Goal: Task Accomplishment & Management: Manage account settings

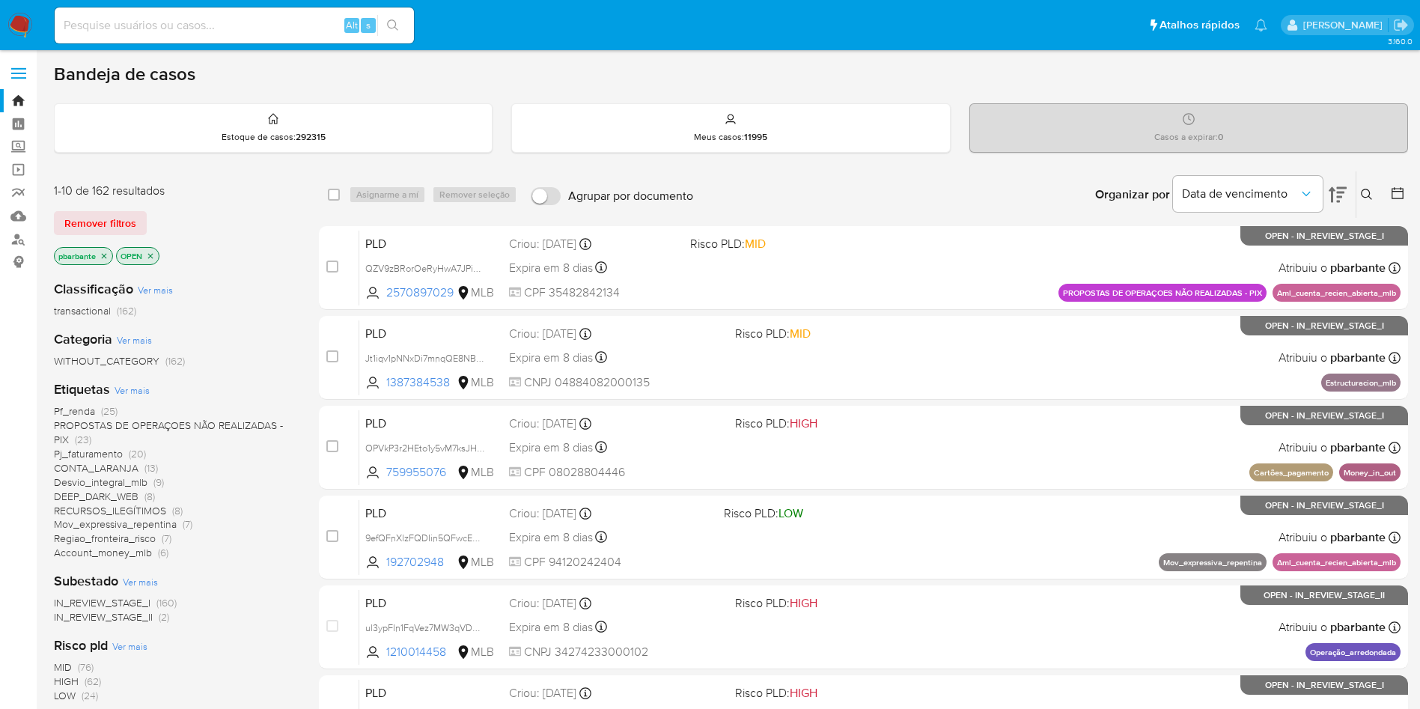
scroll to position [647, 0]
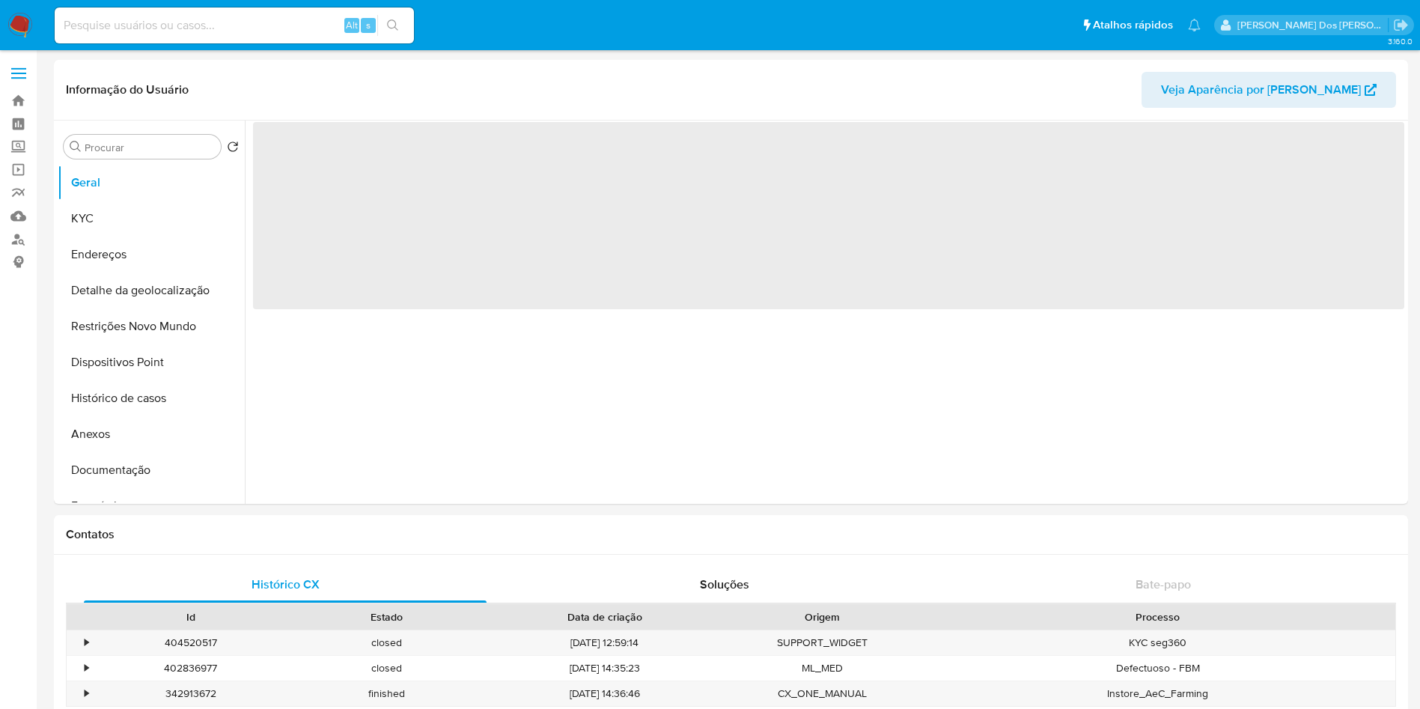
select select "10"
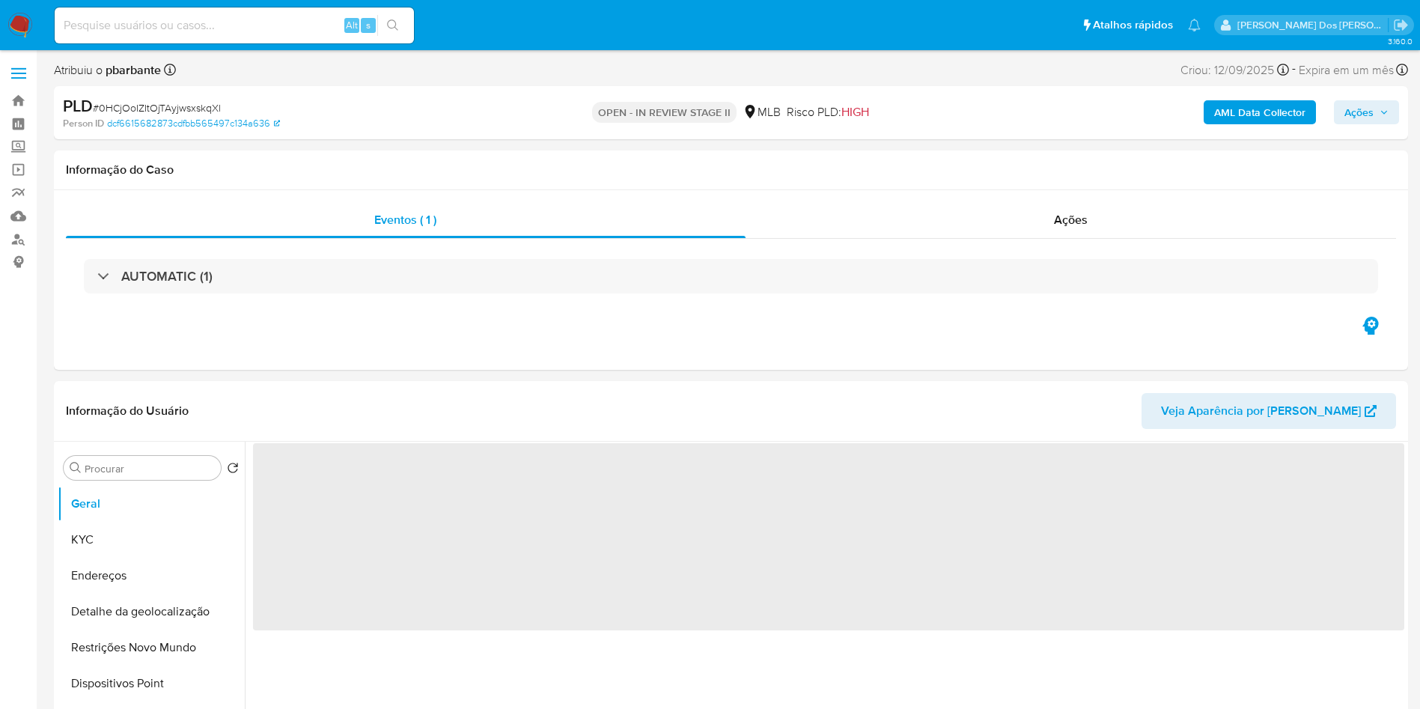
select select "10"
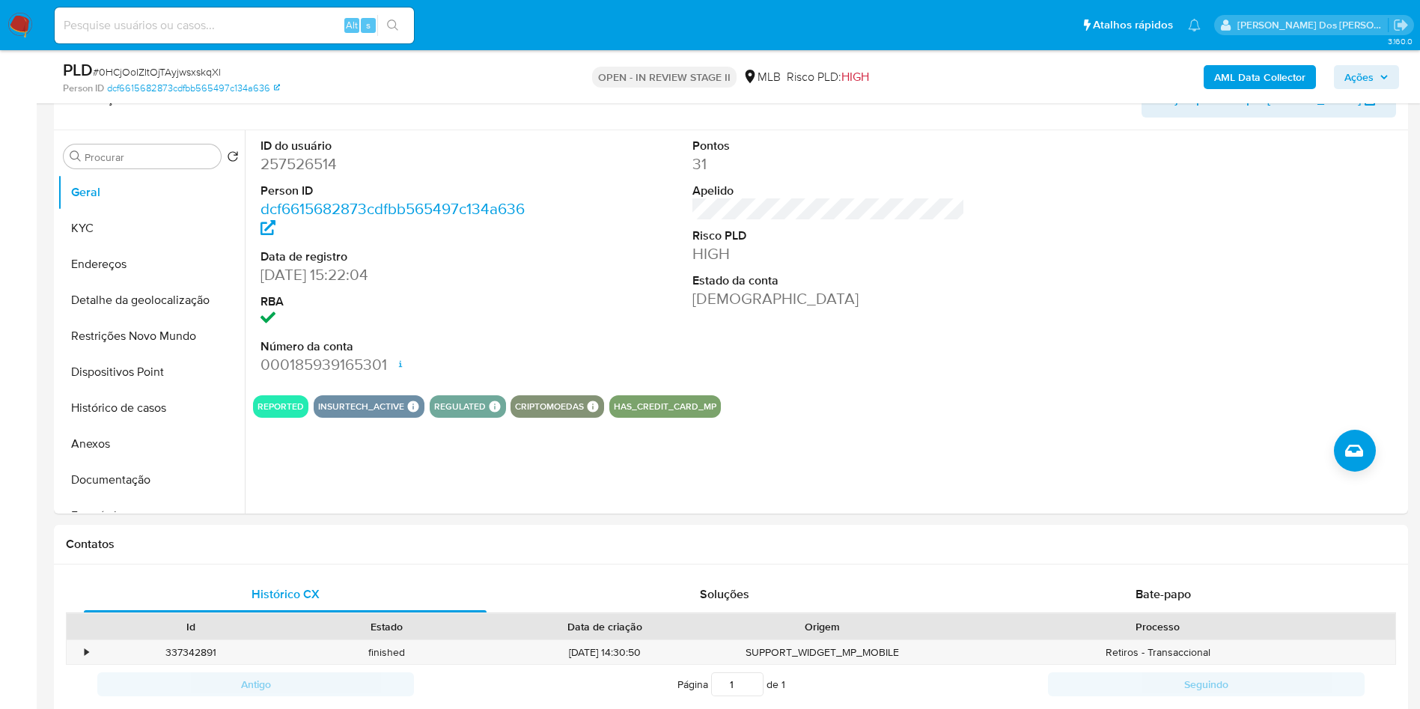
scroll to position [260, 0]
click at [303, 173] on dd "257526514" at bounding box center [397, 162] width 273 height 21
copy dd "257526514"
click at [288, 173] on dd "257526514" at bounding box center [397, 162] width 273 height 21
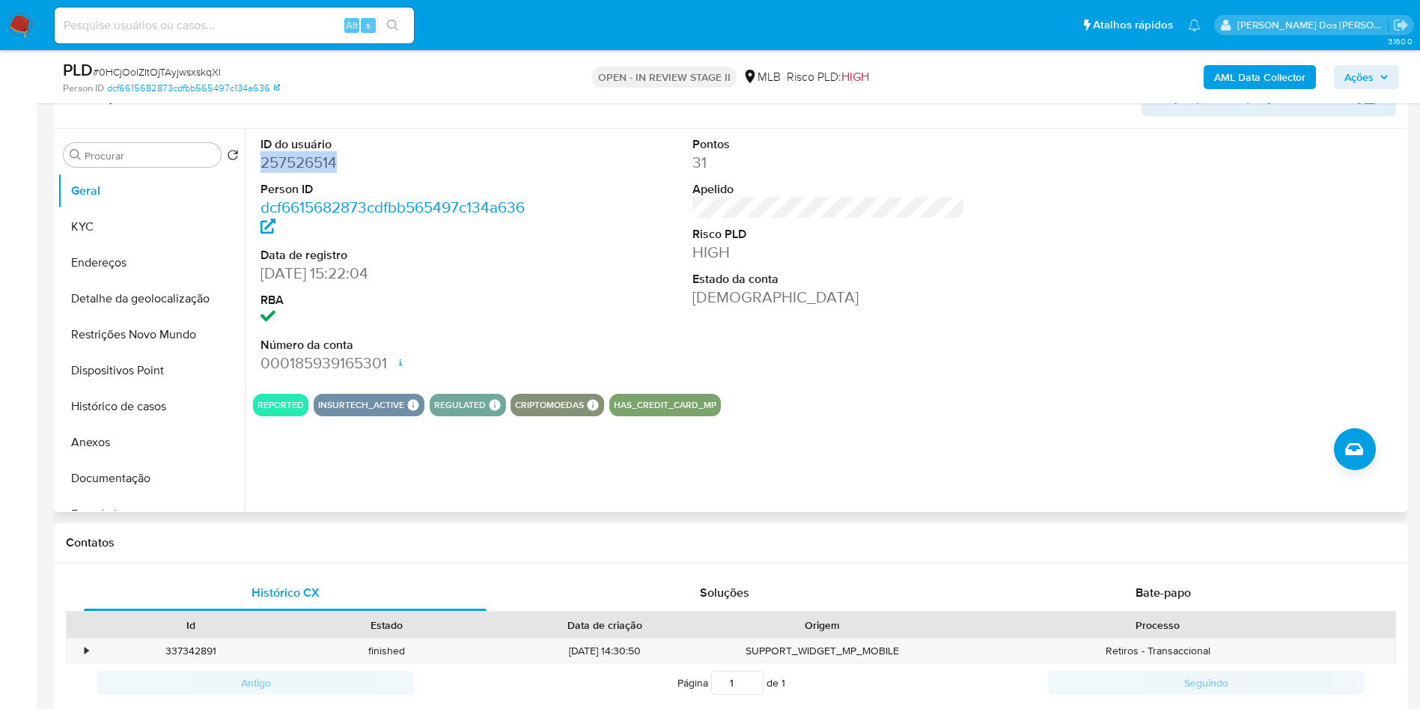
click at [288, 173] on dd "257526514" at bounding box center [397, 162] width 273 height 21
click at [179, 425] on button "Histórico de casos" at bounding box center [145, 407] width 175 height 36
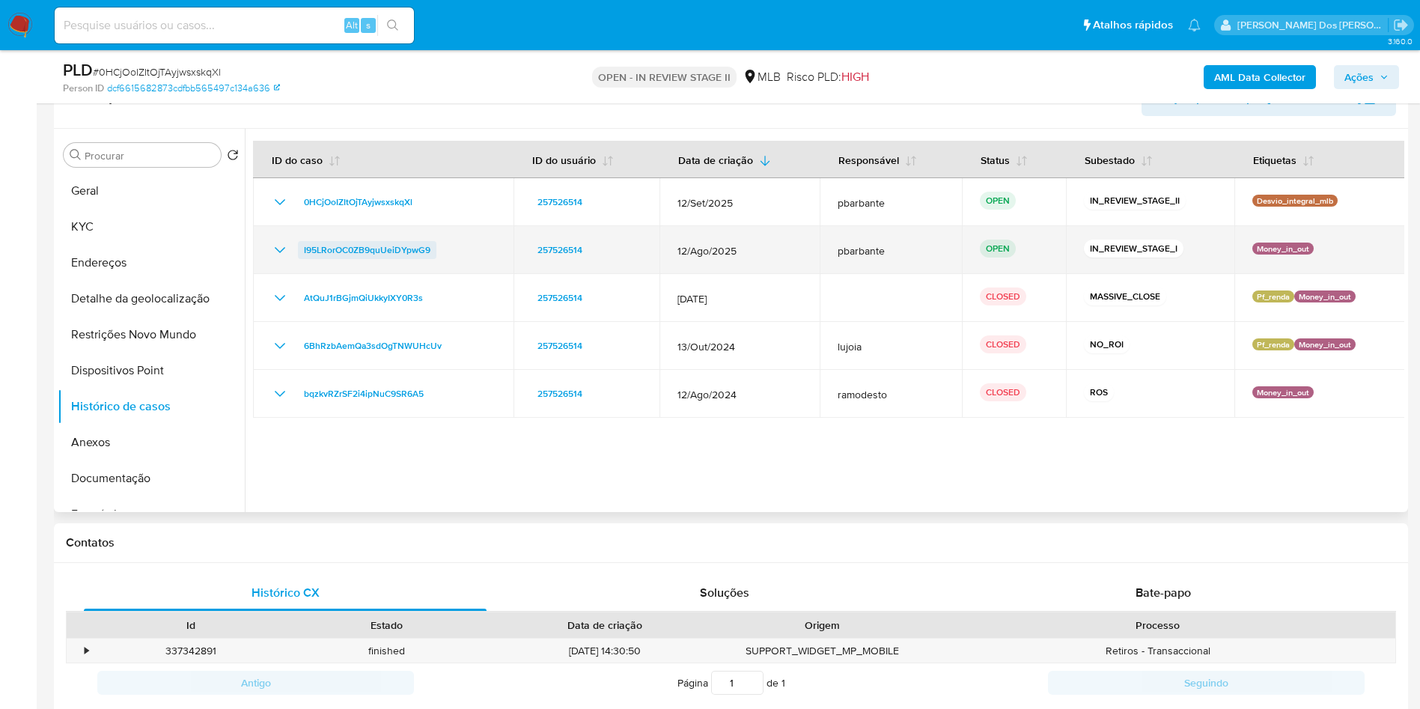
click at [401, 259] on span "I95LRorOC0ZB9quUeiDYpwG9" at bounding box center [367, 250] width 127 height 18
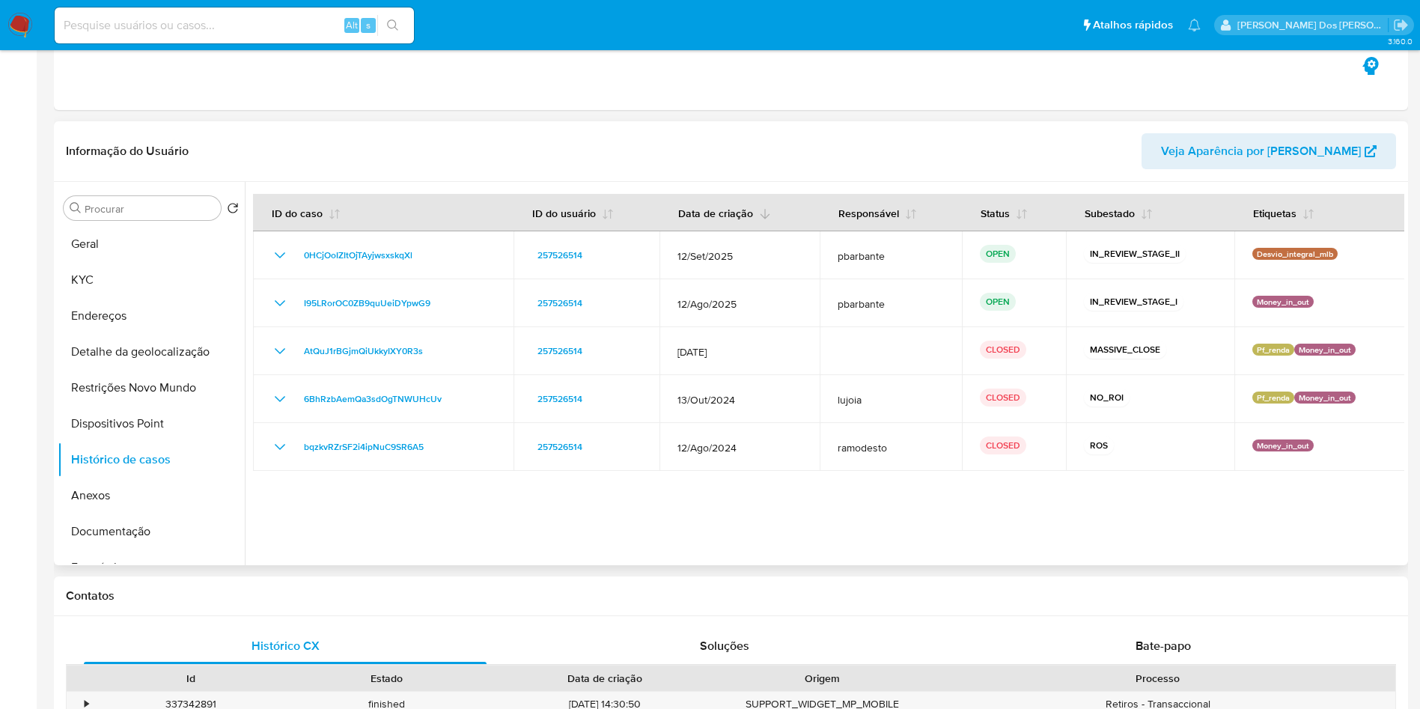
scroll to position [0, 0]
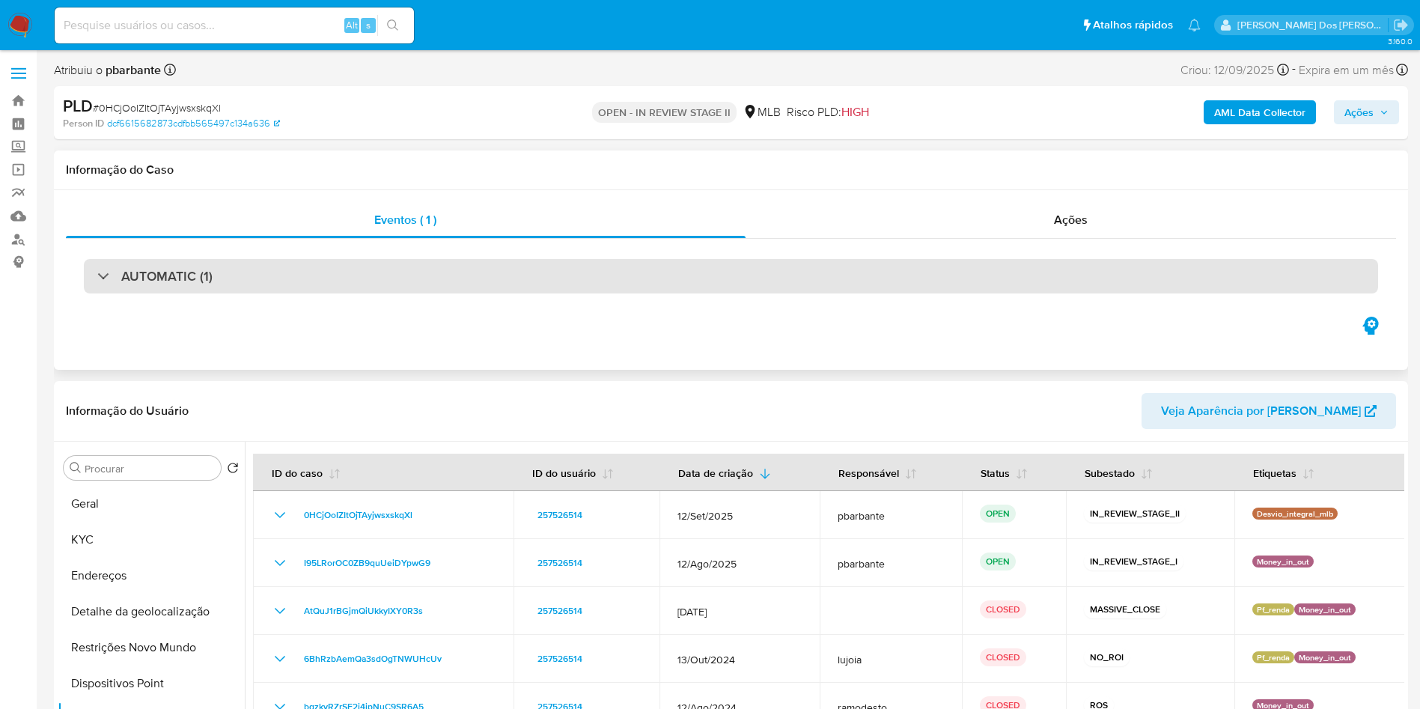
click at [531, 279] on div "AUTOMATIC (1)" at bounding box center [731, 276] width 1295 height 34
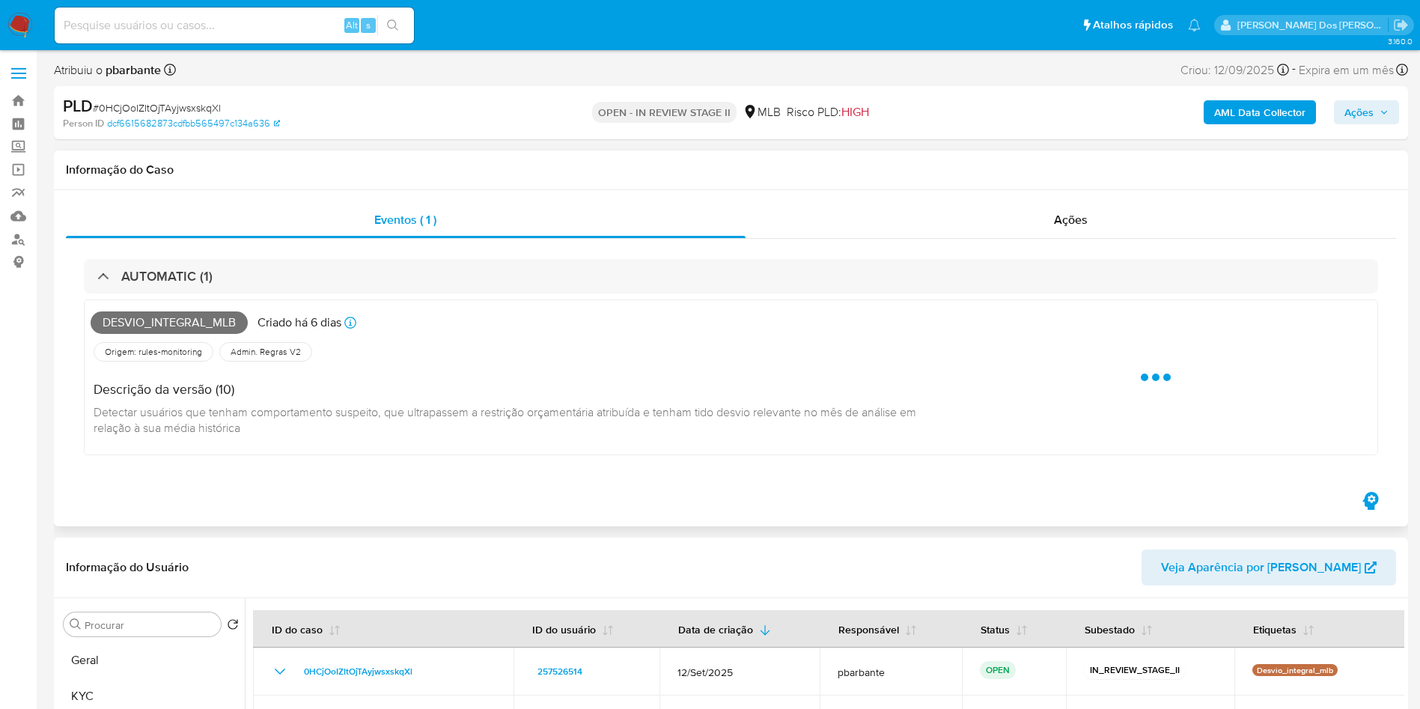
click at [203, 326] on span "Desvio_integral_mlb" at bounding box center [169, 323] width 157 height 22
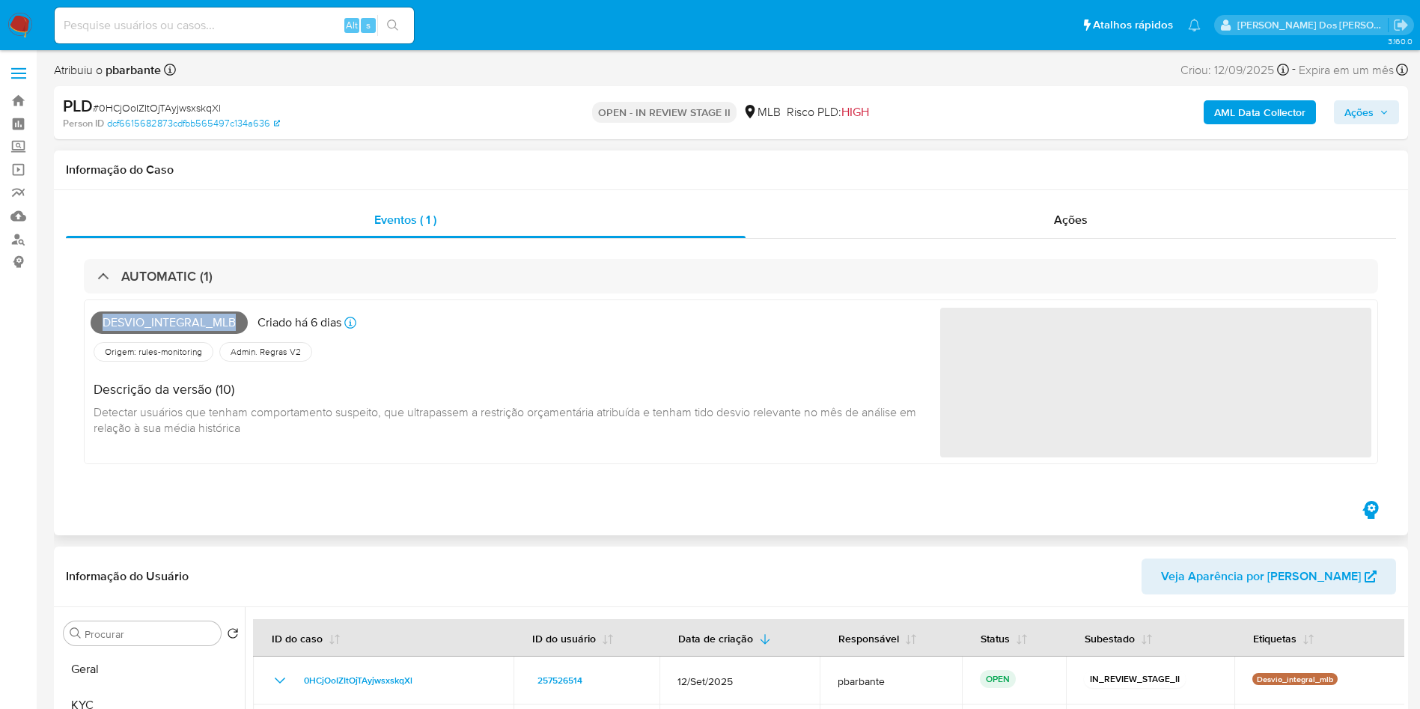
click at [203, 326] on span "Desvio_integral_mlb" at bounding box center [169, 323] width 157 height 22
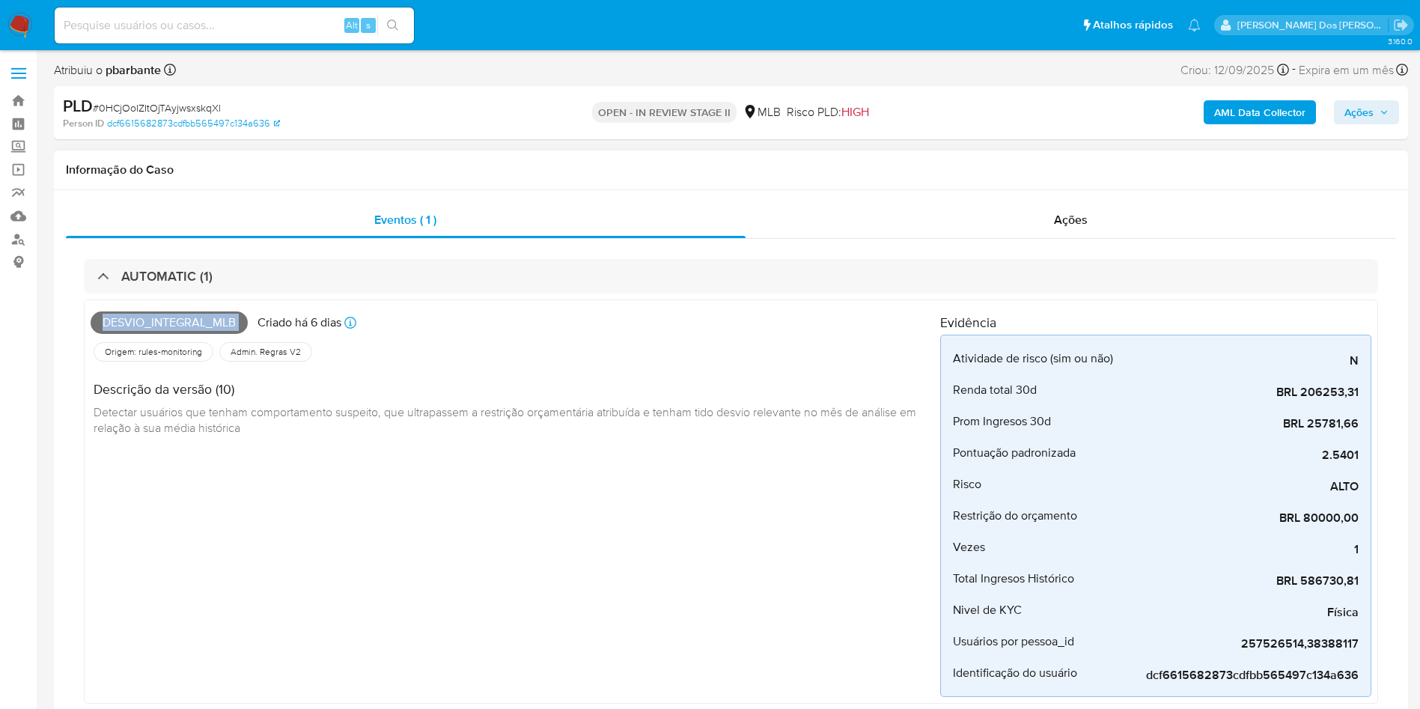
copy span "Desvio_integral_mlb"
click at [1391, 114] on button "Ações" at bounding box center [1366, 112] width 65 height 24
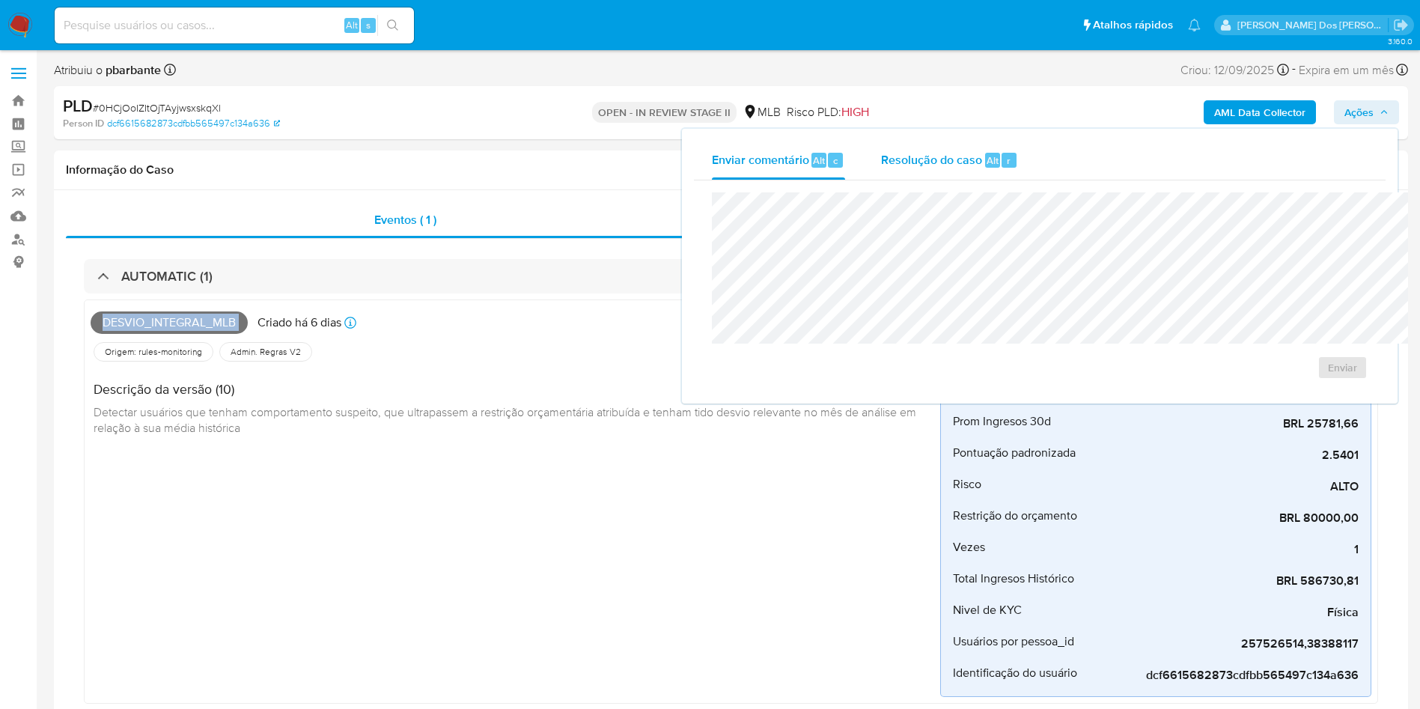
click at [881, 177] on div "Resolução do caso Alt r" at bounding box center [949, 160] width 137 height 39
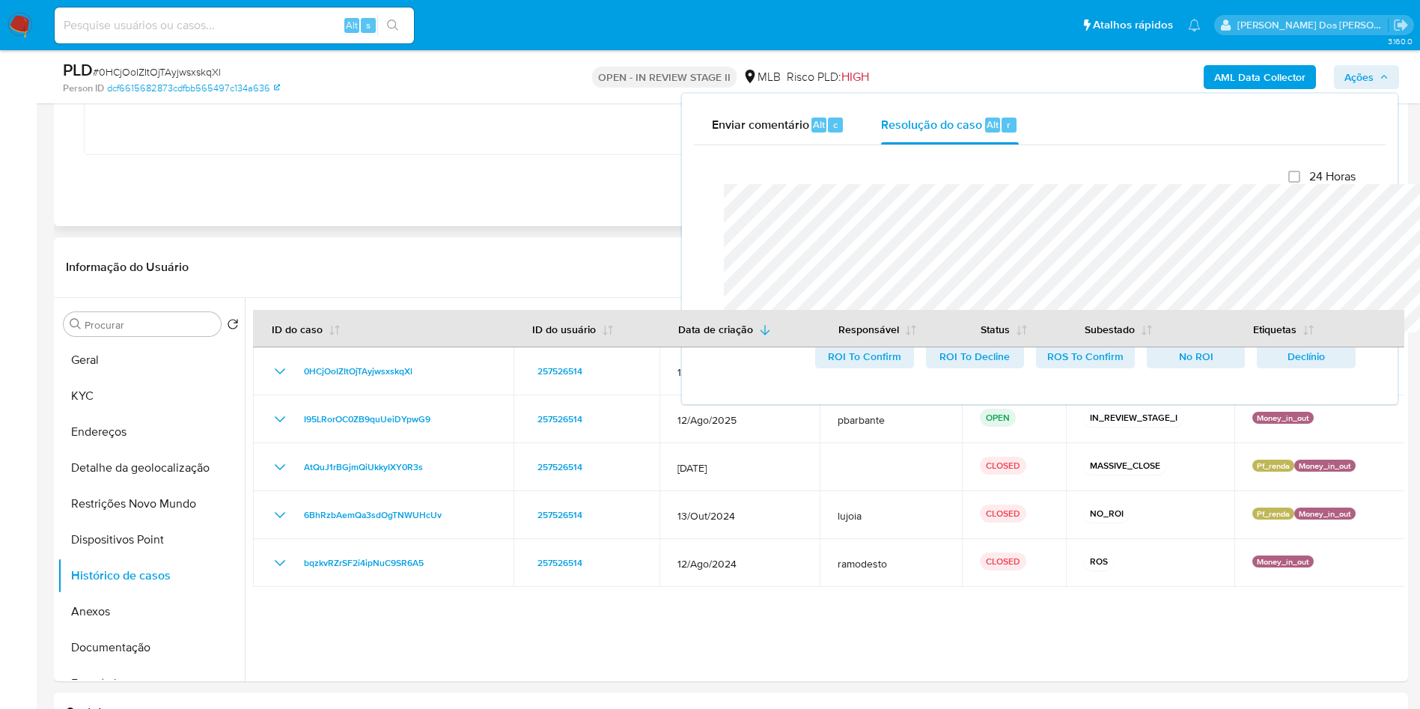
scroll to position [499, 0]
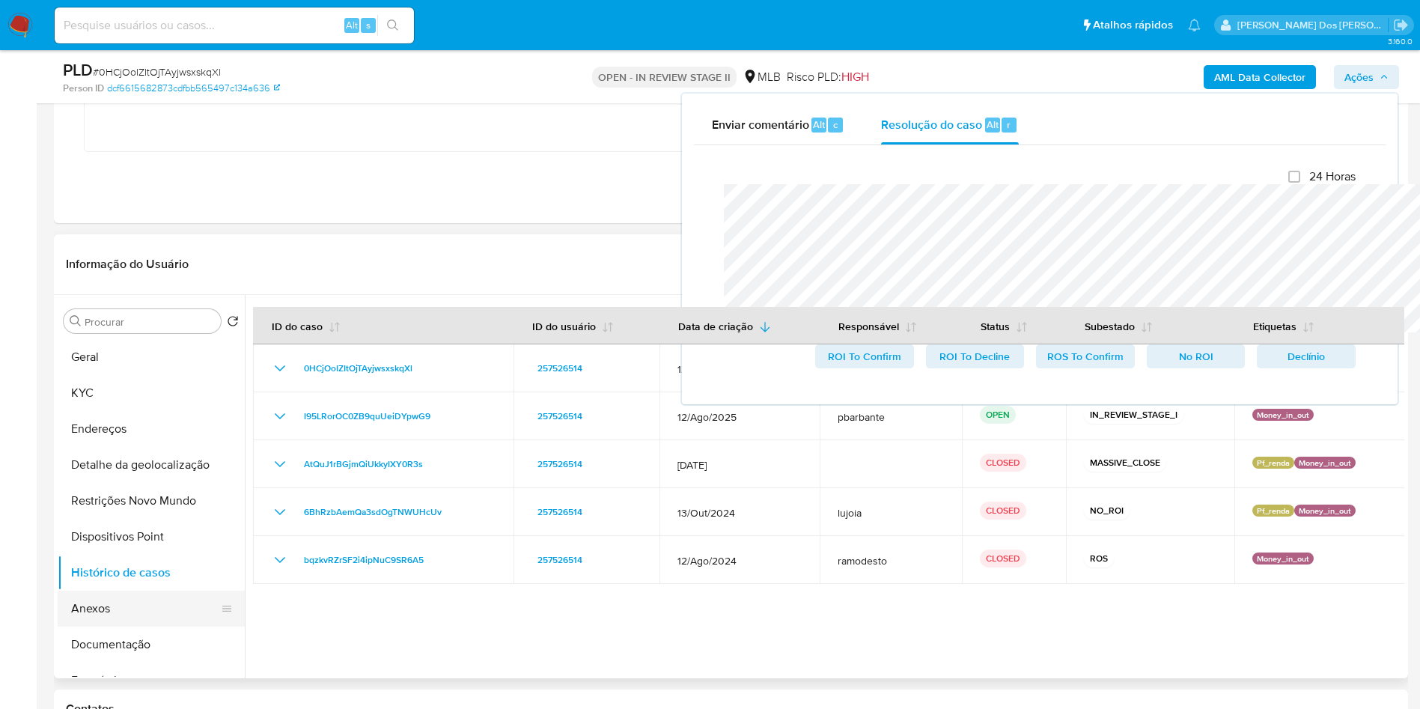
click at [151, 611] on button "Anexos" at bounding box center [145, 609] width 175 height 36
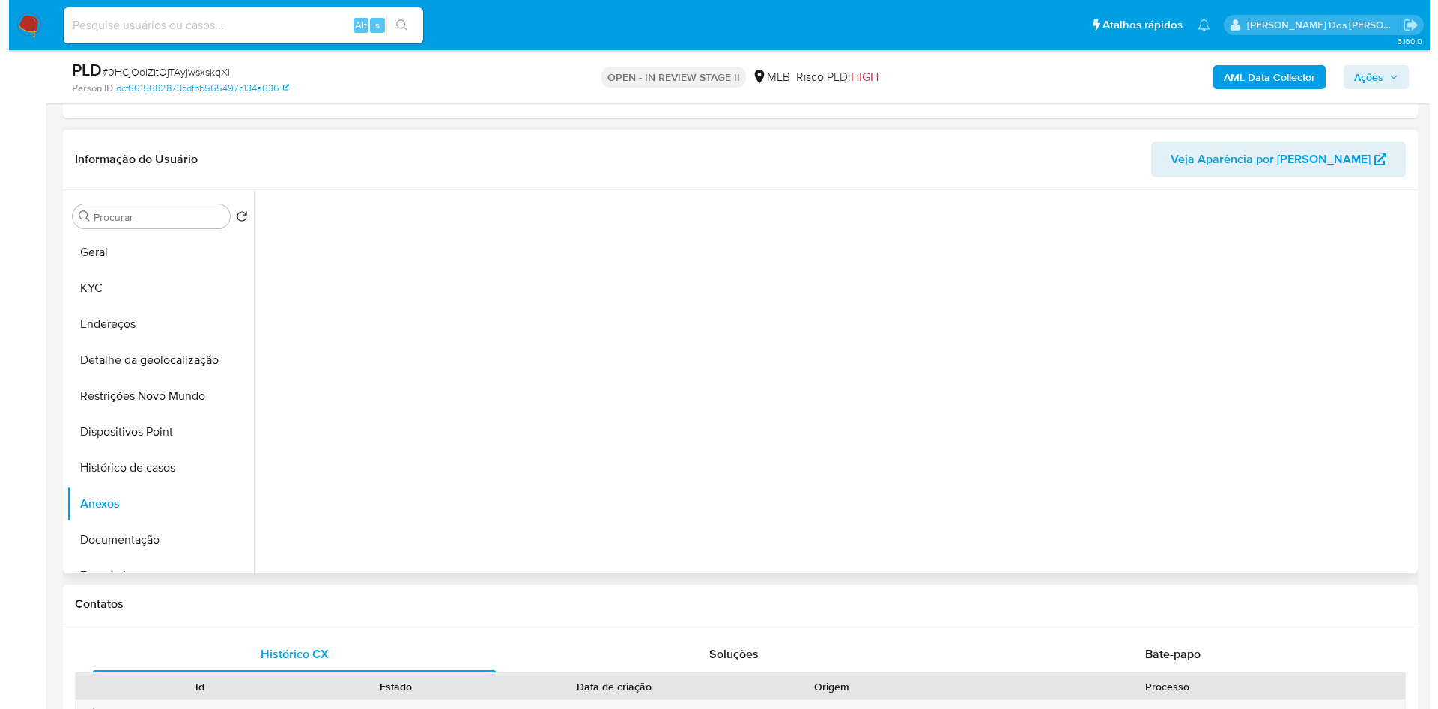
scroll to position [607, 0]
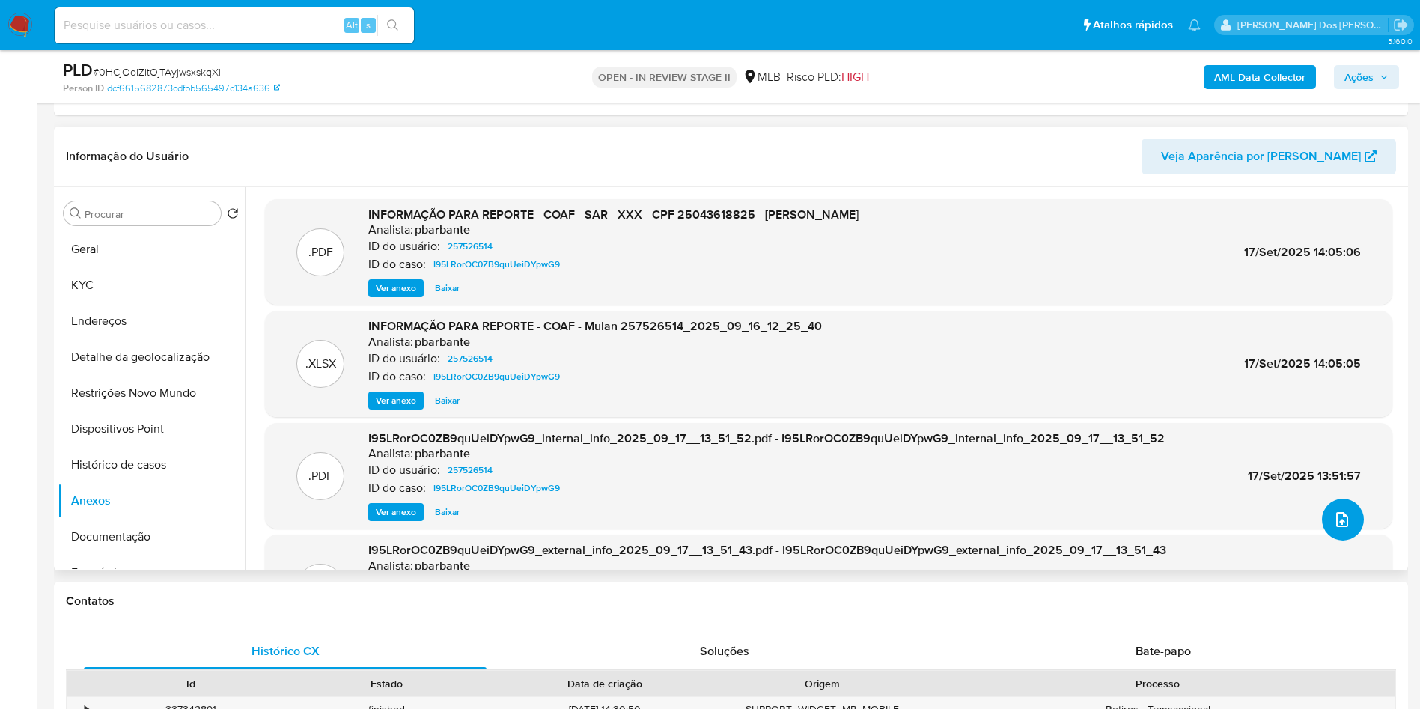
click at [1344, 541] on button "upload-file" at bounding box center [1343, 520] width 42 height 42
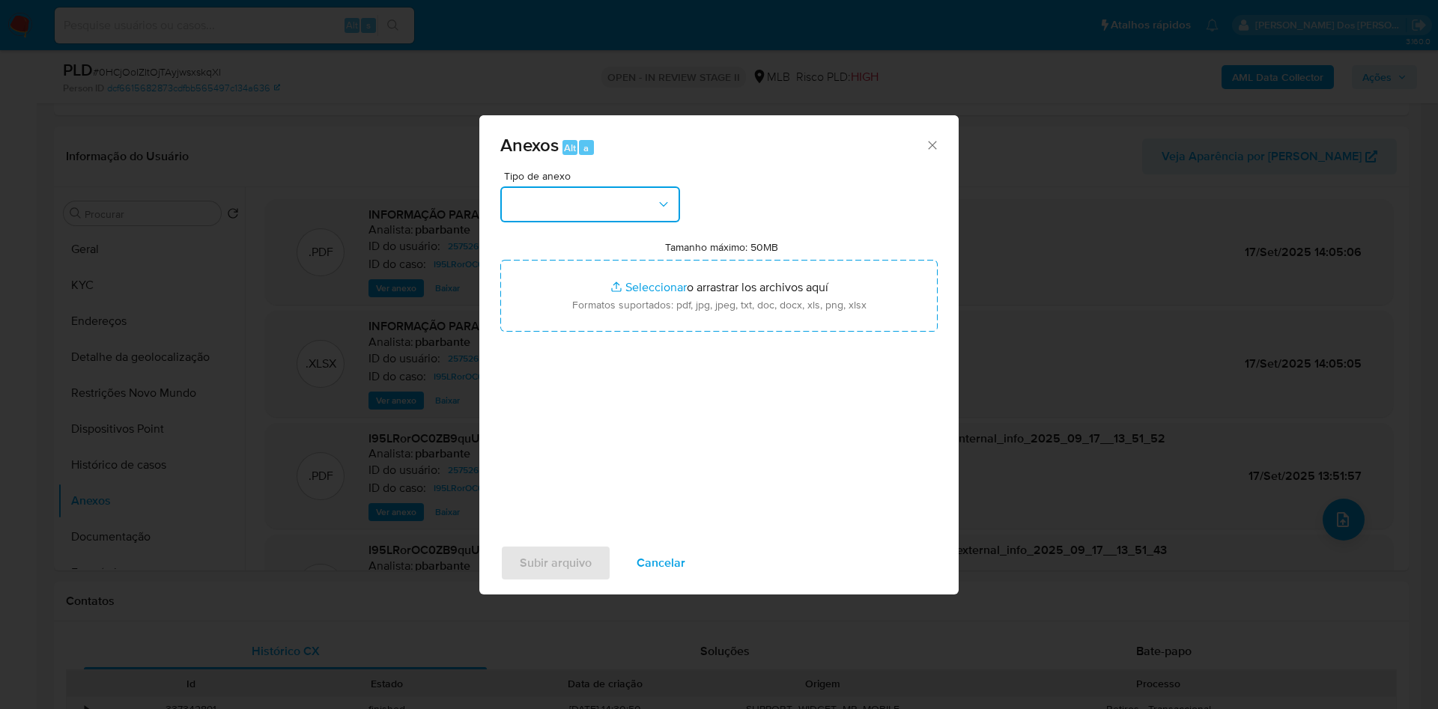
click at [631, 186] on button "button" at bounding box center [590, 204] width 180 height 36
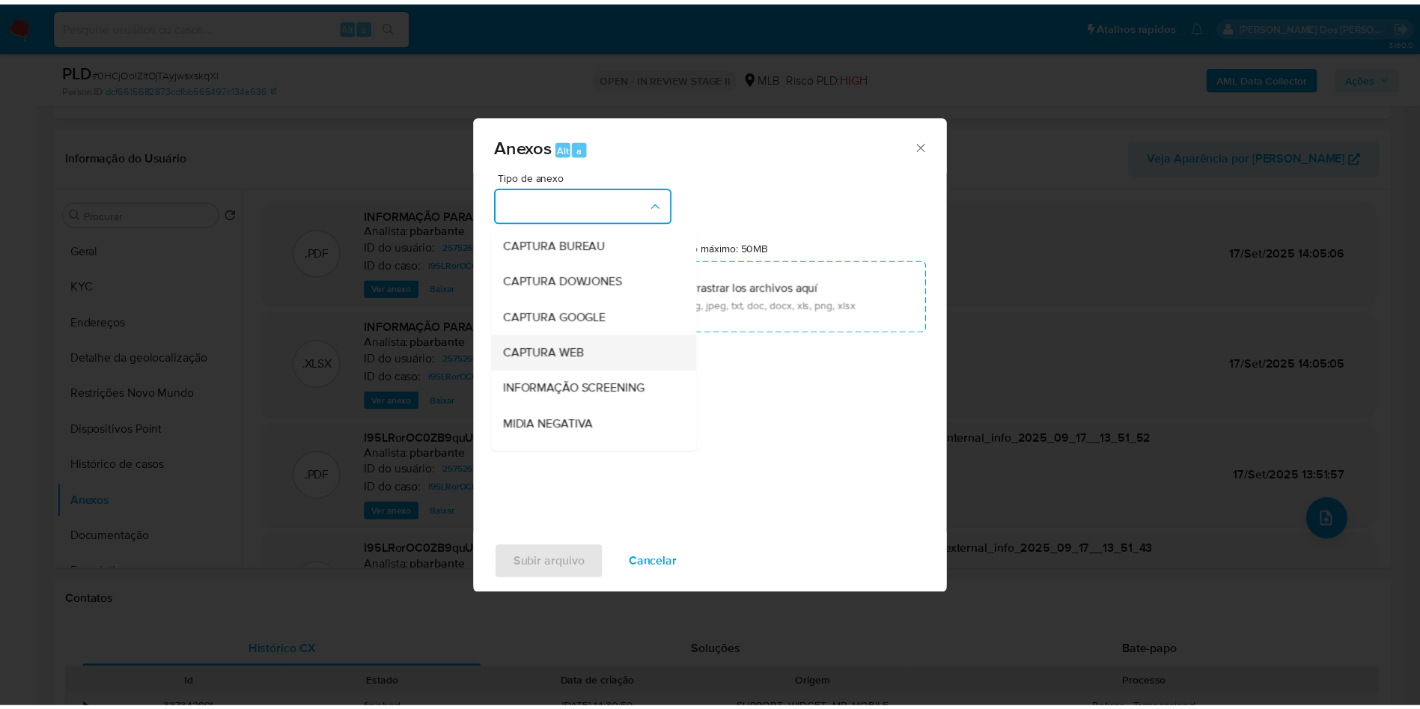
scroll to position [201, 0]
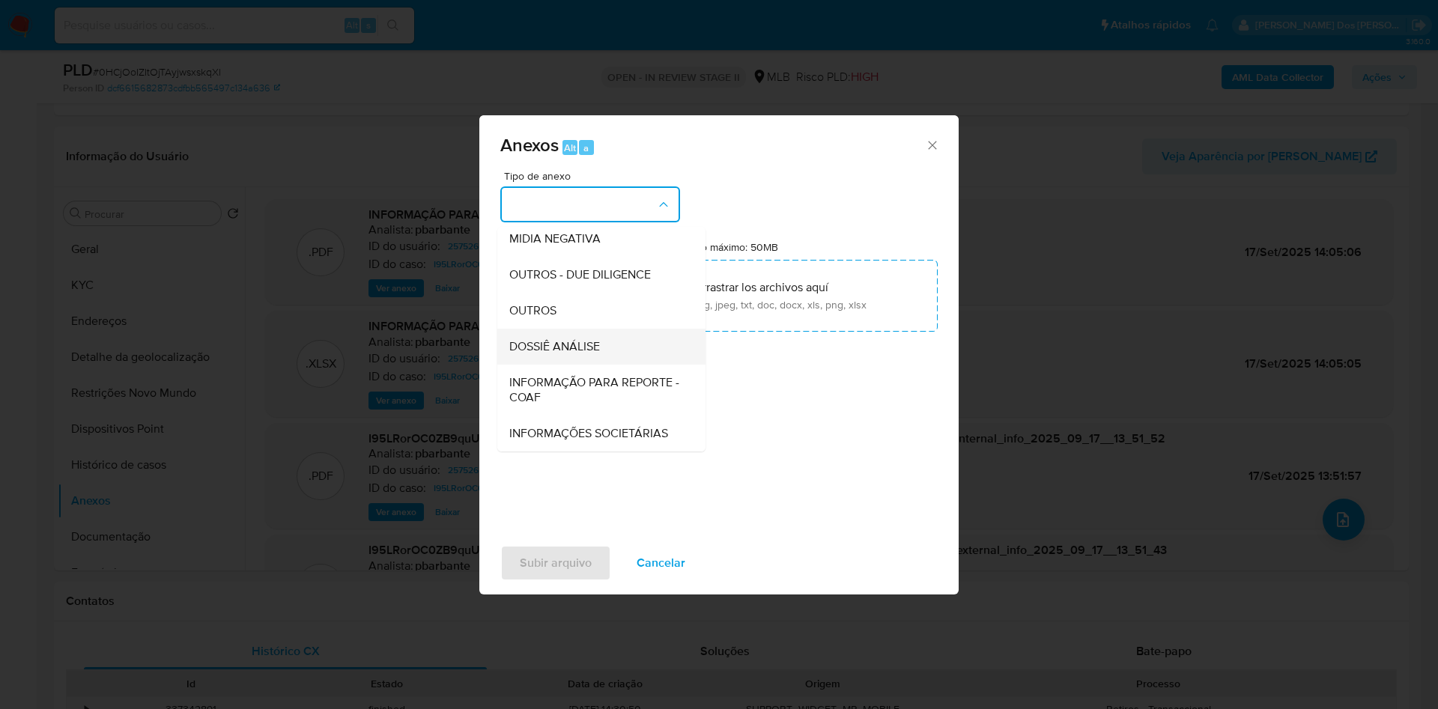
click at [548, 339] on span "DOSSIÊ ANÁLISE" at bounding box center [554, 346] width 91 height 15
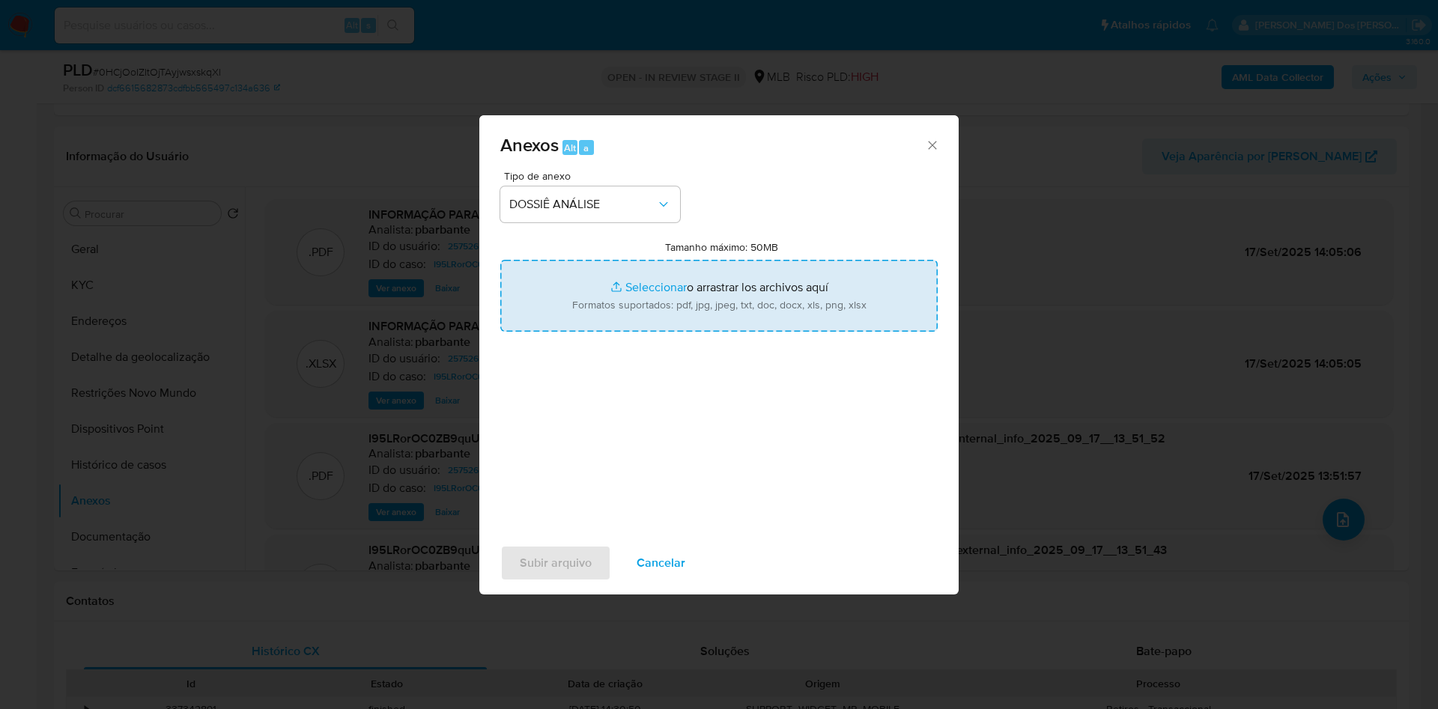
type input "C:\fakepath\DECLÍNIO- I95LRorOC0ZB9quUeiDYpwG9 - CPF 25043618825 - ANDRE FRATA.…"
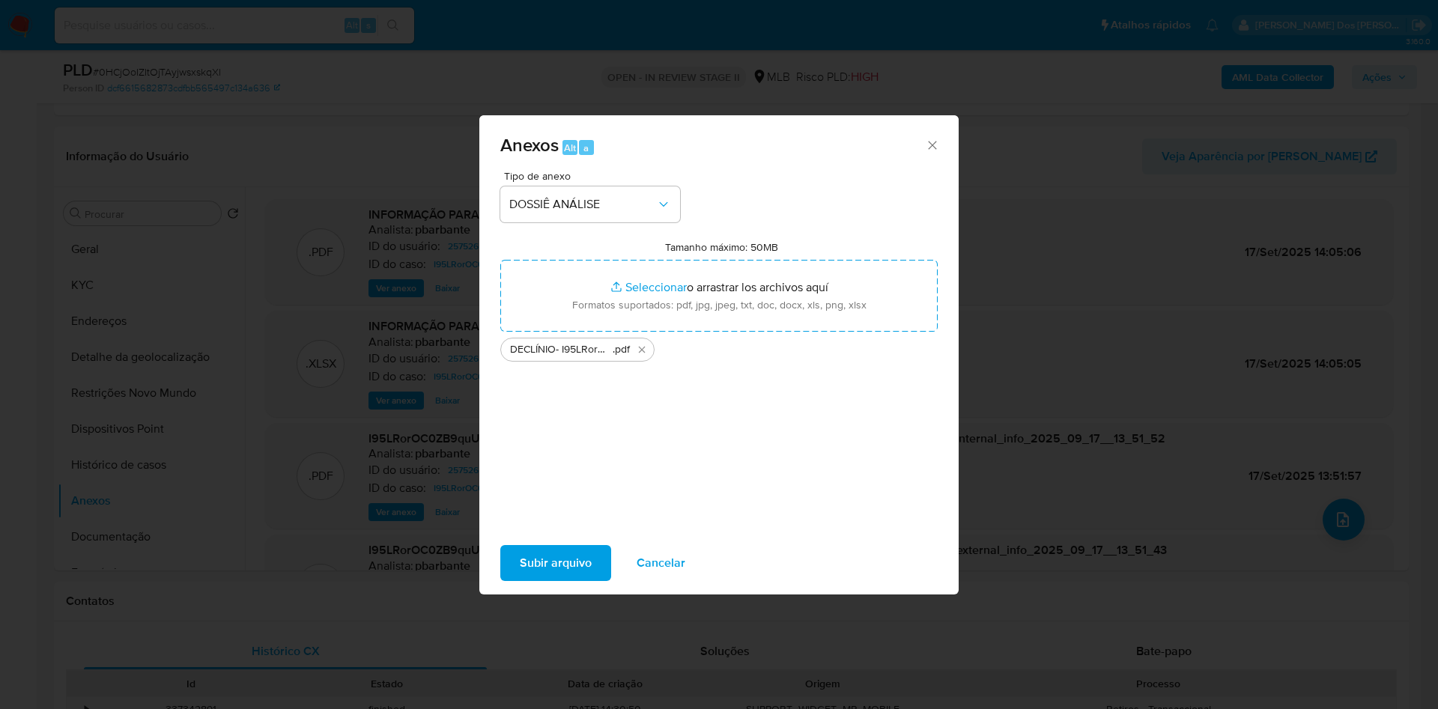
click at [538, 580] on span "Subir arquivo" at bounding box center [556, 563] width 72 height 33
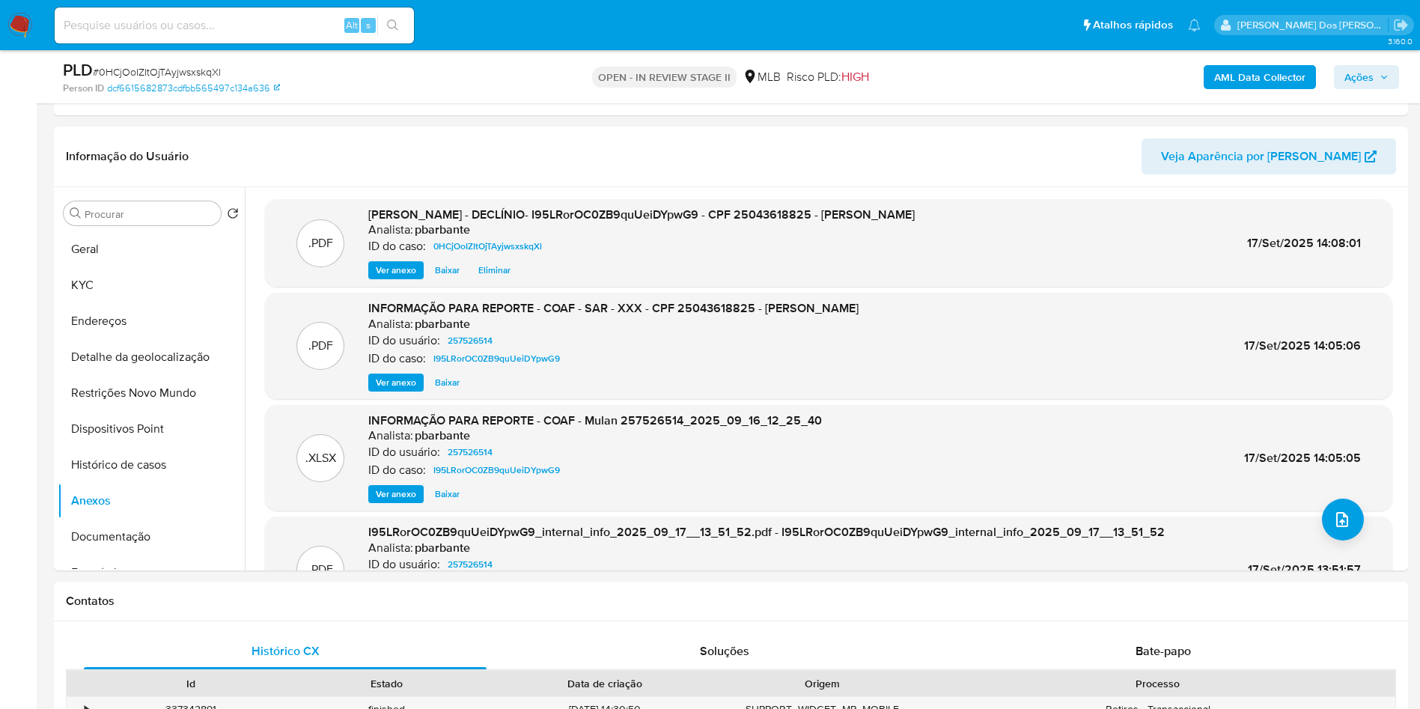
click at [1236, 70] on b "AML Data Collector" at bounding box center [1260, 77] width 91 height 24
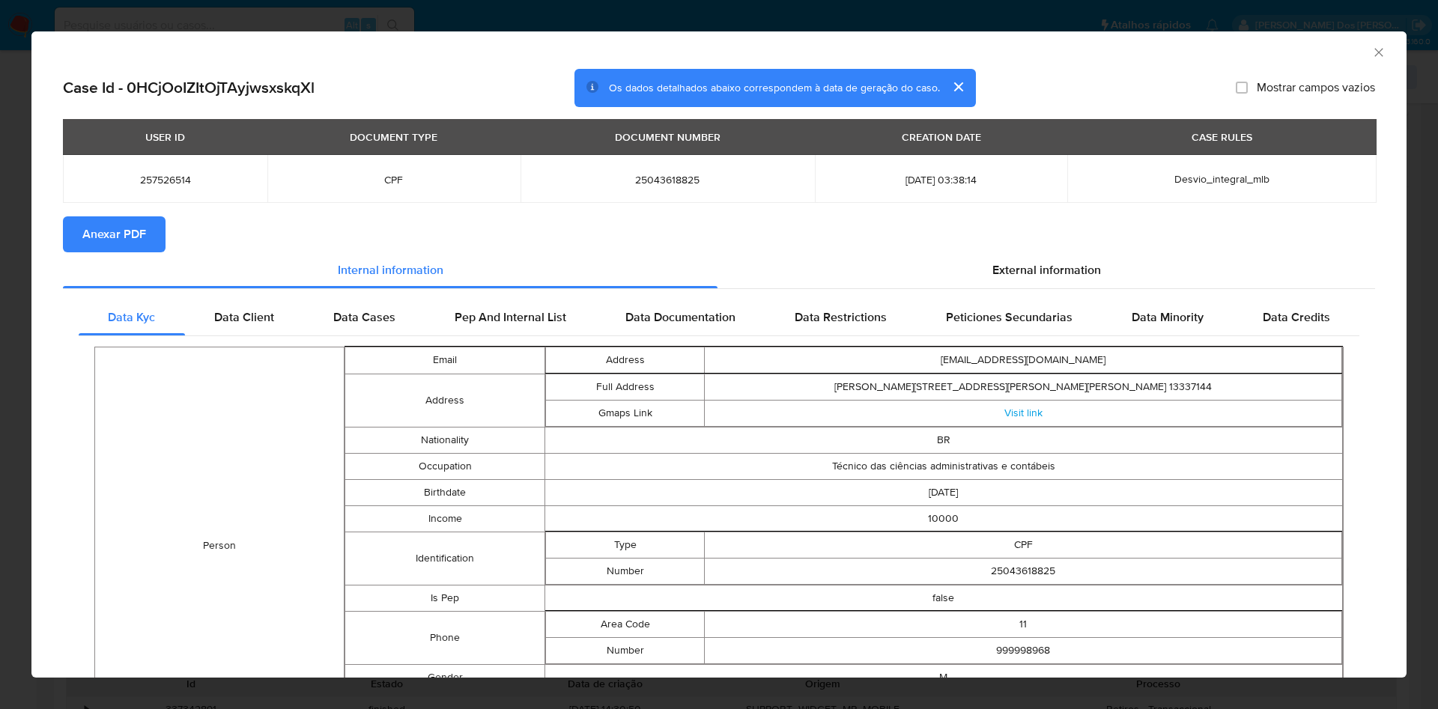
click at [73, 252] on button "Anexar PDF" at bounding box center [114, 234] width 103 height 36
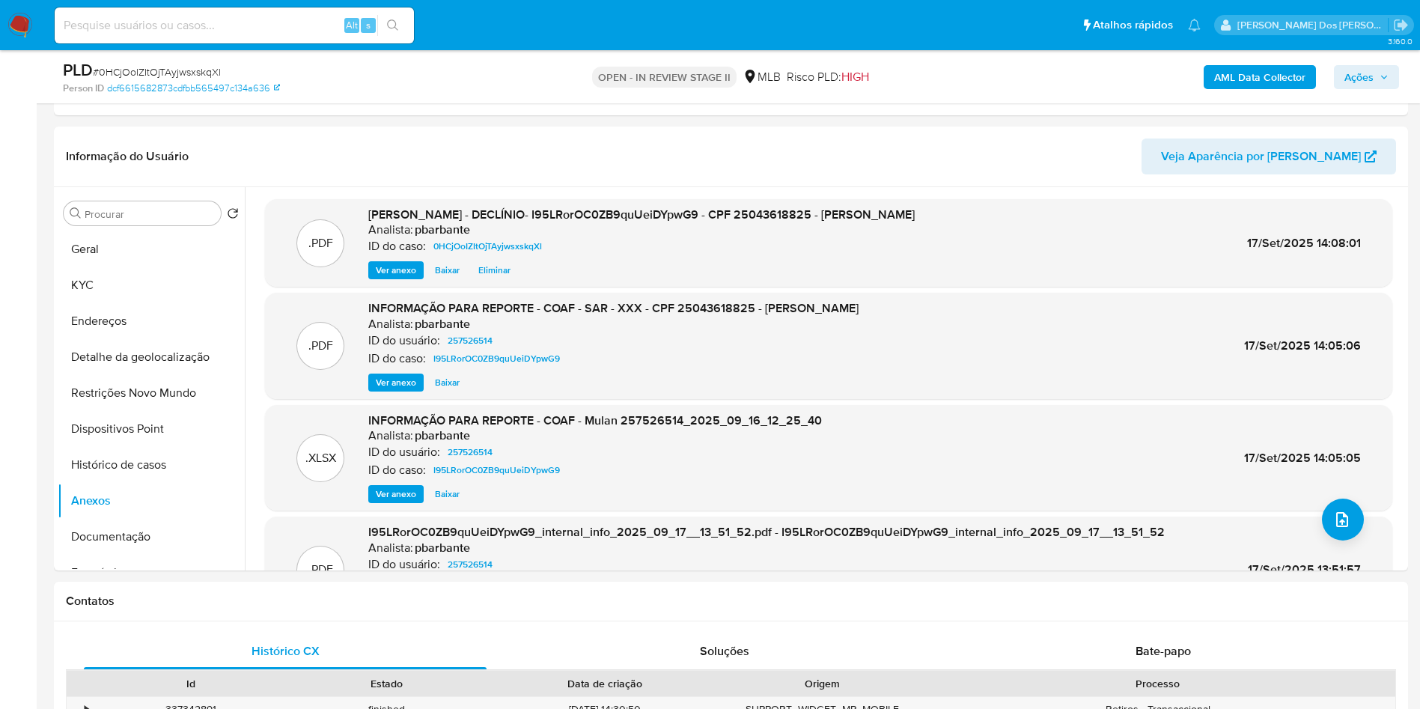
click at [1406, 53] on div "PLD # 0HCjOoIZItOjTAyjwsxskqXl Person ID dcf6615682873cdfbb565497c134a636 OPEN …" at bounding box center [731, 76] width 1355 height 53
click at [1365, 81] on span "Ações" at bounding box center [1359, 77] width 29 height 24
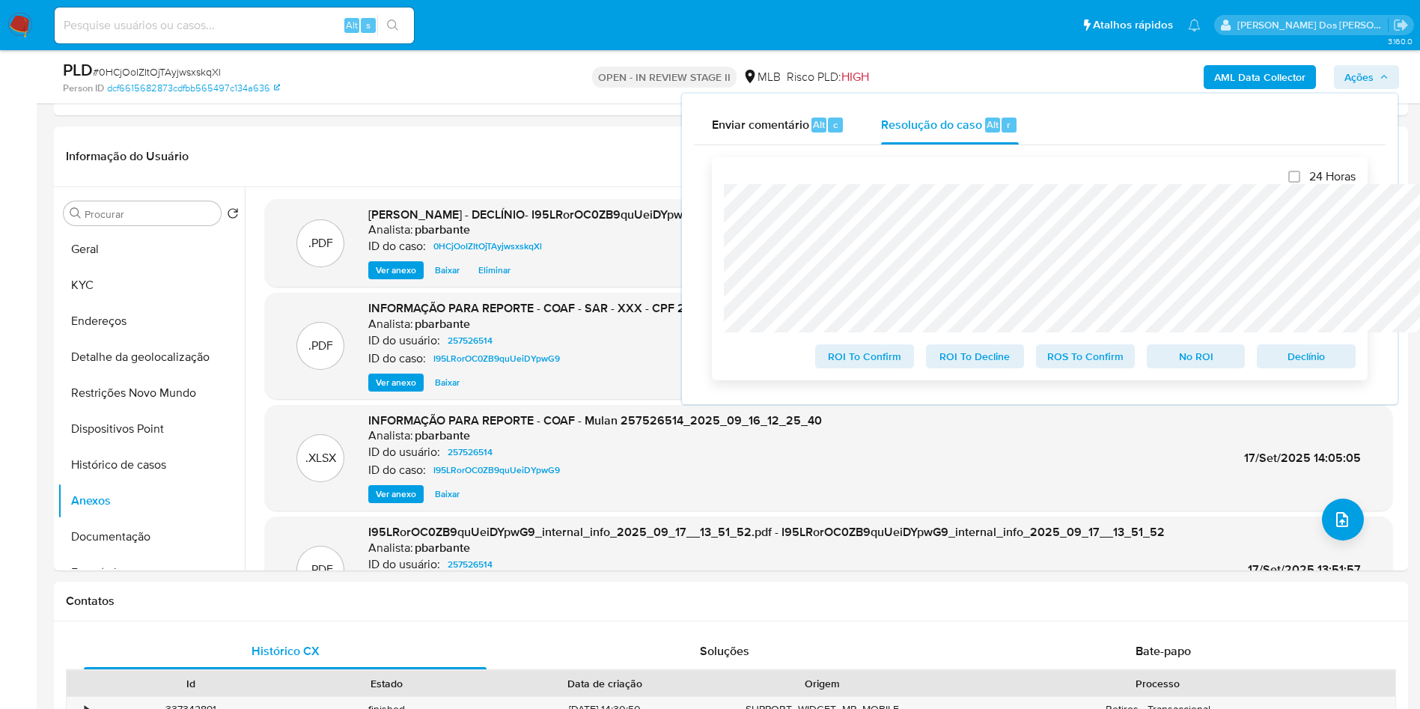
click at [1233, 356] on span "No ROI" at bounding box center [1197, 356] width 78 height 21
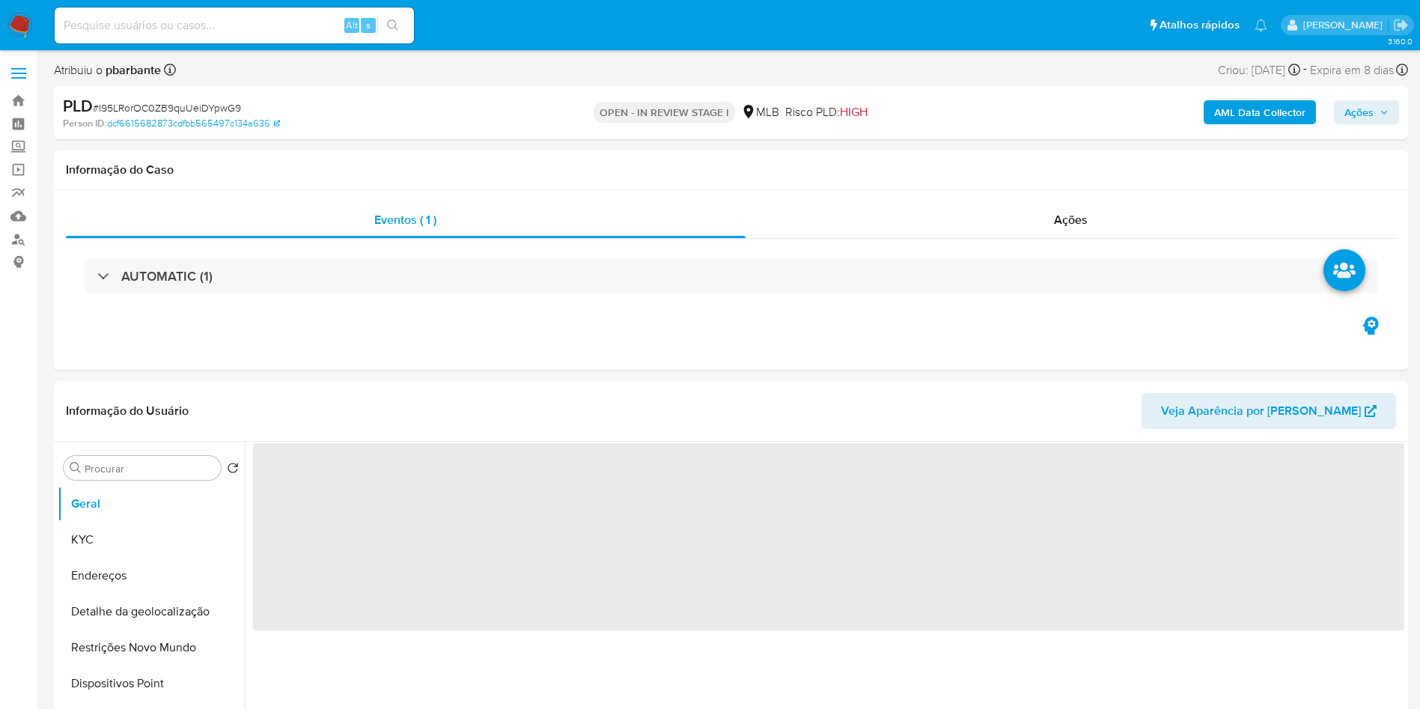
select select "10"
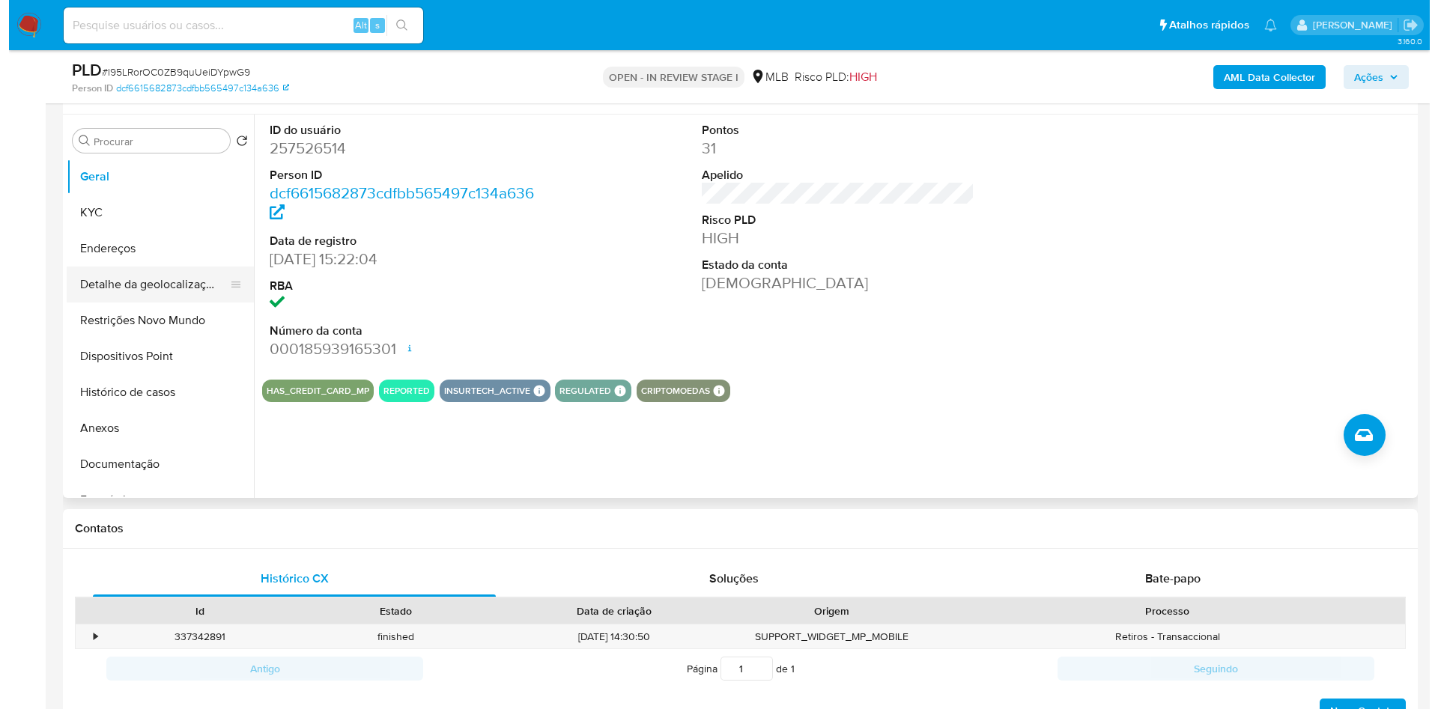
scroll to position [279, 0]
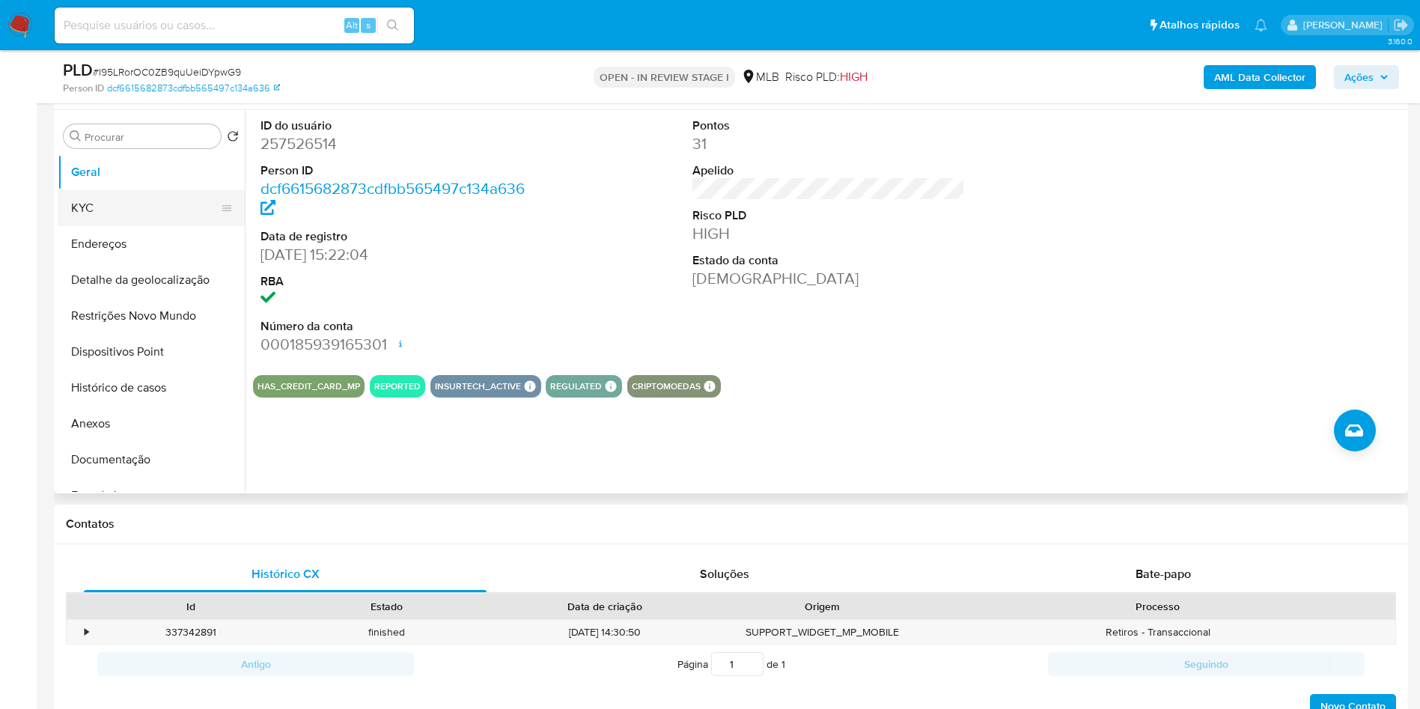
click at [142, 225] on button "KYC" at bounding box center [145, 208] width 175 height 36
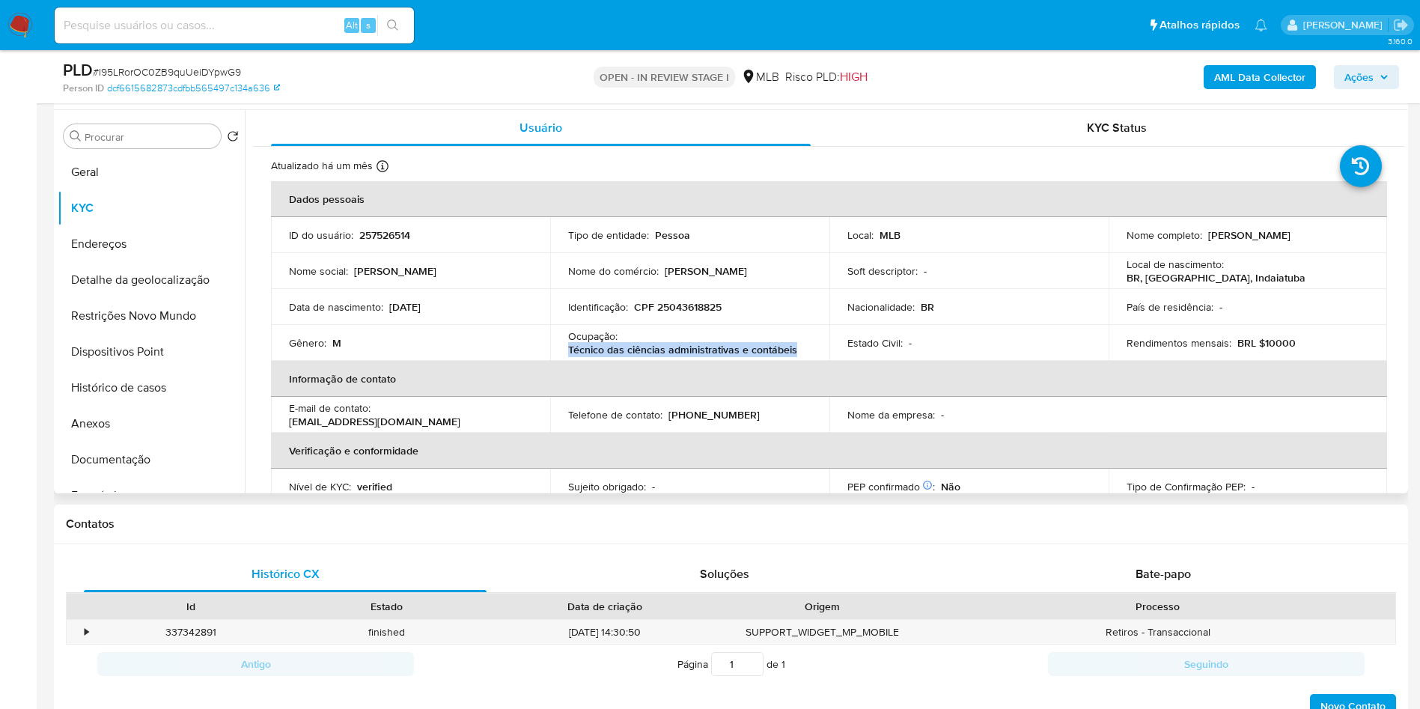
drag, startPoint x: 802, startPoint y: 374, endPoint x: 560, endPoint y: 377, distance: 241.9
click at [560, 361] on td "Ocupação : Técnico das ciências administrativas e contábeis" at bounding box center [689, 343] width 279 height 36
copy p "Técnico das ciências administrativas e contábeis"
click at [1231, 73] on b "AML Data Collector" at bounding box center [1260, 77] width 91 height 24
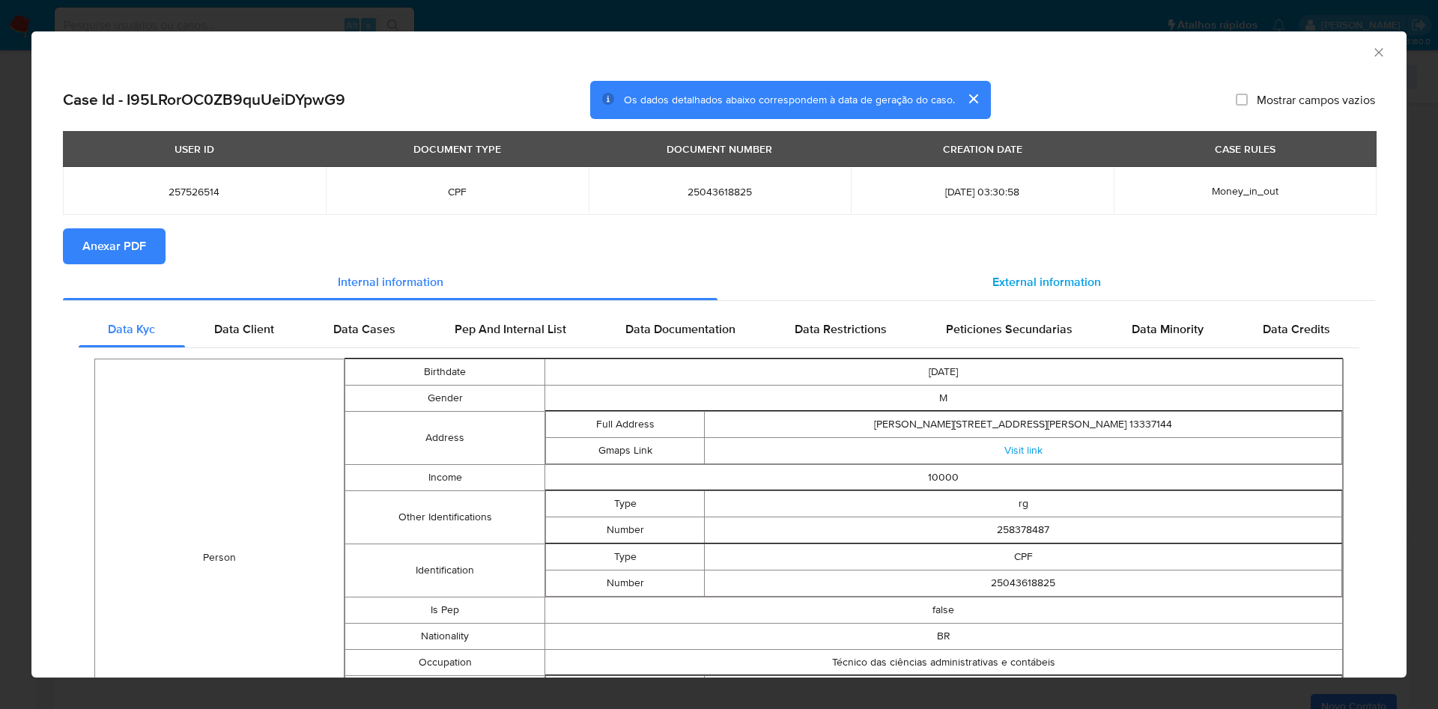
click at [992, 276] on span "External information" at bounding box center [1046, 281] width 109 height 17
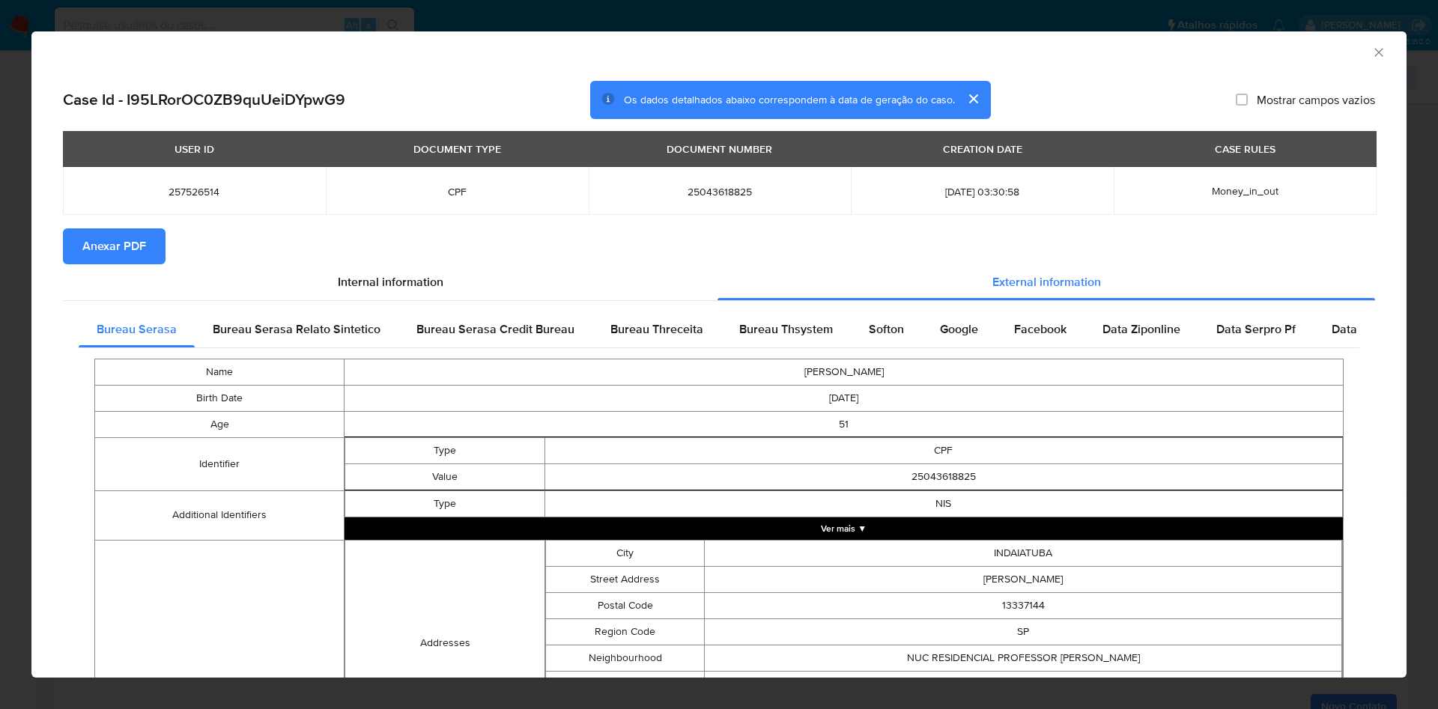
click at [135, 260] on span "Anexar PDF" at bounding box center [114, 246] width 64 height 33
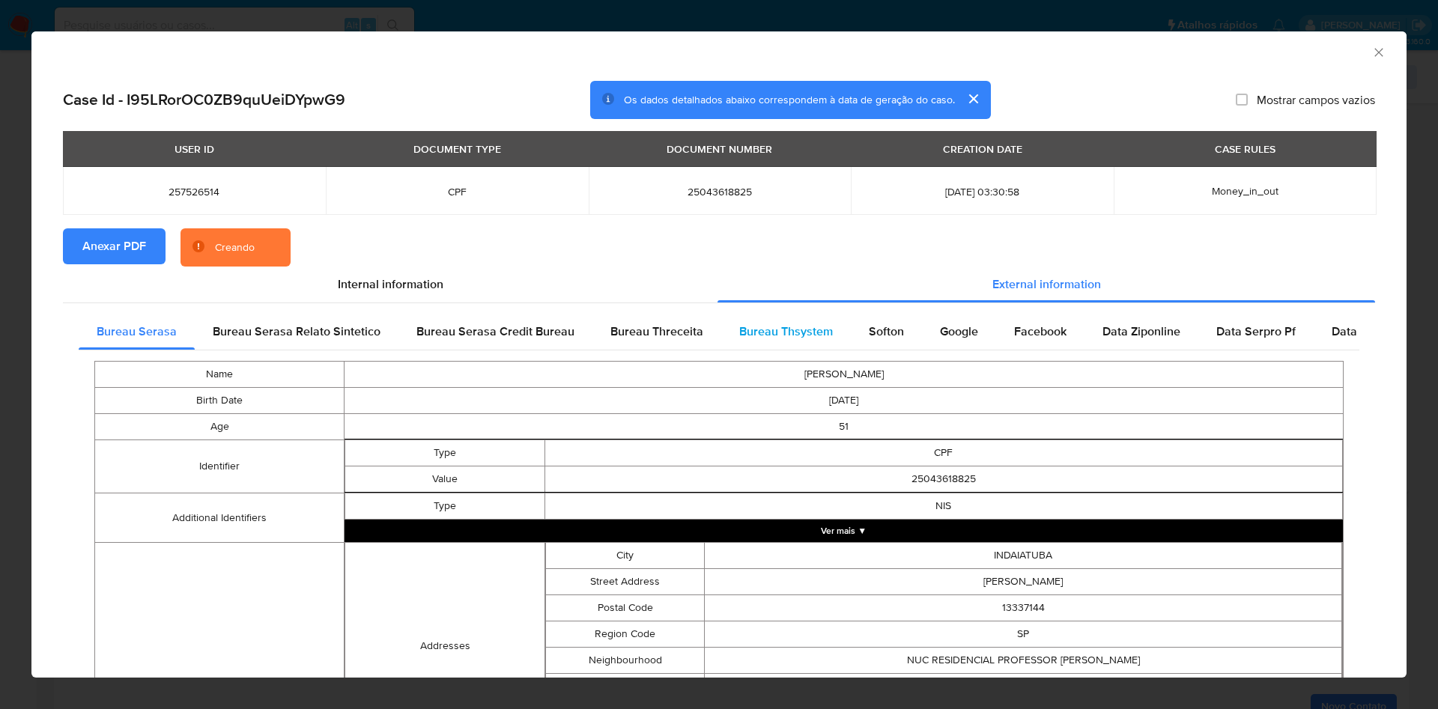
click at [770, 328] on span "Bureau Thsystem" at bounding box center [786, 331] width 94 height 17
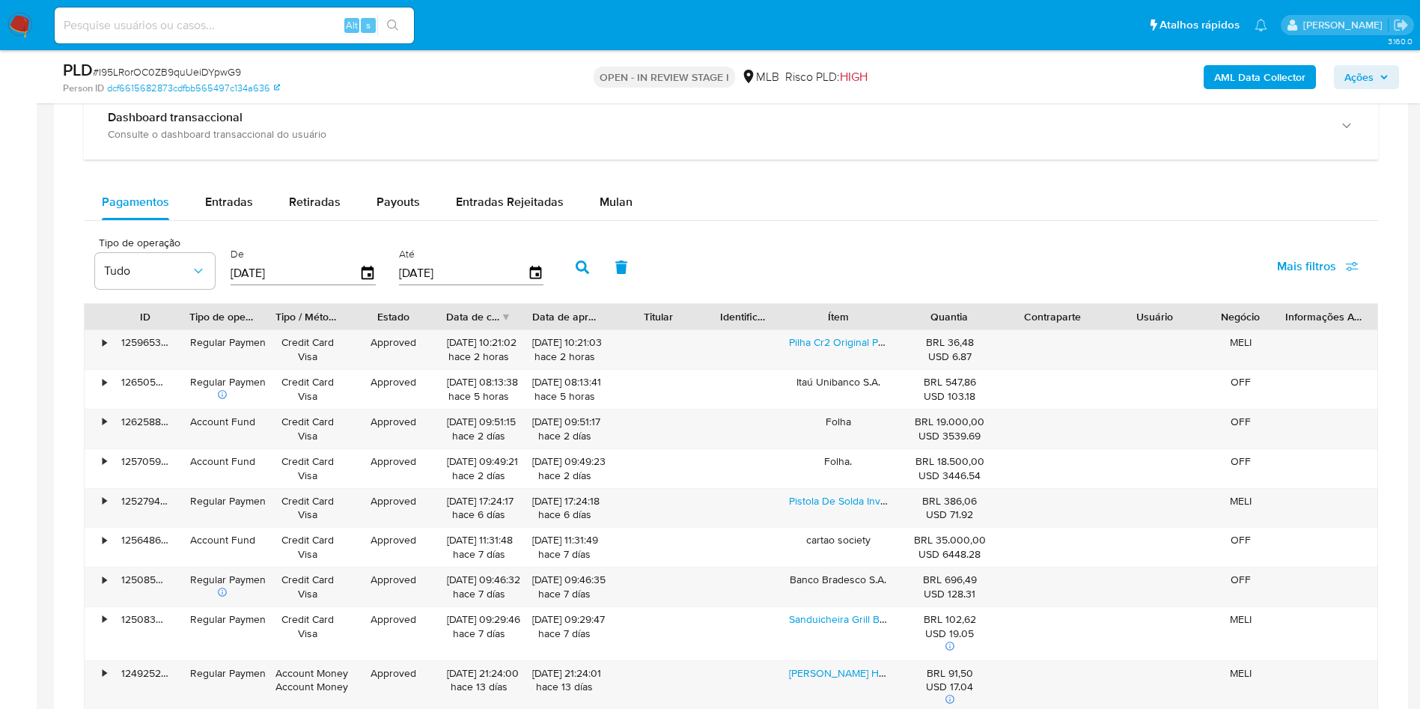
scroll to position [1056, 0]
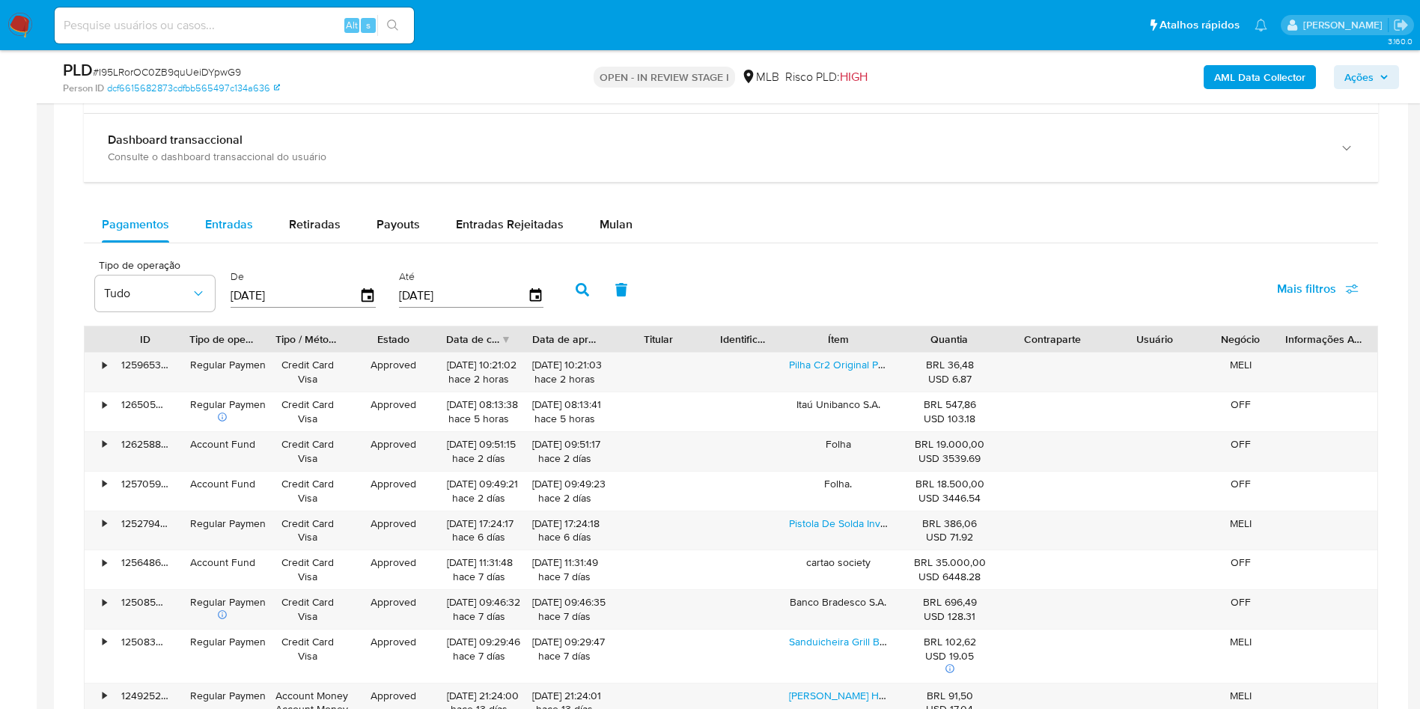
click at [239, 233] on span "Entradas" at bounding box center [229, 224] width 48 height 17
select select "10"
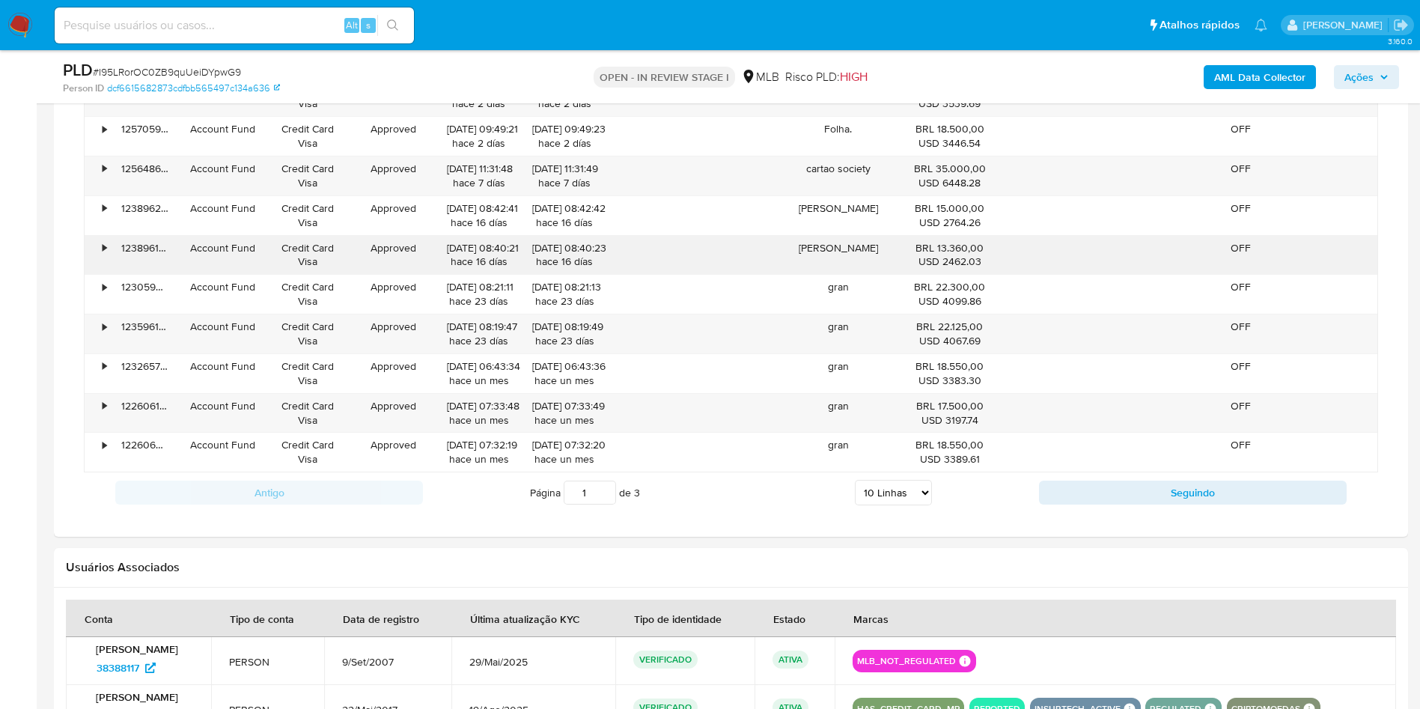
scroll to position [1336, 0]
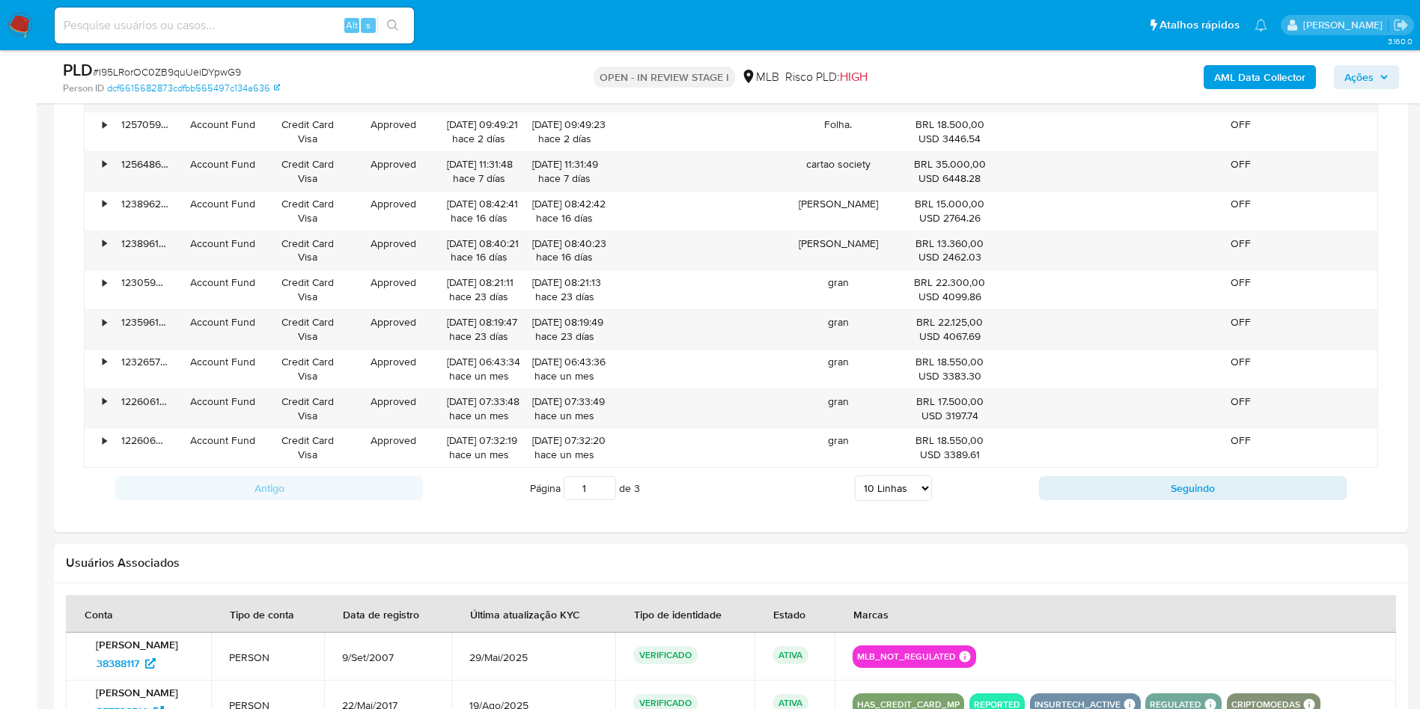
click at [895, 501] on select "5 Linhas 10 Linhas 20 Linhas 25 Linhas 50 Linhas 100 Linhas" at bounding box center [893, 487] width 77 height 25
select select "100"
click at [855, 498] on select "5 Linhas 10 Linhas 20 Linhas 25 Linhas 50 Linhas 100 Linhas" at bounding box center [893, 487] width 77 height 25
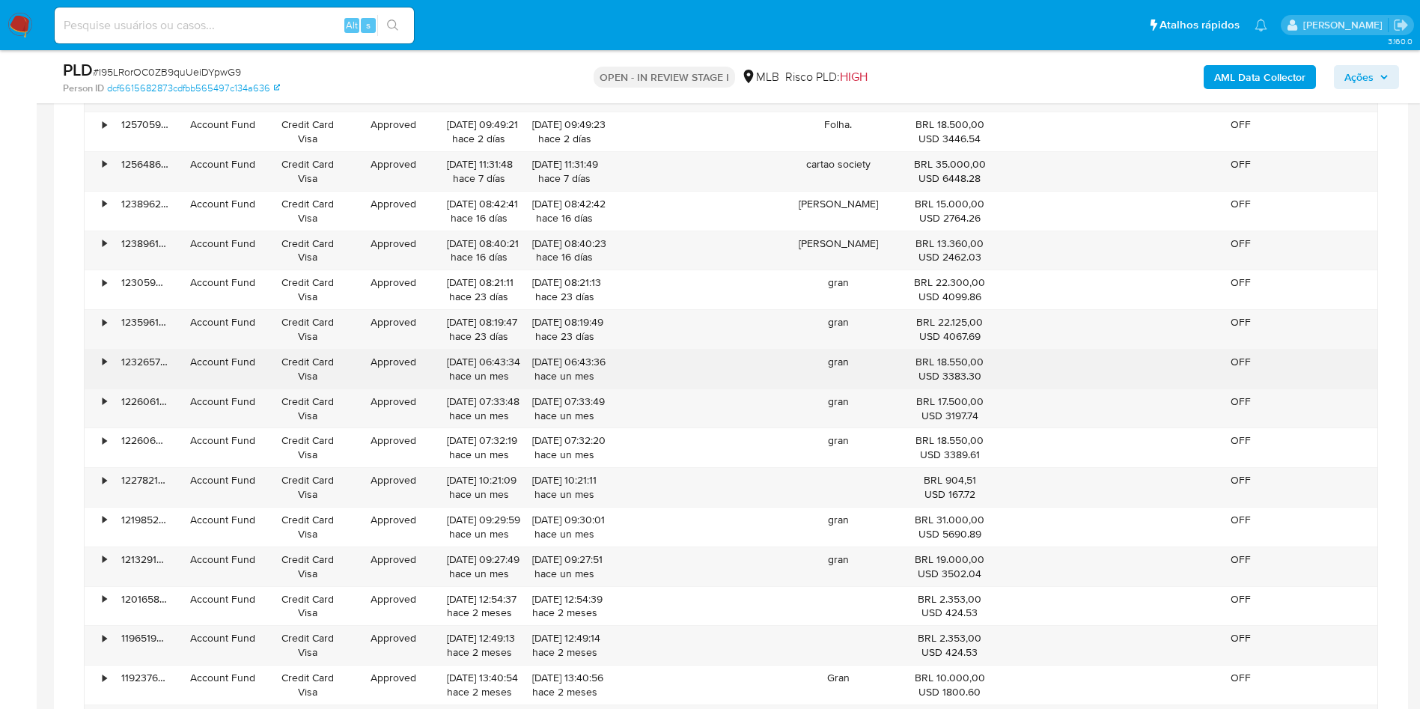
click at [98, 387] on div "•" at bounding box center [98, 369] width 26 height 39
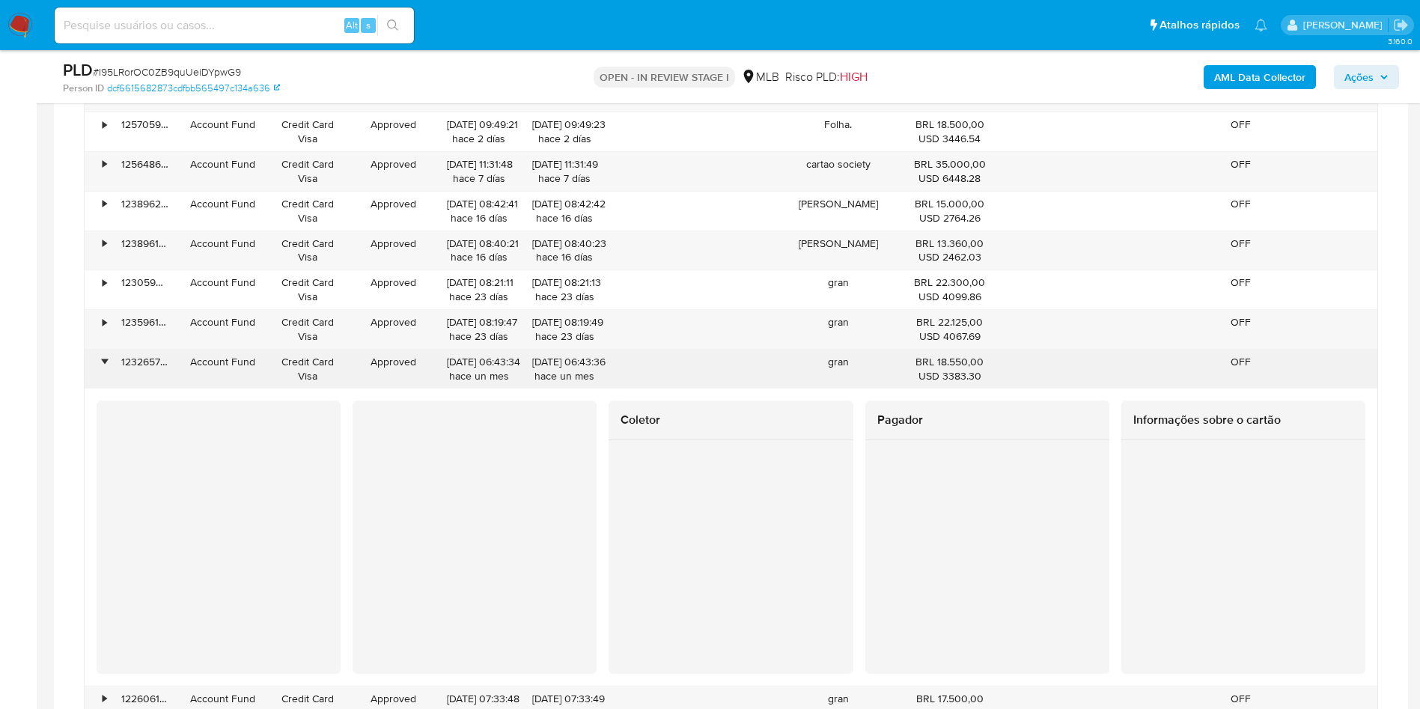
click at [98, 387] on div "•" at bounding box center [98, 369] width 26 height 39
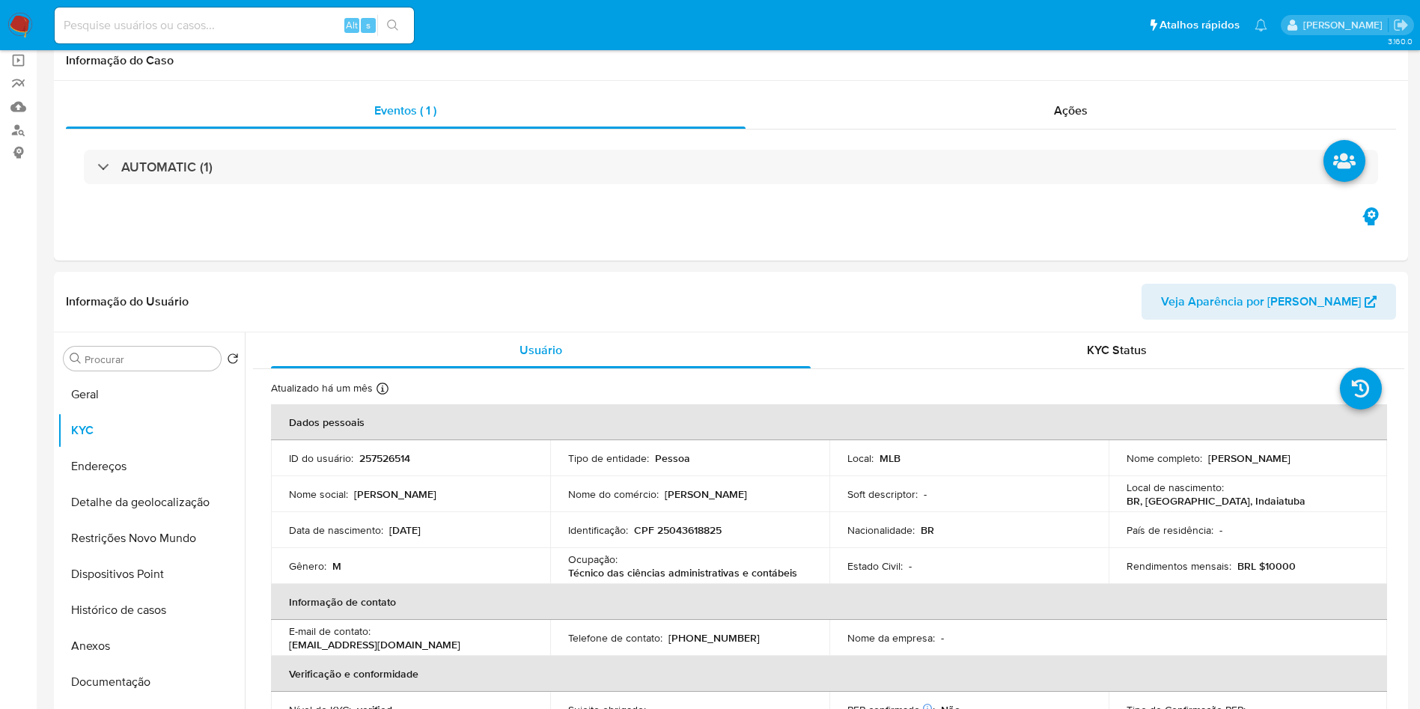
scroll to position [0, 0]
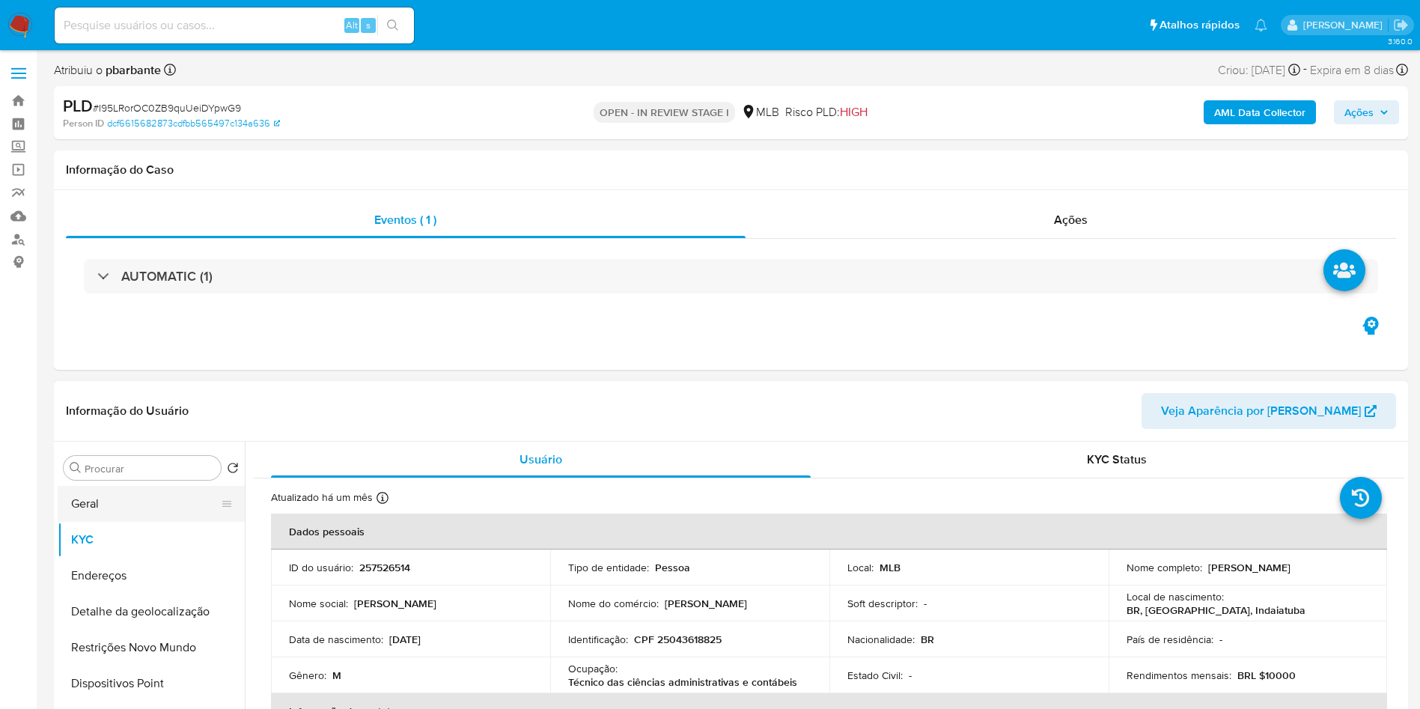
click at [180, 522] on button "Geral" at bounding box center [145, 504] width 175 height 36
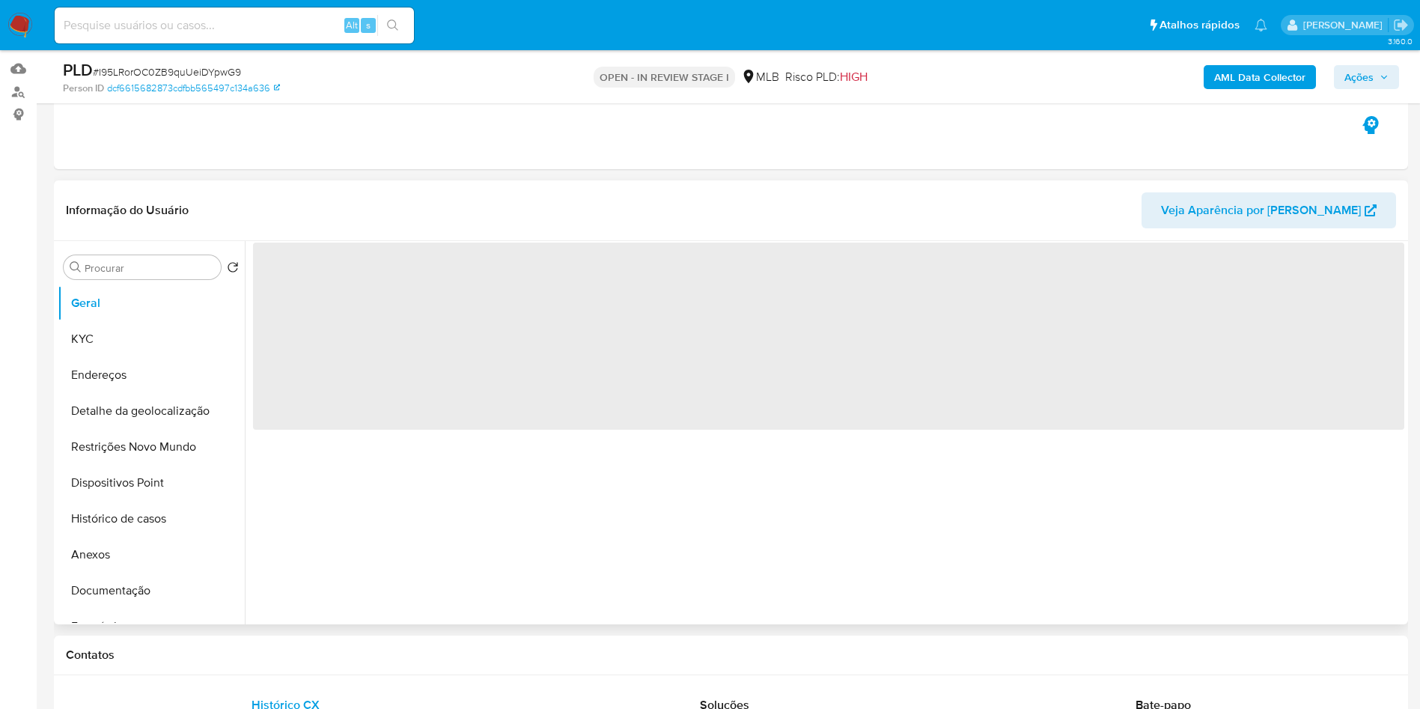
scroll to position [154, 0]
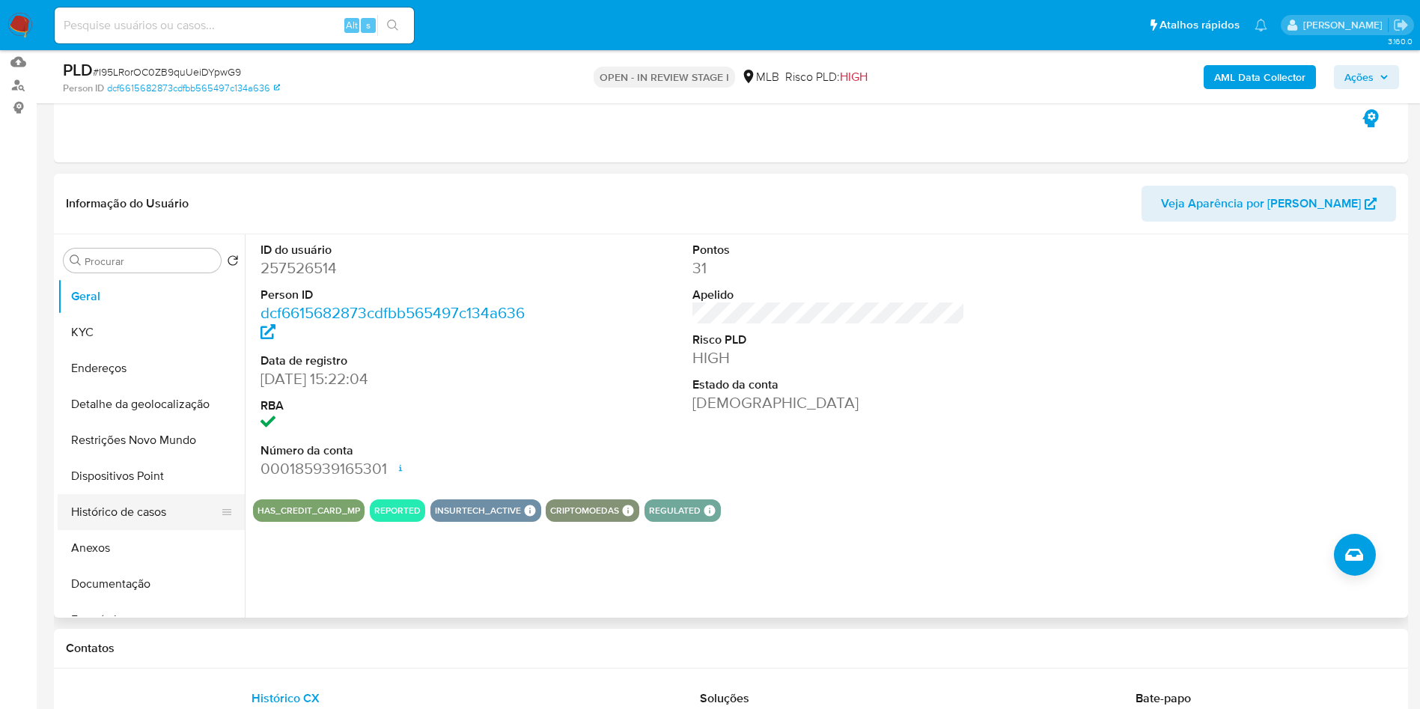
click at [110, 530] on button "Histórico de casos" at bounding box center [145, 512] width 175 height 36
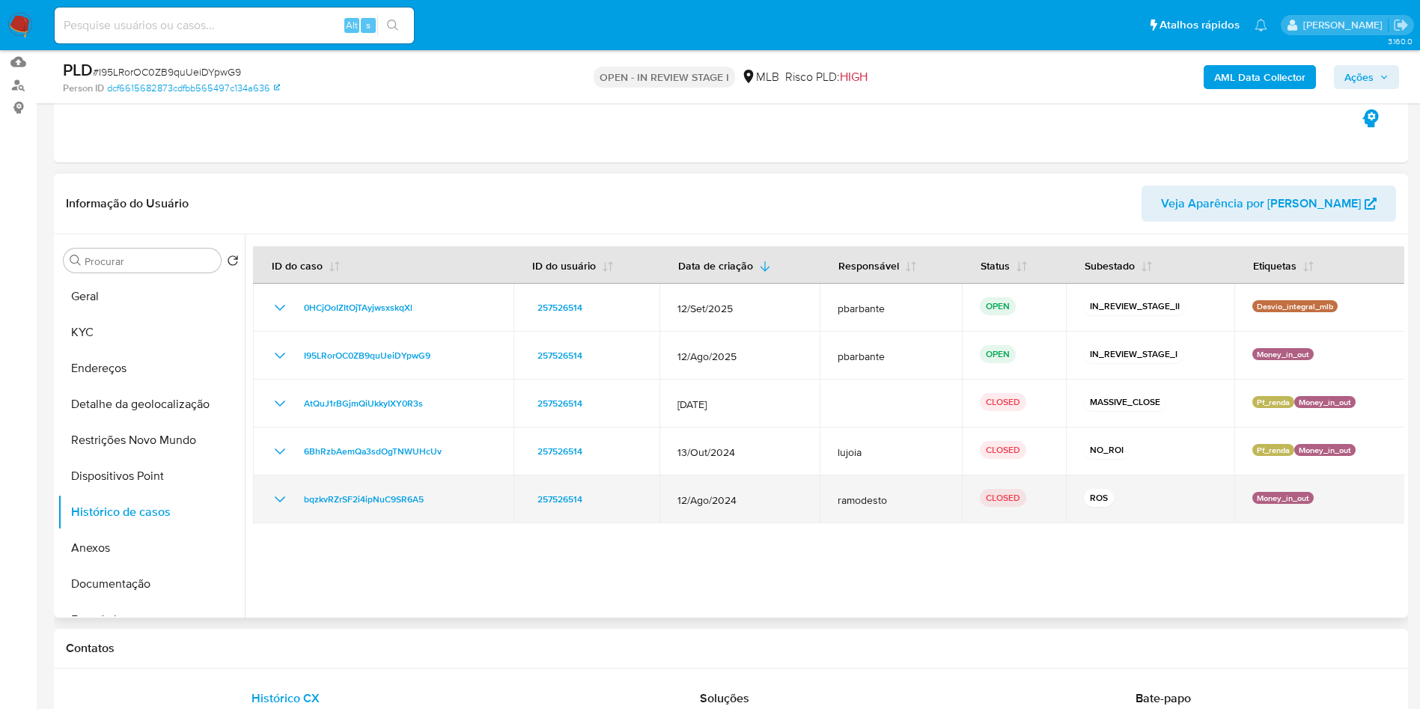
click at [282, 508] on icon "Mostrar/Ocultar" at bounding box center [280, 499] width 18 height 18
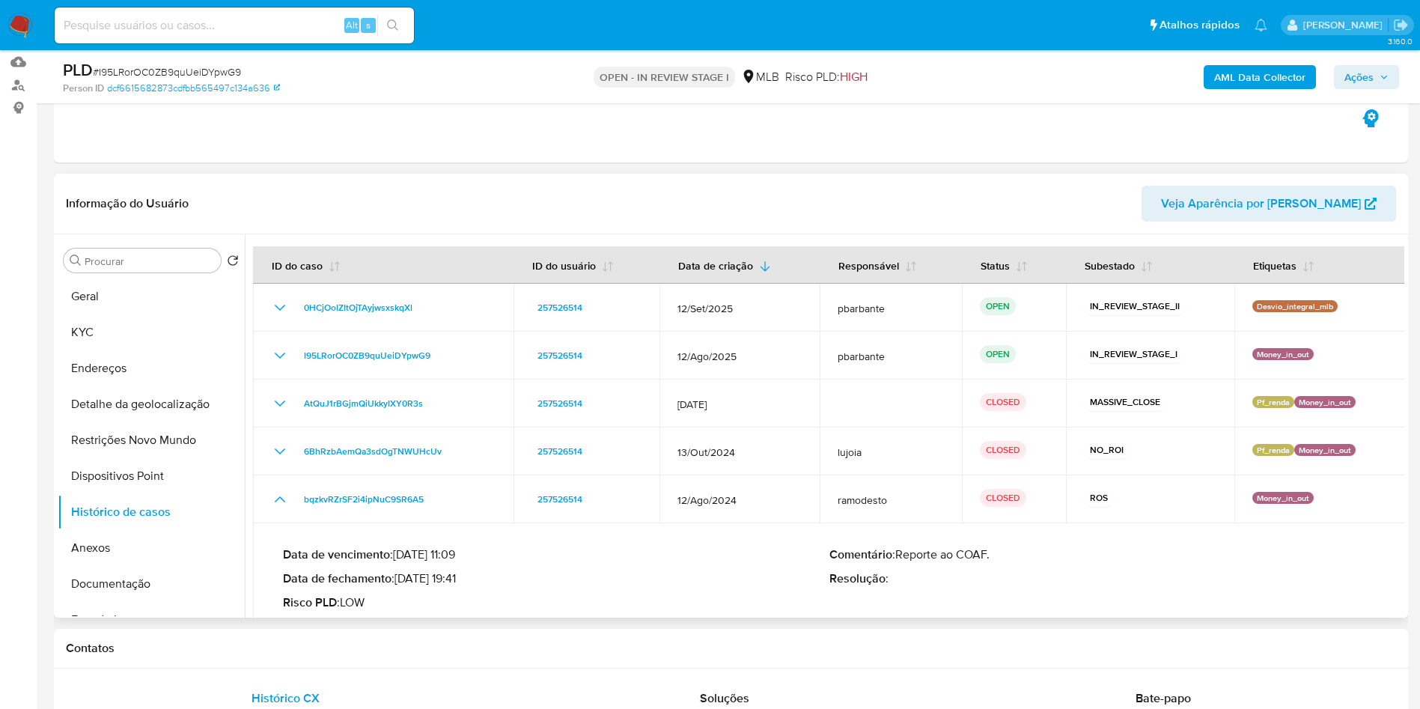
drag, startPoint x: 401, startPoint y: 607, endPoint x: 467, endPoint y: 596, distance: 66.7
click at [467, 586] on p "Data de fechamento : 25/09/2024 19:41" at bounding box center [556, 578] width 547 height 15
click at [106, 350] on button "KYC" at bounding box center [145, 333] width 175 height 36
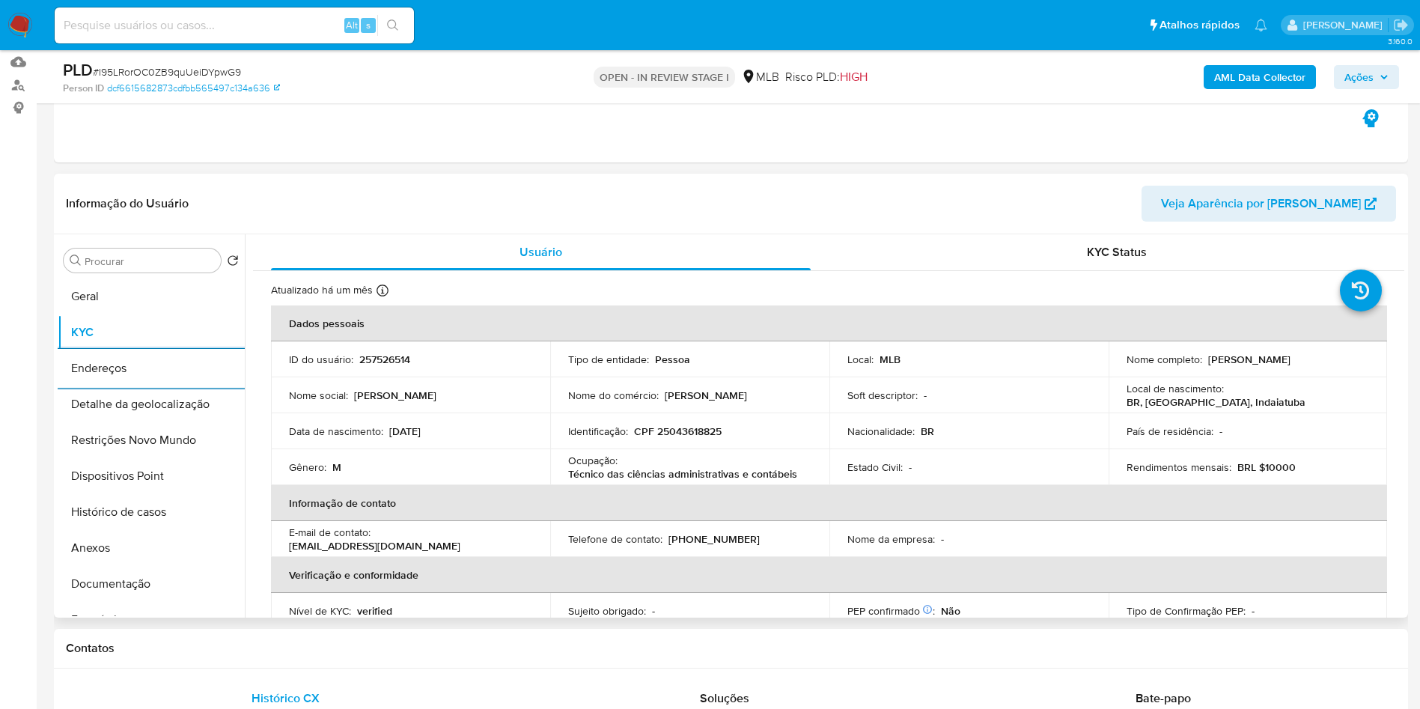
scroll to position [624, 0]
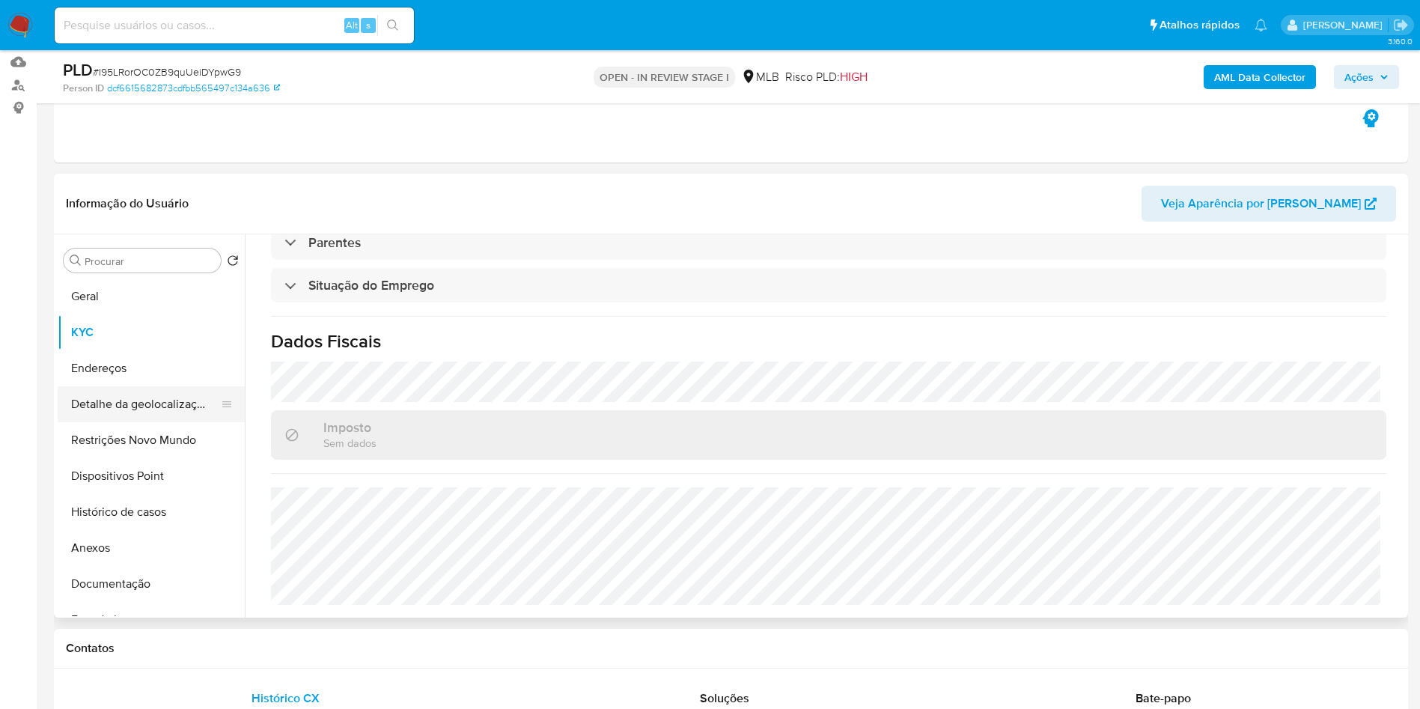
click at [121, 422] on button "Detalhe da geolocalização" at bounding box center [145, 404] width 175 height 36
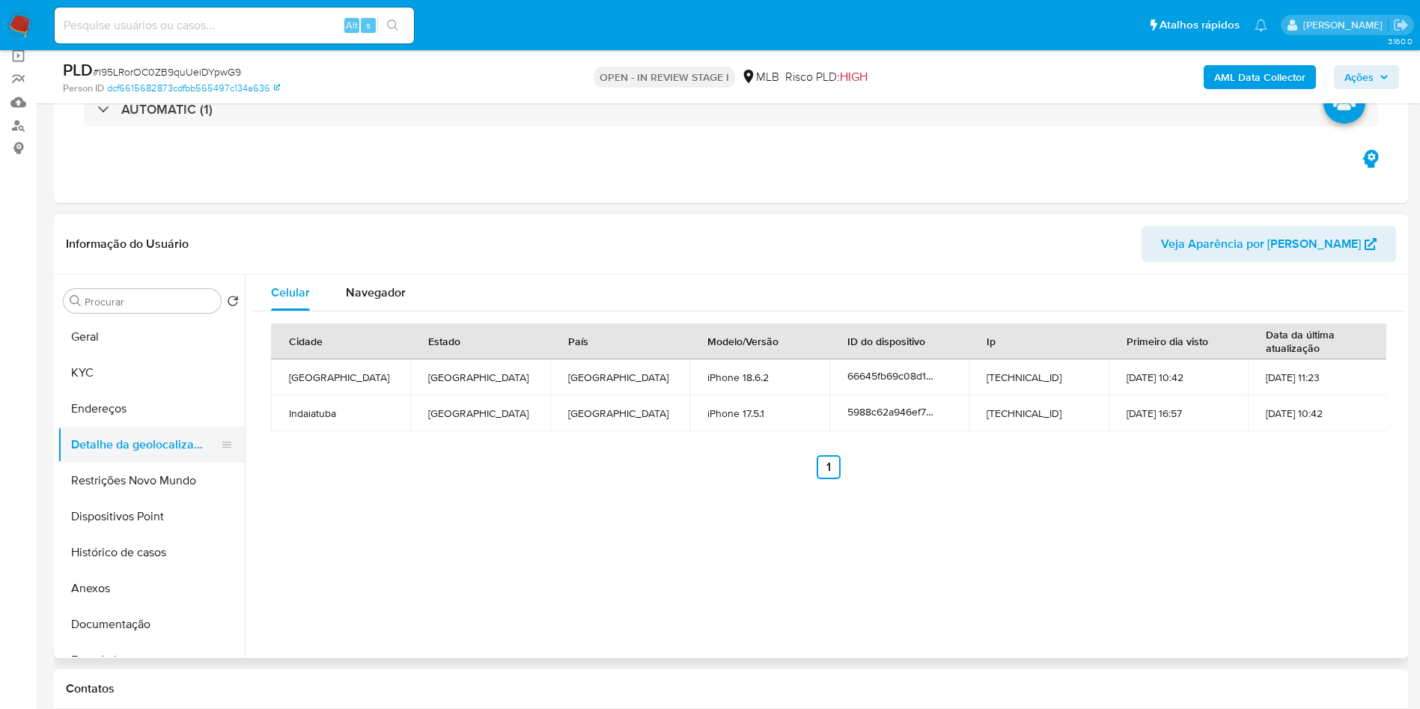
scroll to position [116, 0]
click at [133, 486] on button "Restrições Novo Mundo" at bounding box center [145, 479] width 175 height 36
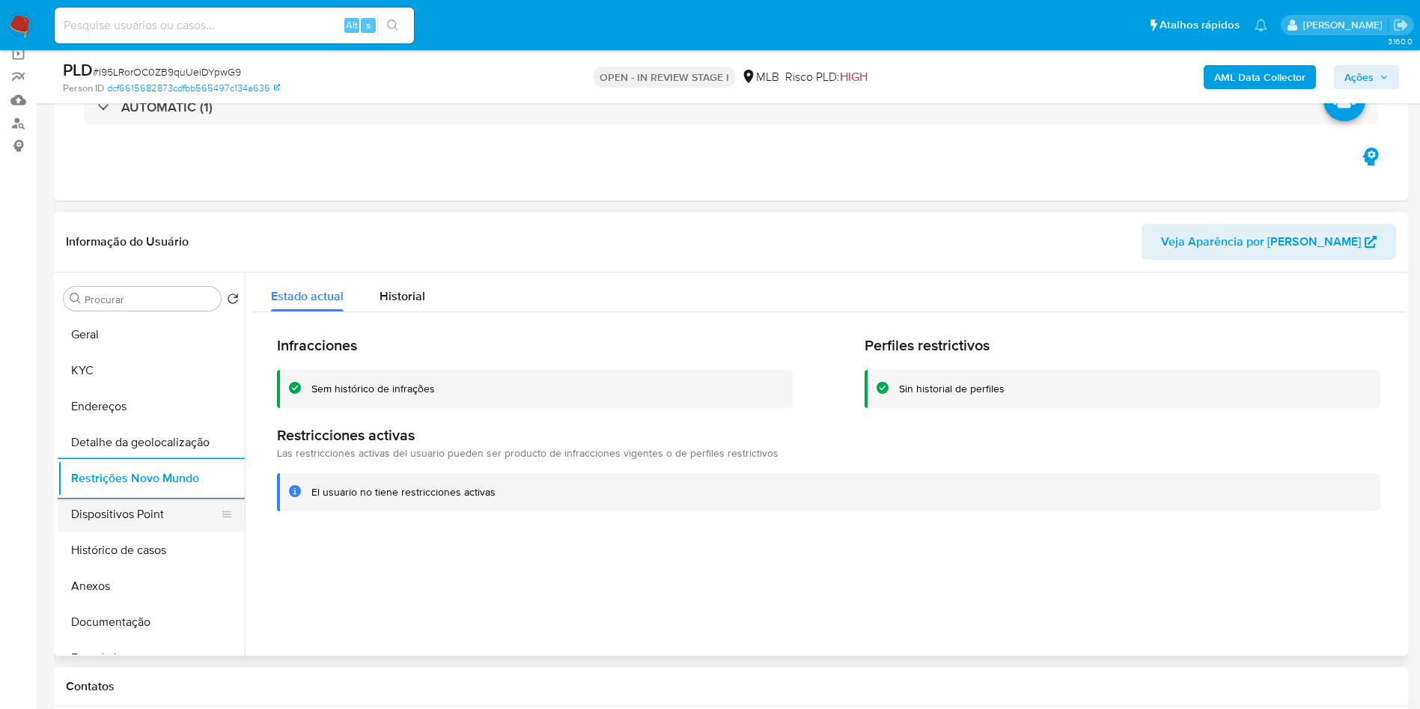
click at [138, 532] on button "Dispositivos Point" at bounding box center [145, 514] width 175 height 36
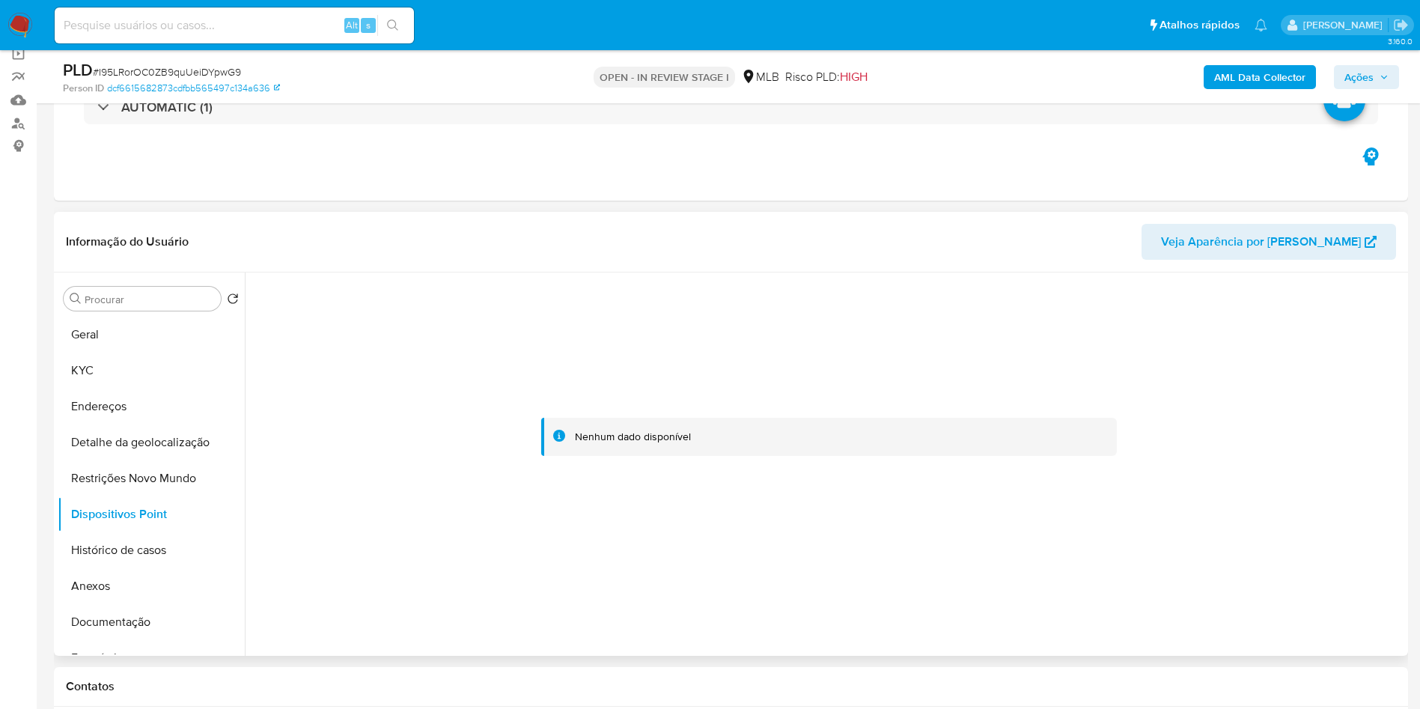
scroll to position [0, 0]
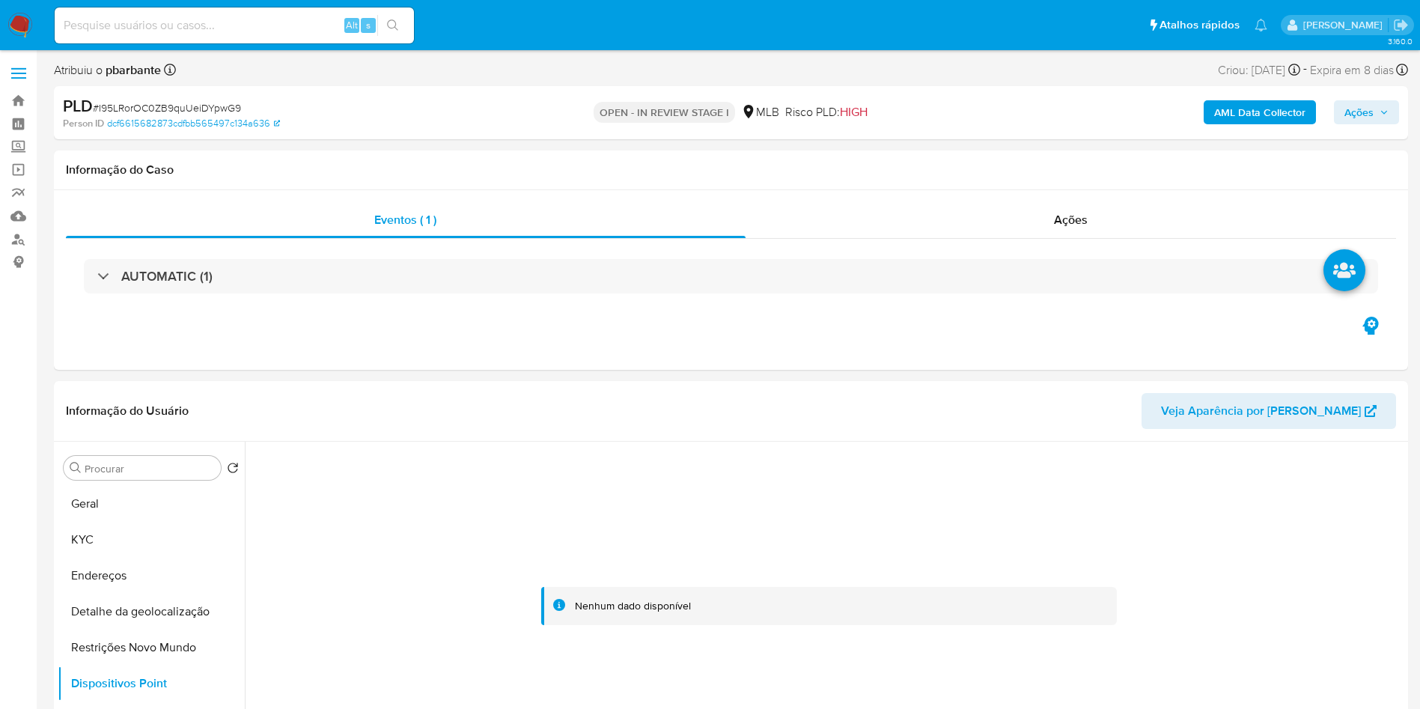
click at [1358, 124] on span "Ações" at bounding box center [1359, 112] width 29 height 24
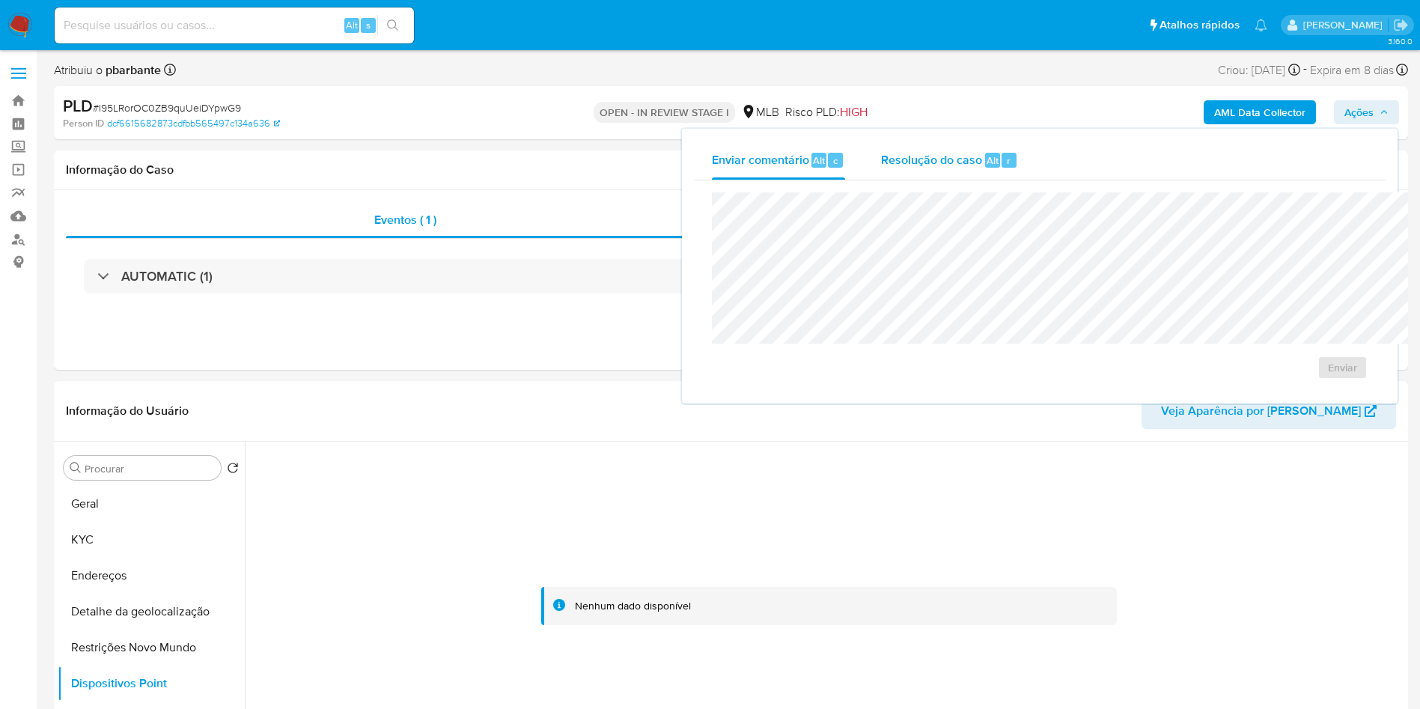
click at [881, 157] on span "Resolução do caso" at bounding box center [931, 159] width 101 height 17
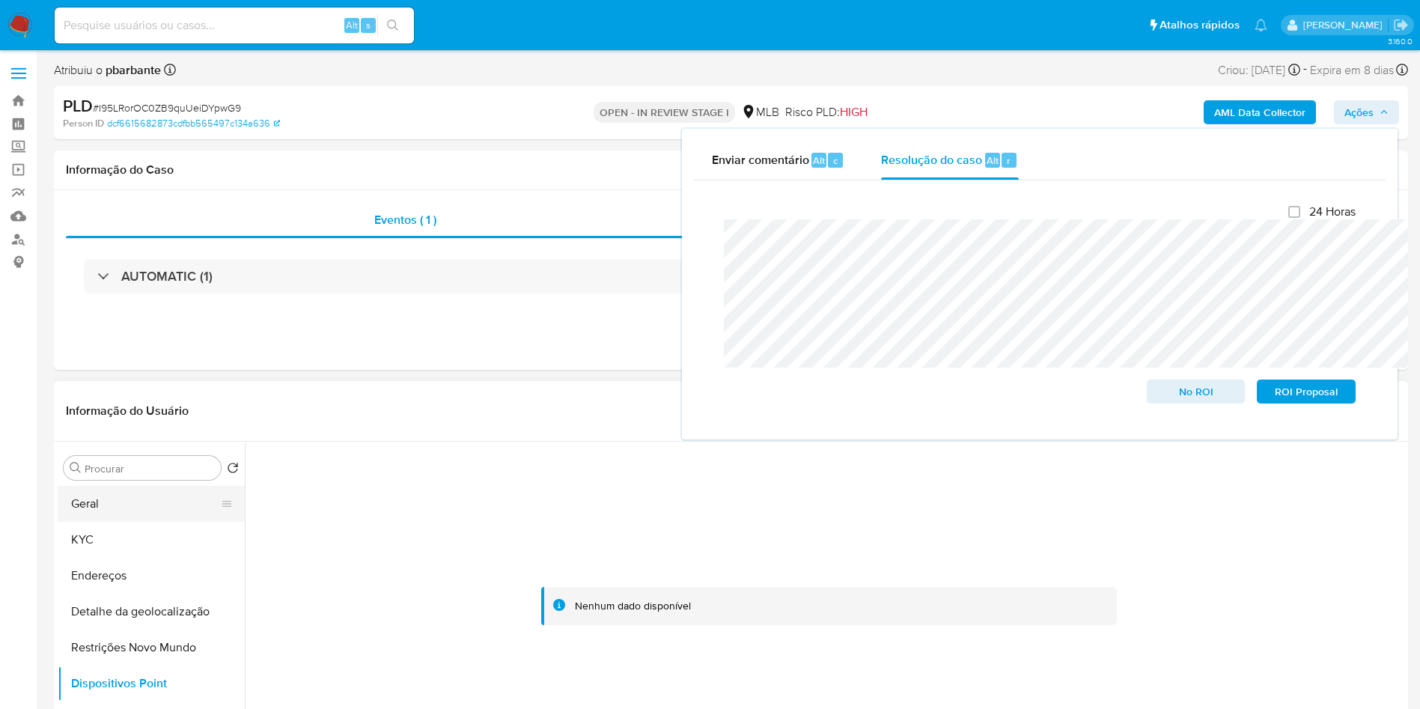
click at [136, 522] on button "Geral" at bounding box center [145, 504] width 175 height 36
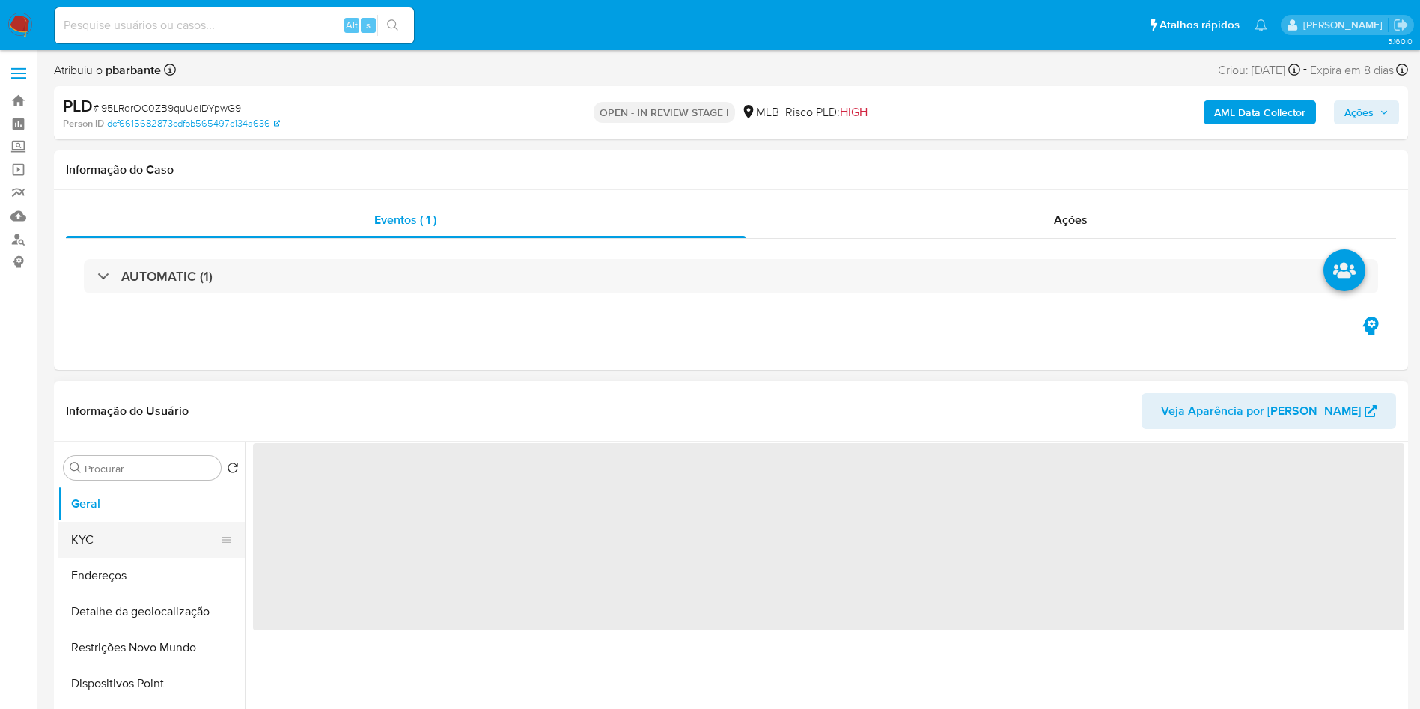
click at [128, 556] on button "KYC" at bounding box center [145, 540] width 175 height 36
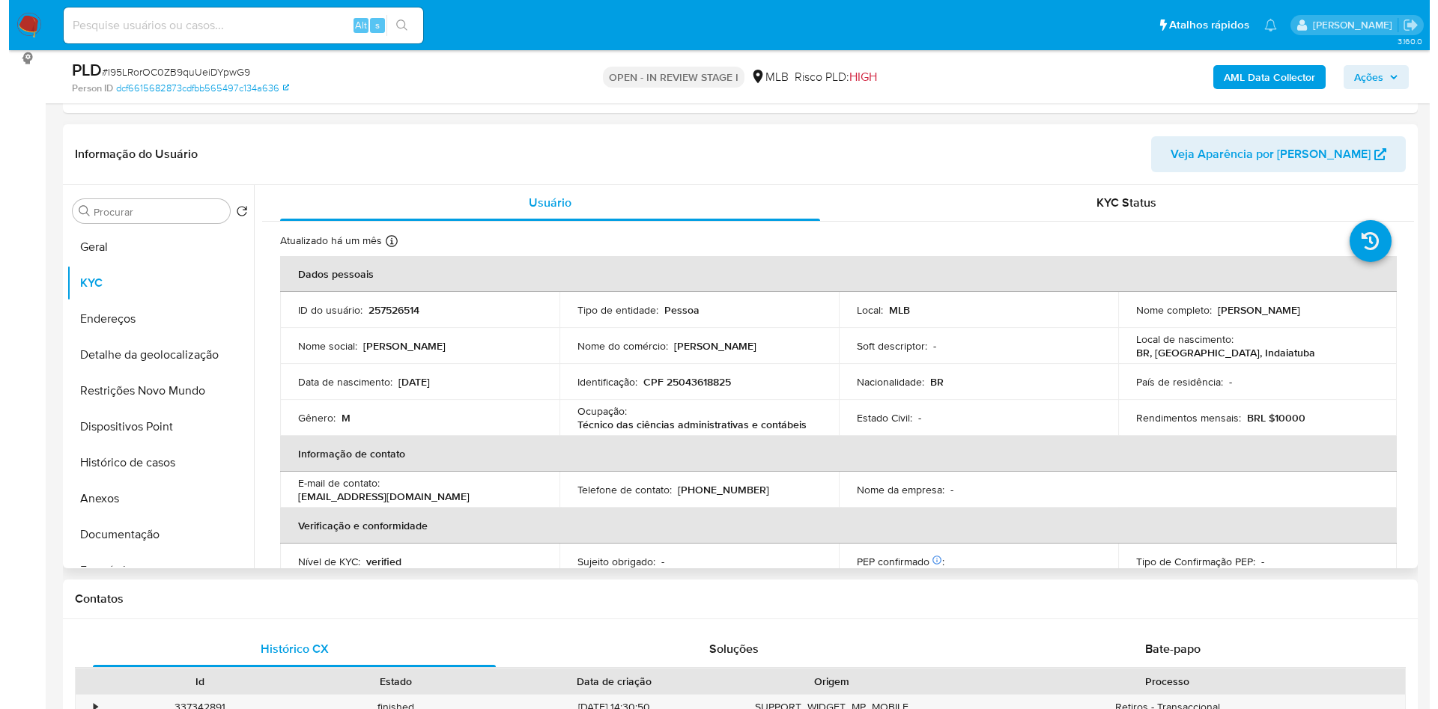
scroll to position [210, 0]
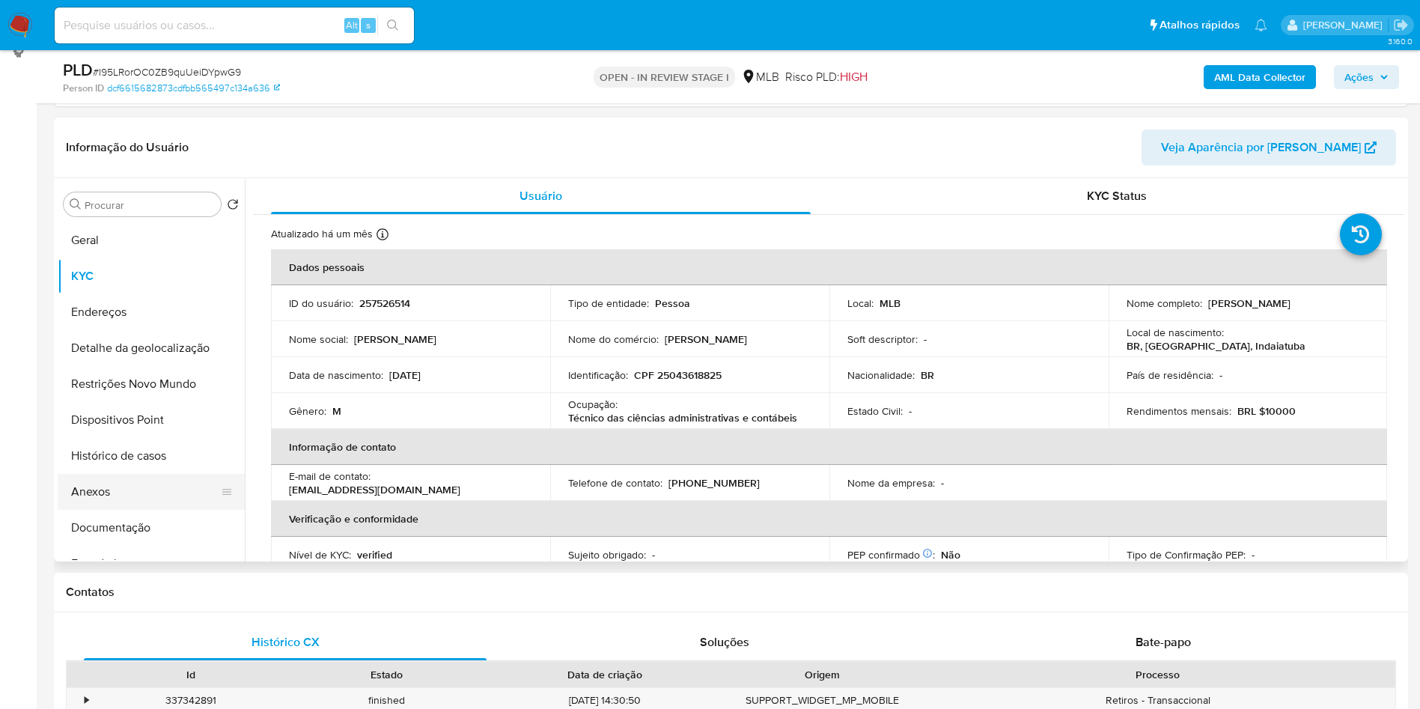
click at [134, 510] on button "Anexos" at bounding box center [145, 492] width 175 height 36
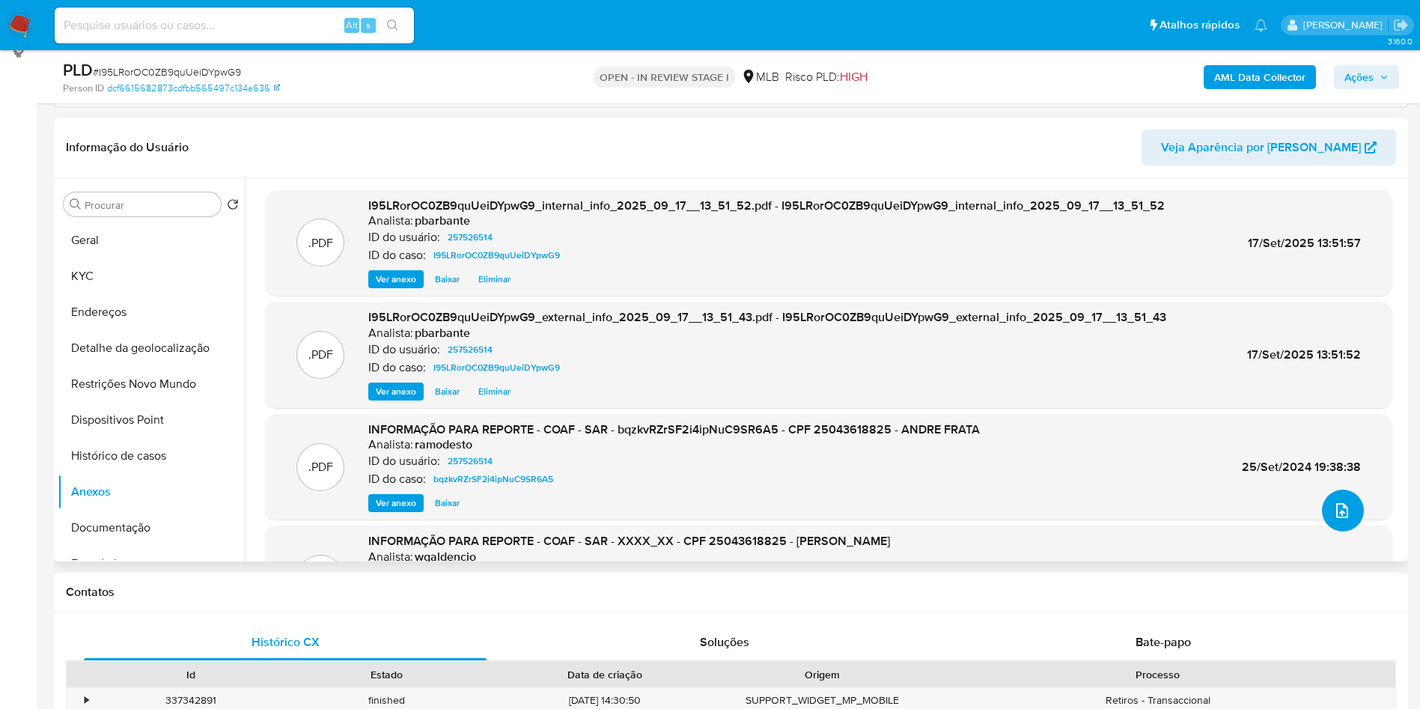
click at [1339, 520] on span "upload-file" at bounding box center [1343, 511] width 18 height 18
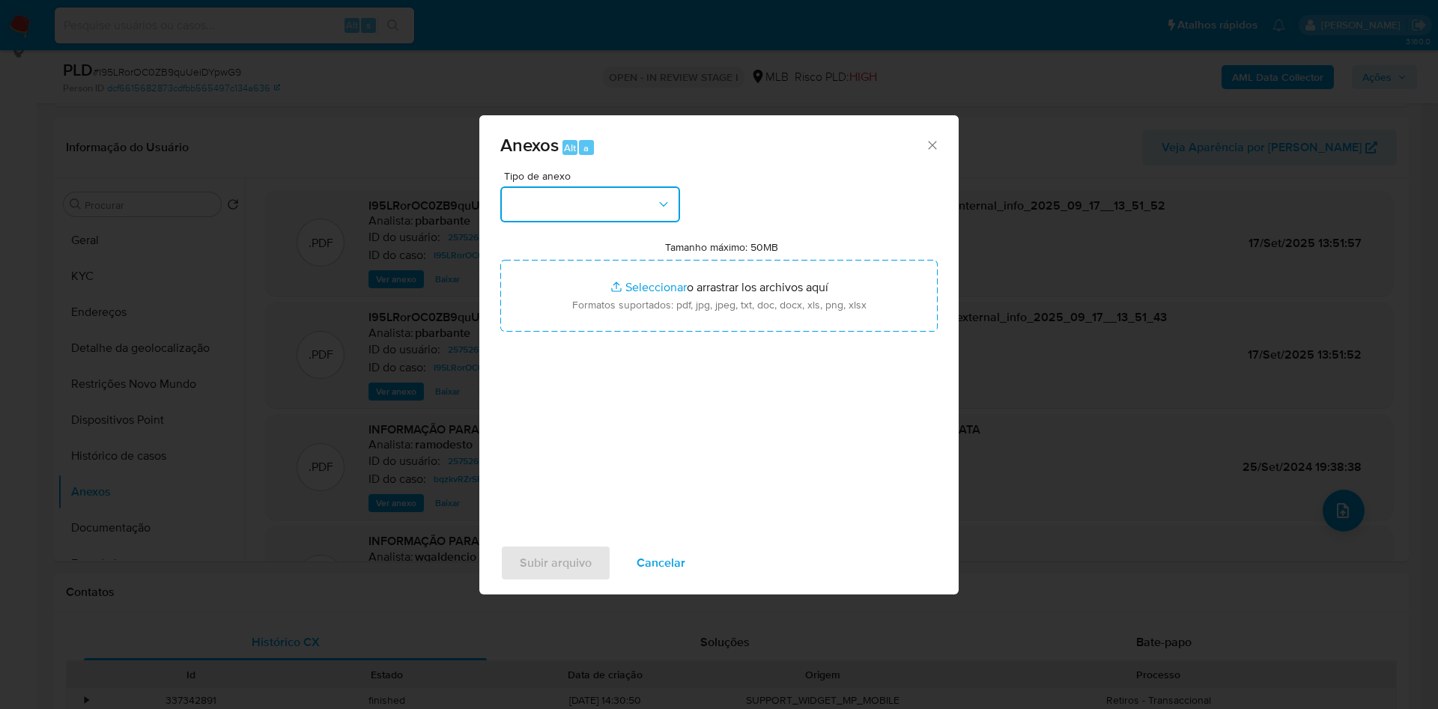
click at [581, 186] on button "button" at bounding box center [590, 204] width 180 height 36
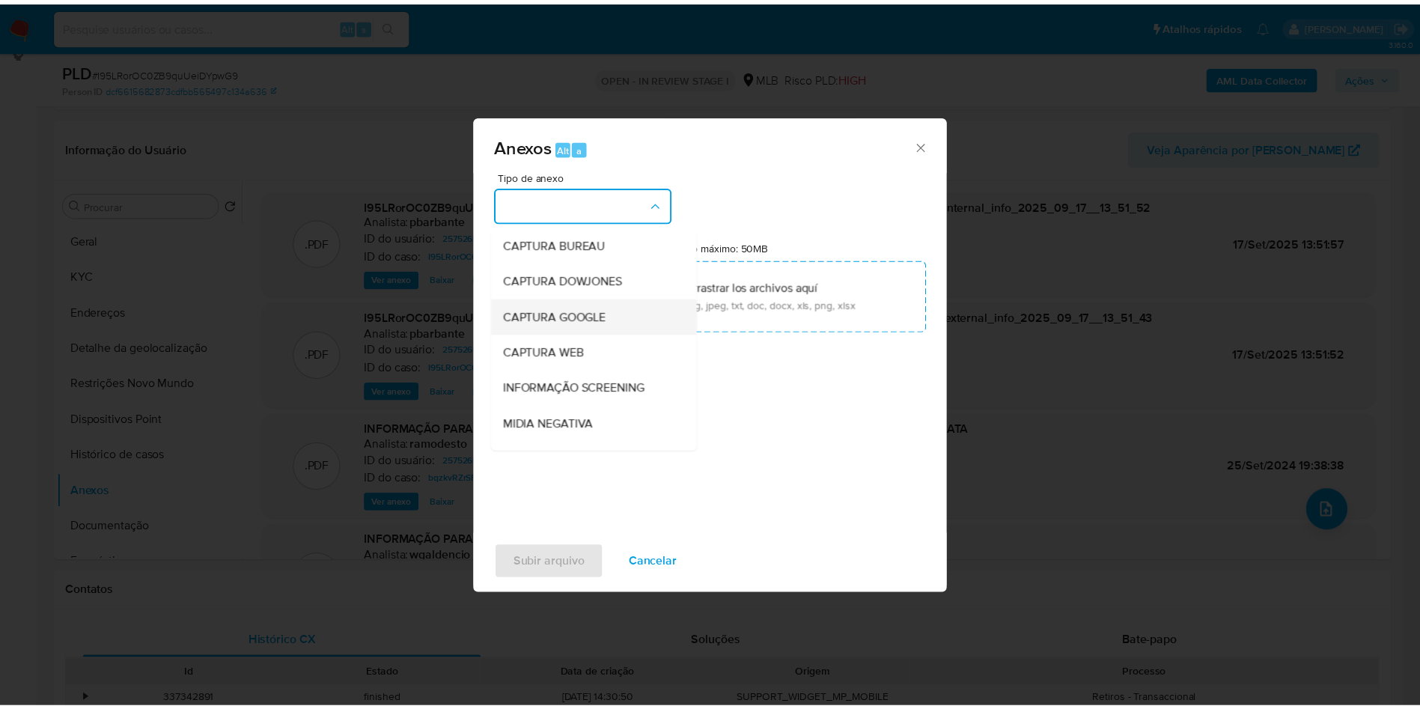
scroll to position [201, 0]
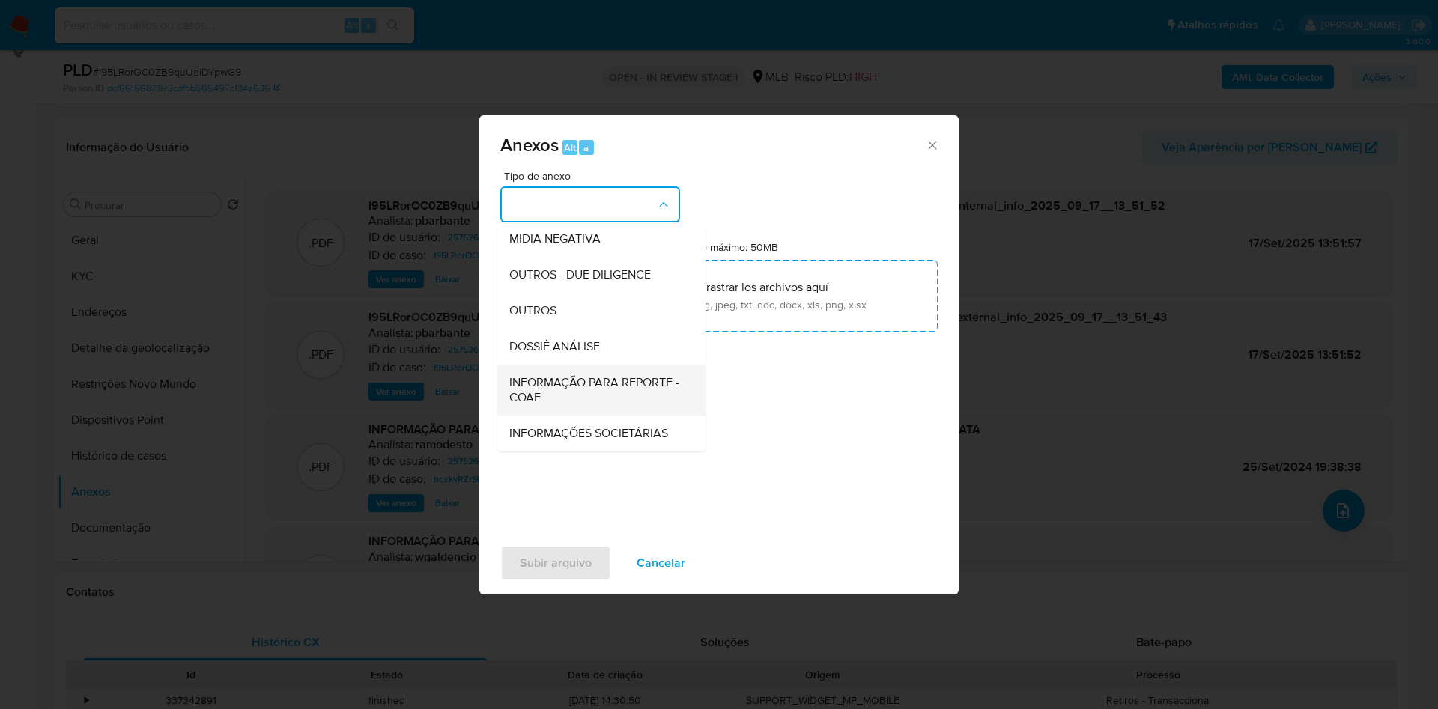
click at [568, 375] on span "INFORMAÇÃO PARA REPORTE - COAF" at bounding box center [596, 390] width 175 height 30
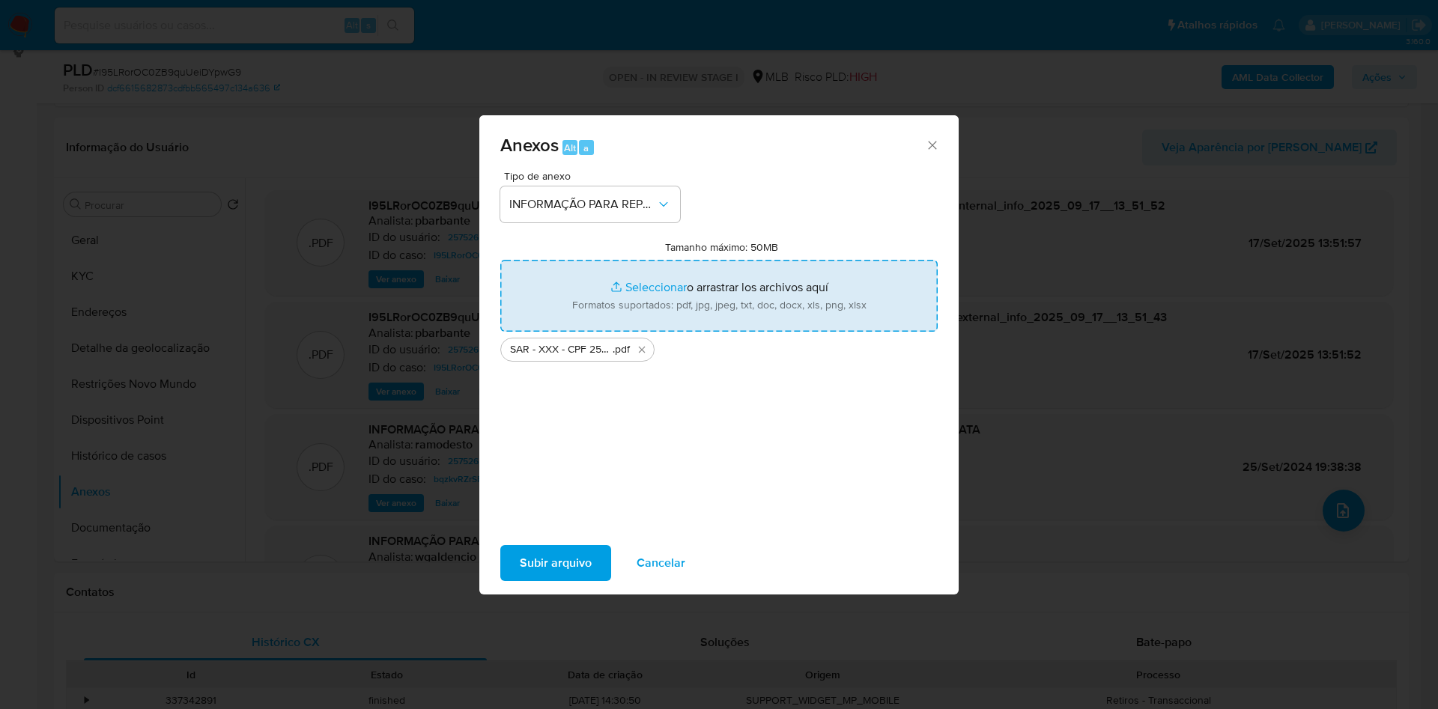
type input "C:\fakepath\Mulan 257526514_2025_09_16_12_25_40.xlsx"
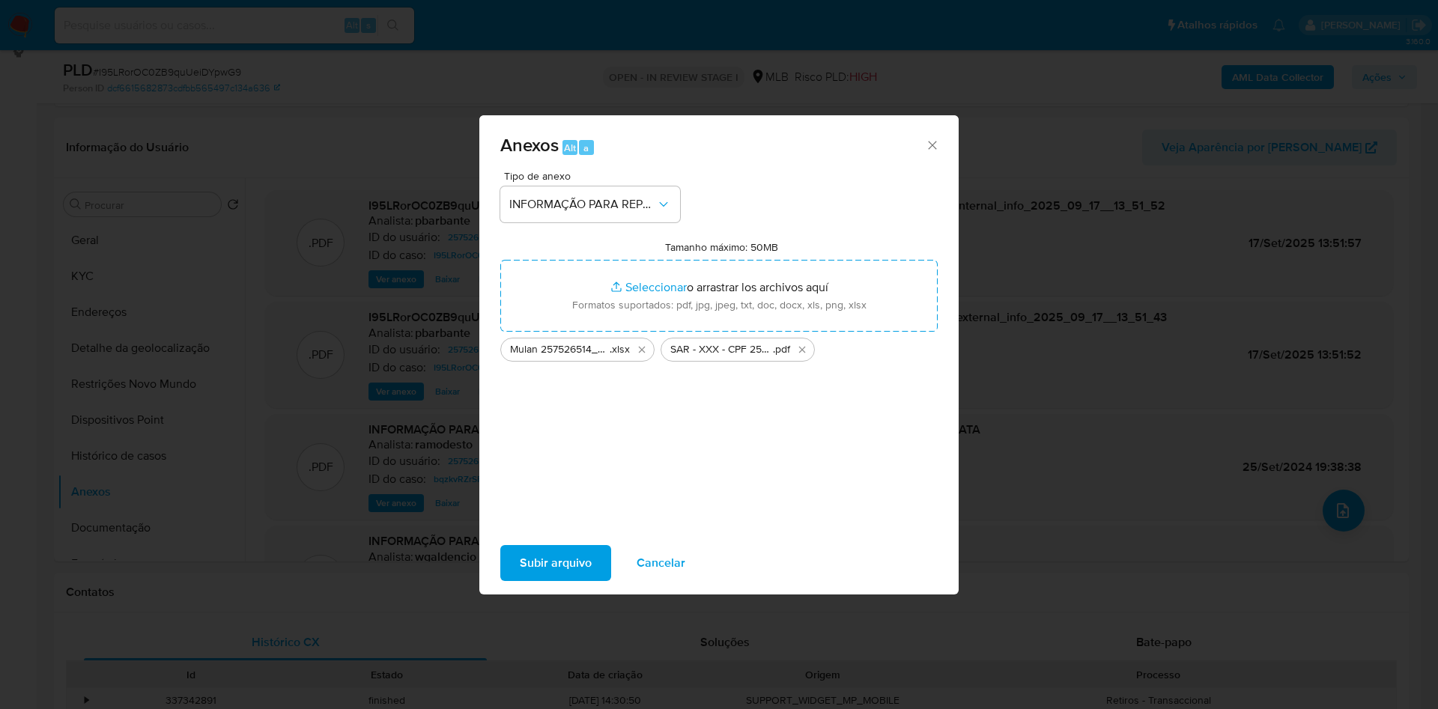
click at [520, 580] on span "Subir arquivo" at bounding box center [556, 563] width 72 height 33
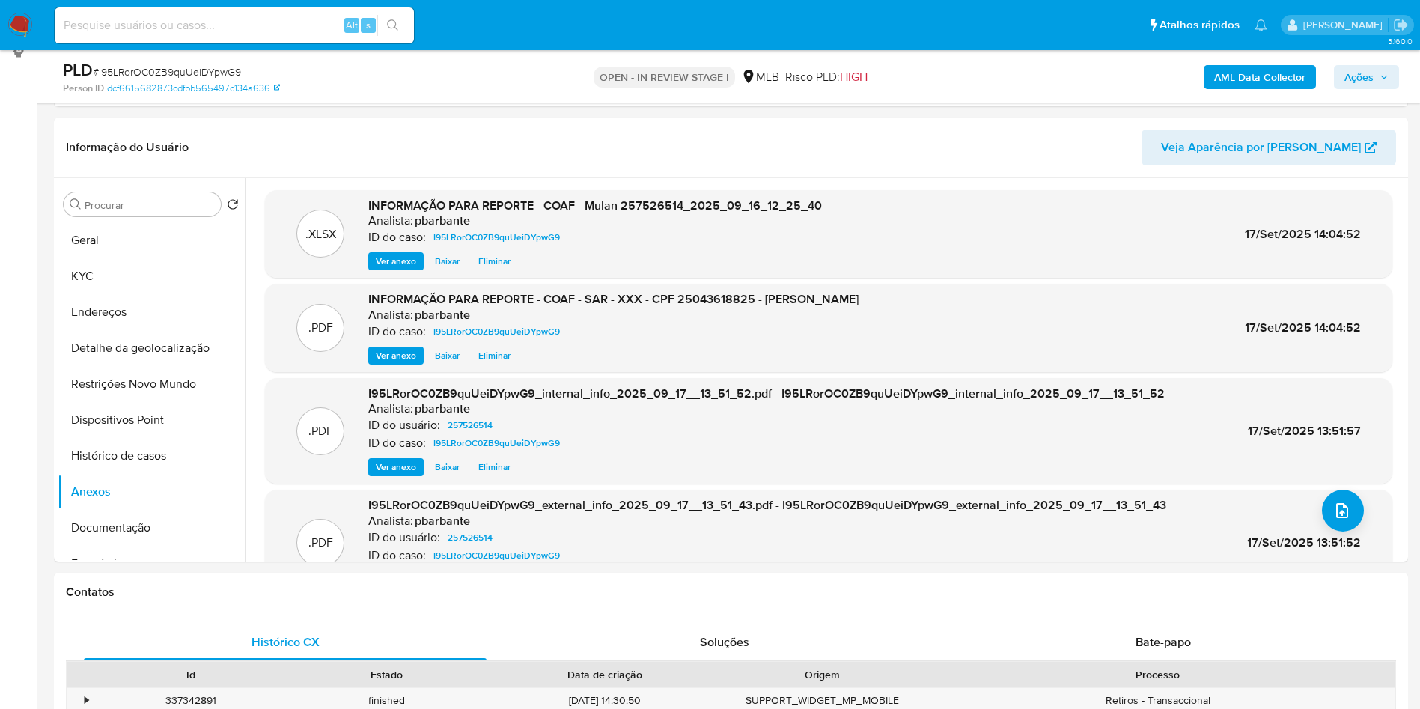
click at [1370, 65] on span "Ações" at bounding box center [1359, 77] width 29 height 24
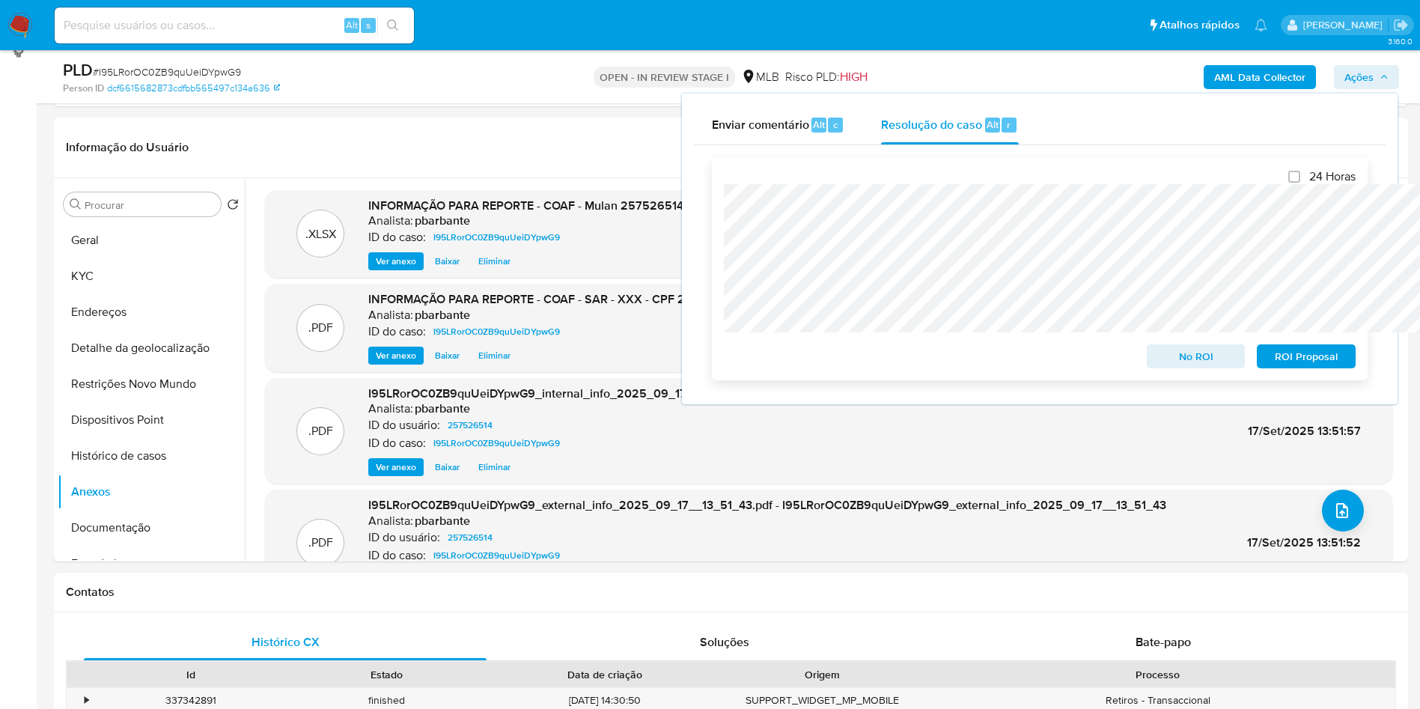
click at [1299, 358] on span "ROI Proposal" at bounding box center [1307, 356] width 78 height 21
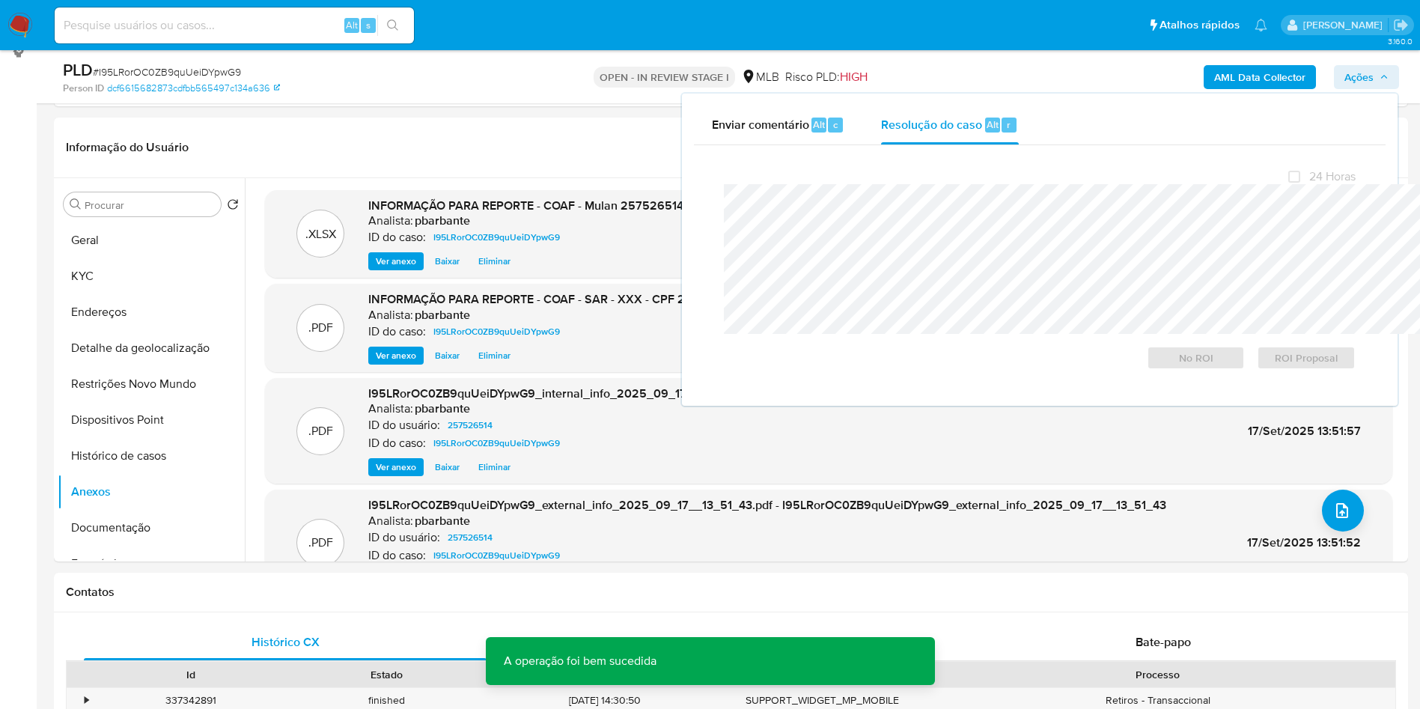
click at [212, 76] on span "# I95LRorOC0ZB9quUeiDYpwG9" at bounding box center [167, 71] width 148 height 15
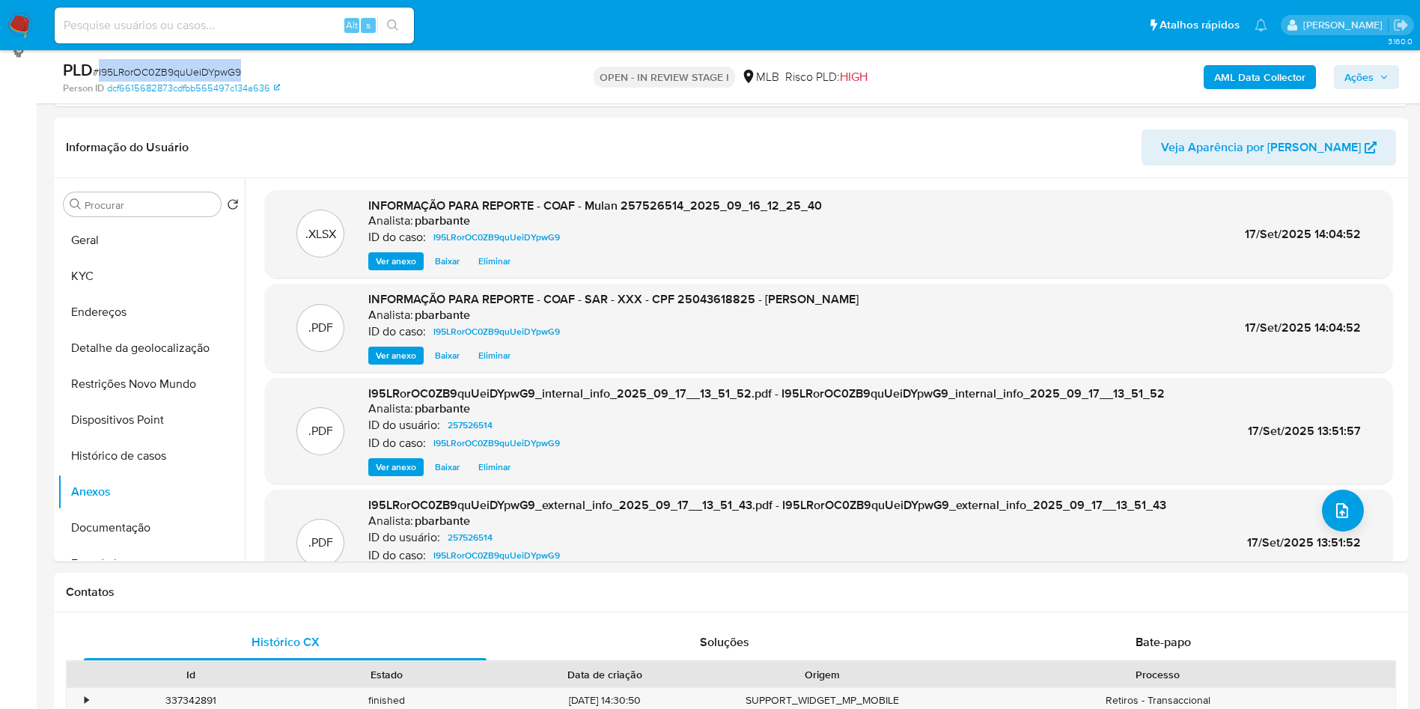
click at [212, 76] on span "# I95LRorOC0ZB9quUeiDYpwG9" at bounding box center [167, 71] width 148 height 15
copy span "I95LRorOC0ZB9quUeiDYpwG9"
click at [1383, 76] on icon "button" at bounding box center [1385, 77] width 6 height 4
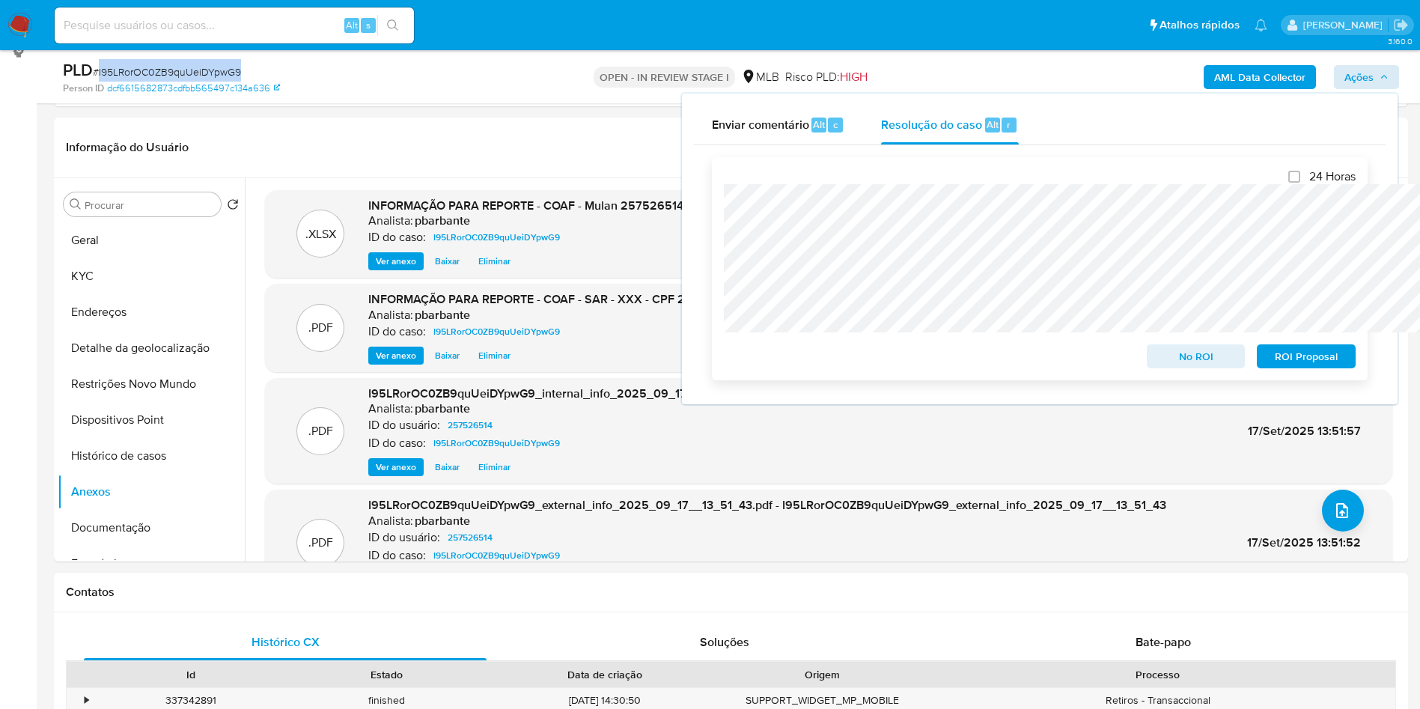
click at [1312, 357] on span "ROI Proposal" at bounding box center [1307, 356] width 78 height 21
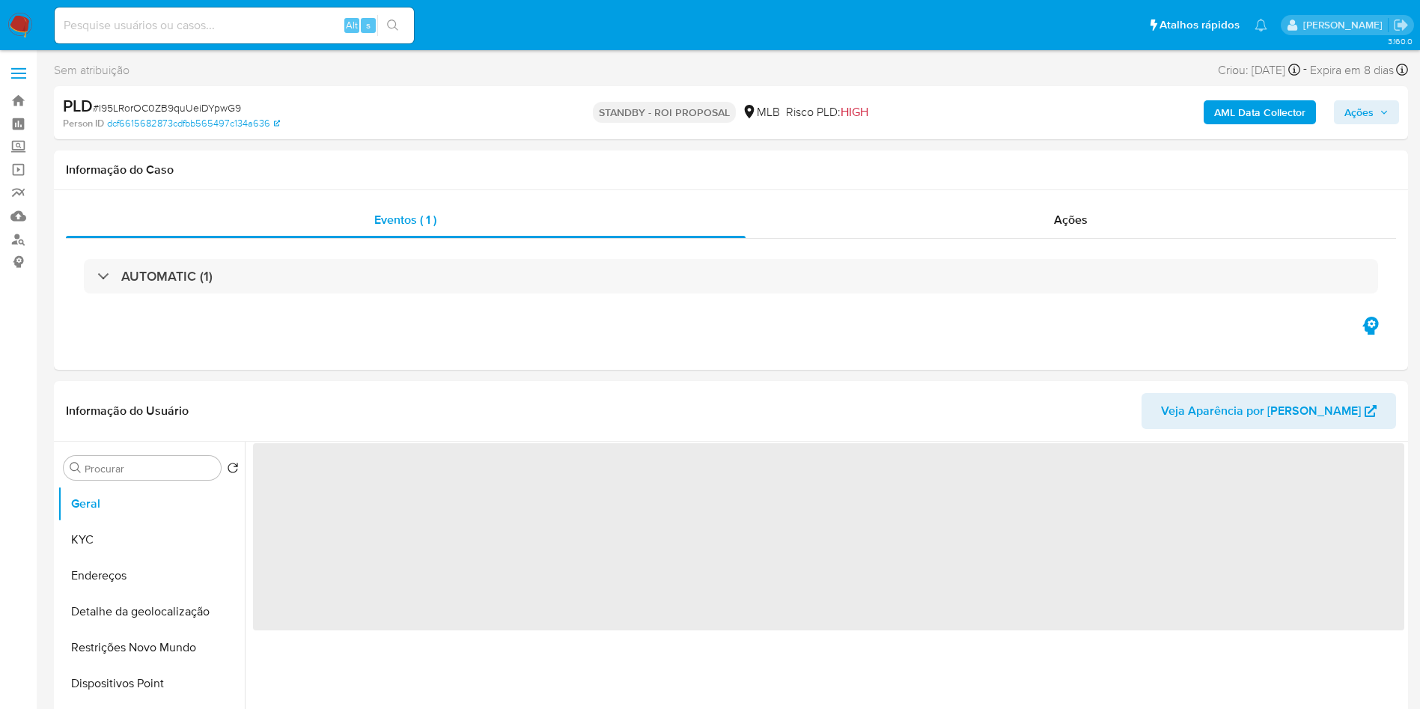
select select "10"
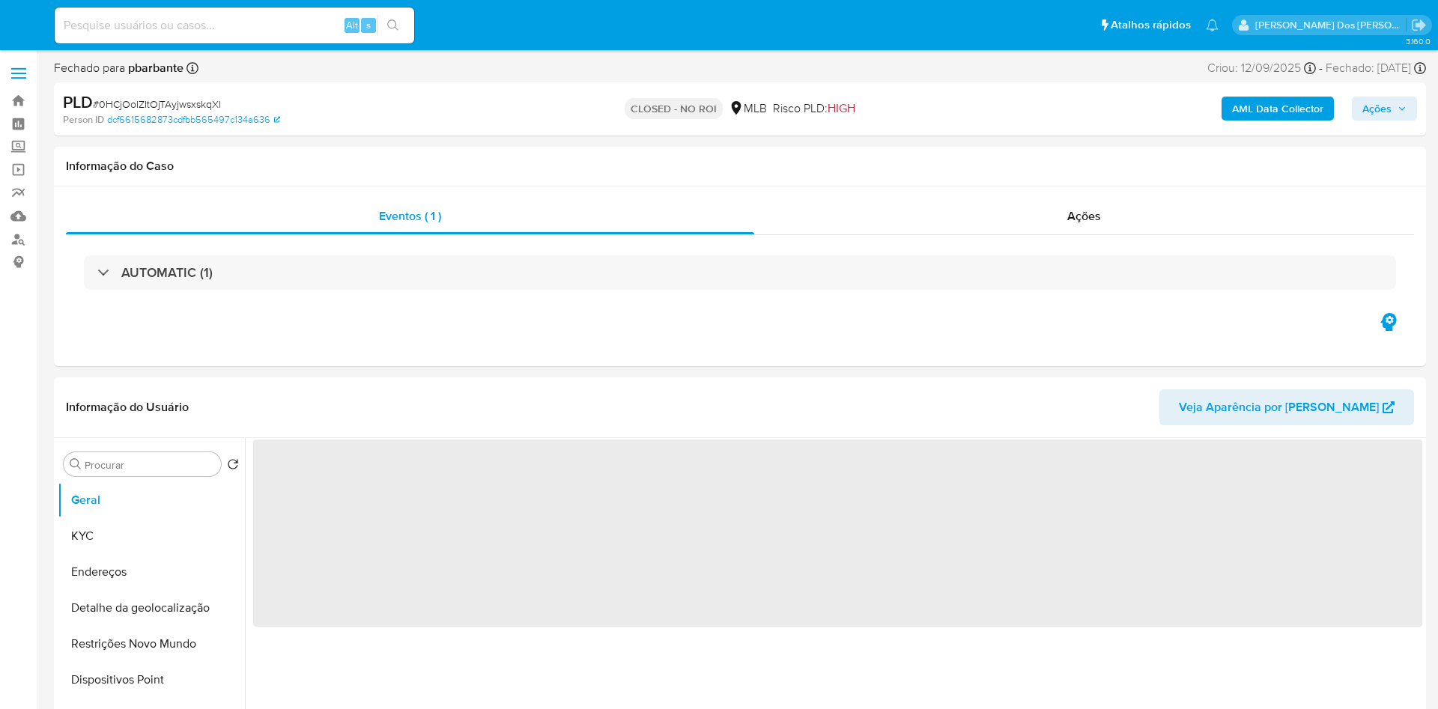
select select "10"
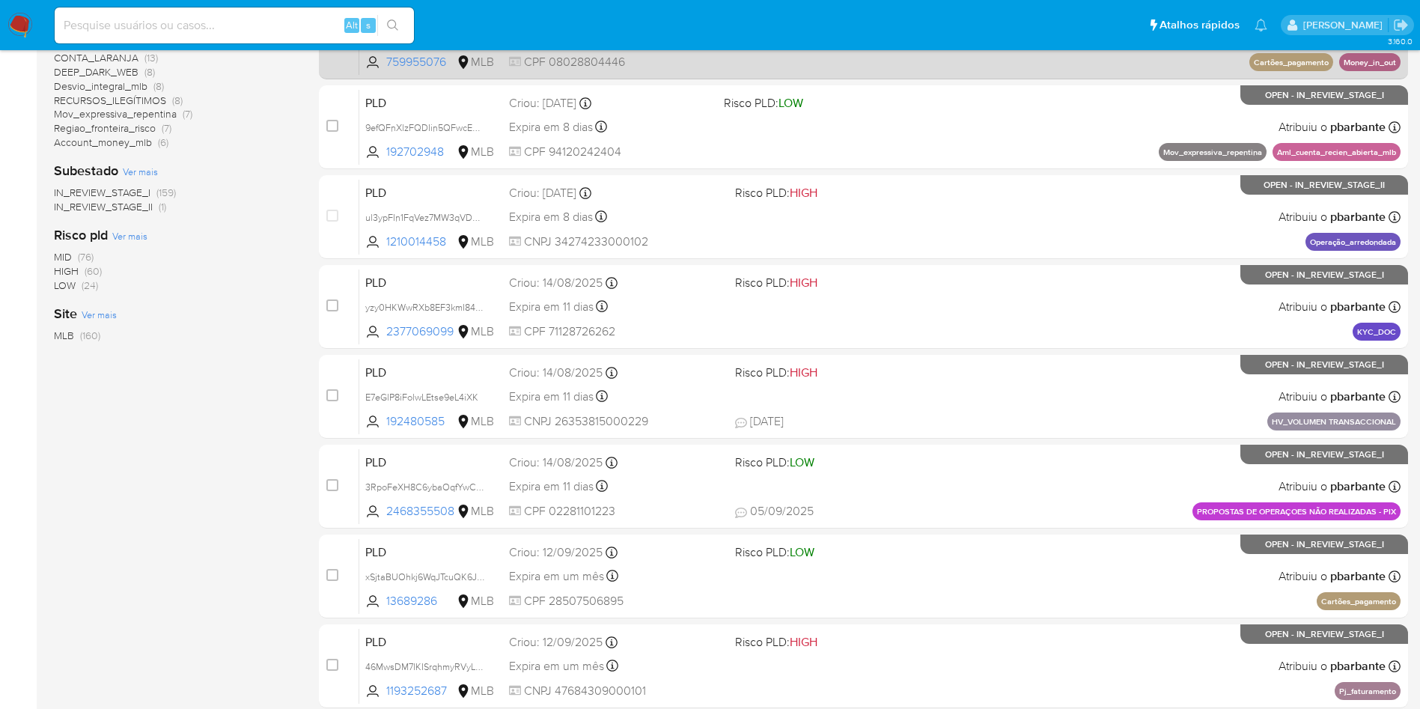
scroll to position [408, 0]
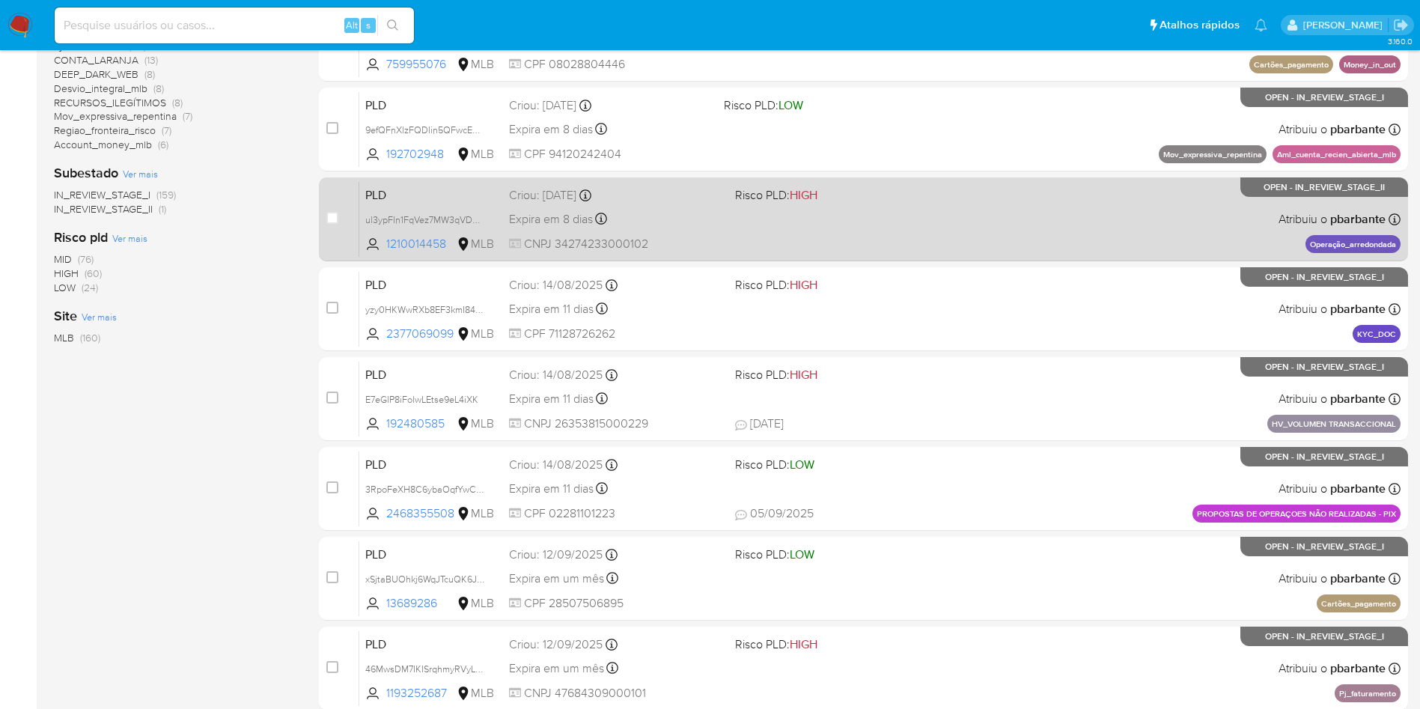
click at [890, 204] on span "Risco PLD: HIGH" at bounding box center [842, 193] width 214 height 19
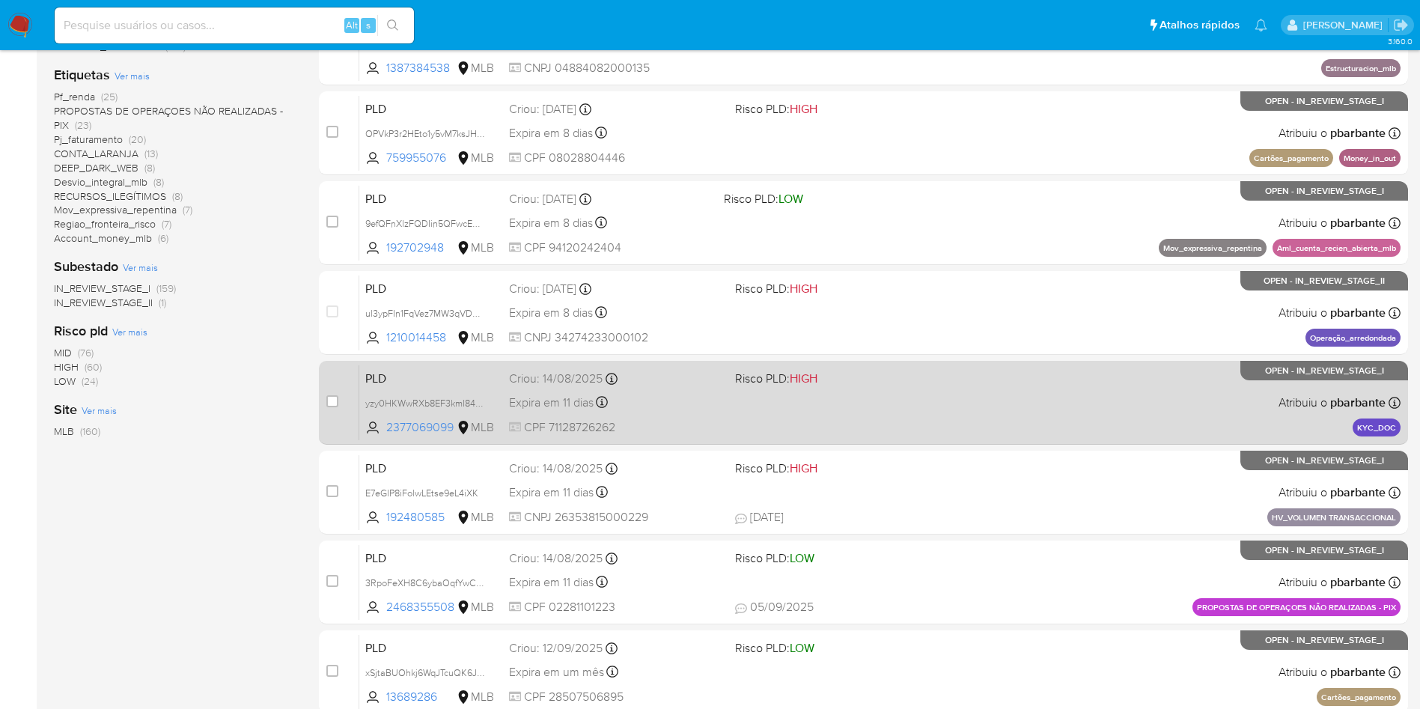
scroll to position [312, 0]
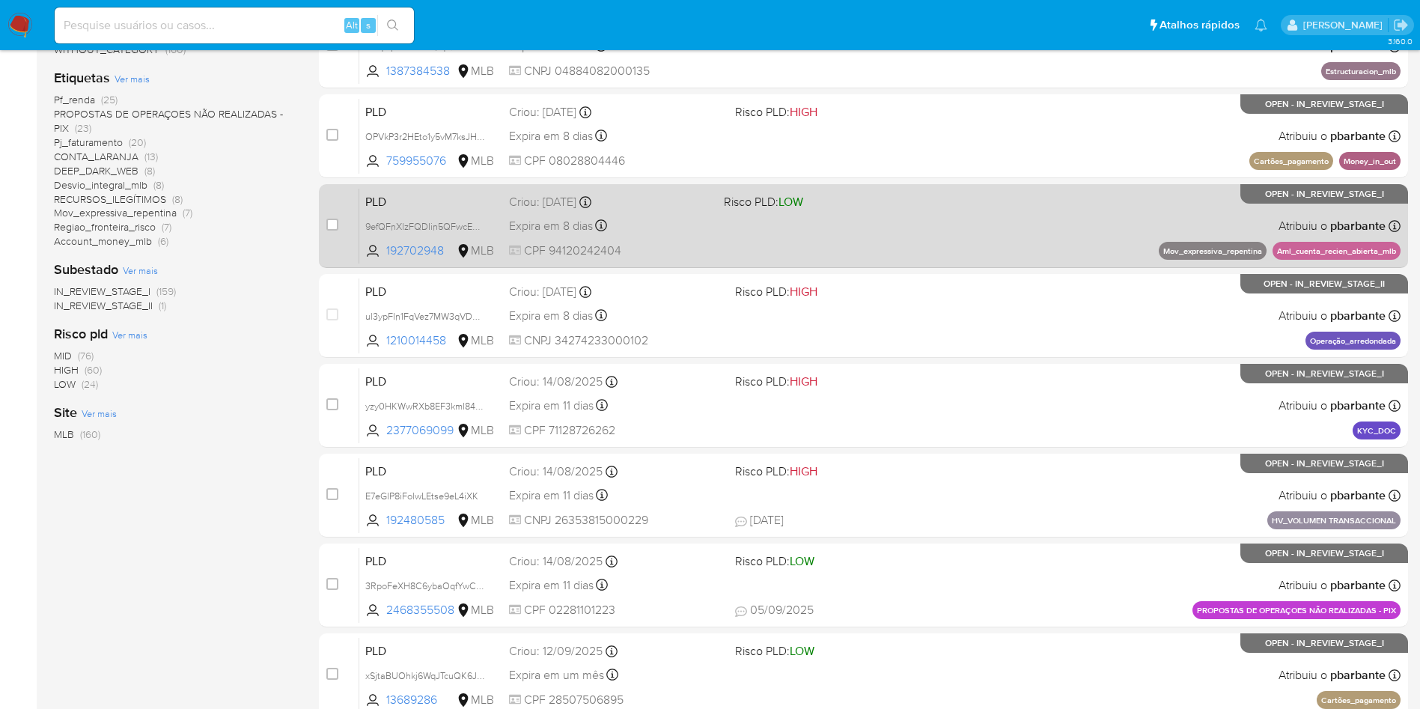
click at [901, 264] on div "PLD 9efQFnXlzFQDIin5QFwcERHp 192702948 MLB Risco PLD: LOW Criou: [DATE] Criou: …" at bounding box center [880, 226] width 1042 height 76
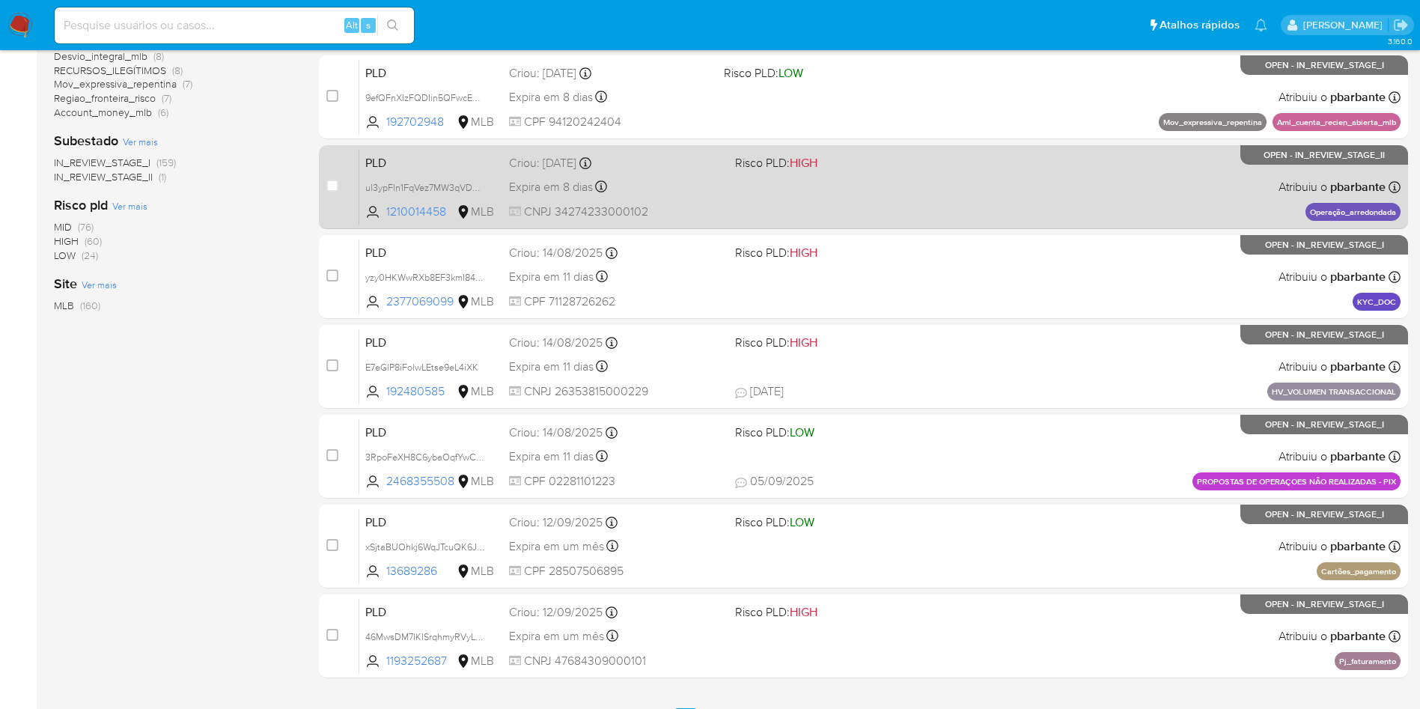
scroll to position [449, 0]
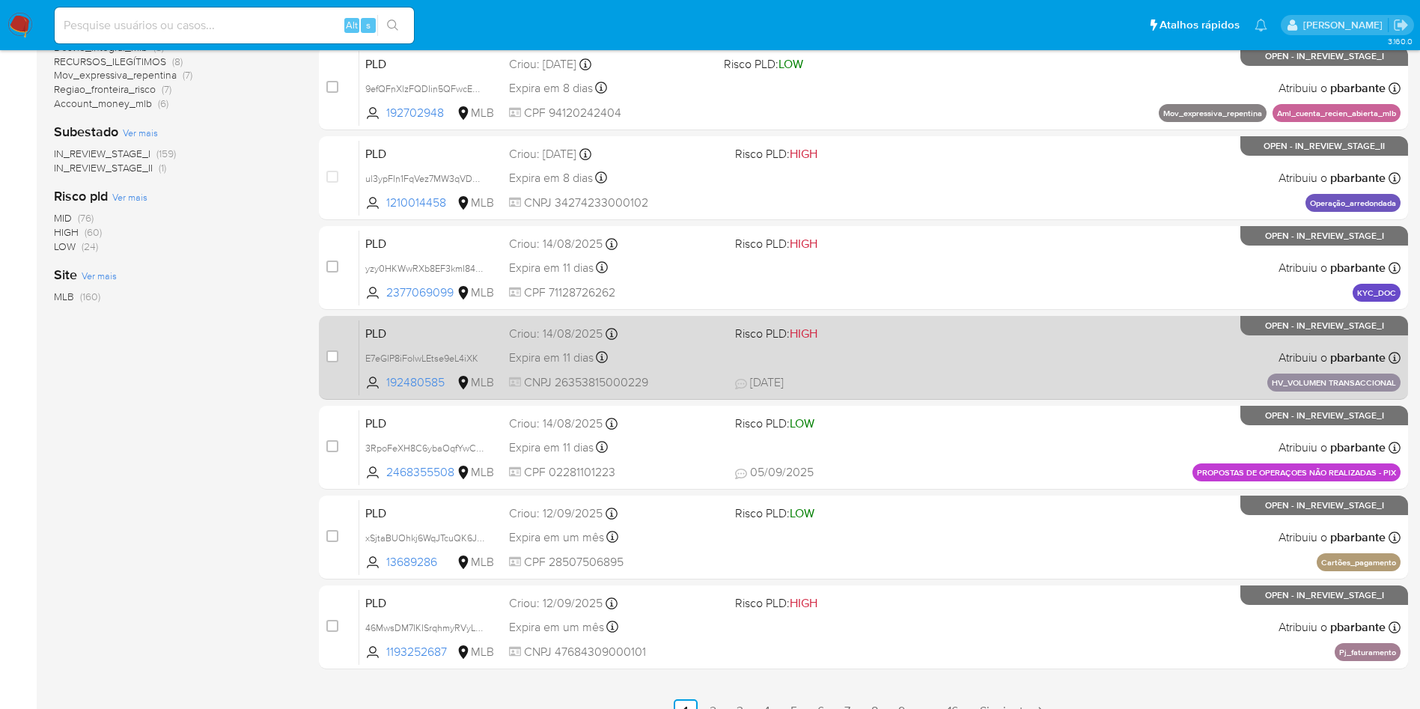
click at [966, 395] on div "PLD E7eGlP8iFolwLEtse9eL4iXK 192480585 MLB Risco PLD: HIGH Criou: [DATE] Criou:…" at bounding box center [880, 358] width 1042 height 76
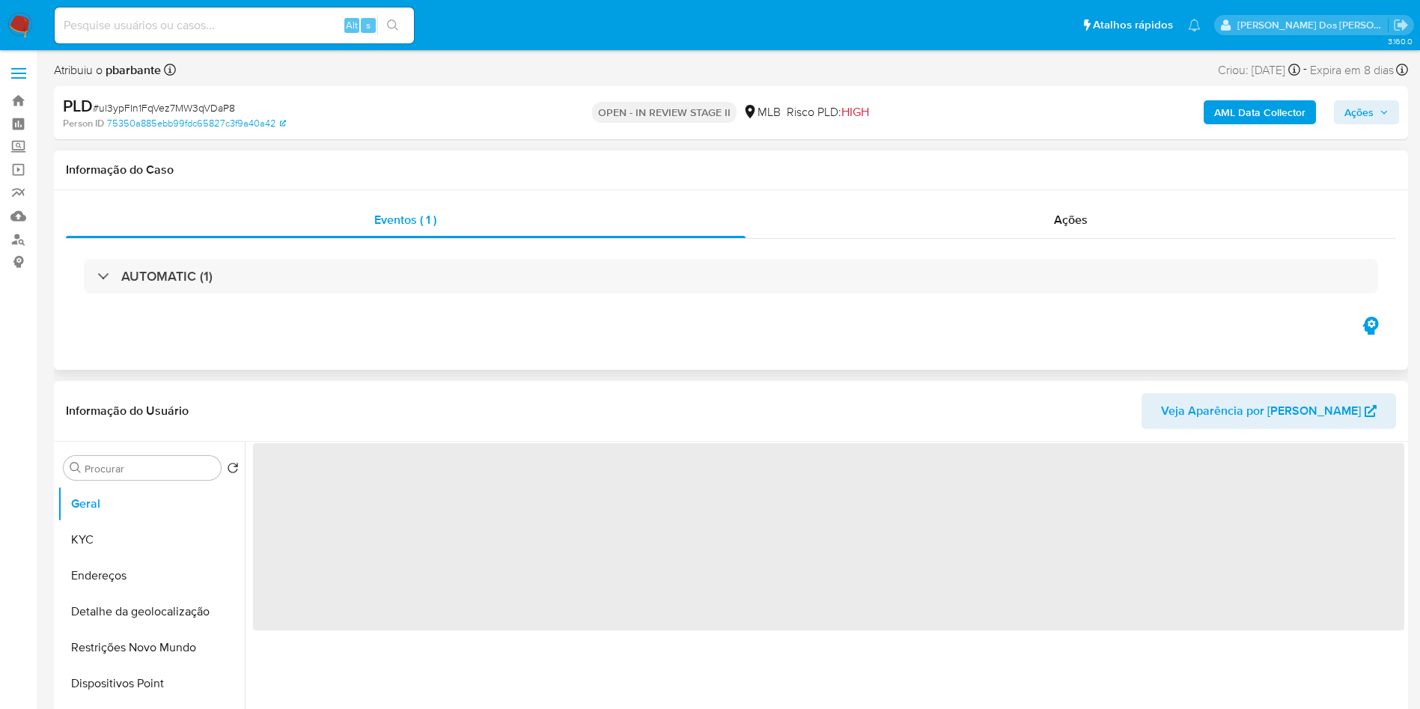
select select "10"
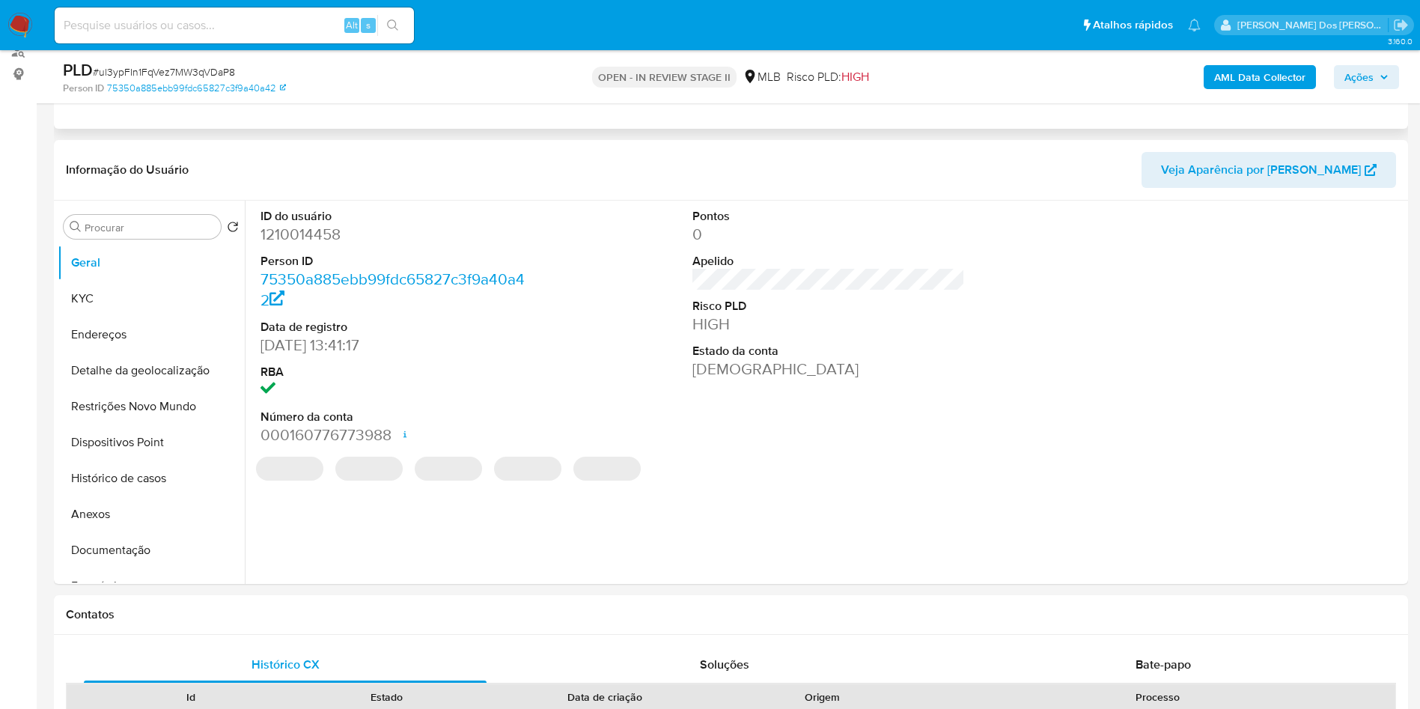
scroll to position [190, 0]
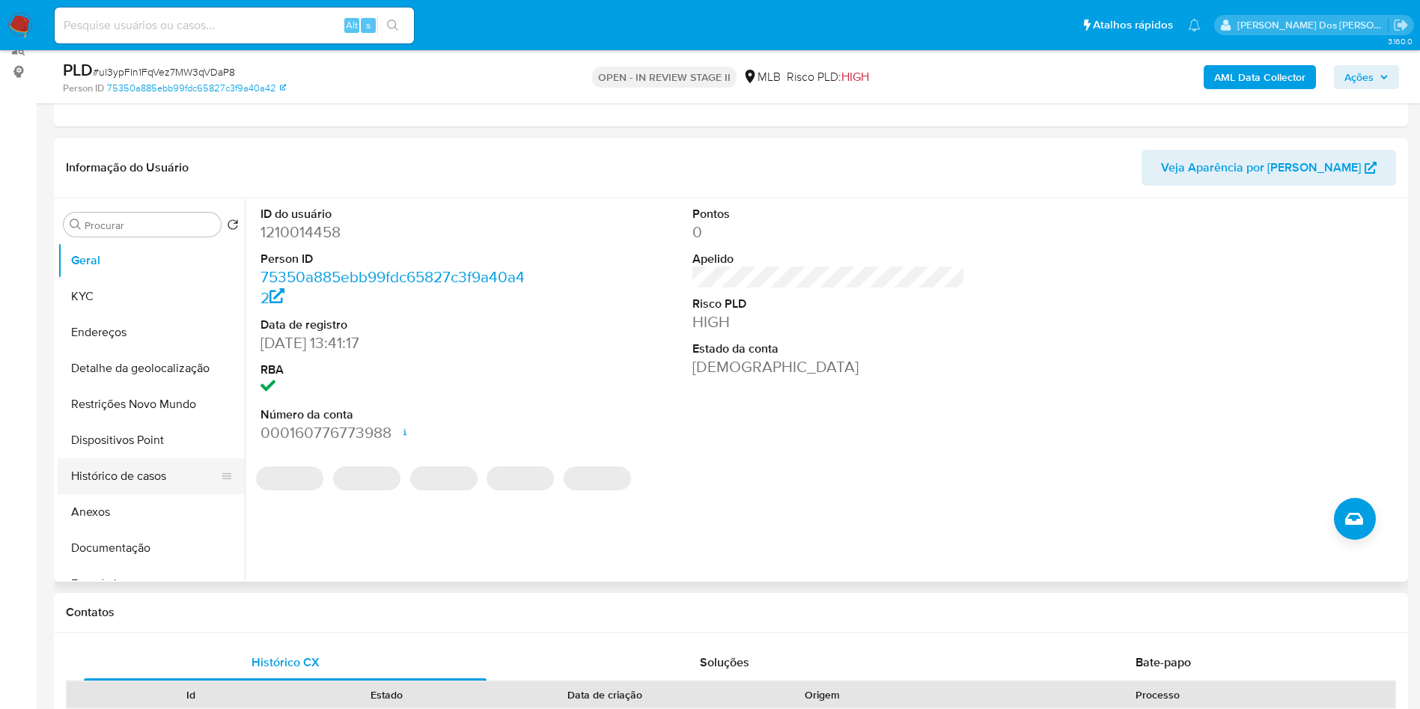
click at [152, 494] on button "Histórico de casos" at bounding box center [145, 476] width 175 height 36
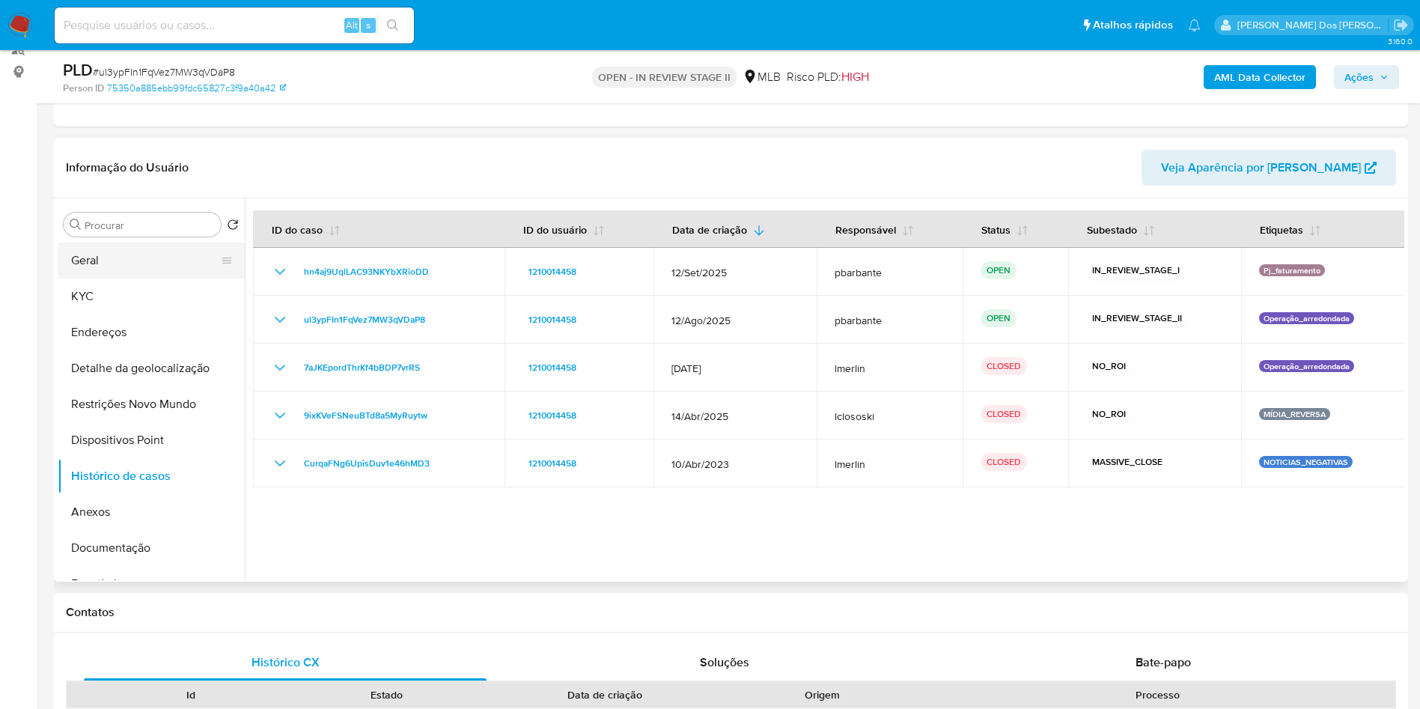
click at [177, 279] on button "Geral" at bounding box center [145, 261] width 175 height 36
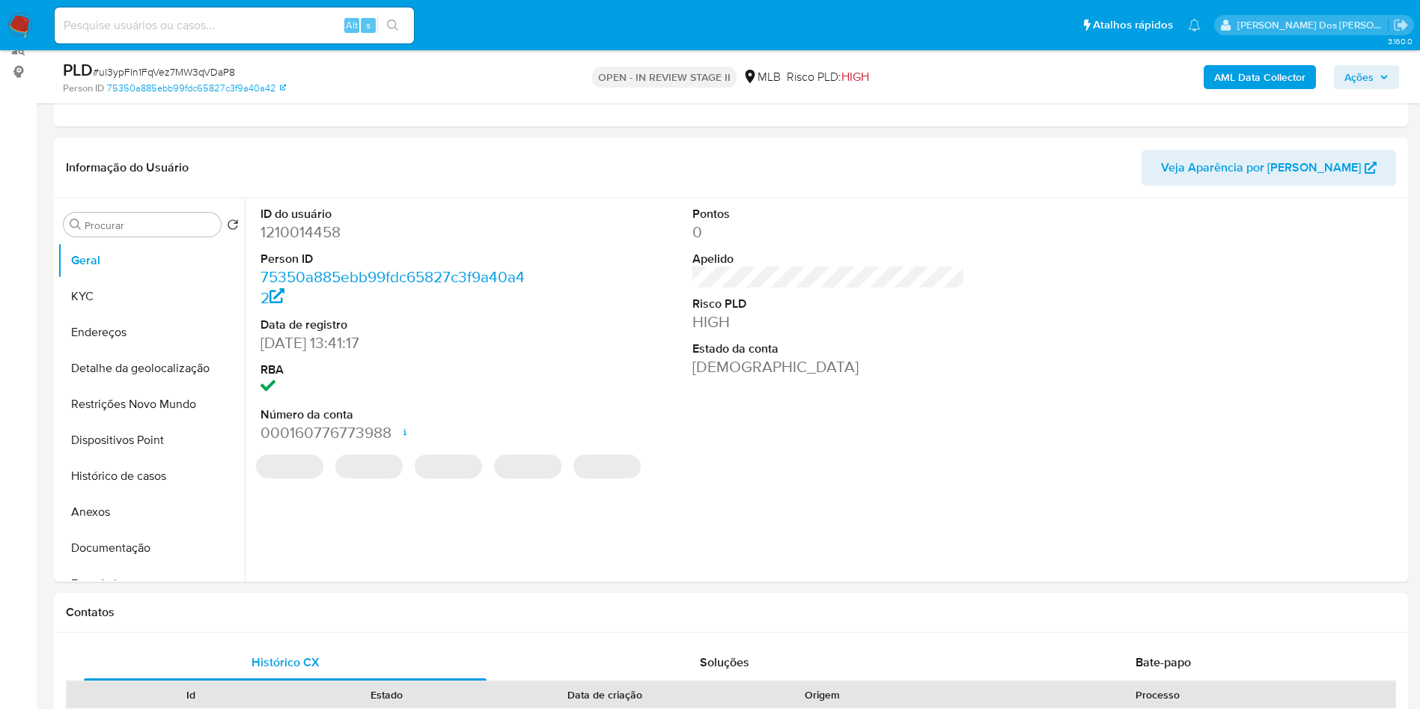
click at [329, 243] on dd "1210014458" at bounding box center [397, 232] width 273 height 21
copy dd "1210014458"
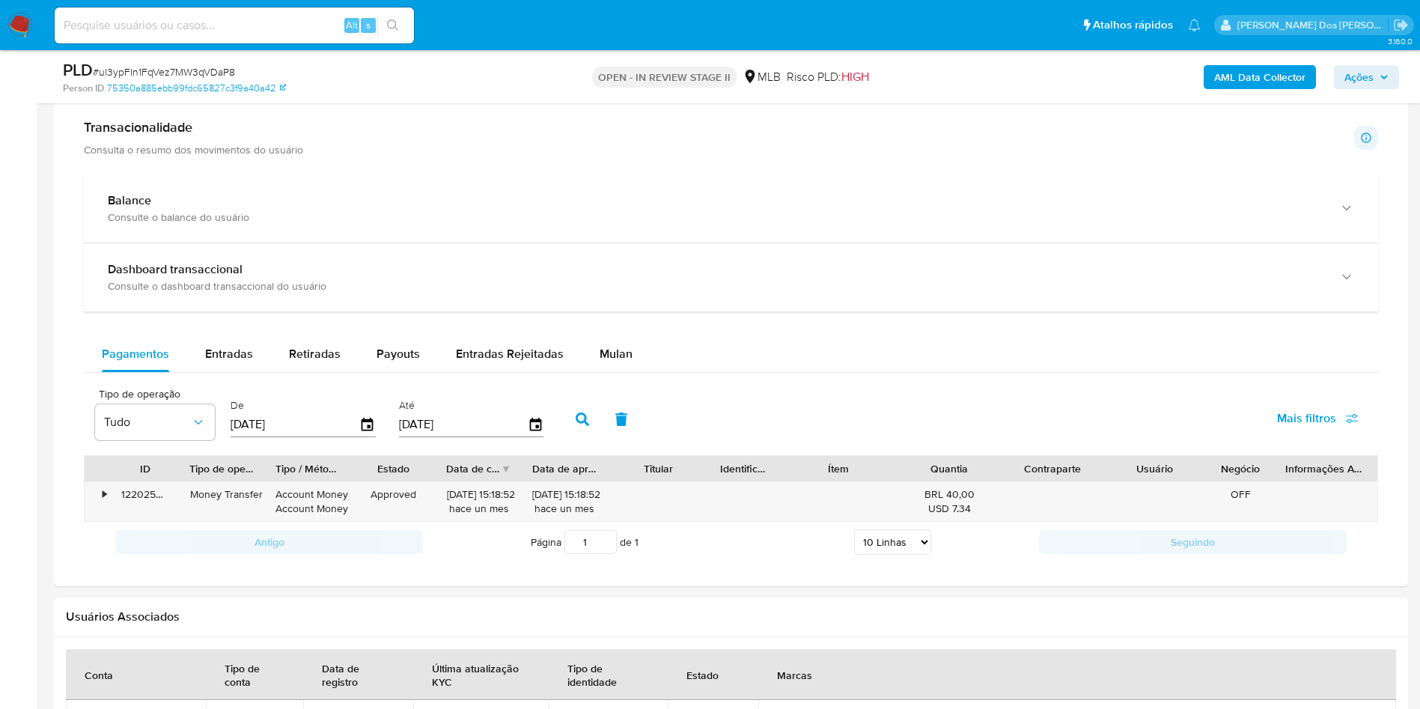
scroll to position [1027, 0]
click at [601, 364] on span "Mulan" at bounding box center [616, 355] width 33 height 17
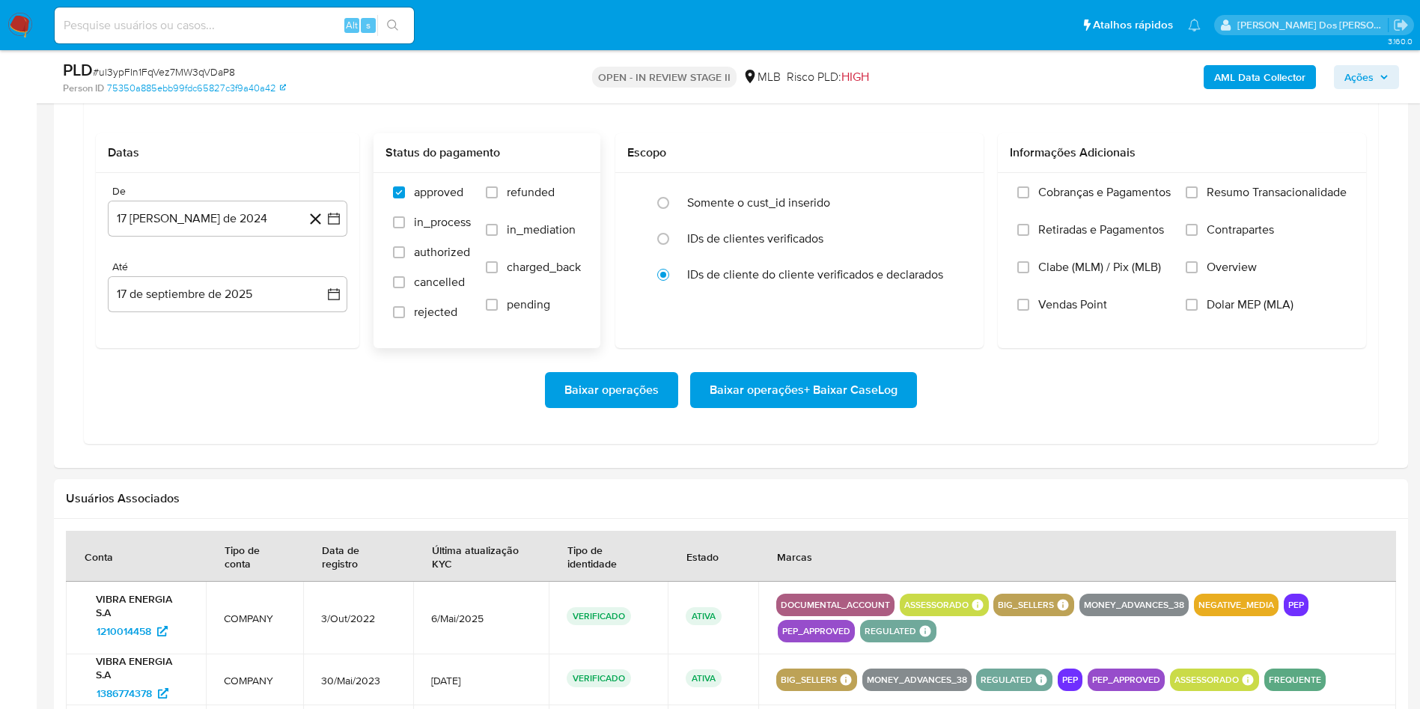
scroll to position [1312, 0]
click at [331, 224] on icon "button" at bounding box center [334, 218] width 12 height 12
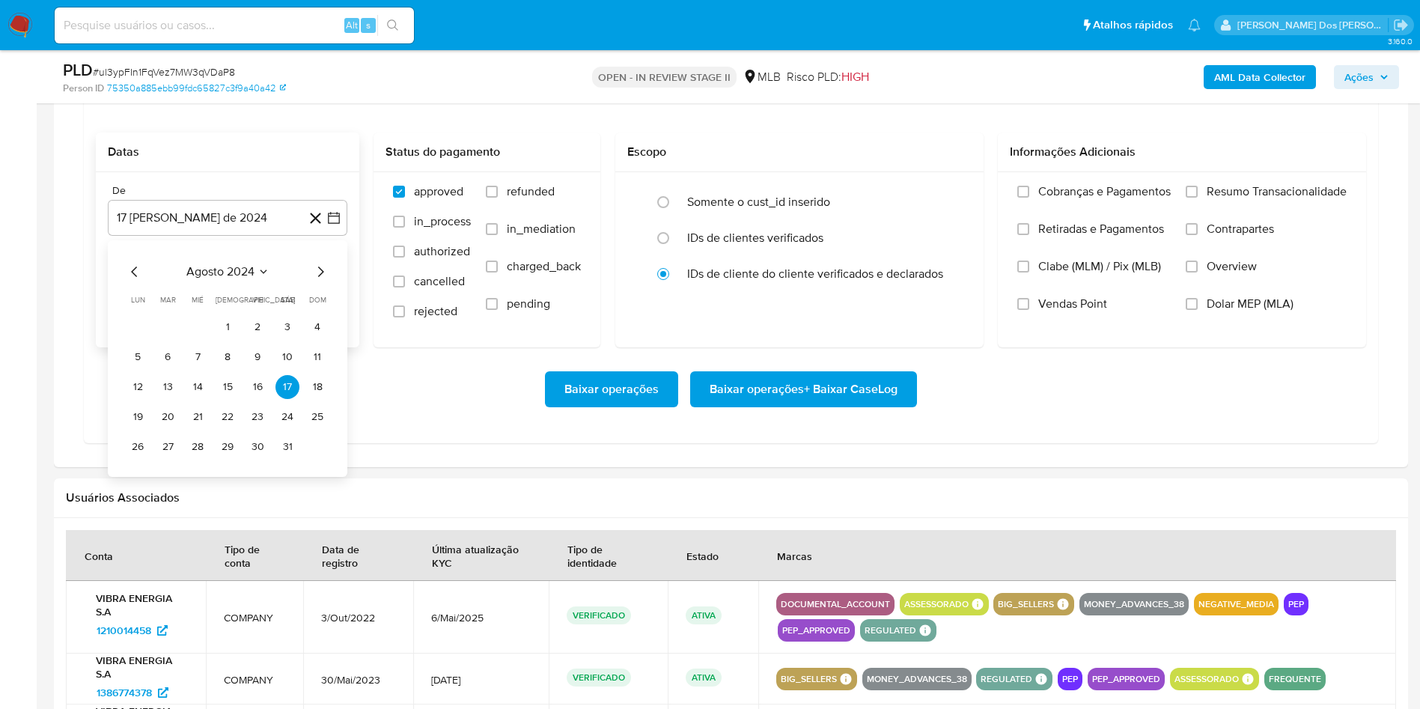
click at [320, 281] on icon "Mes siguiente" at bounding box center [321, 272] width 18 height 18
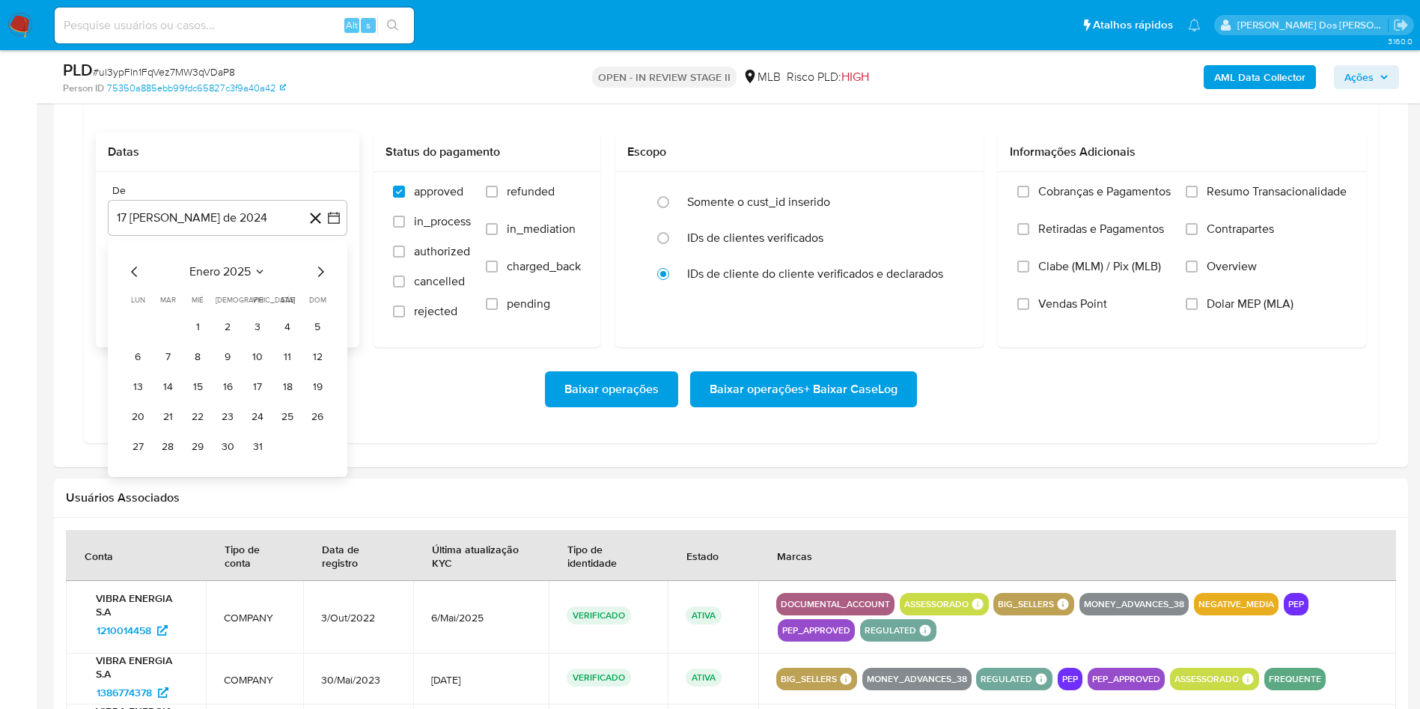
click at [320, 281] on icon "Mes siguiente" at bounding box center [321, 272] width 18 height 18
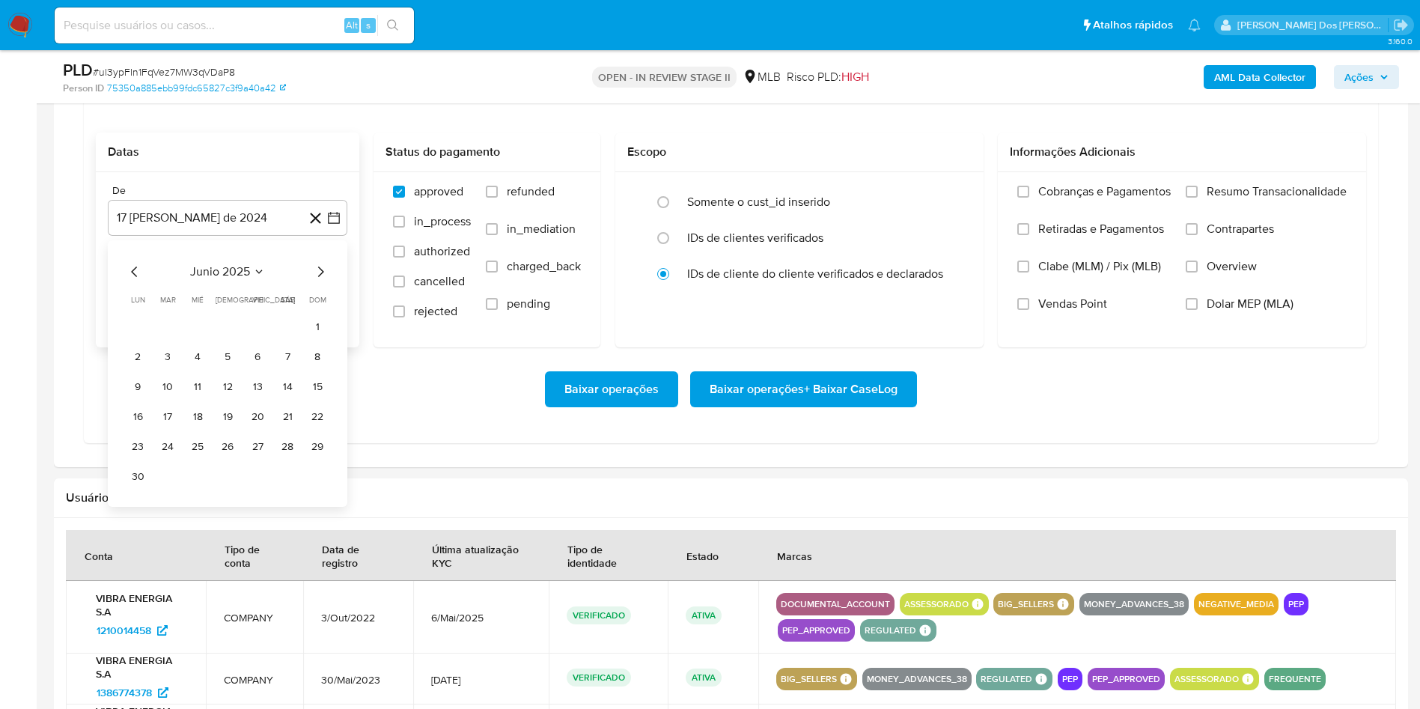
click at [320, 281] on icon "Mes siguiente" at bounding box center [321, 272] width 18 height 18
click at [252, 369] on button "12" at bounding box center [258, 357] width 24 height 24
click at [1267, 199] on span "Resumo Transacionalidade" at bounding box center [1277, 191] width 140 height 15
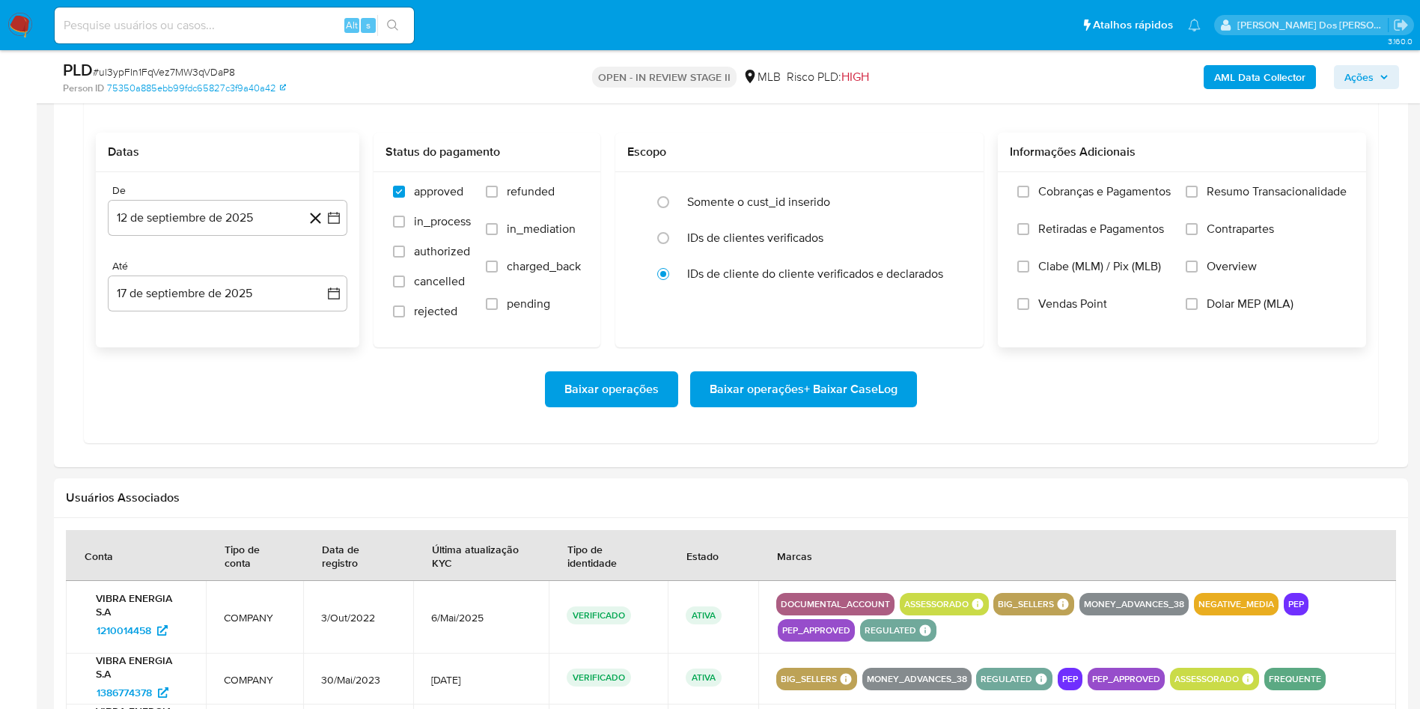
click at [1198, 198] on input "Resumo Transacionalidade" at bounding box center [1192, 192] width 12 height 12
click at [808, 406] on span "Baixar operações + Baixar CaseLog" at bounding box center [804, 389] width 188 height 33
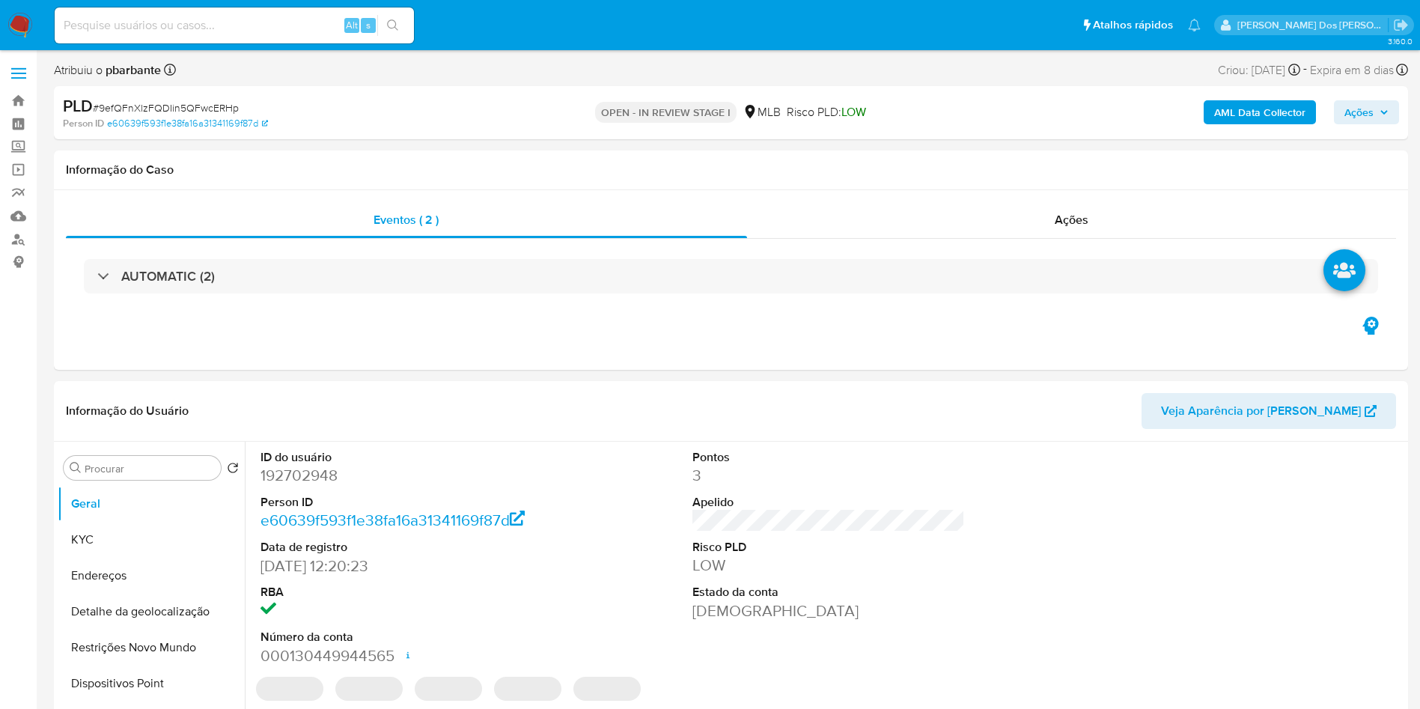
select select "10"
click at [1048, 217] on div "Ações" at bounding box center [1071, 220] width 651 height 36
select select "10"
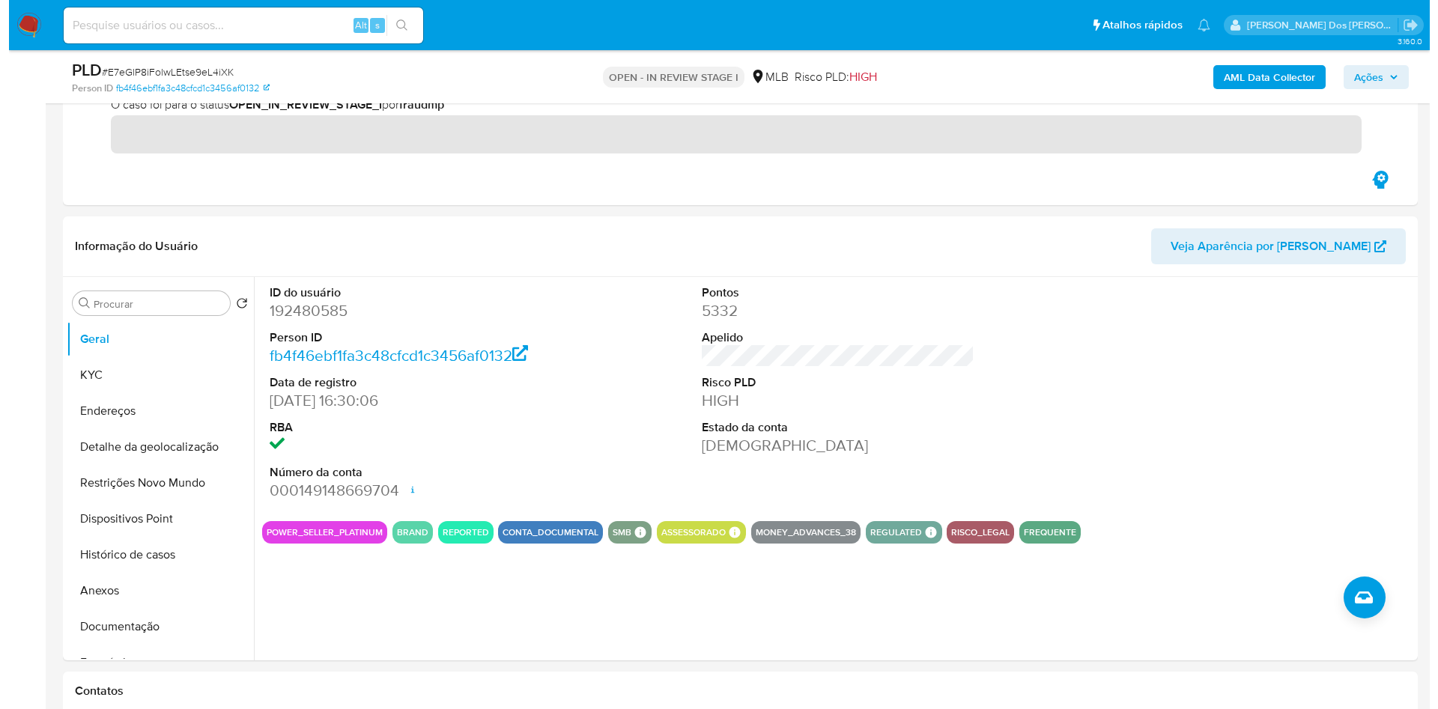
scroll to position [220, 0]
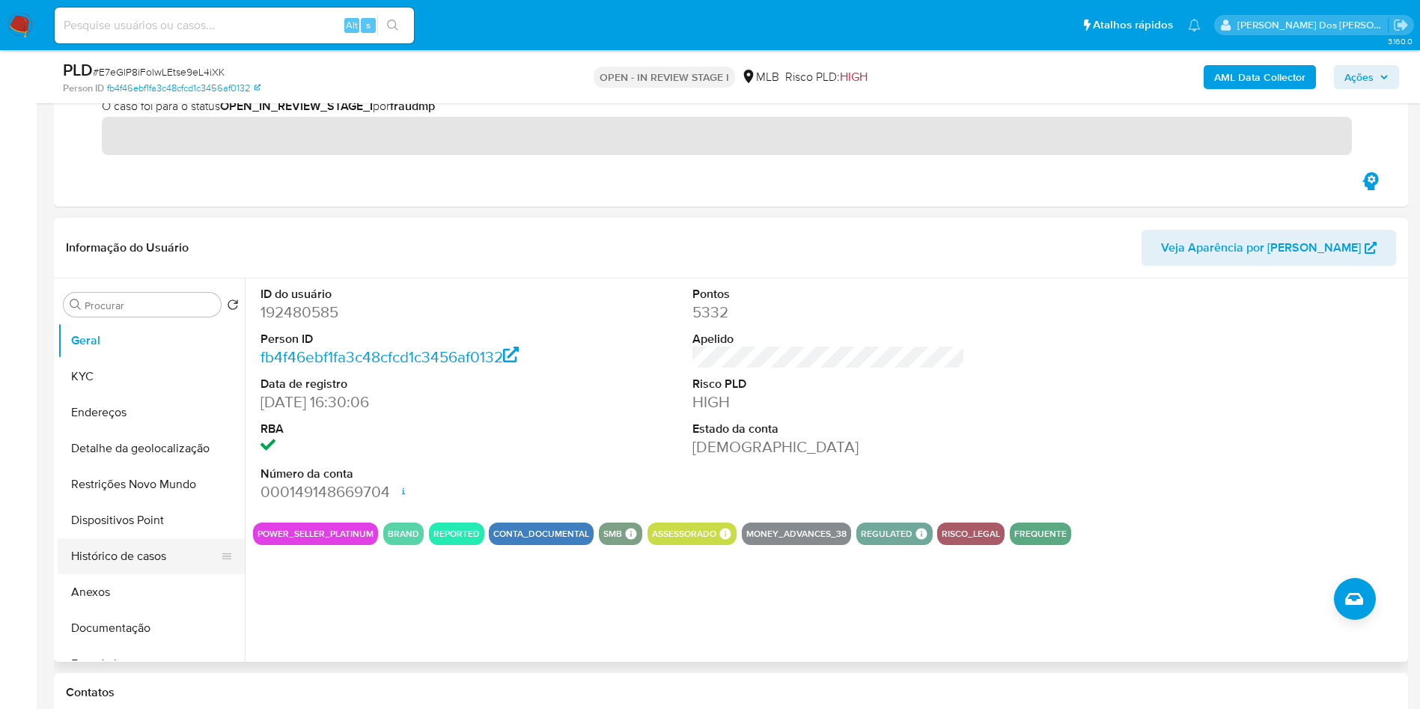
click at [157, 574] on button "Histórico de casos" at bounding box center [145, 556] width 175 height 36
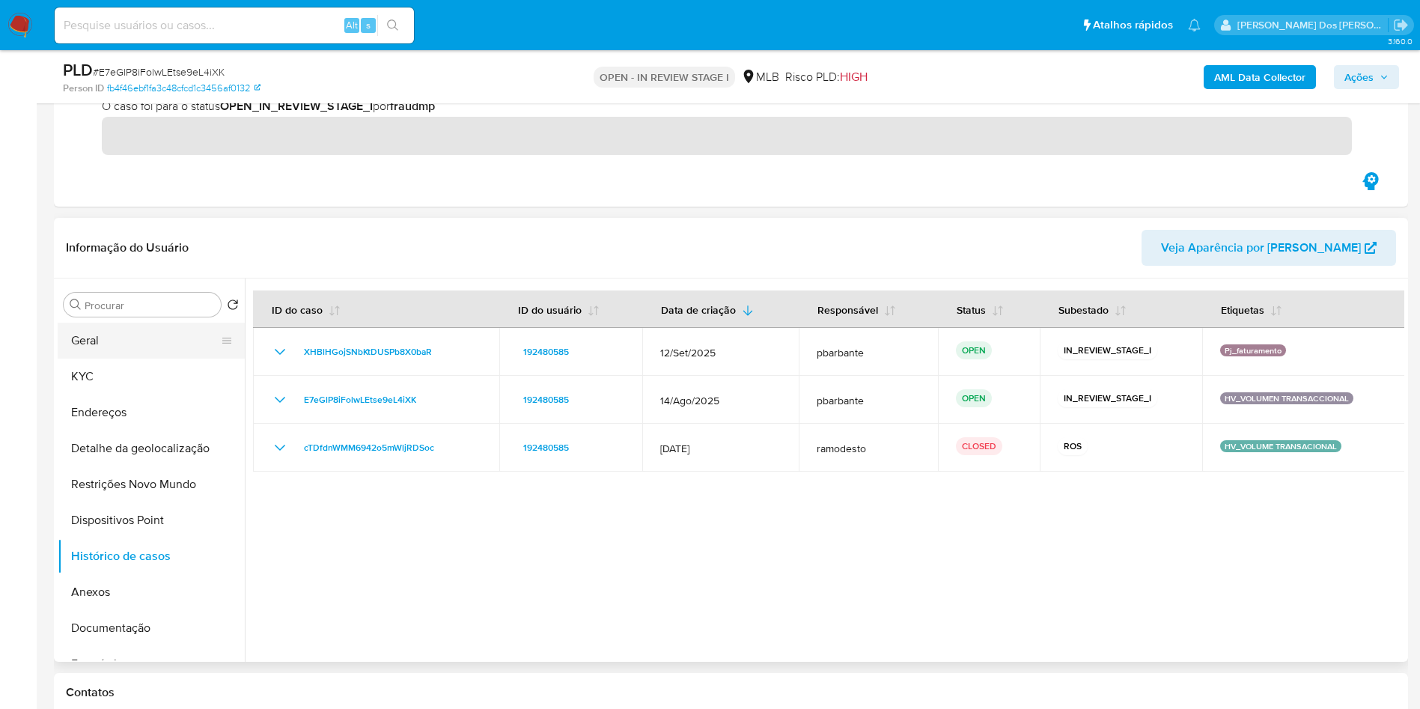
click at [120, 357] on button "Geral" at bounding box center [145, 341] width 175 height 36
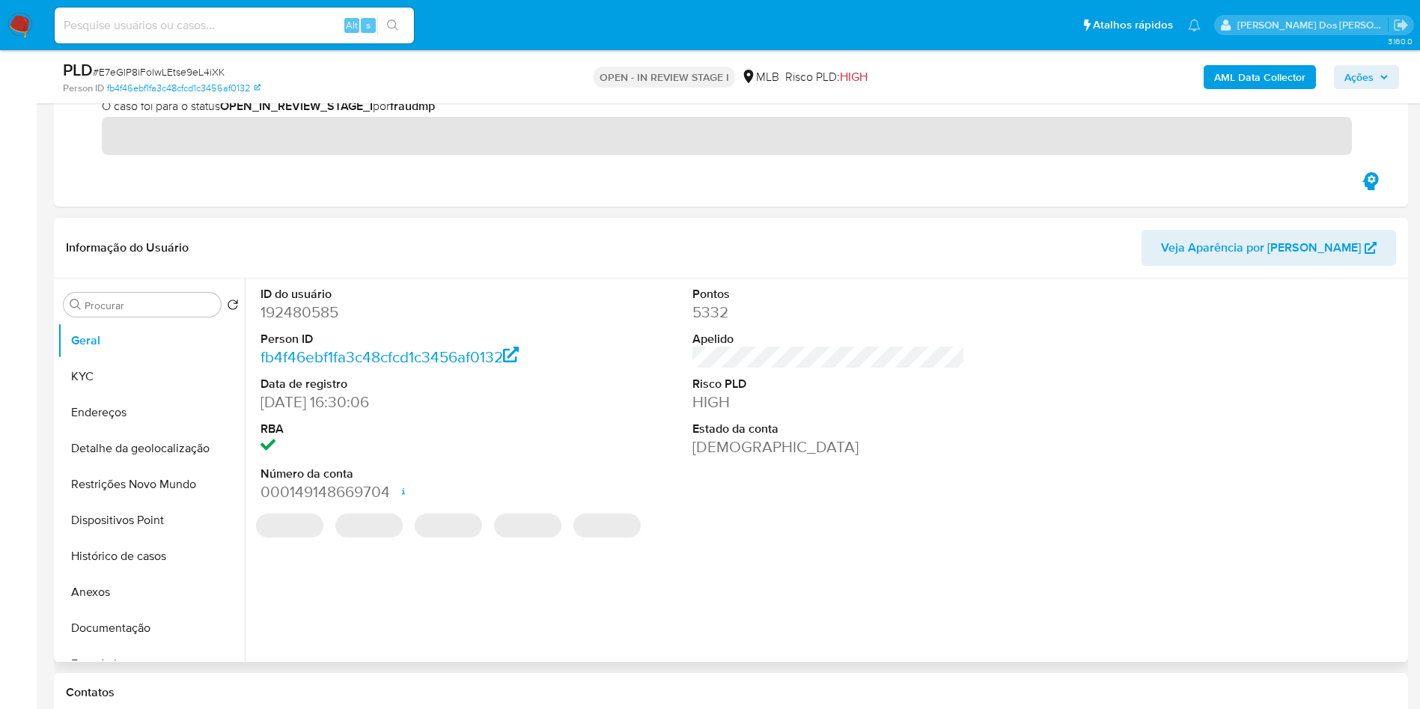
click at [328, 323] on dd "192480585" at bounding box center [397, 312] width 273 height 21
copy dd "192480585"
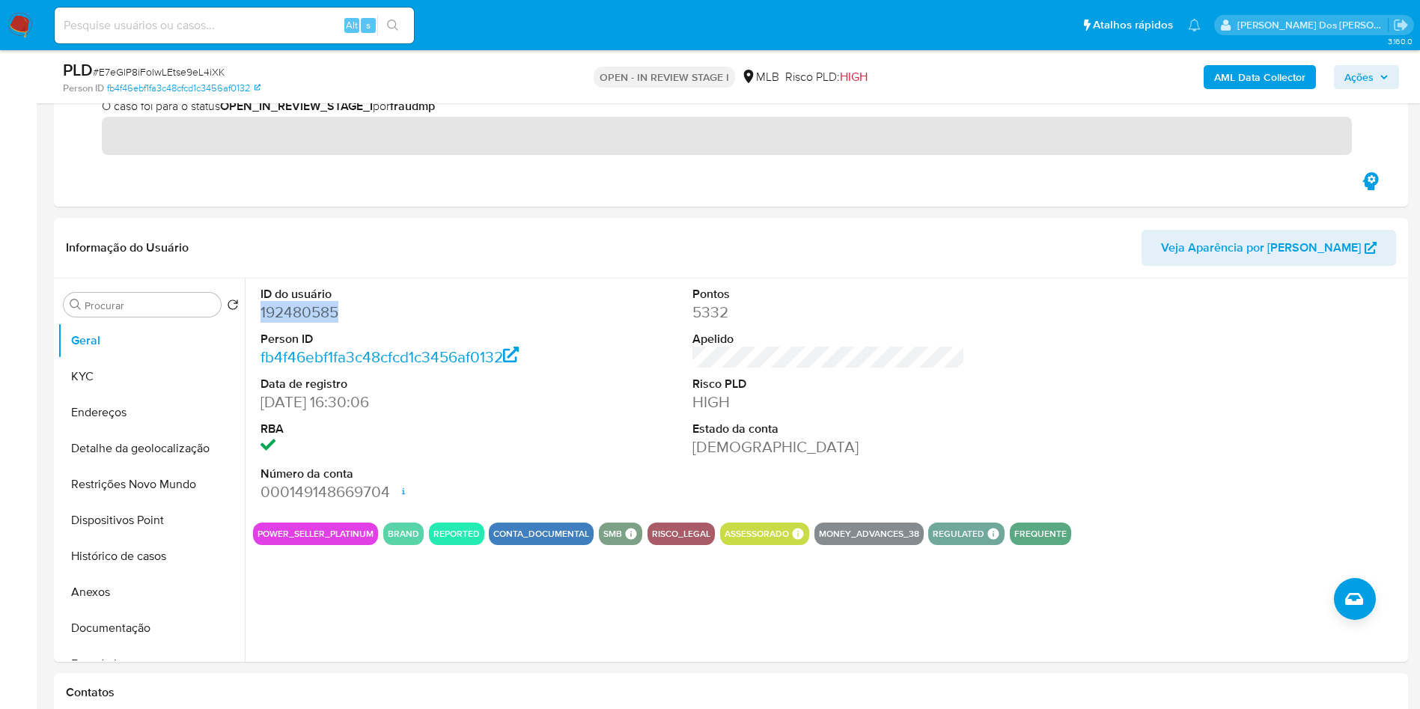
click at [1277, 87] on b "AML Data Collector" at bounding box center [1260, 77] width 91 height 24
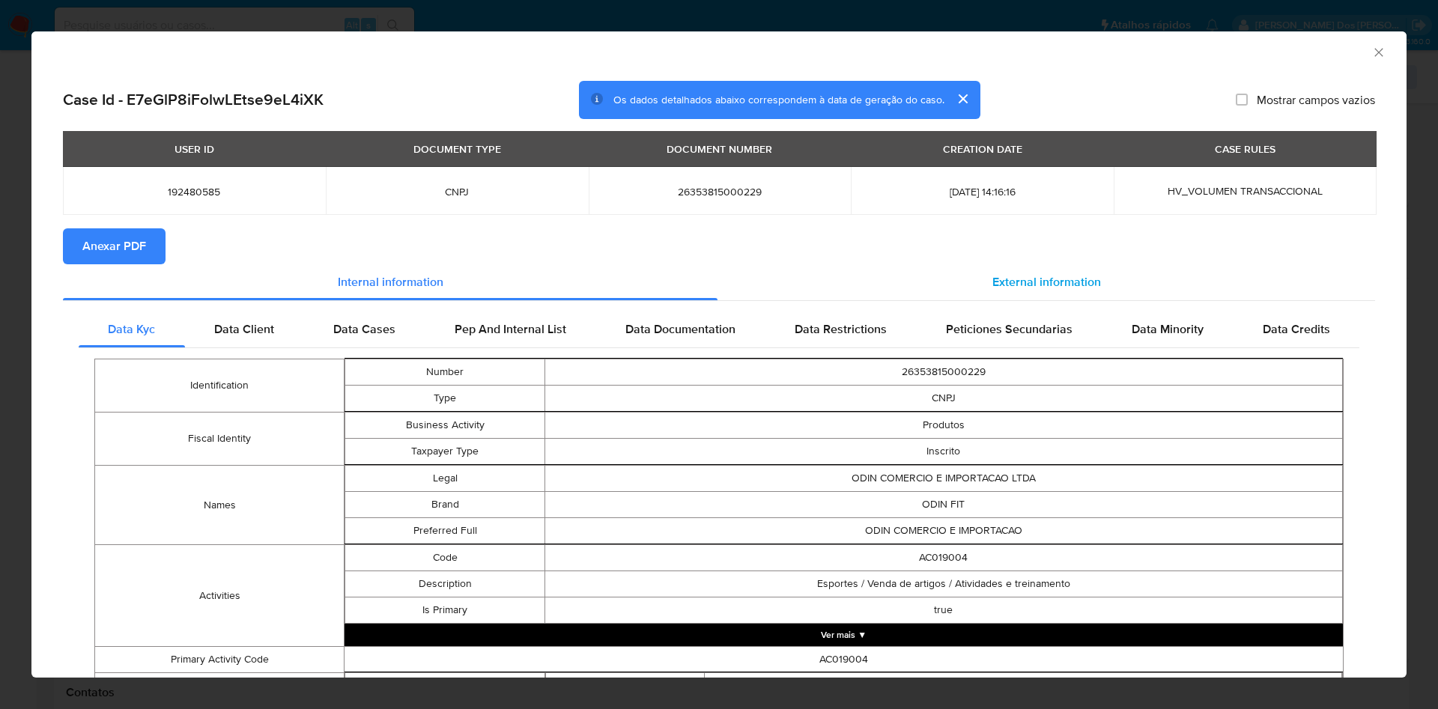
click at [977, 281] on div "External information" at bounding box center [1045, 282] width 657 height 36
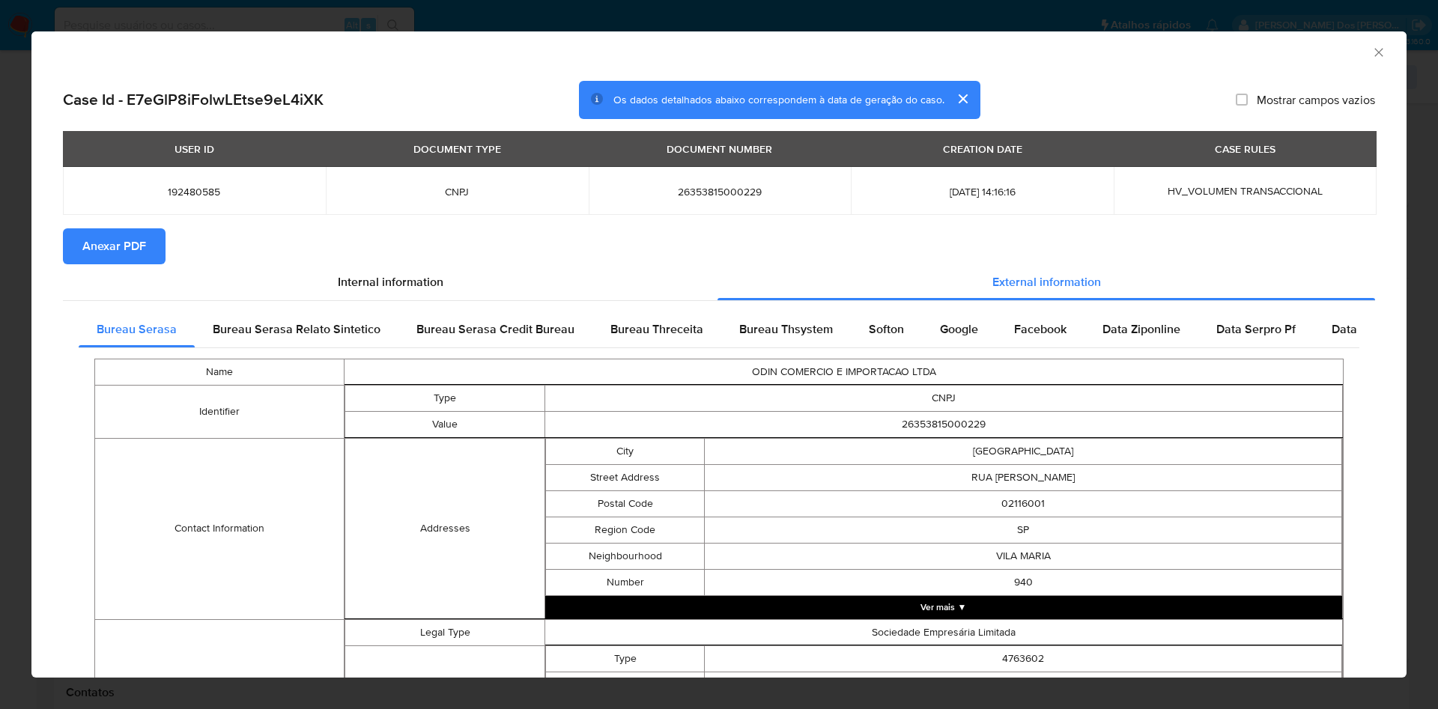
click at [121, 255] on span "Anexar PDF" at bounding box center [114, 246] width 64 height 33
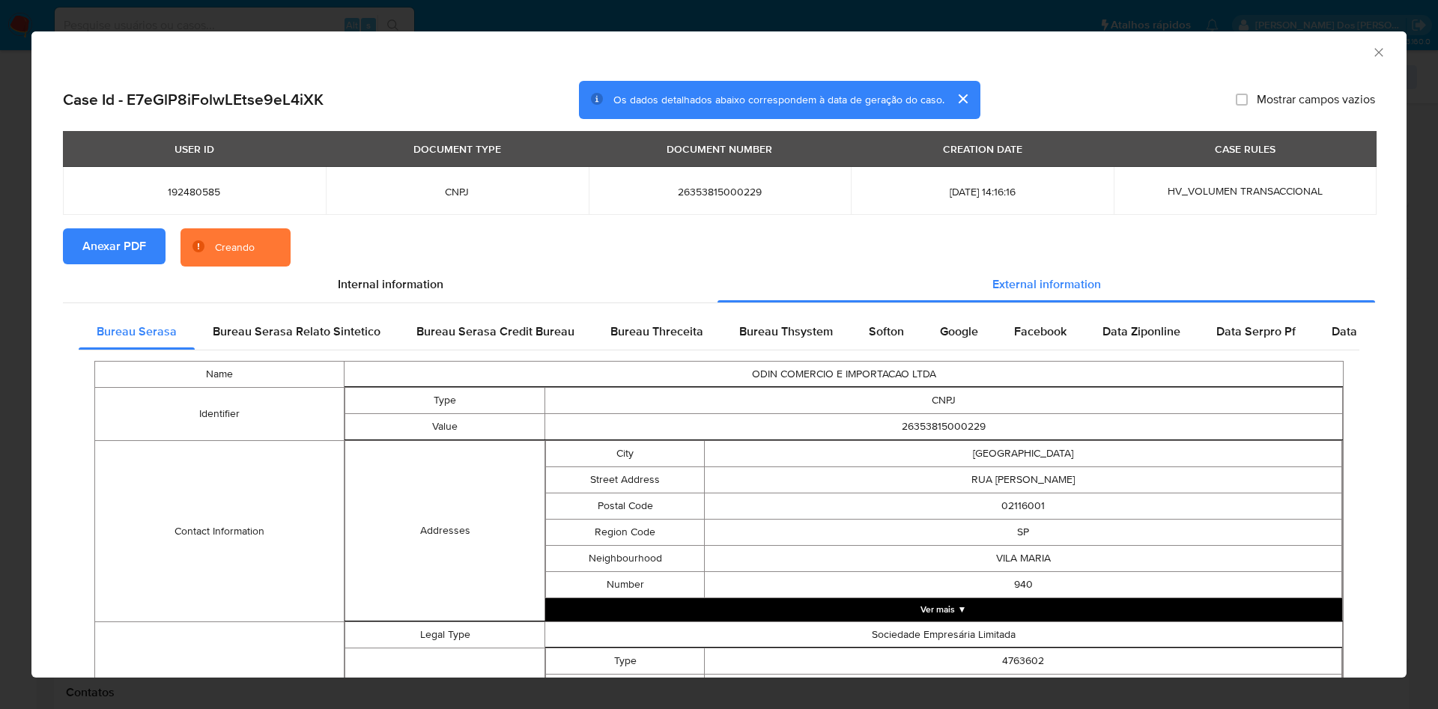
scroll to position [465, 0]
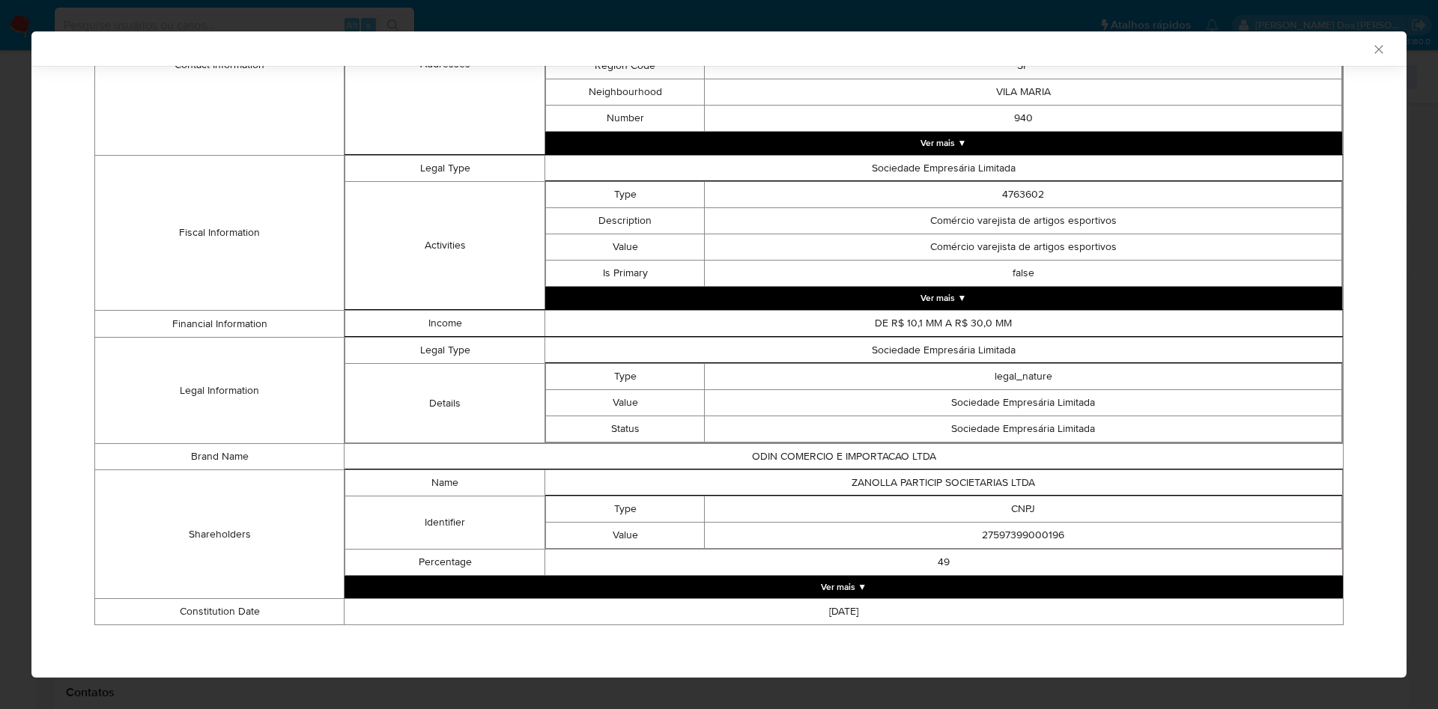
click at [915, 590] on button "Ver mais ▼" at bounding box center [843, 587] width 998 height 22
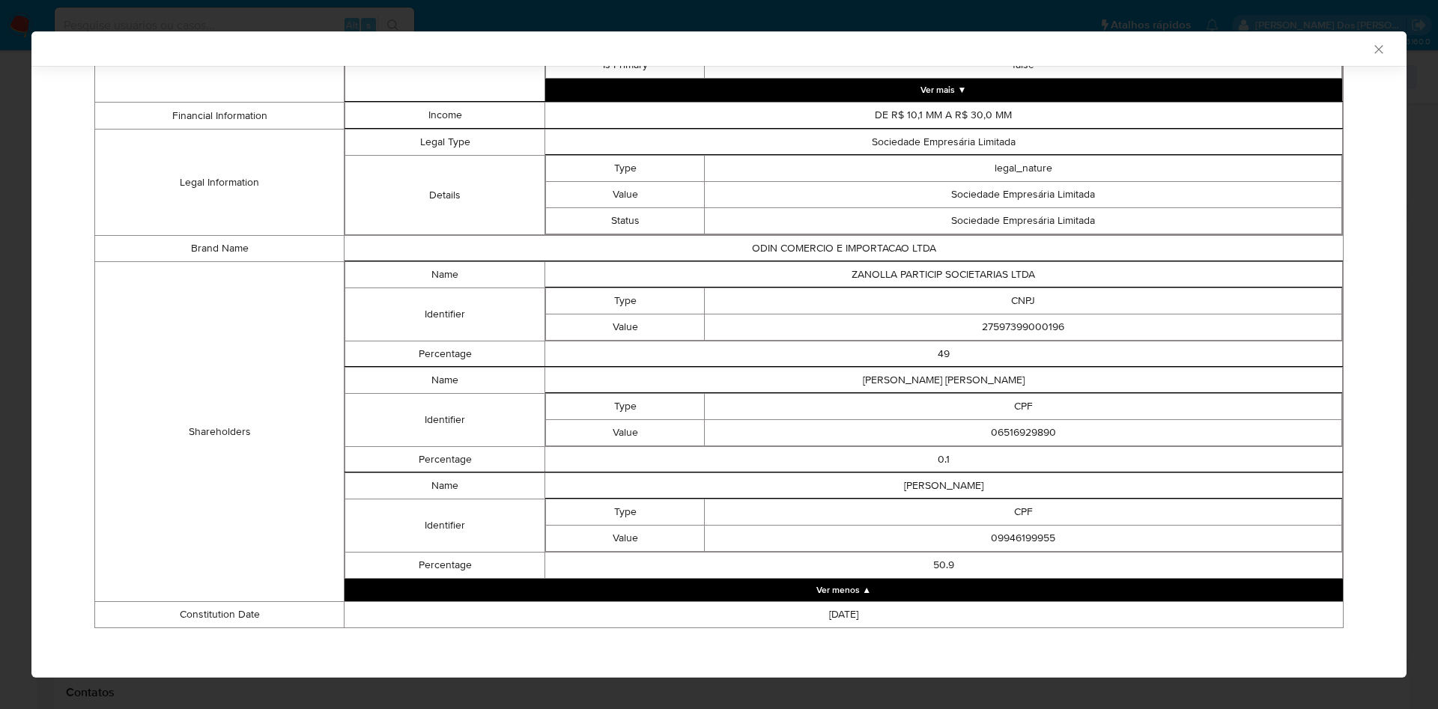
scroll to position [673, 0]
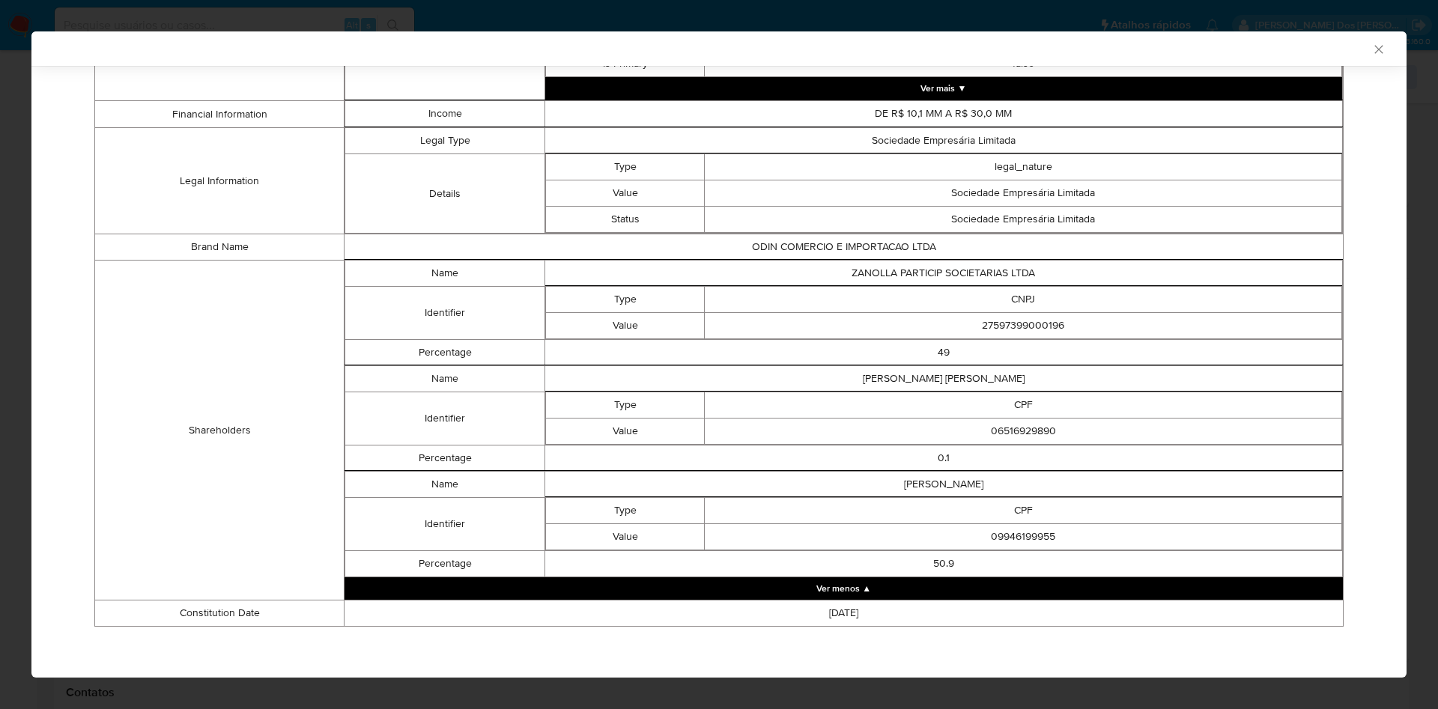
click at [1035, 331] on td "27597399000196" at bounding box center [1023, 326] width 637 height 26
click at [1031, 326] on td "27597399000196" at bounding box center [1023, 326] width 637 height 26
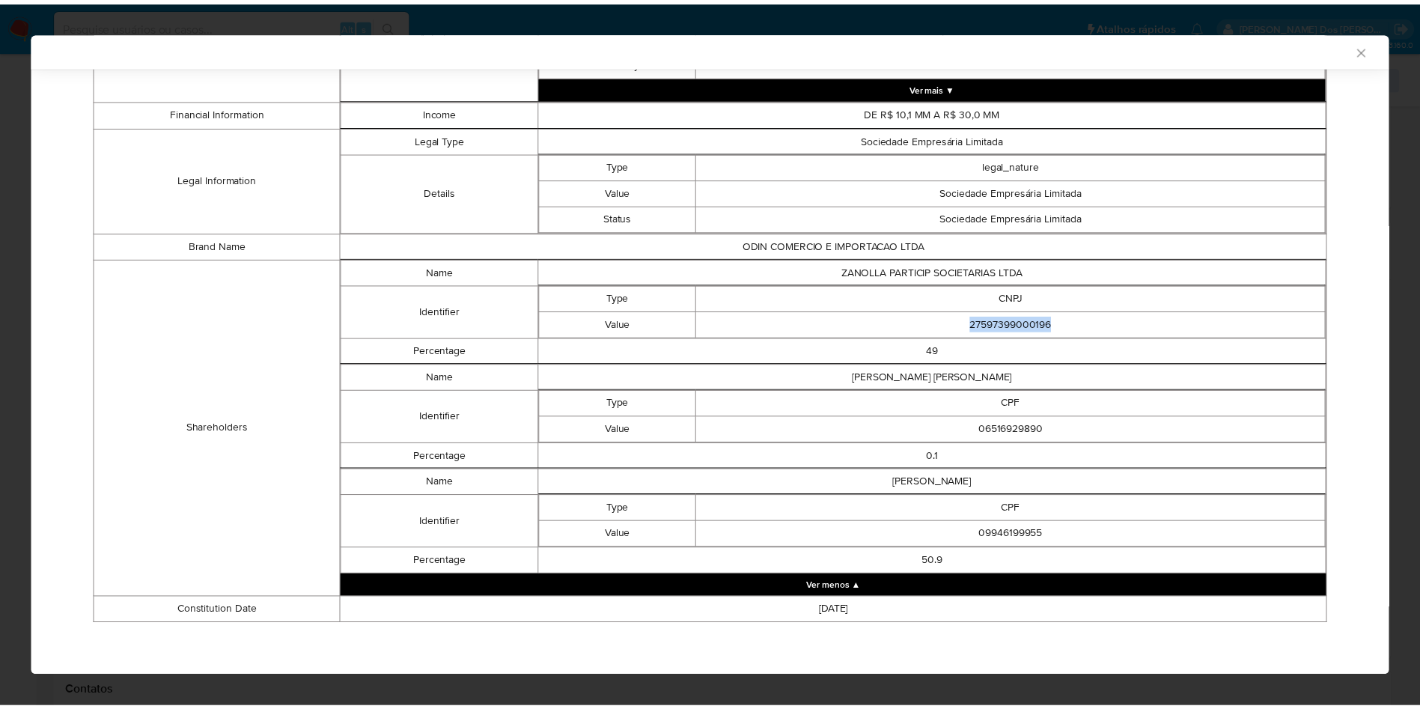
scroll to position [671, 0]
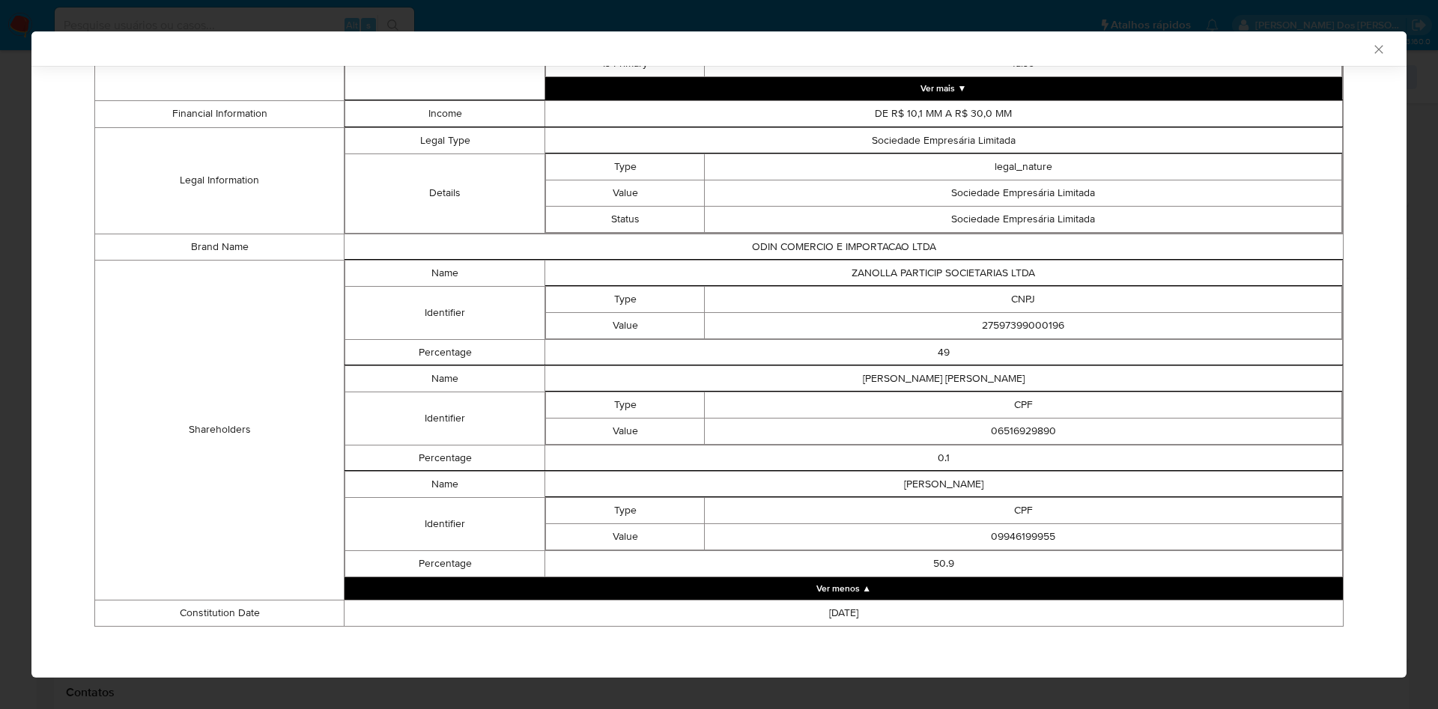
click at [1012, 439] on td "06516929890" at bounding box center [1023, 431] width 637 height 26
copy td "06516929890"
click at [1017, 534] on td "09946199955" at bounding box center [1023, 536] width 637 height 26
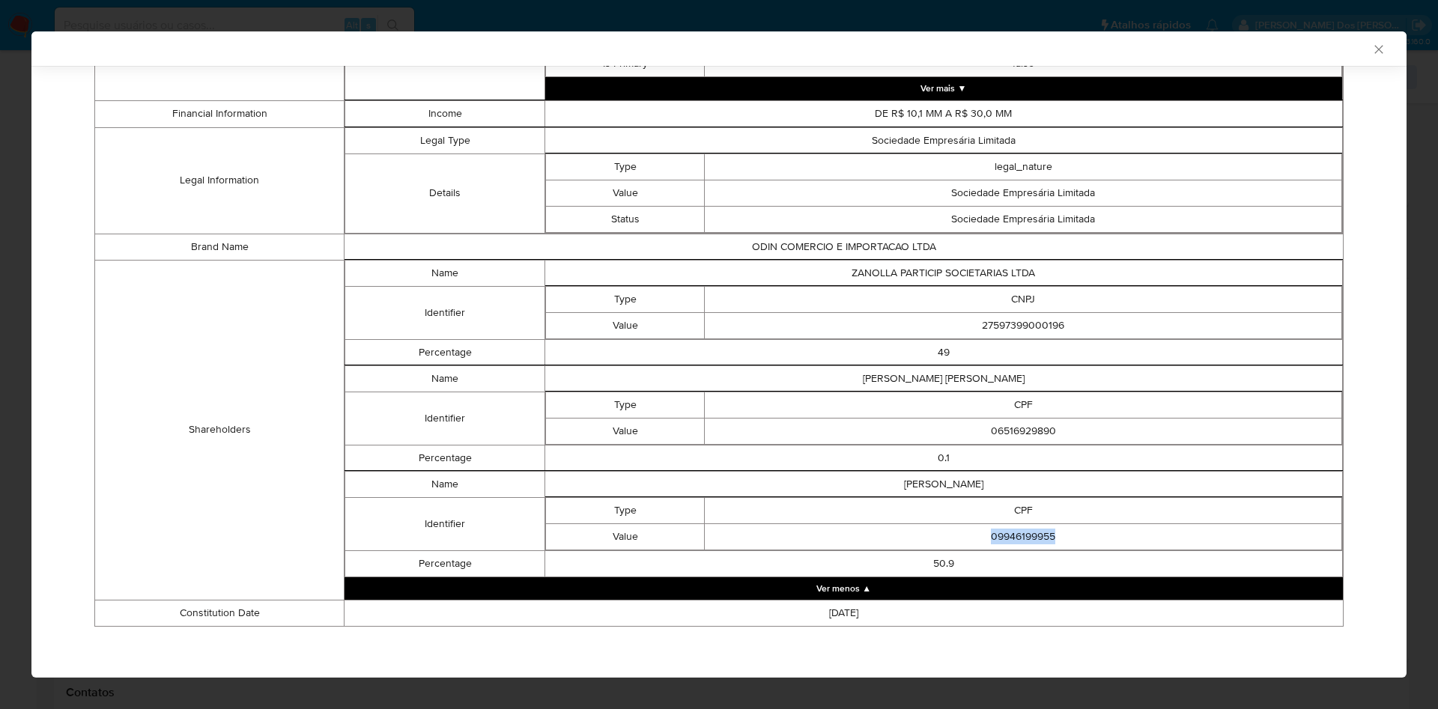
copy td "09946199955"
click at [1028, 300] on td "CNPJ" at bounding box center [1023, 299] width 637 height 26
click at [1017, 329] on td "27597399000196" at bounding box center [1023, 325] width 637 height 26
copy td "27597399000196"
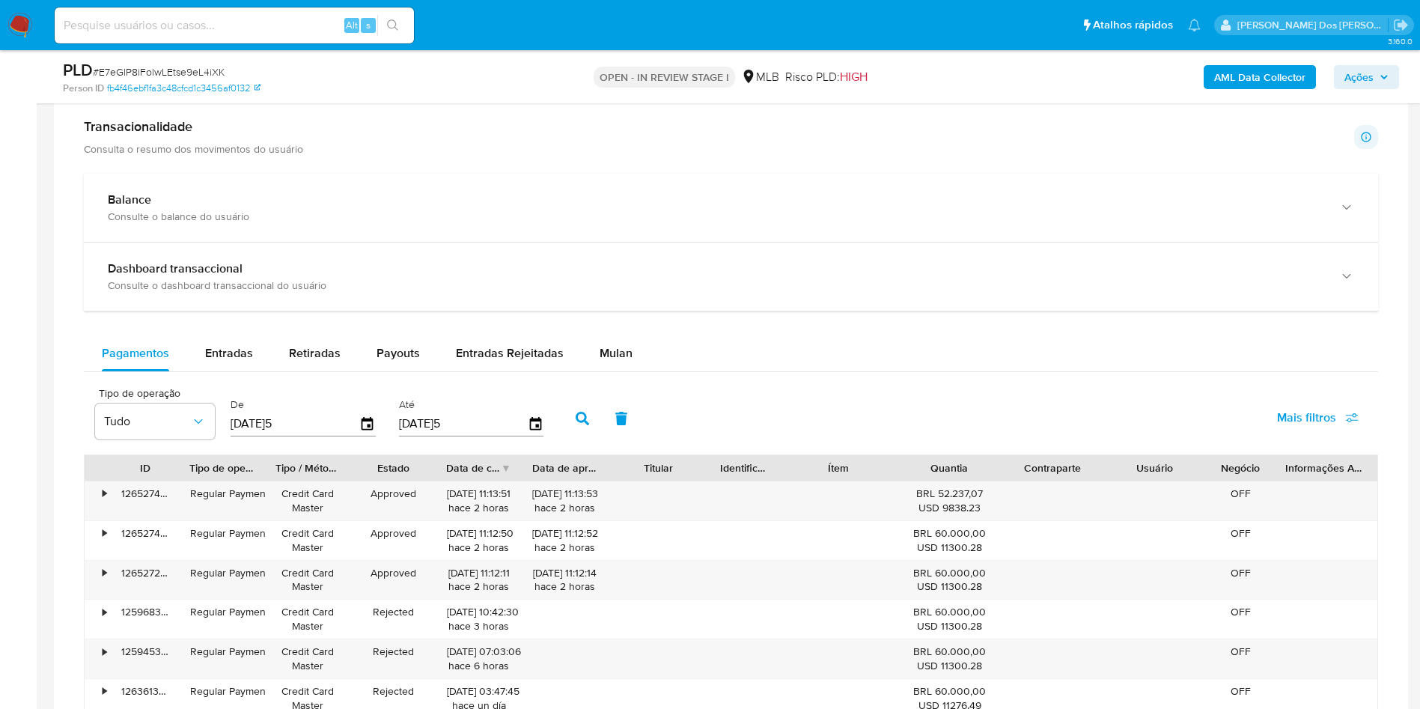
scroll to position [1134, 0]
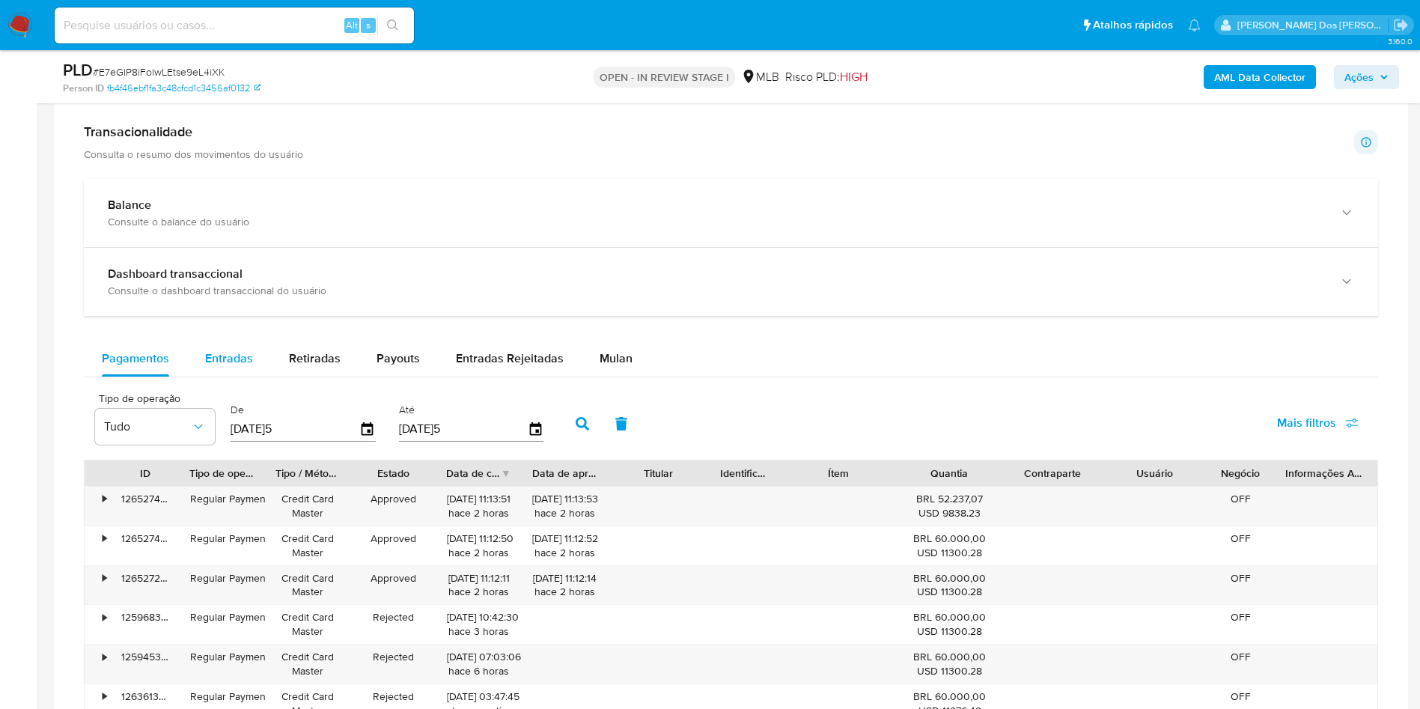
click at [225, 377] on div "Entradas" at bounding box center [229, 359] width 48 height 36
select select "10"
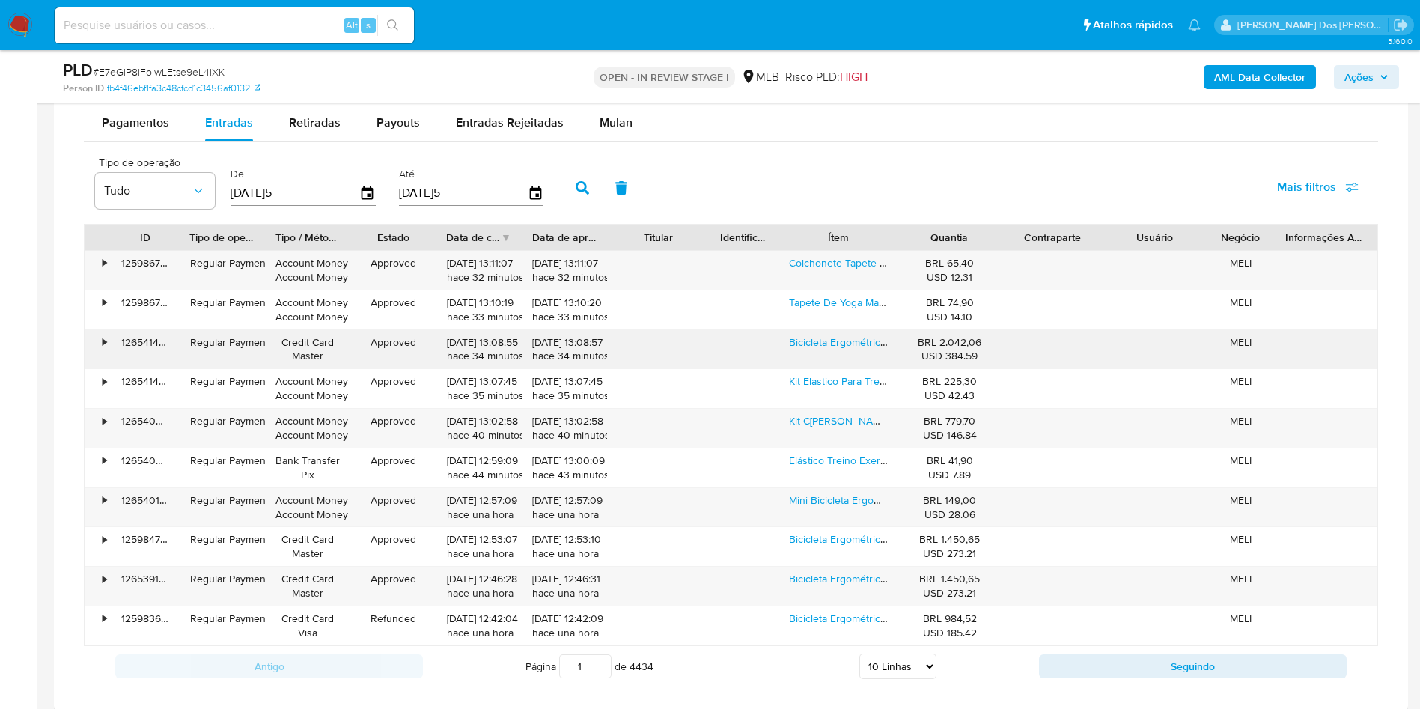
scroll to position [1383, 0]
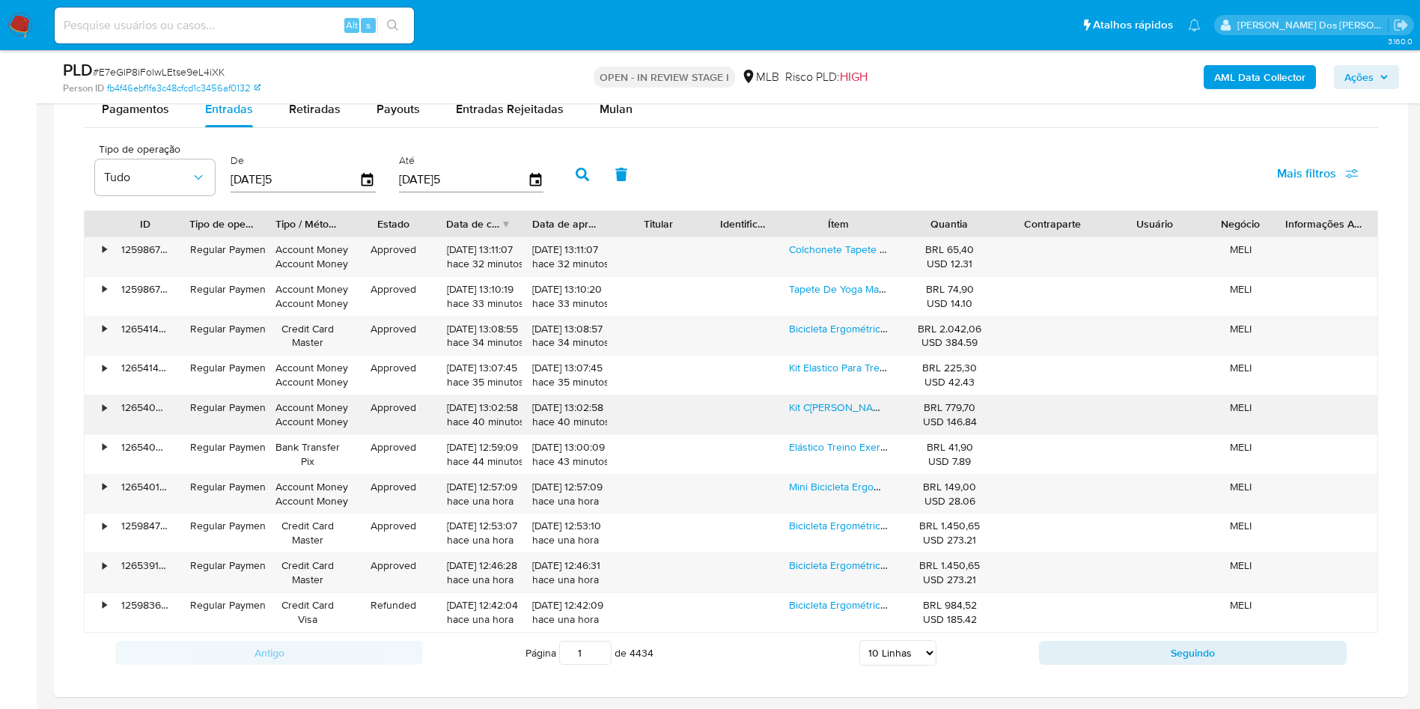
click at [828, 434] on div "Kit Corda De Pular Speed Rope Com Rolamento 10 Unidades Odin Fit" at bounding box center [839, 414] width 120 height 39
click at [842, 415] on link "Kit Corda De Pular Speed Rope Com Rolamento 10 Unidades Odin Fit" at bounding box center [956, 407] width 335 height 15
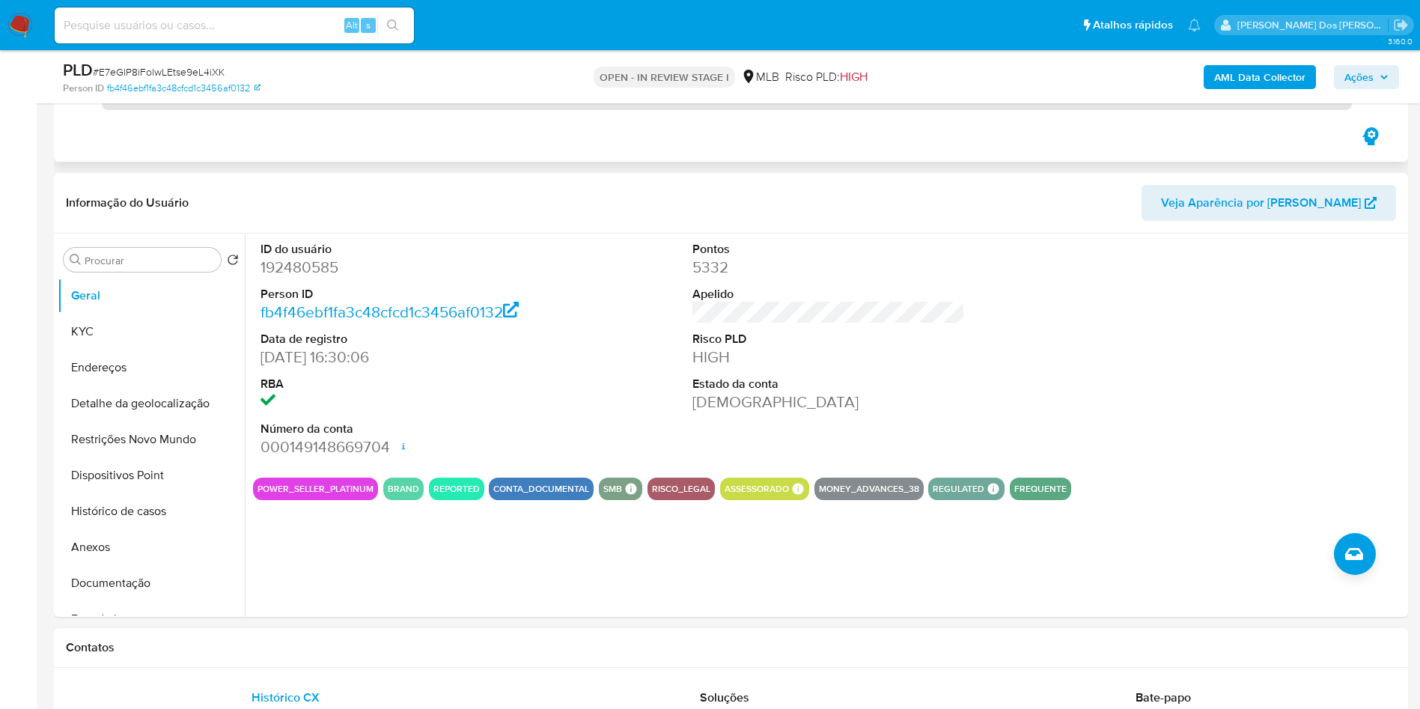
scroll to position [273, 0]
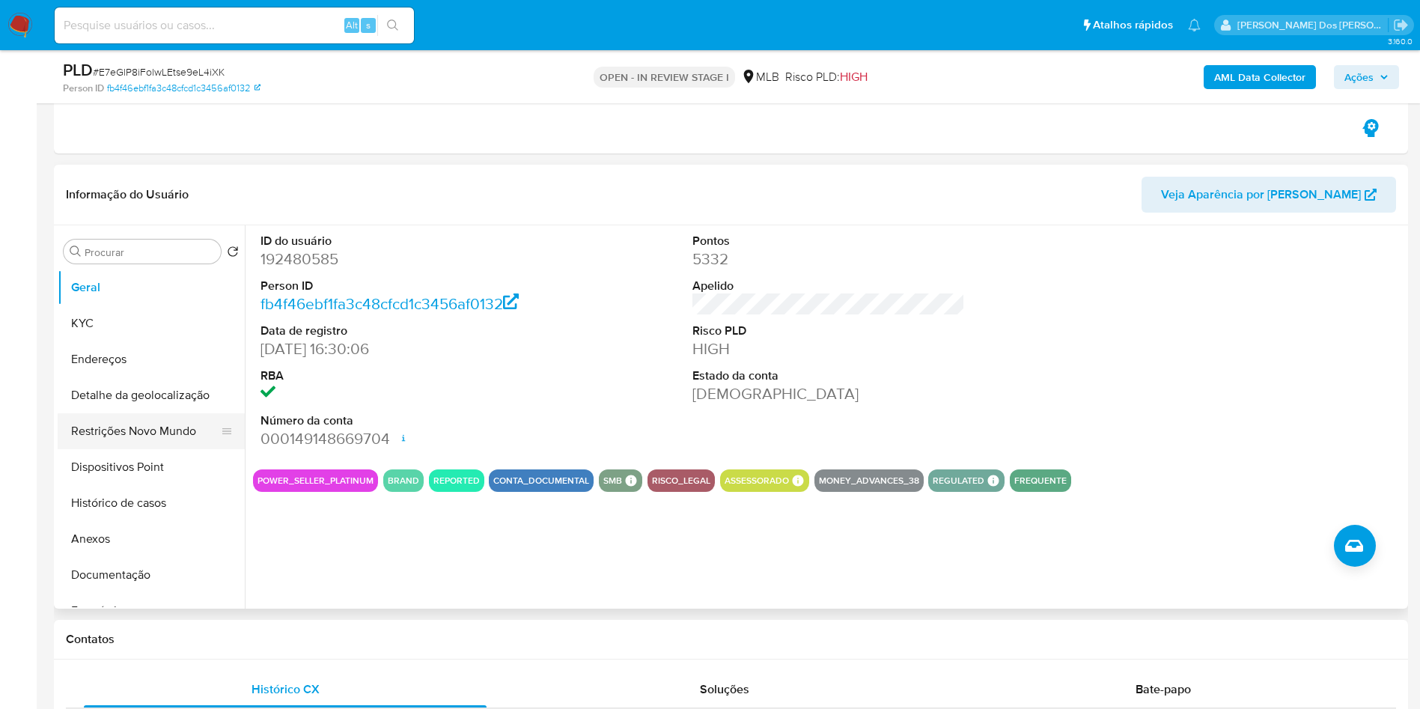
click at [177, 449] on button "Restrições Novo Mundo" at bounding box center [145, 431] width 175 height 36
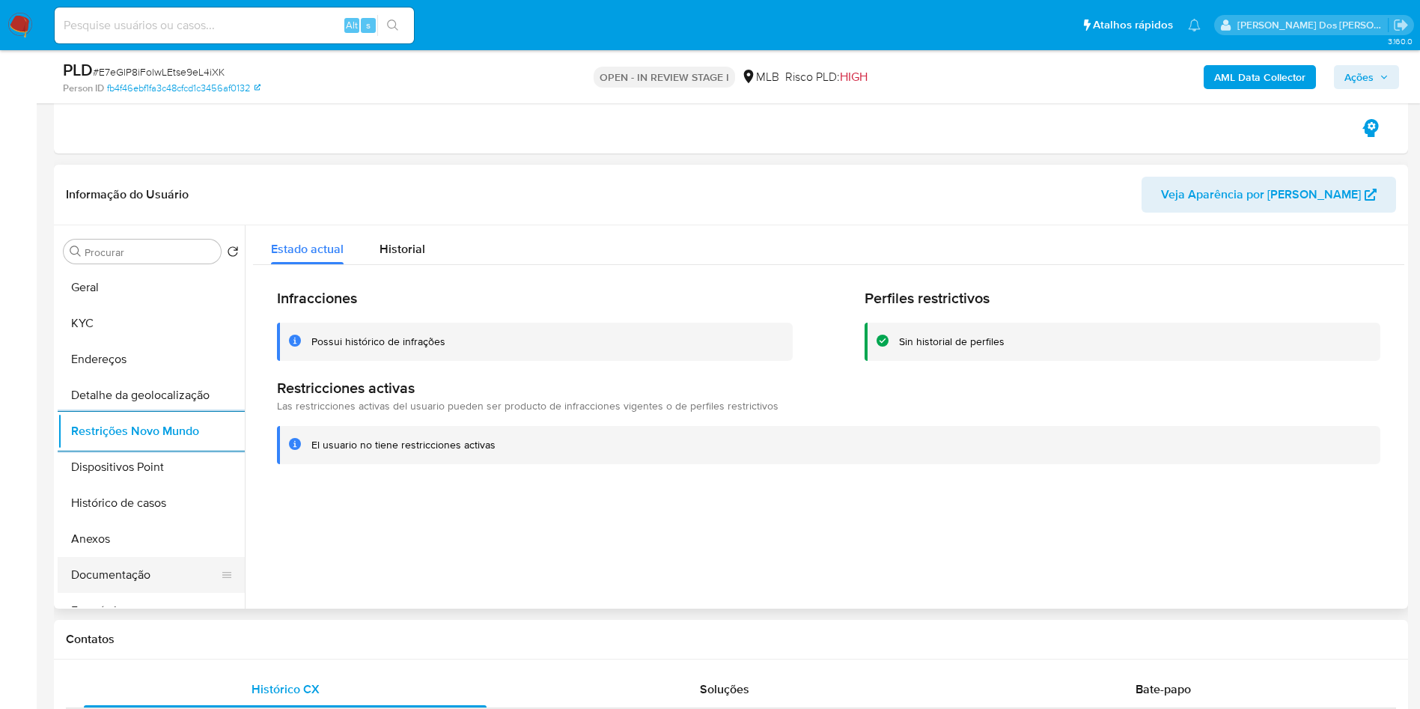
click at [130, 593] on button "Documentação" at bounding box center [145, 575] width 175 height 36
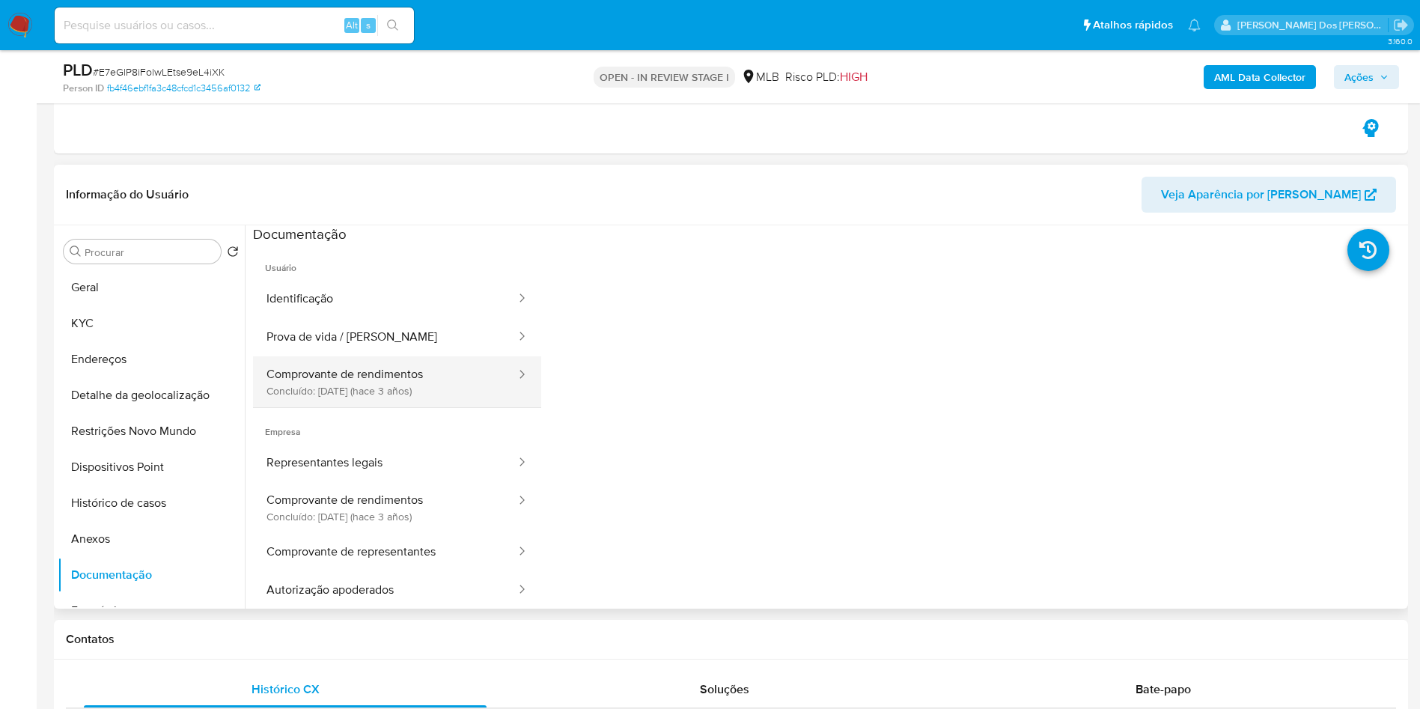
click at [380, 395] on button "Comprovante de rendimentos Concluído: 10/12/2022 (hace 3 años)" at bounding box center [385, 381] width 264 height 51
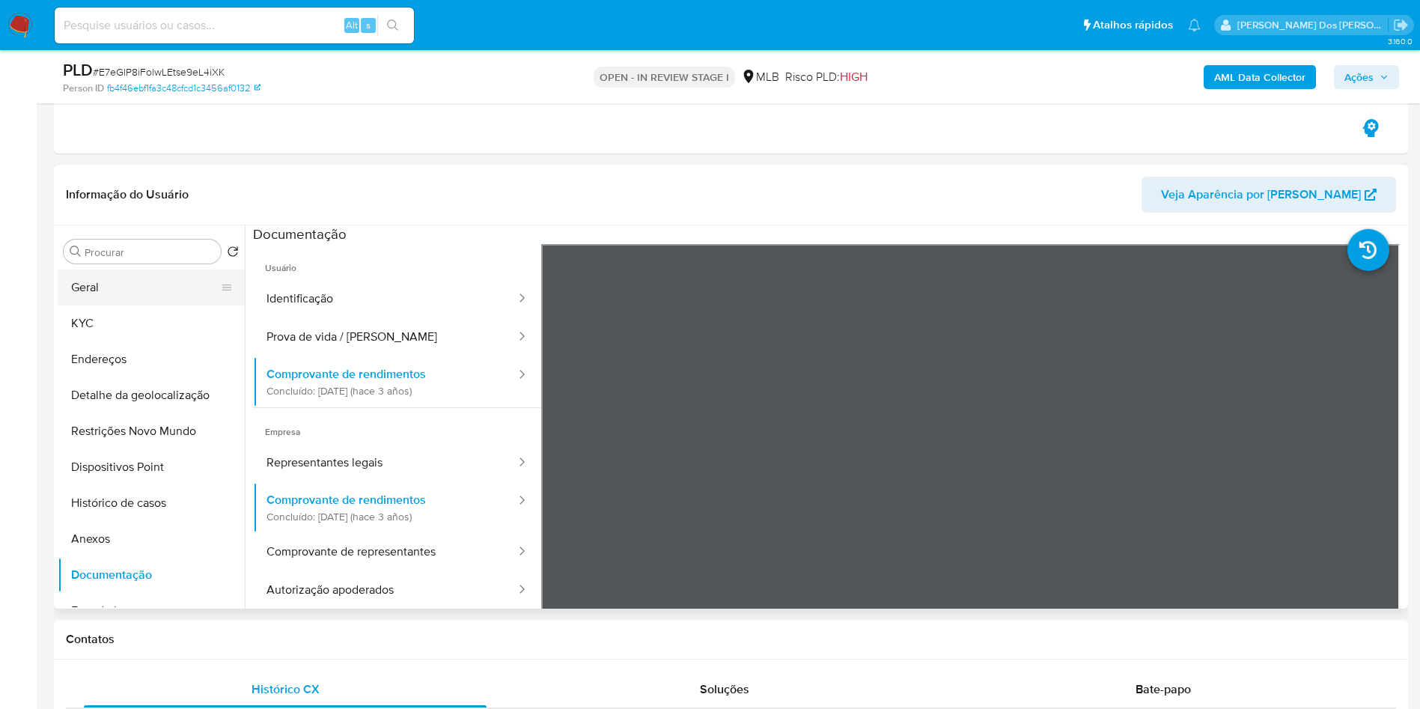
click at [138, 297] on button "Geral" at bounding box center [145, 288] width 175 height 36
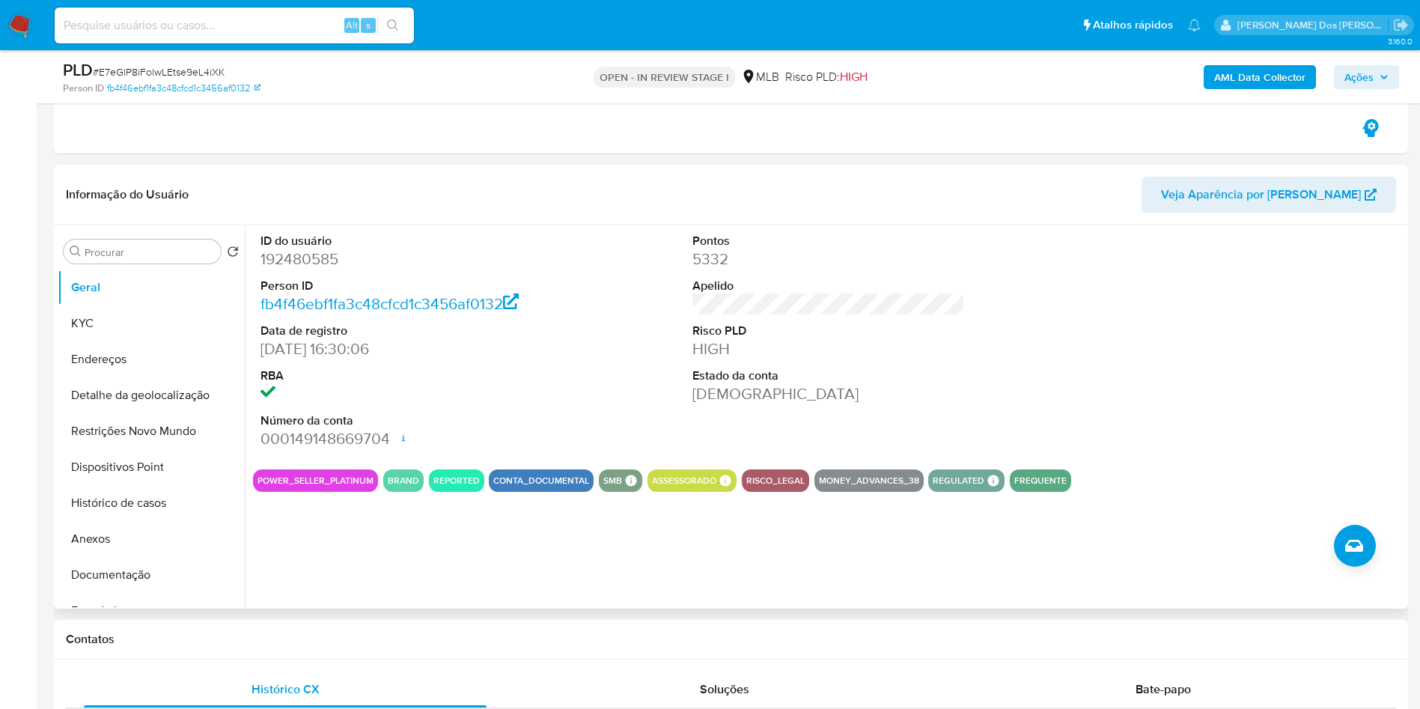
click at [1193, 401] on div at bounding box center [1261, 341] width 288 height 232
click at [137, 341] on button "KYC" at bounding box center [145, 324] width 175 height 36
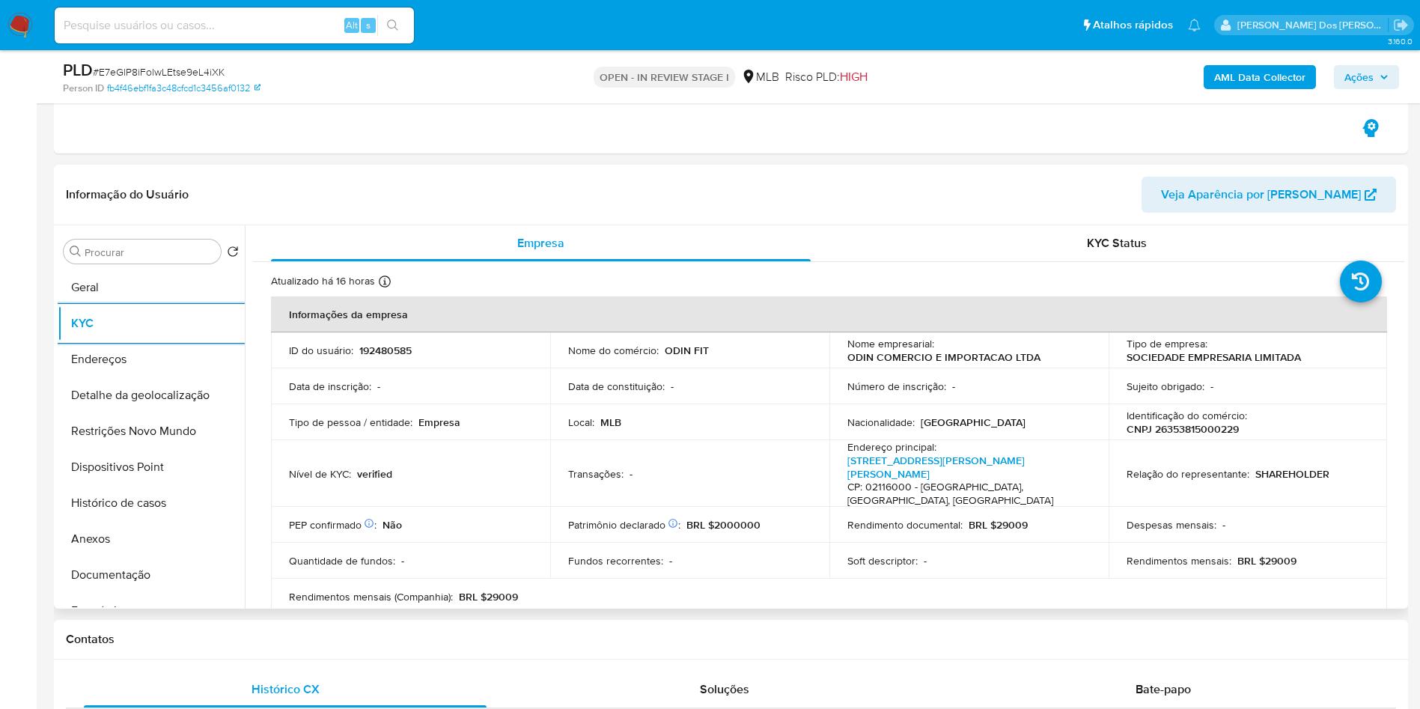
scroll to position [851, 0]
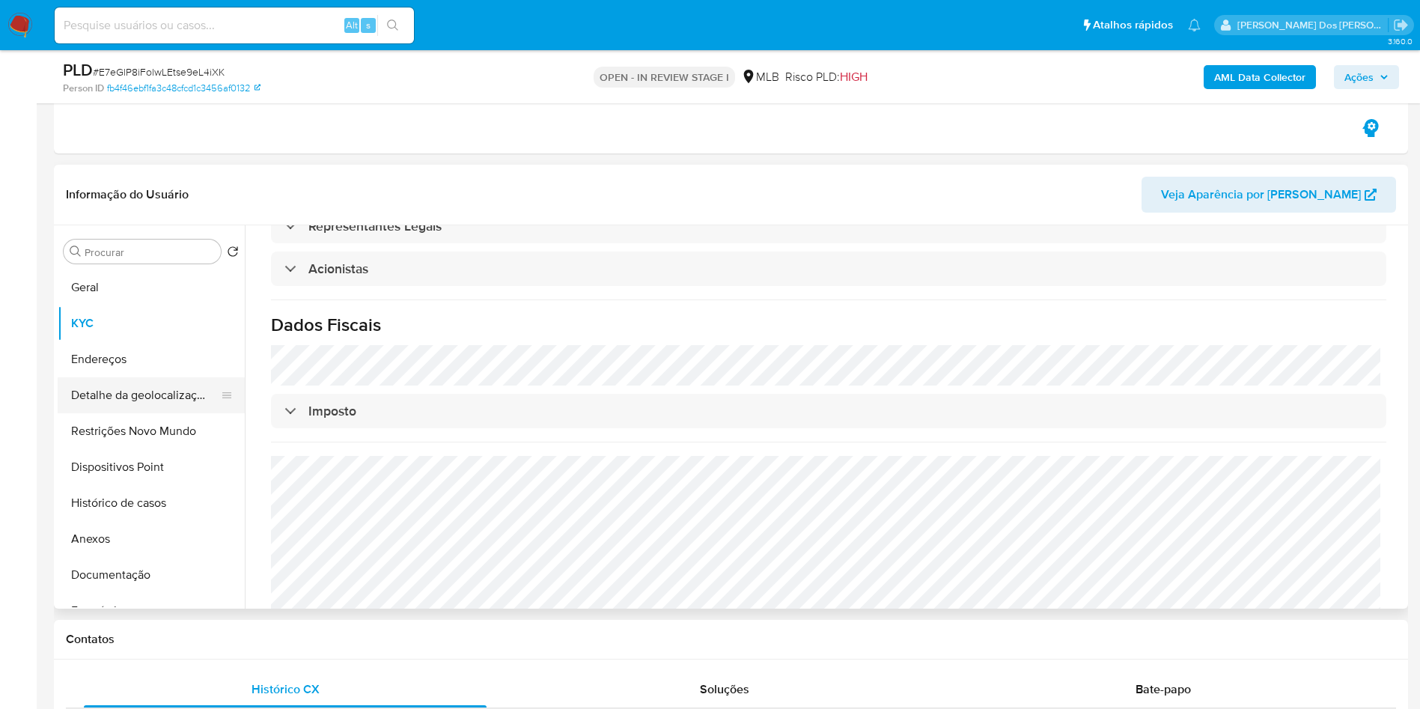
click at [123, 407] on button "Detalhe da geolocalização" at bounding box center [145, 395] width 175 height 36
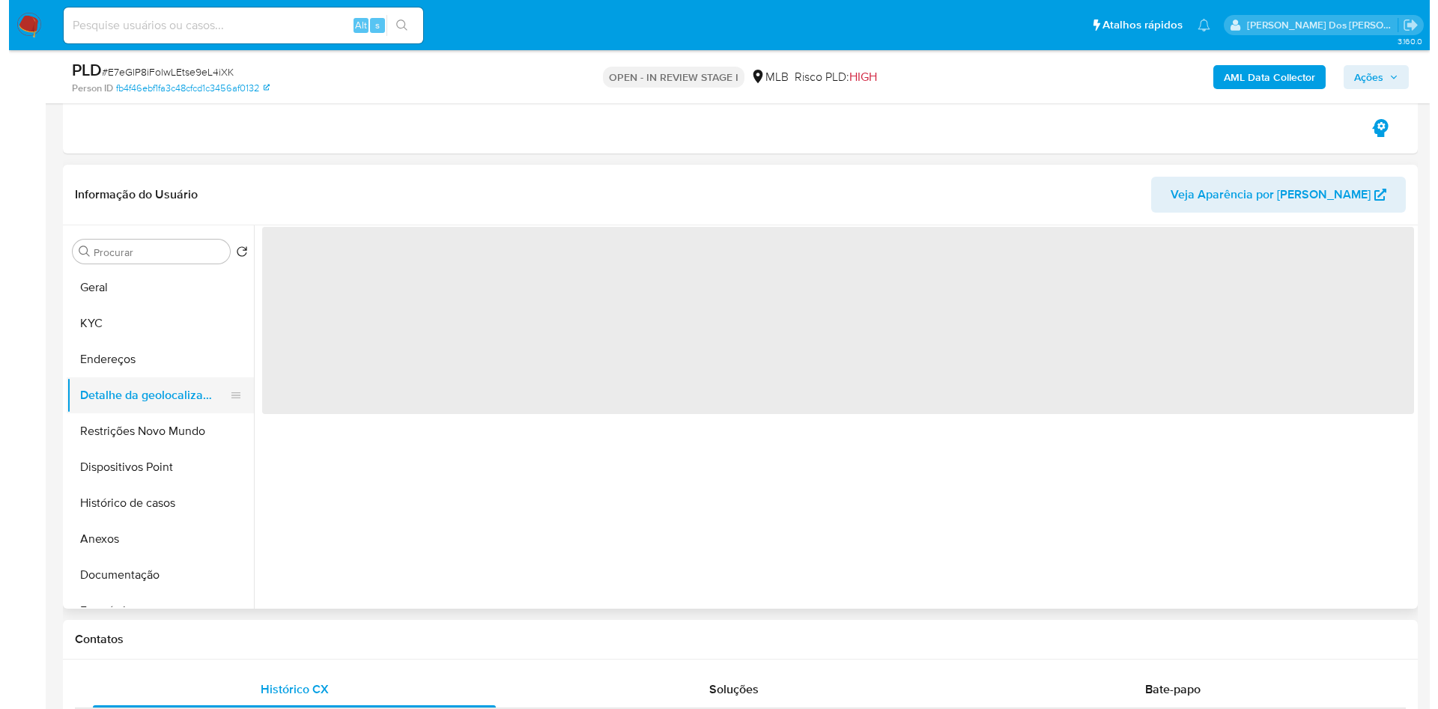
scroll to position [0, 0]
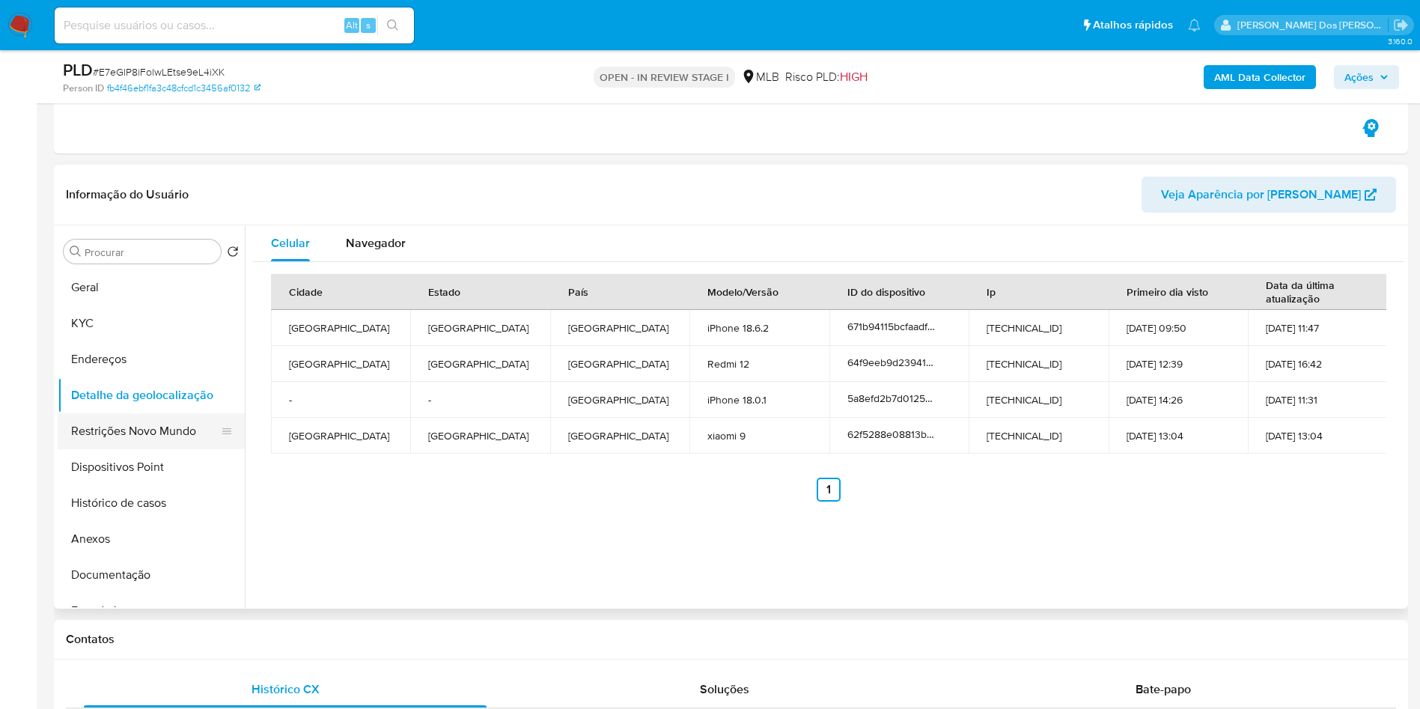
click at [156, 449] on button "Restrições Novo Mundo" at bounding box center [145, 431] width 175 height 36
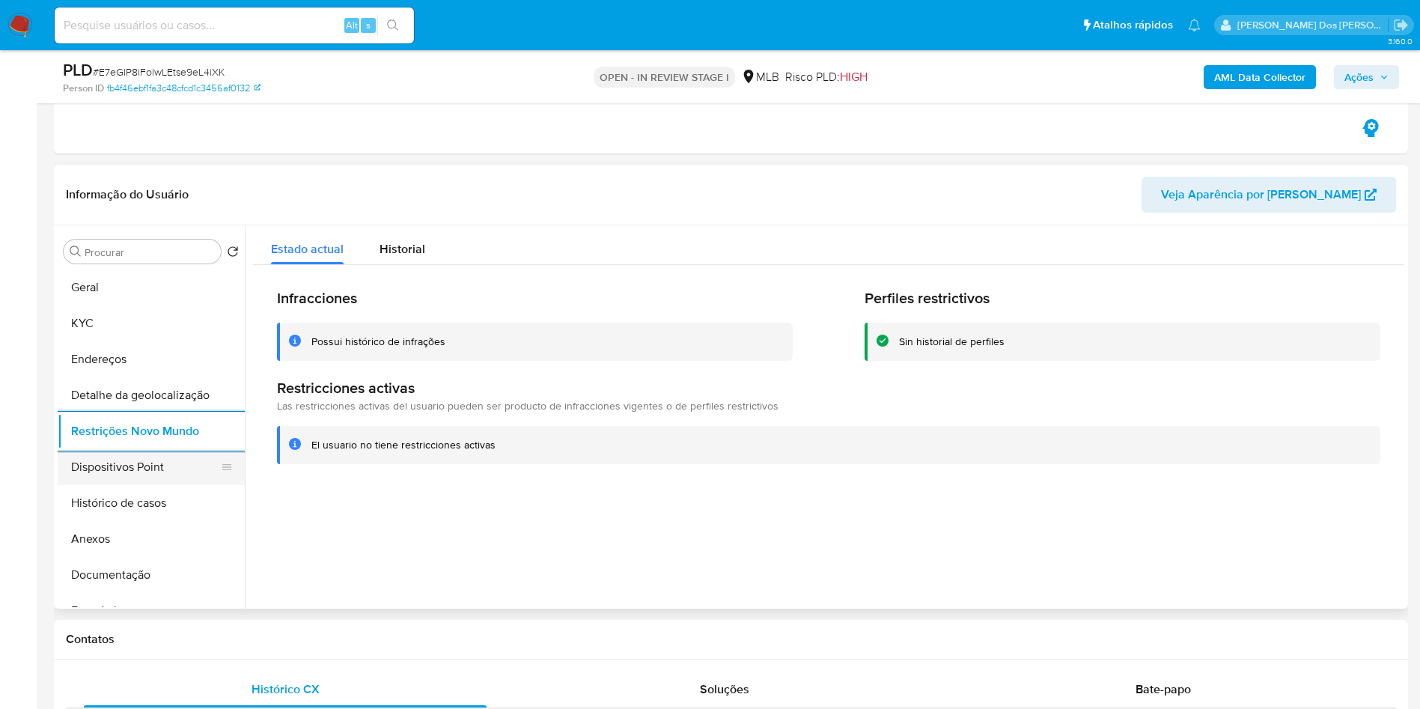
click at [146, 485] on button "Dispositivos Point" at bounding box center [145, 467] width 175 height 36
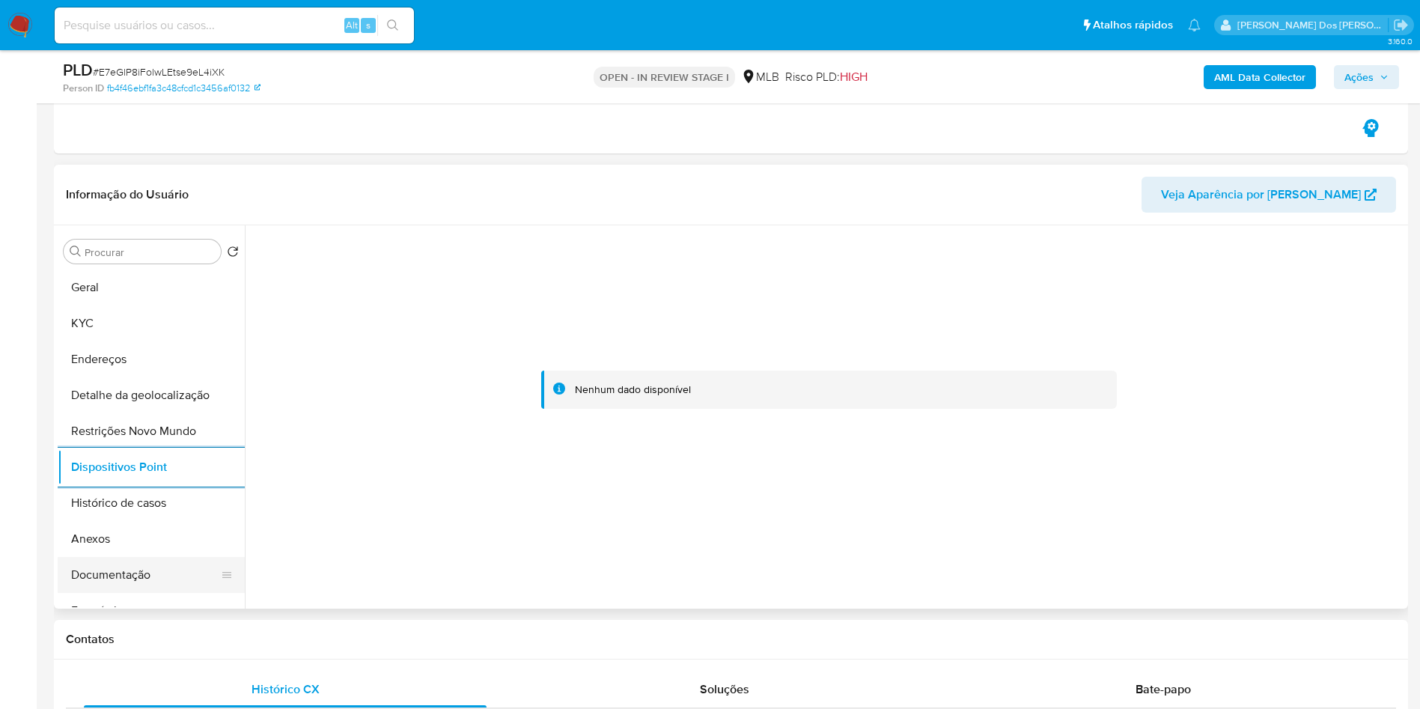
click at [165, 593] on button "Documentação" at bounding box center [145, 575] width 175 height 36
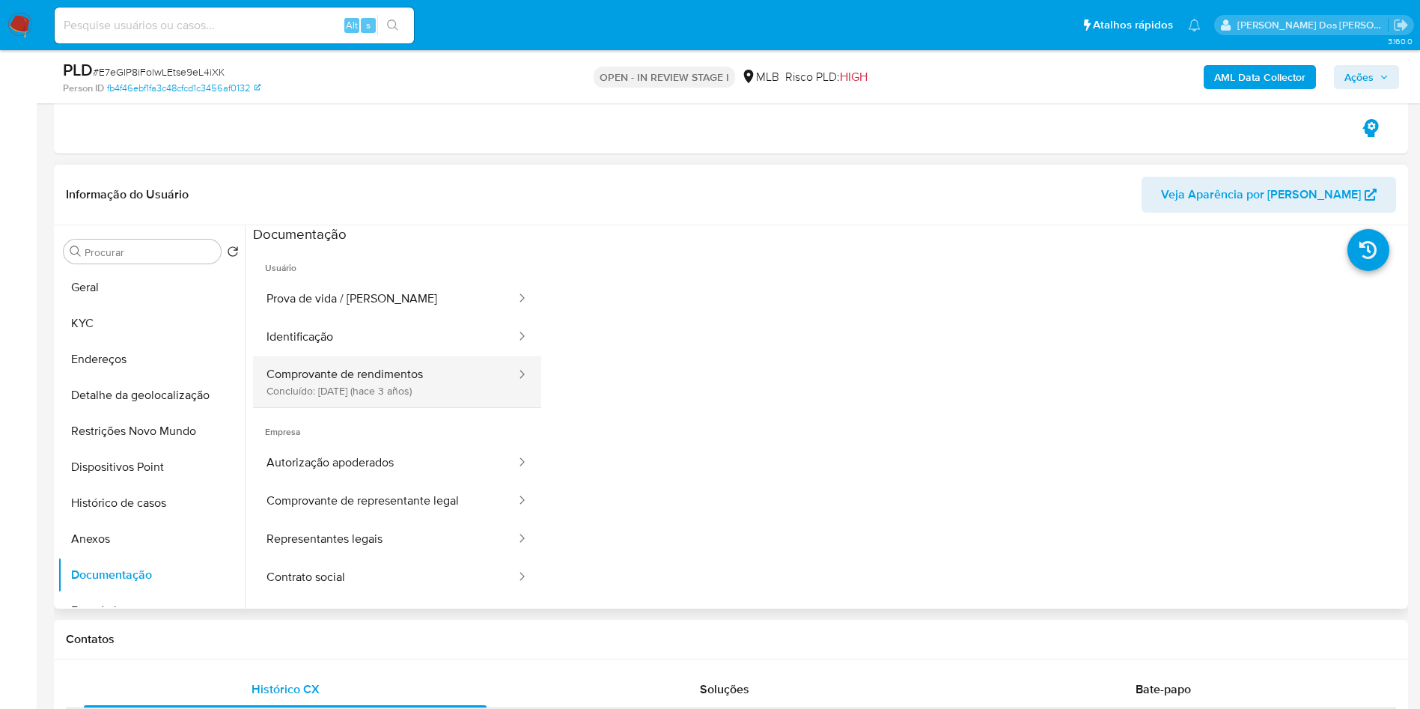
click at [401, 407] on button "Comprovante de rendimentos Concluído: 10/12/2022 (hace 3 años)" at bounding box center [385, 381] width 264 height 51
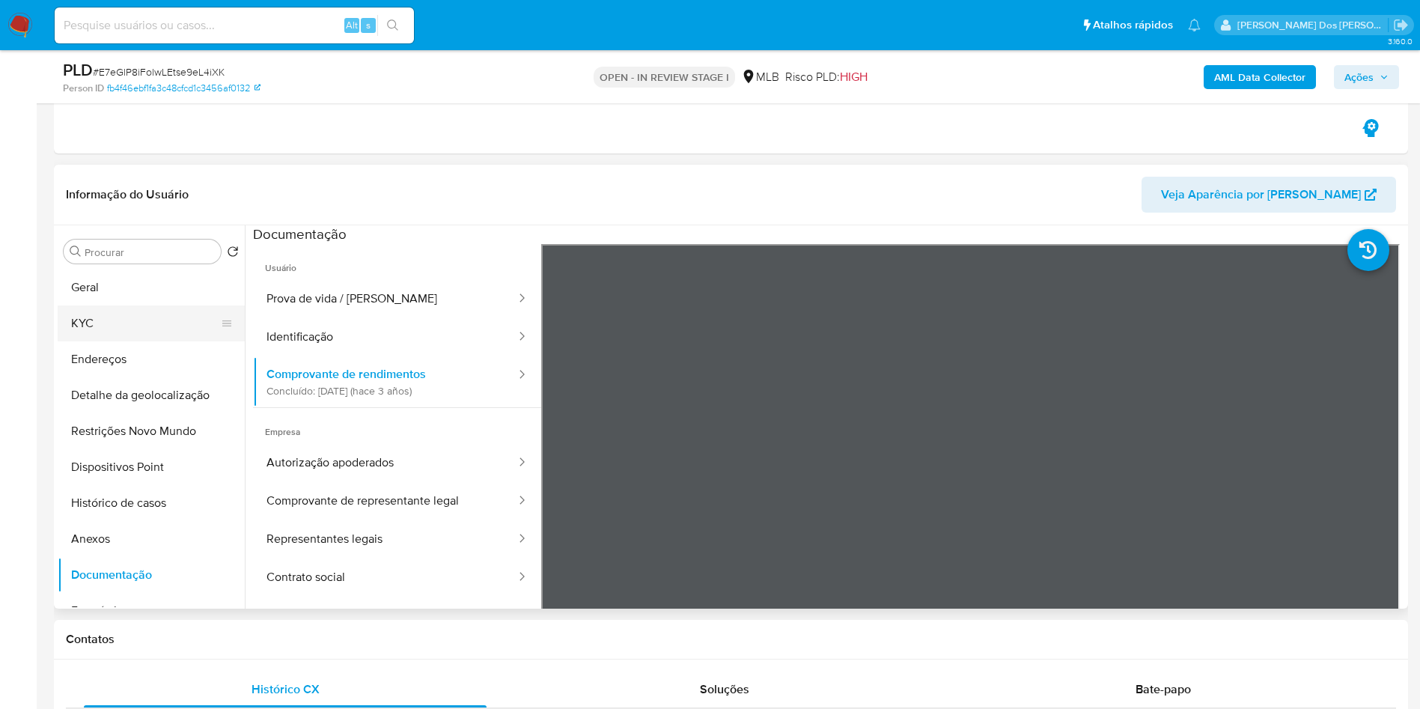
click at [168, 341] on button "KYC" at bounding box center [145, 324] width 175 height 36
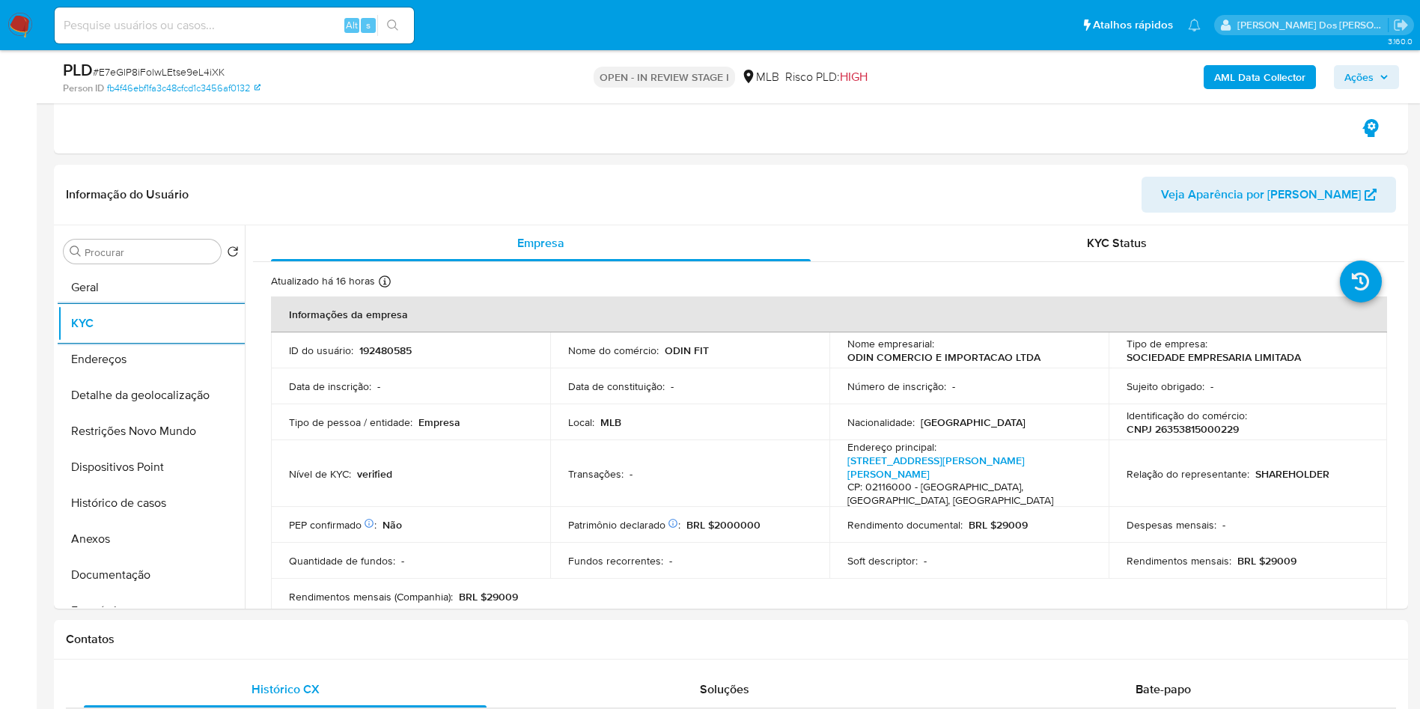
click at [1361, 85] on span "Ações" at bounding box center [1359, 77] width 29 height 24
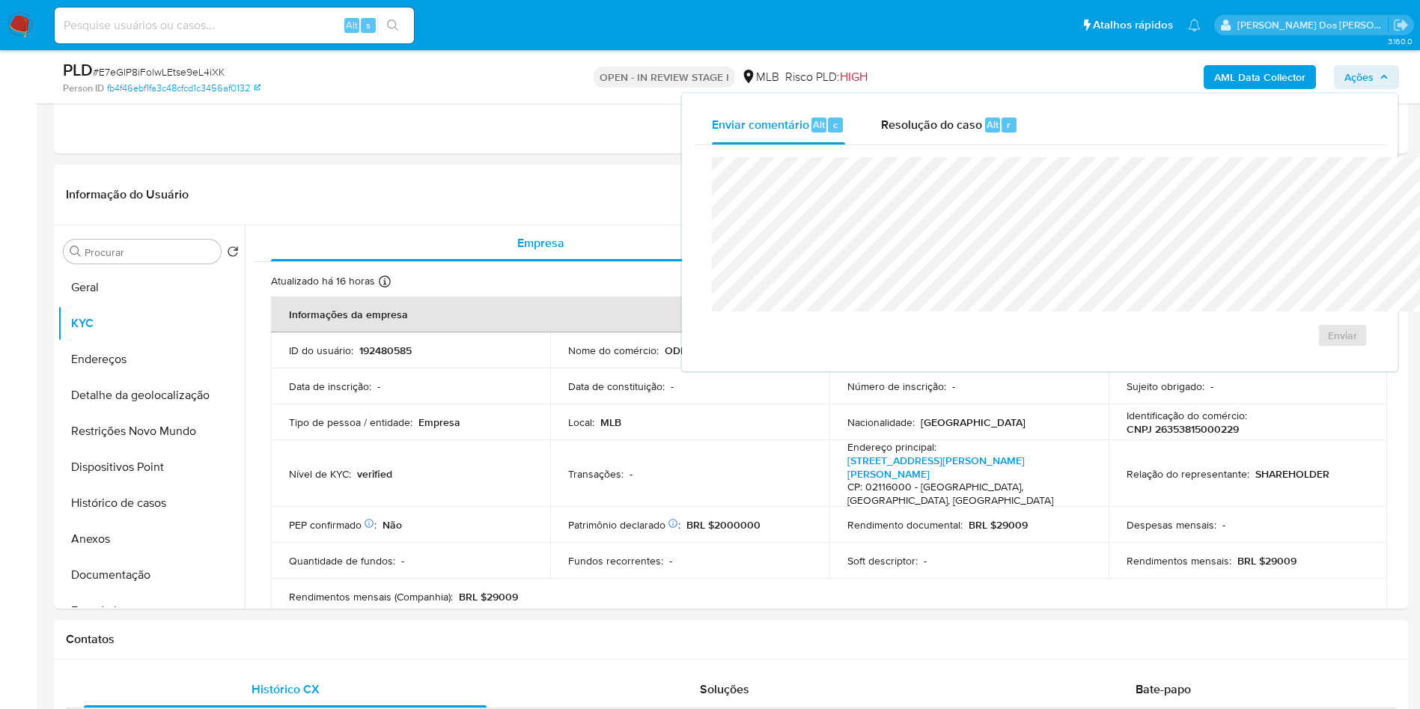
click at [855, 151] on div "Enviar" at bounding box center [1040, 252] width 692 height 214
click at [881, 136] on div "Resolução do caso Alt r" at bounding box center [949, 125] width 137 height 39
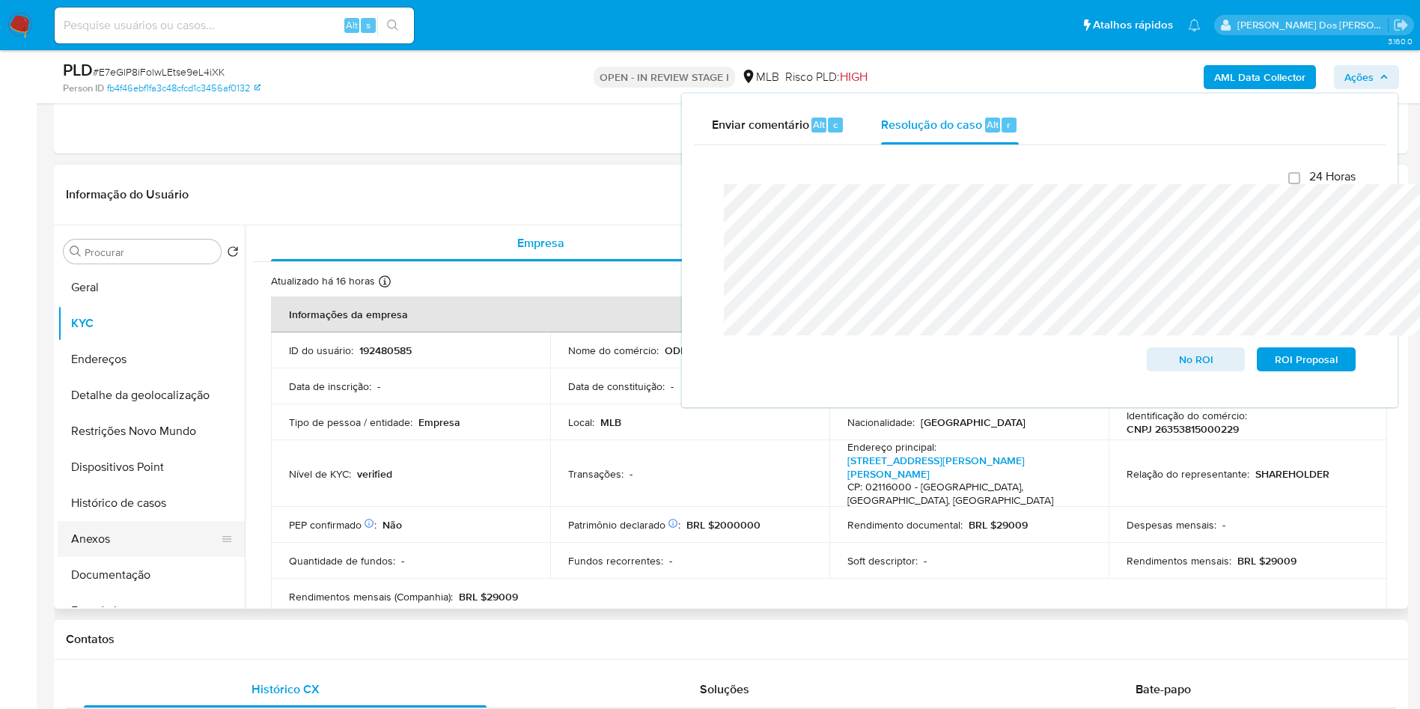
click at [148, 557] on button "Anexos" at bounding box center [145, 539] width 175 height 36
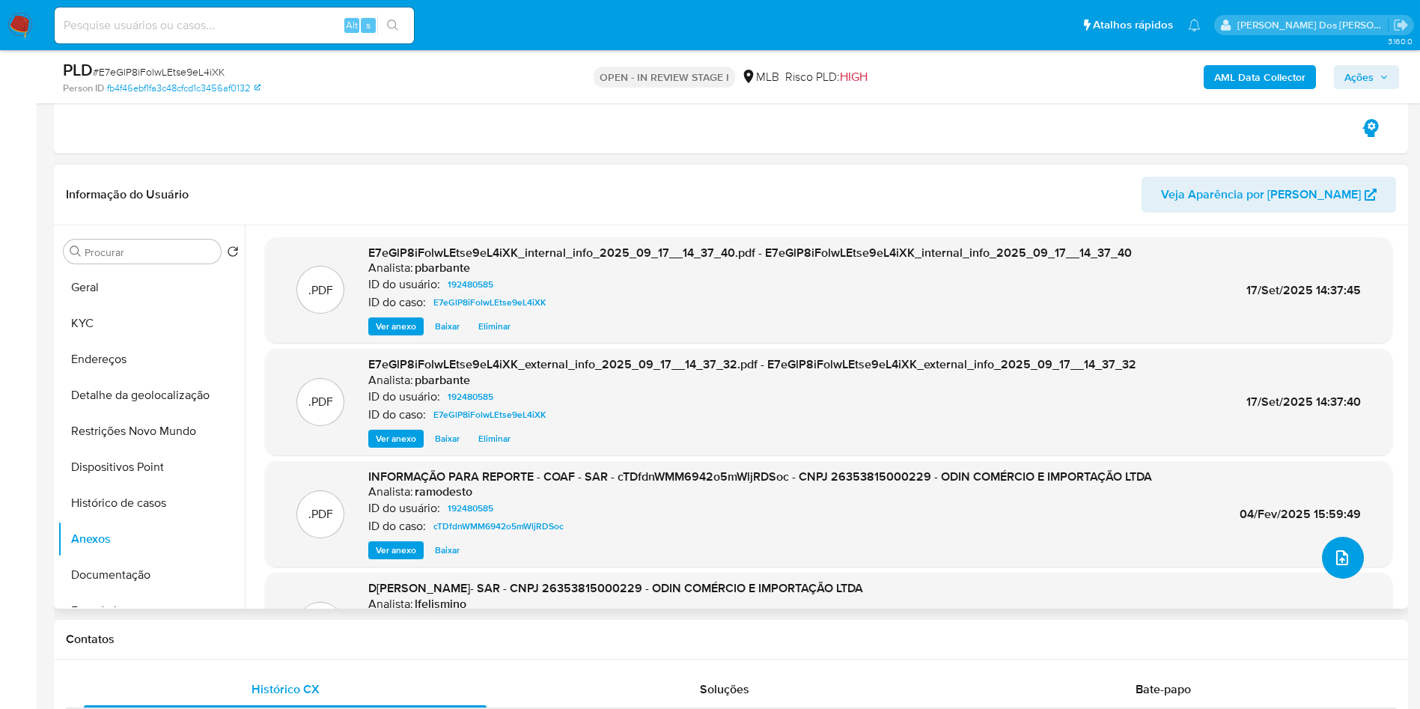
click at [1334, 567] on icon "upload-file" at bounding box center [1343, 558] width 18 height 18
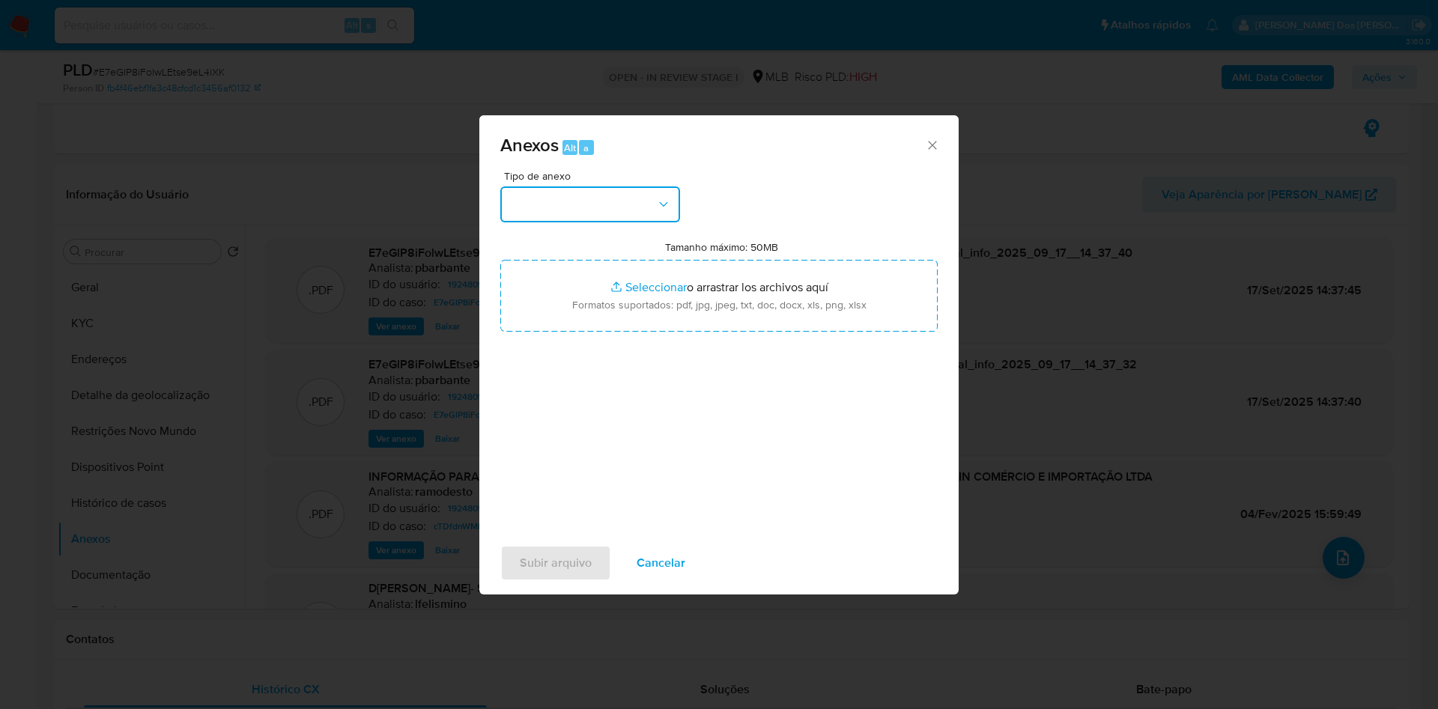
click at [607, 186] on button "button" at bounding box center [590, 204] width 180 height 36
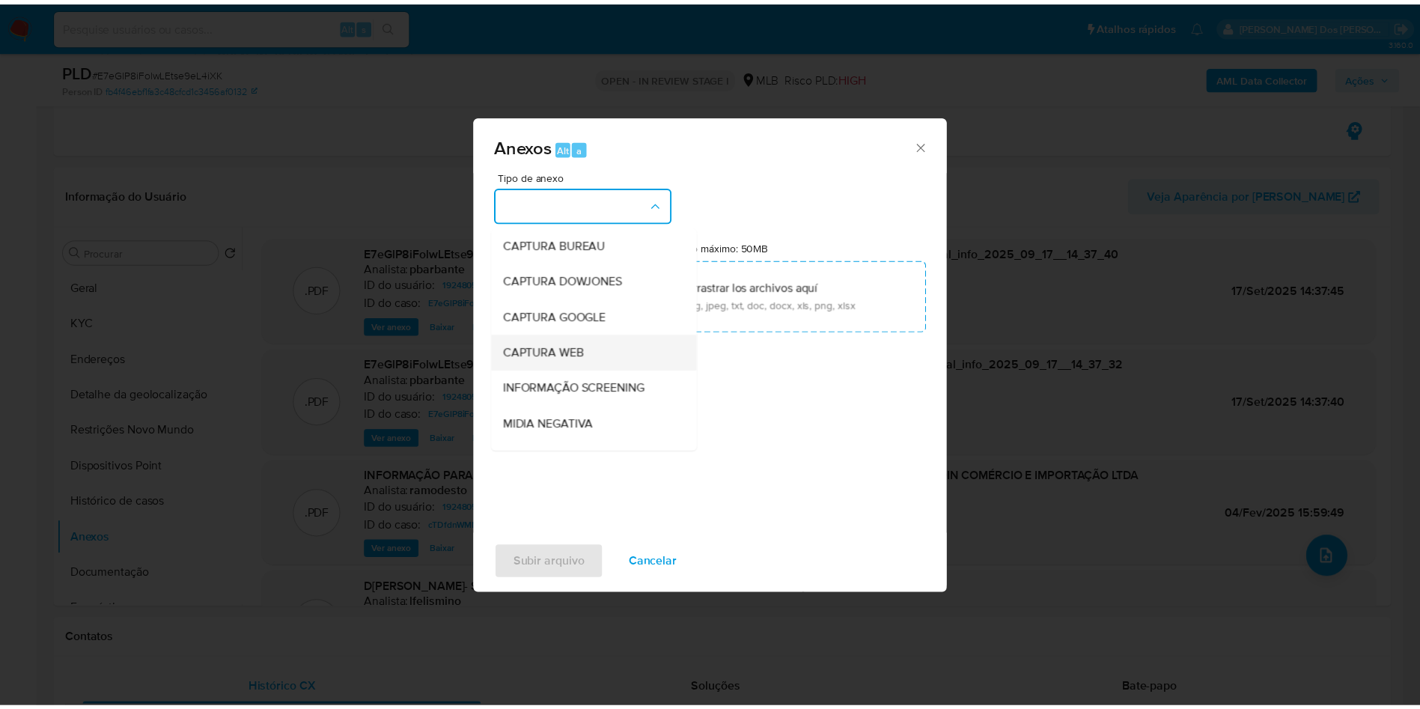
scroll to position [201, 0]
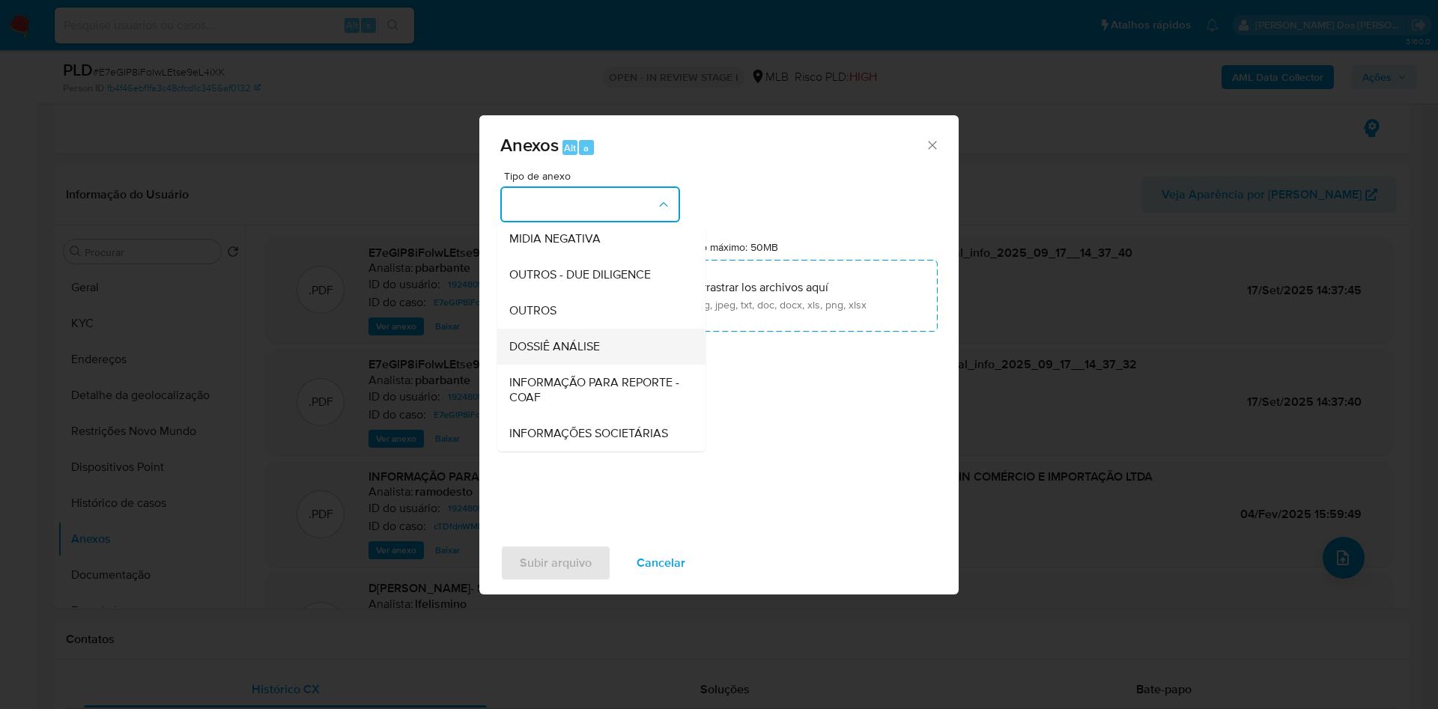
click at [567, 339] on span "DOSSIÊ ANÁLISE" at bounding box center [554, 346] width 91 height 15
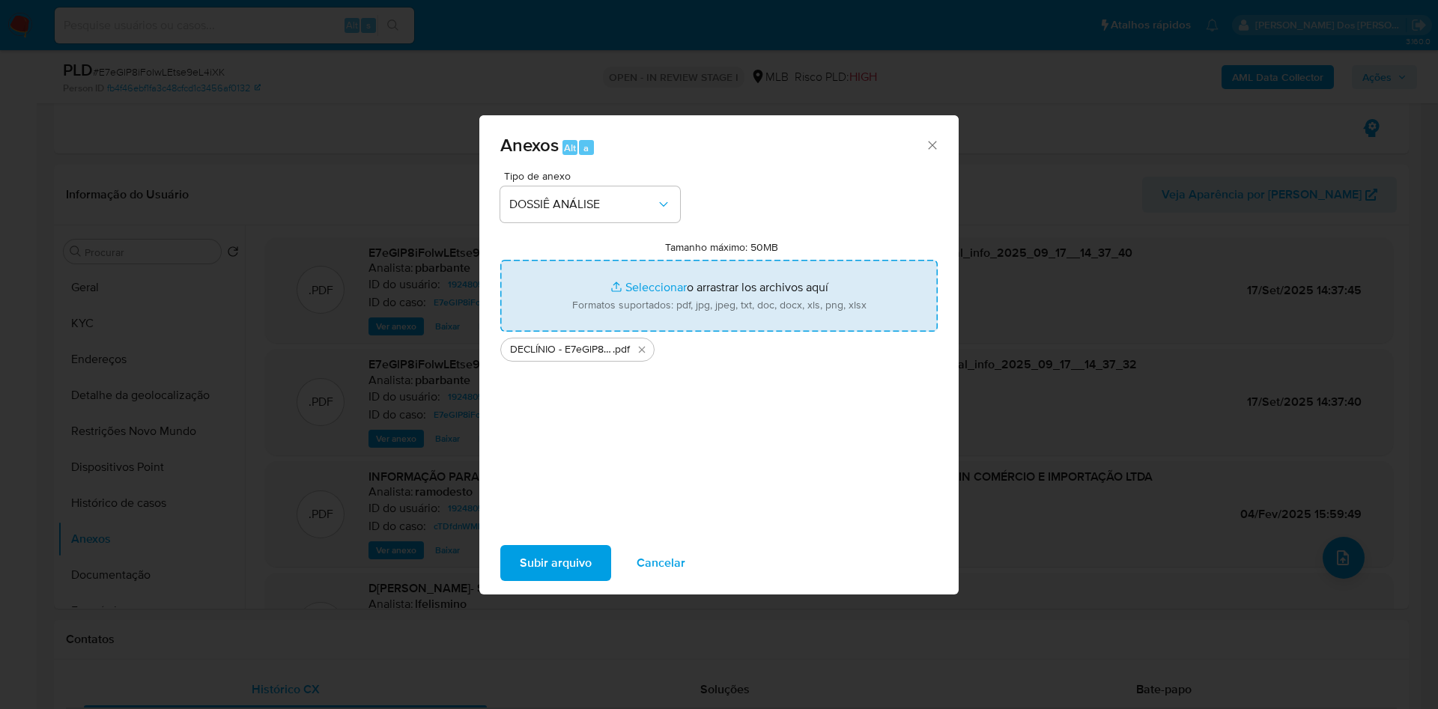
type input "C:\fakepath\Mulan 192480585_2025_09_17_07_34_11.xlsx"
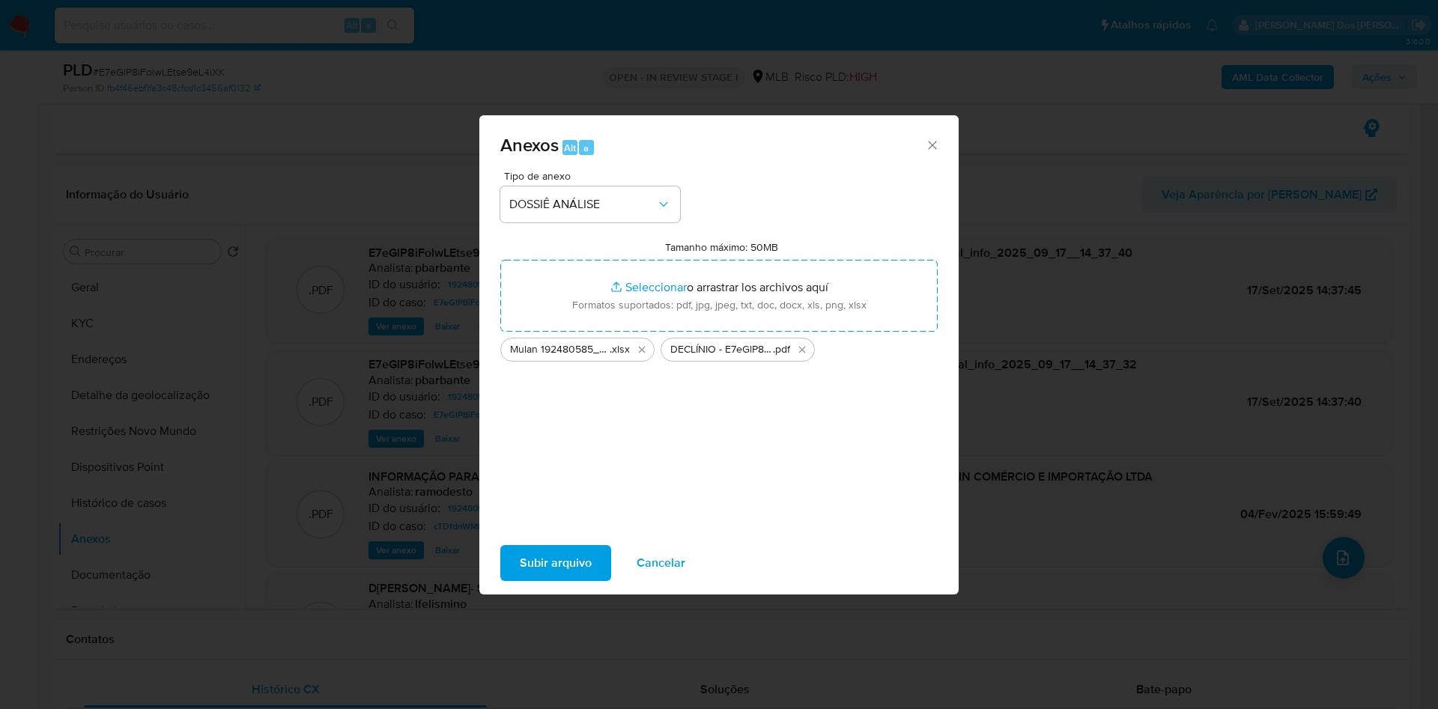
click at [501, 556] on div "Subir arquivo Cancelar" at bounding box center [718, 563] width 479 height 57
click at [520, 574] on span "Subir arquivo" at bounding box center [556, 563] width 72 height 33
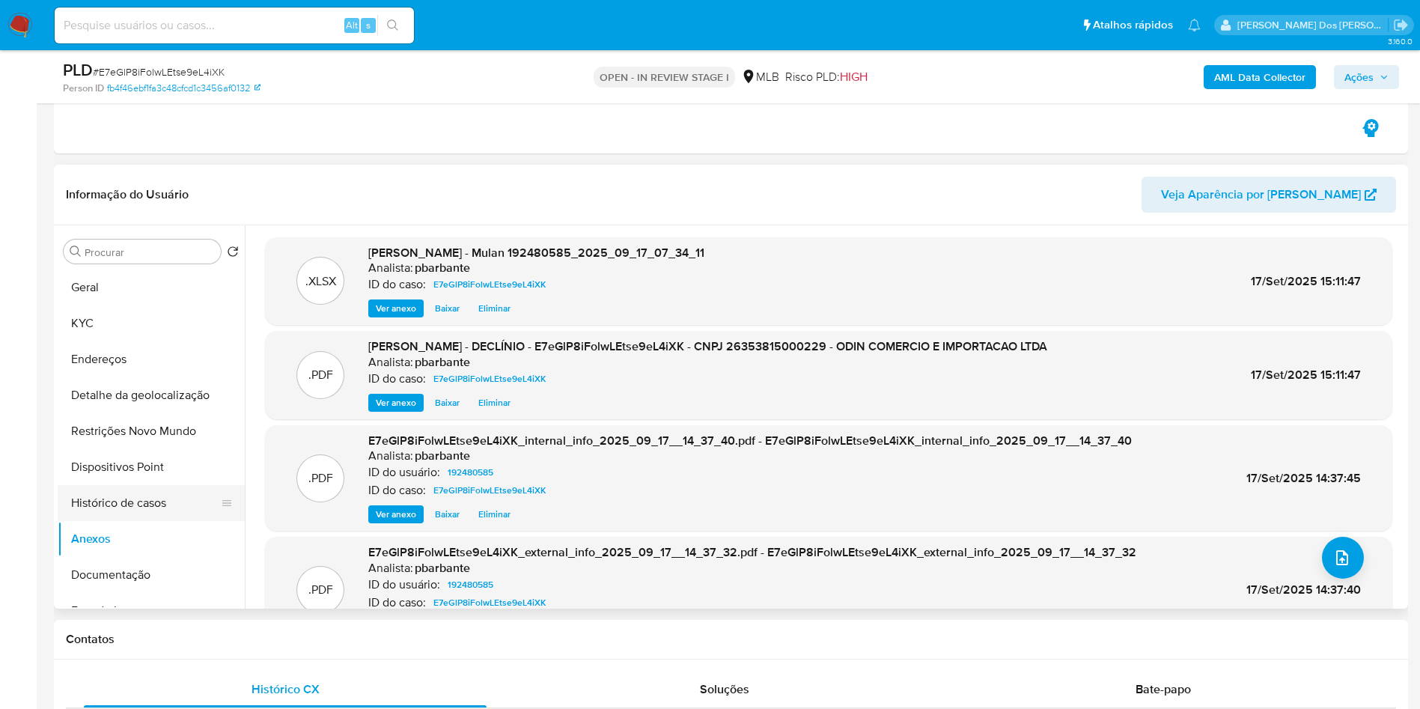
click at [154, 521] on button "Histórico de casos" at bounding box center [145, 503] width 175 height 36
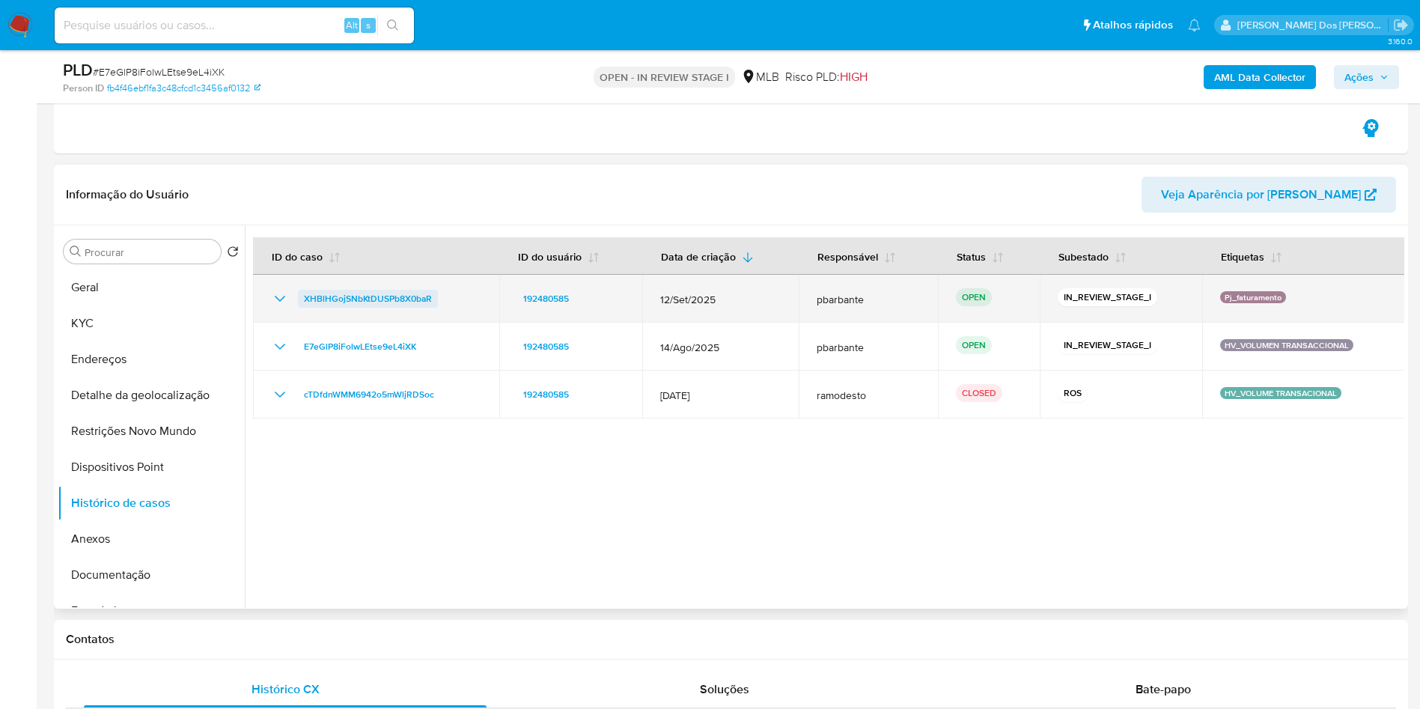
click at [391, 308] on span "XHBlHGojSNbKtDUSPb8X0baR" at bounding box center [368, 299] width 128 height 18
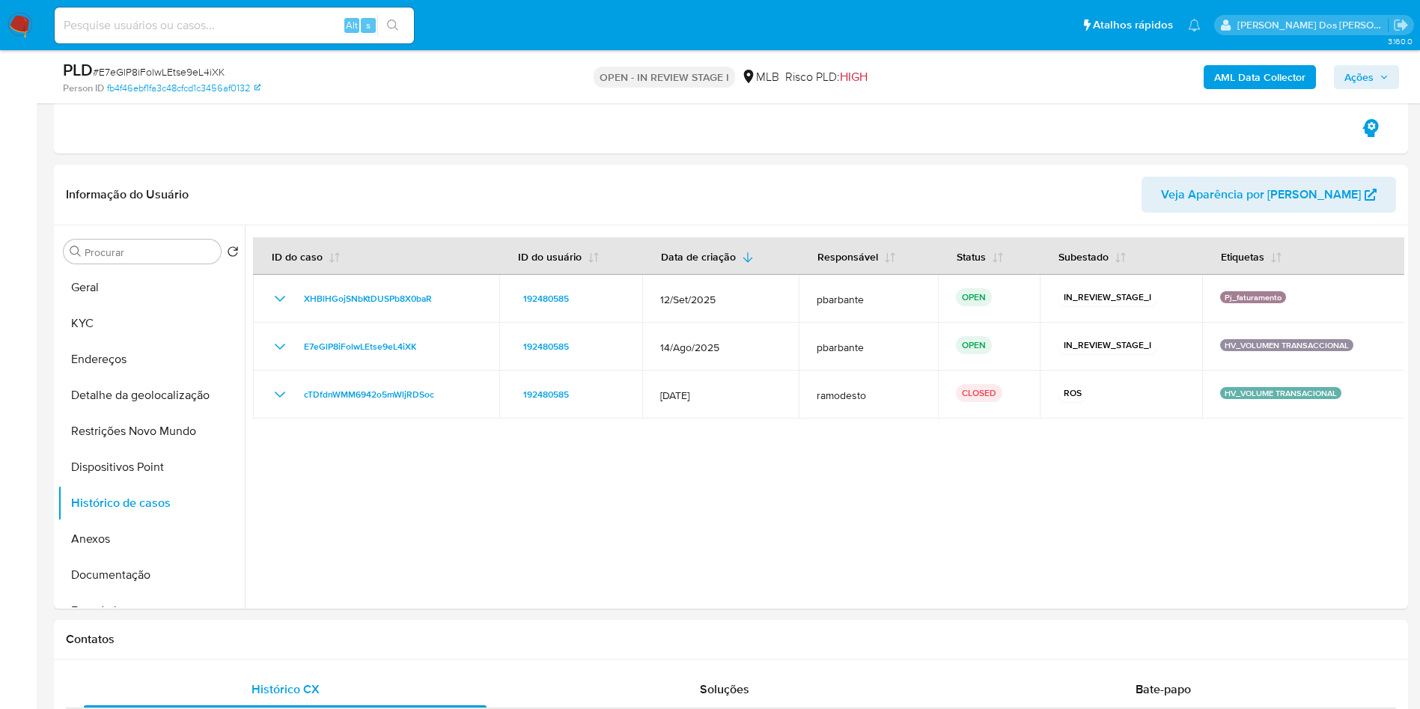
click at [1358, 75] on span "Ações" at bounding box center [1359, 77] width 29 height 24
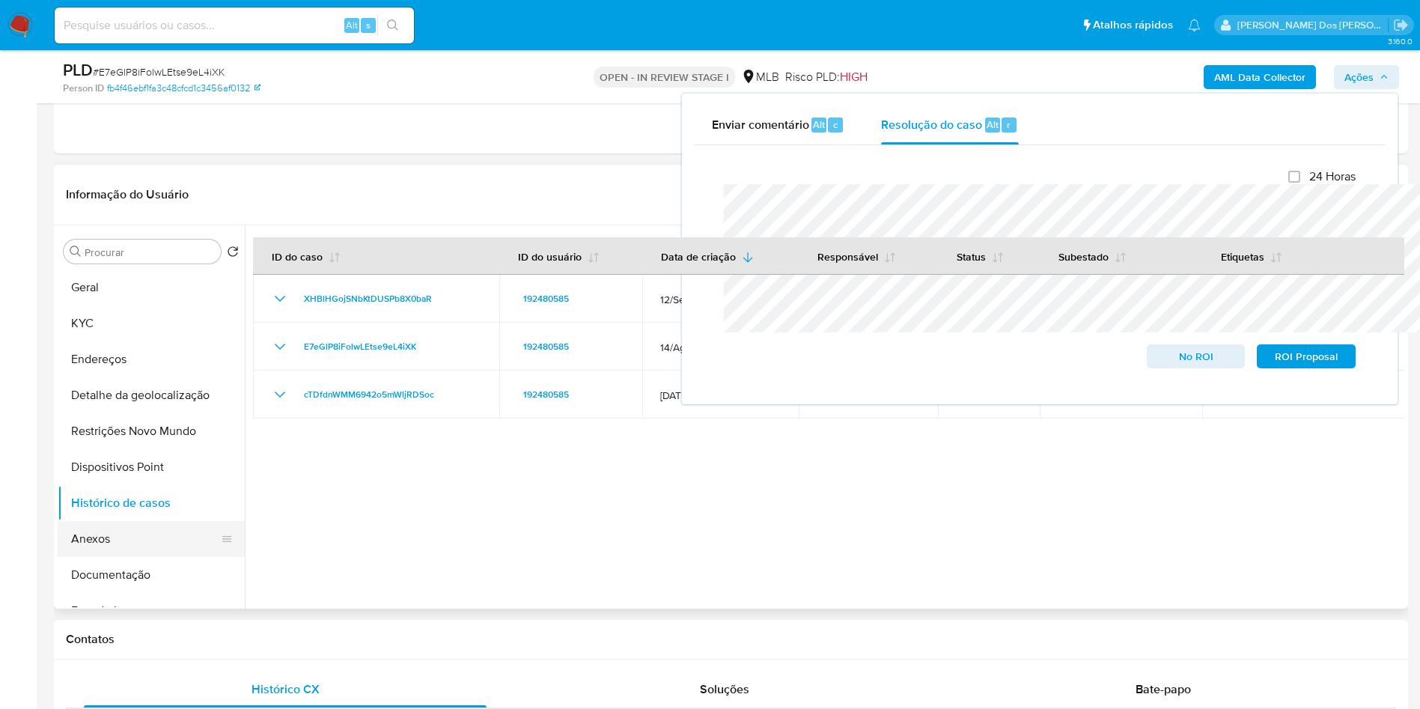
click at [109, 557] on button "Anexos" at bounding box center [145, 539] width 175 height 36
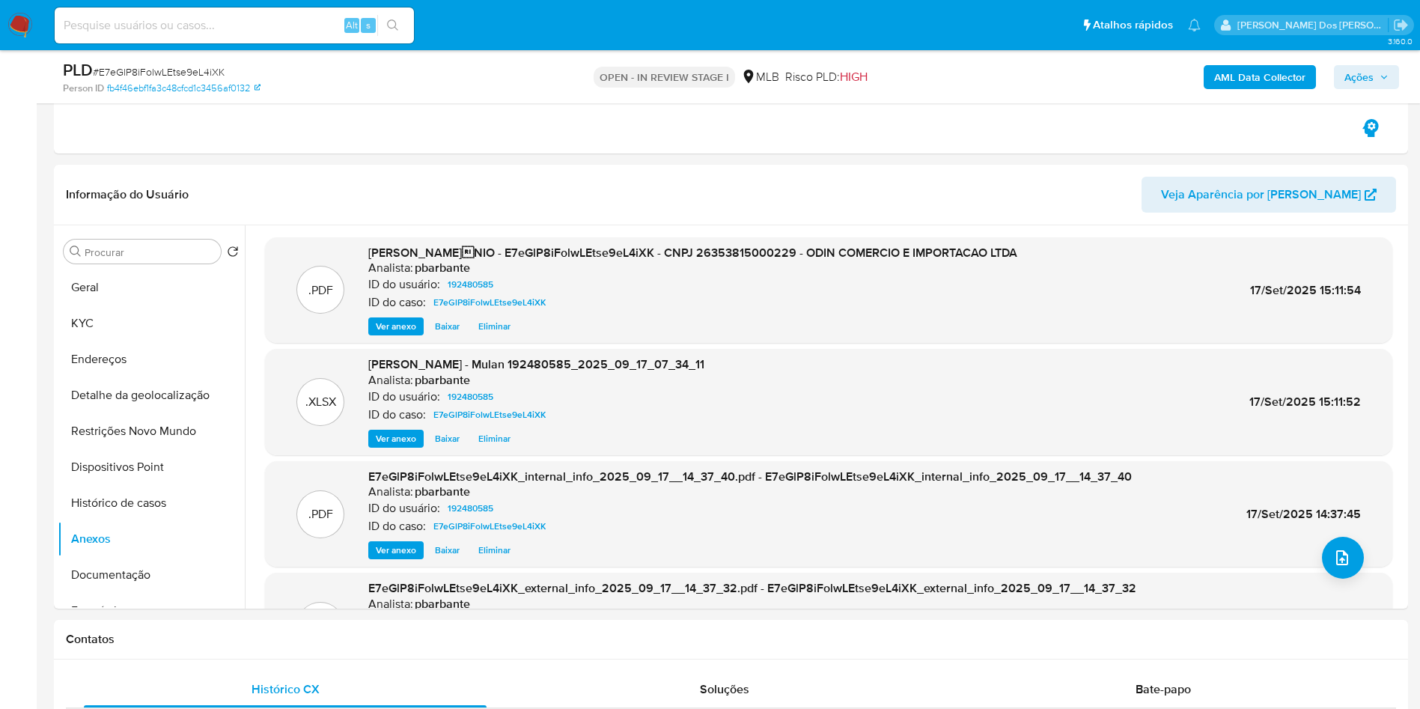
click at [1385, 82] on span "Ações" at bounding box center [1367, 77] width 44 height 21
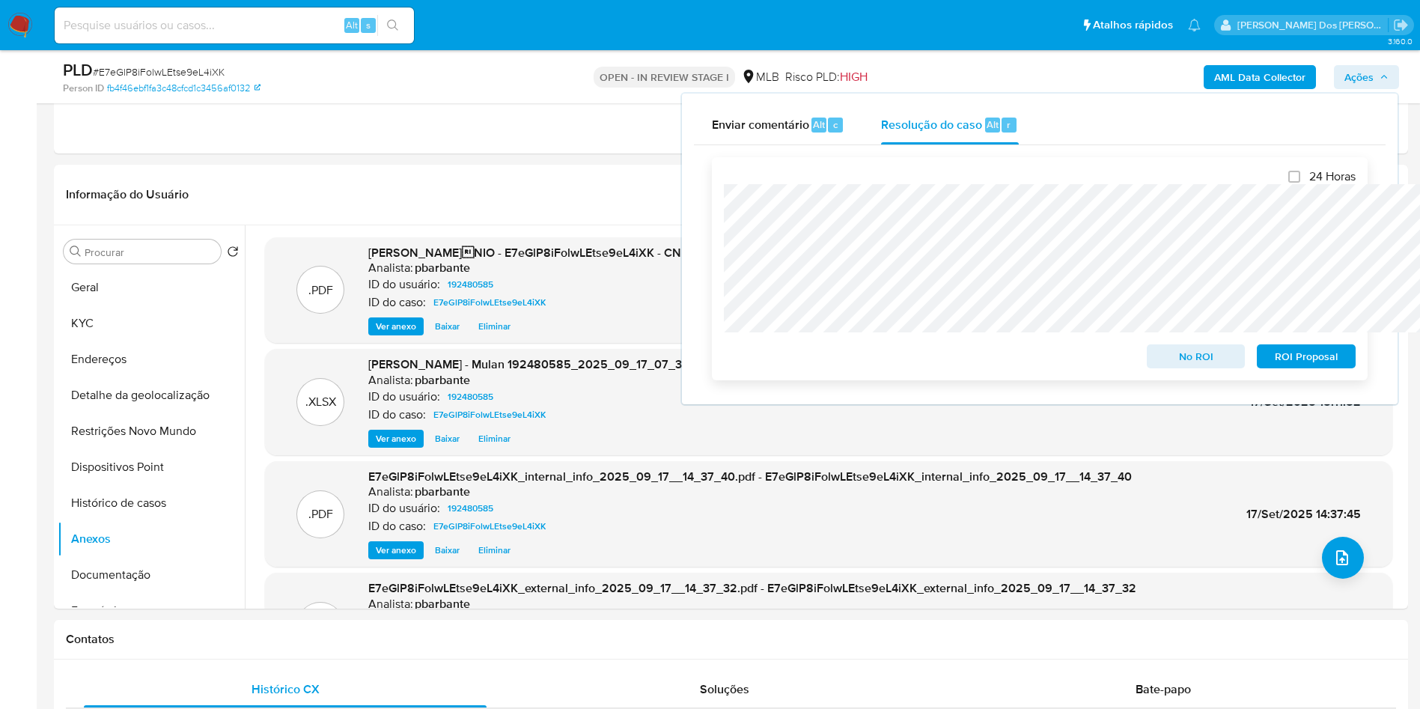
click at [1199, 359] on span "No ROI" at bounding box center [1197, 356] width 78 height 21
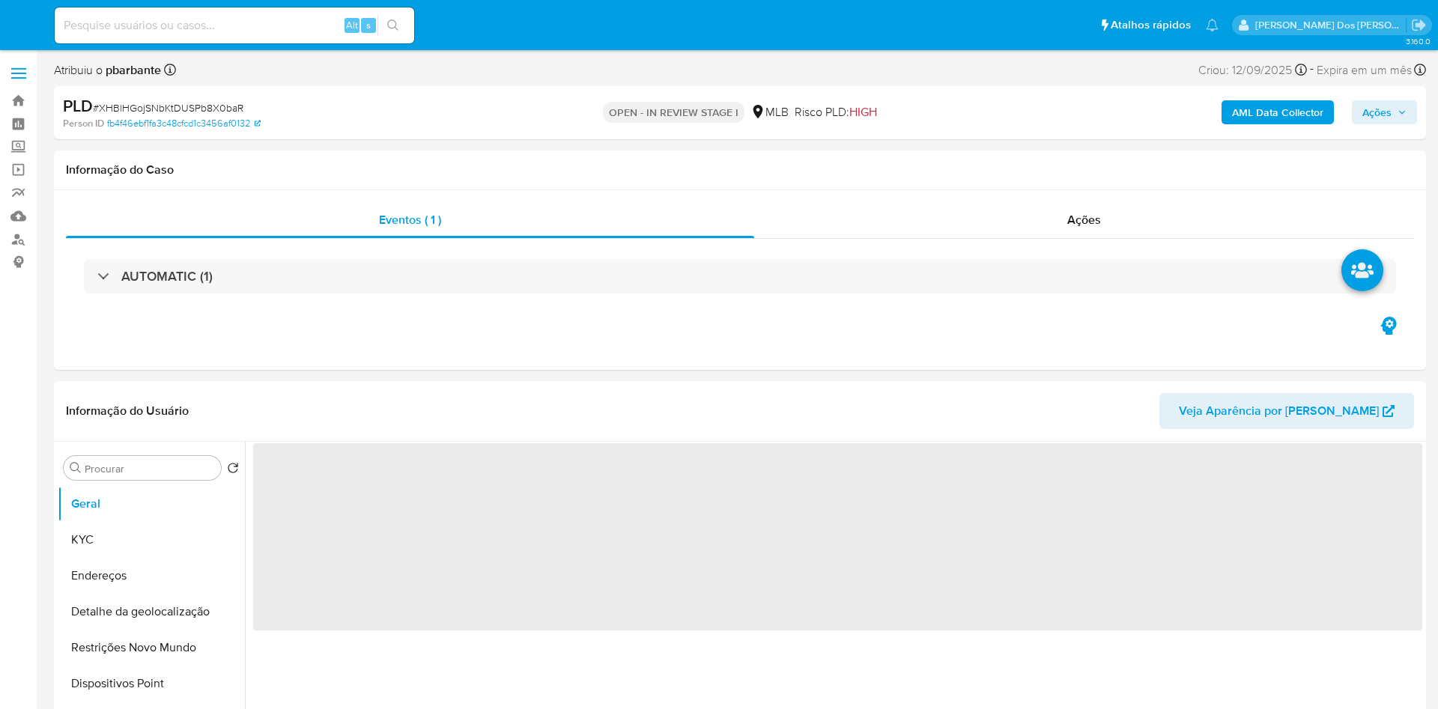
select select "10"
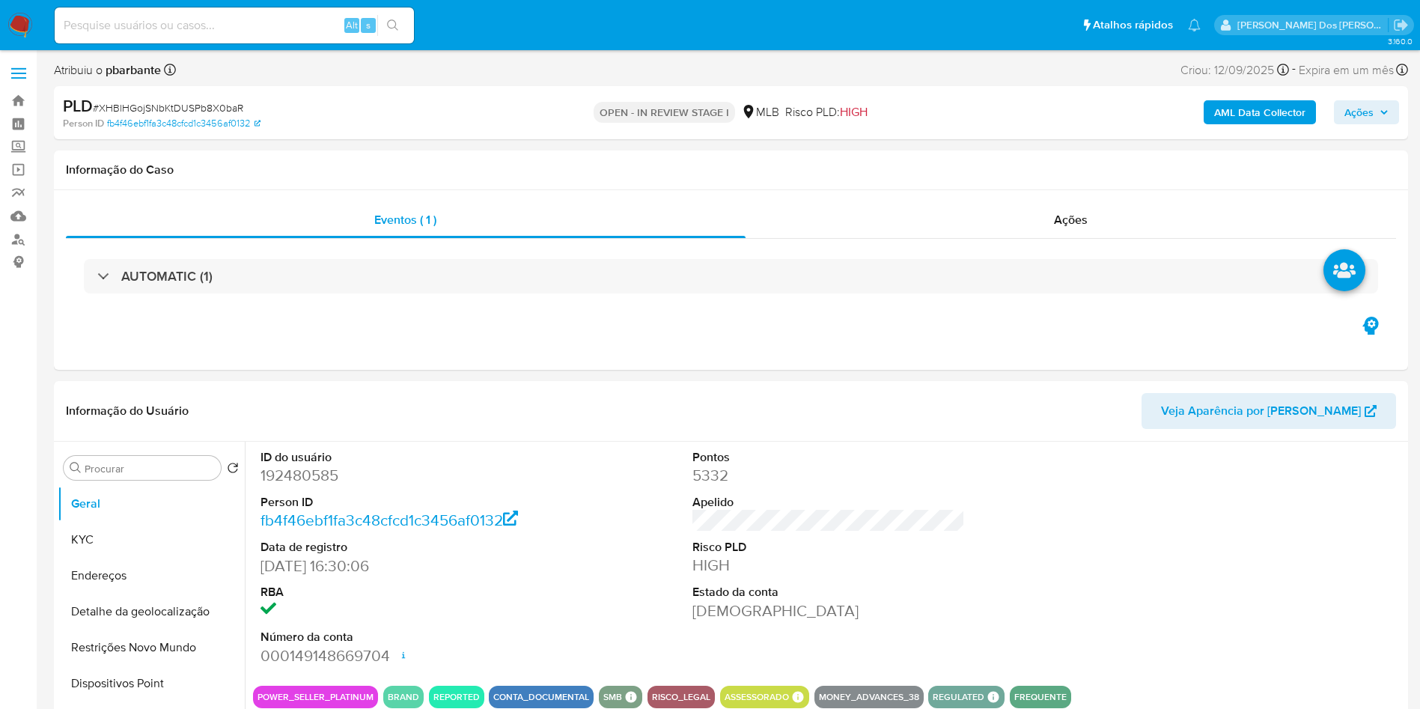
click at [208, 114] on span "# XHBlHGojSNbKtDUSPb8X0baR" at bounding box center [168, 107] width 151 height 15
copy span "XHBlHGojSNbKtDUSPb8X0baR"
click at [1283, 115] on b "AML Data Collector" at bounding box center [1260, 112] width 91 height 24
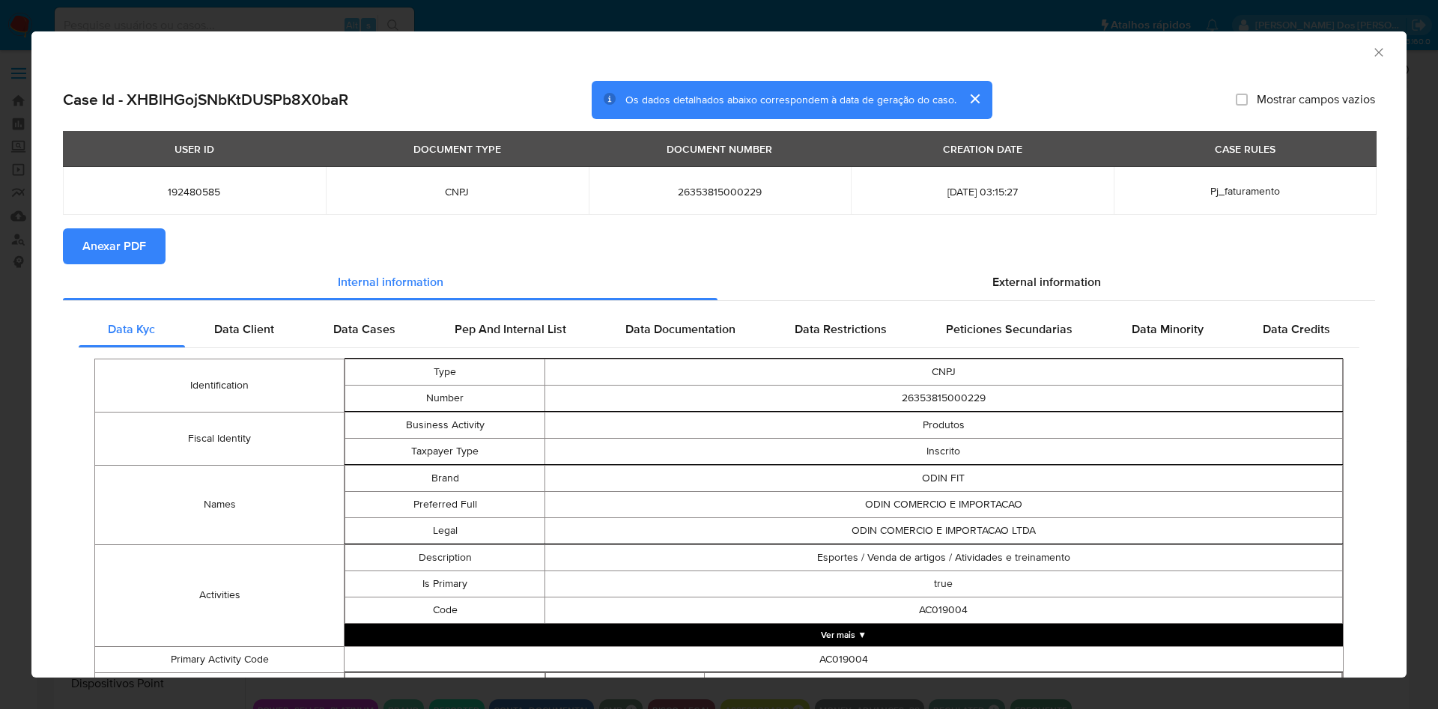
click at [164, 239] on button "Anexar PDF" at bounding box center [114, 246] width 103 height 36
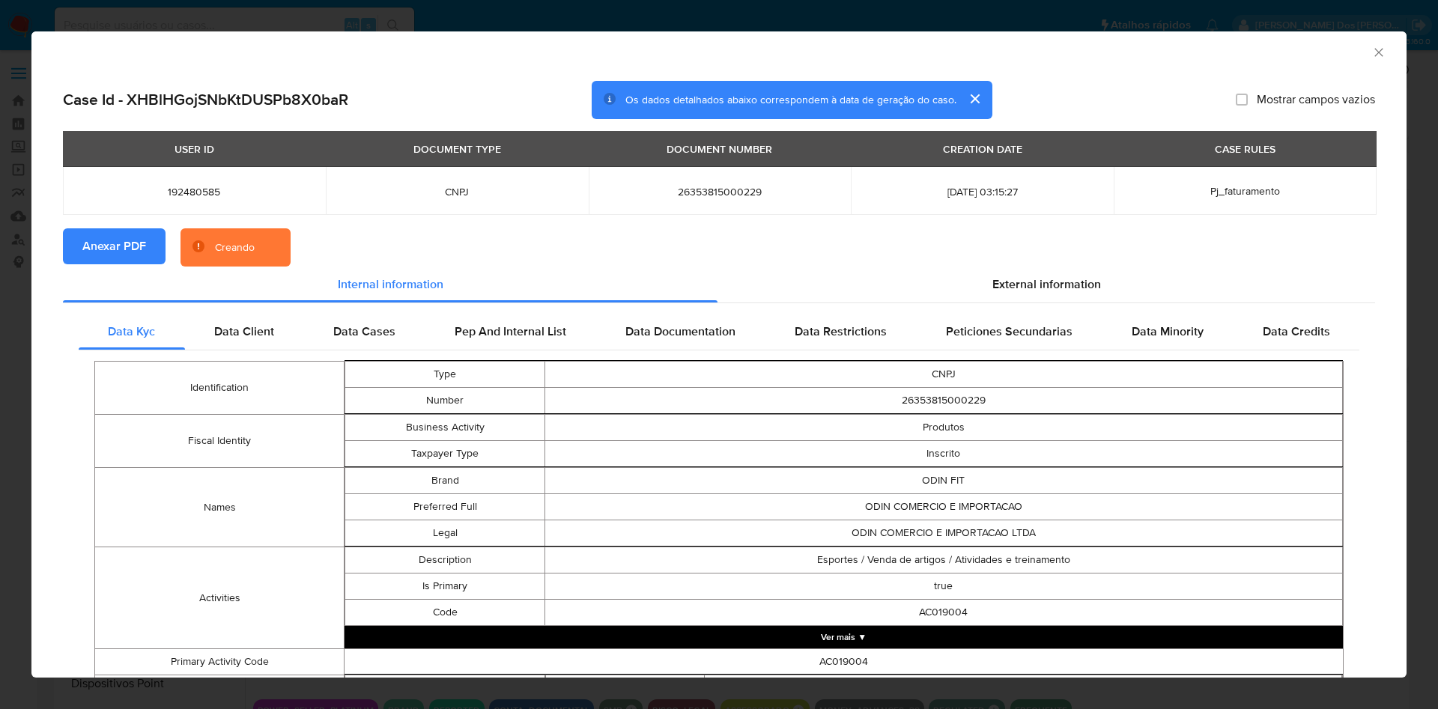
click at [1371, 54] on icon "Fechar a janela" at bounding box center [1378, 52] width 15 height 15
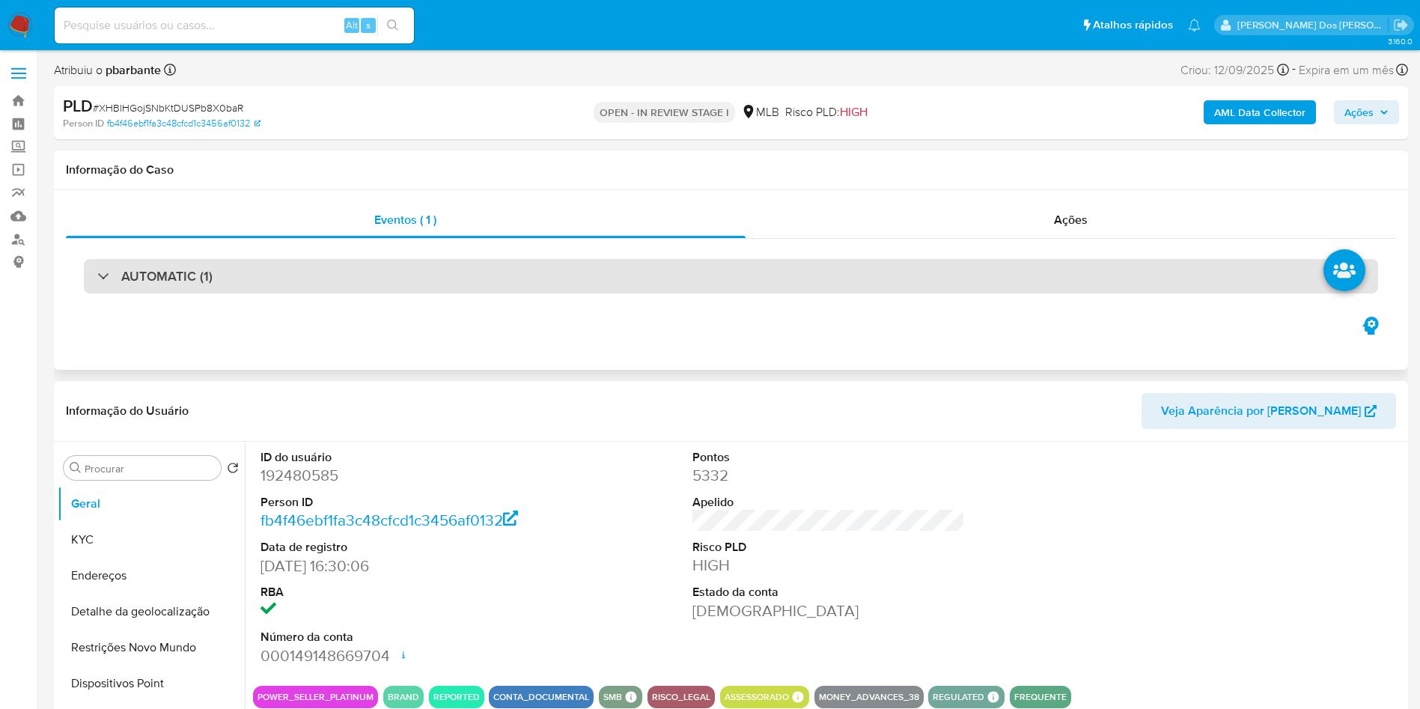
click at [443, 266] on div "AUTOMATIC (1)" at bounding box center [731, 276] width 1295 height 34
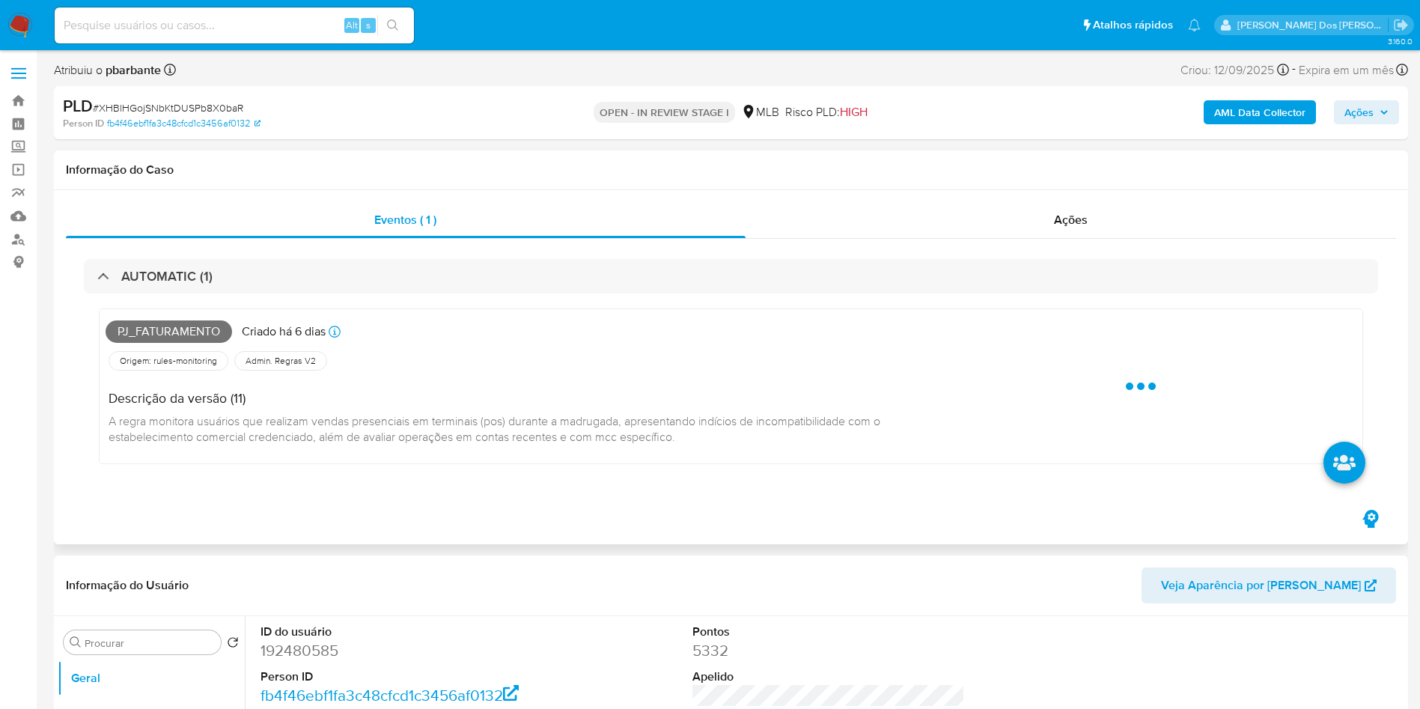
click at [170, 341] on span "Pj_faturamento" at bounding box center [169, 331] width 127 height 22
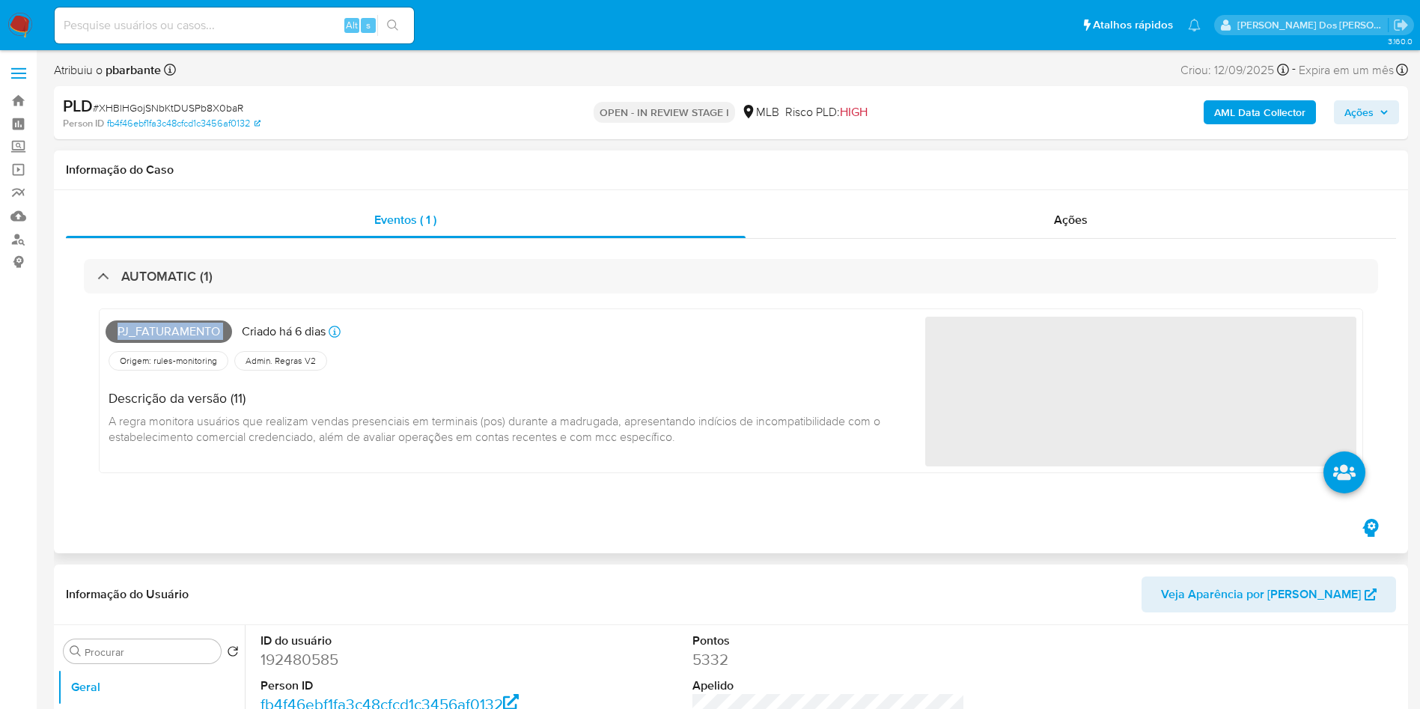
click at [170, 341] on span "Pj_faturamento" at bounding box center [169, 331] width 127 height 22
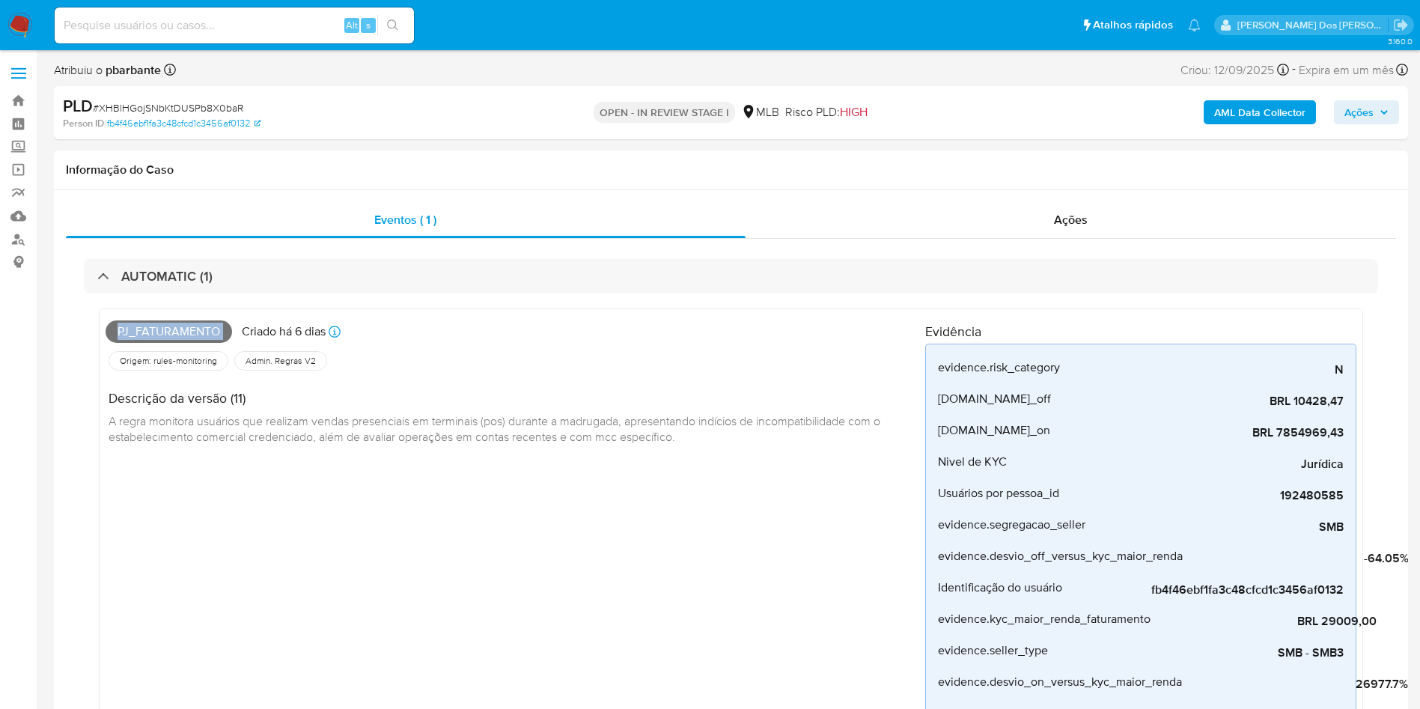
copy span "Pj_faturamento"
click at [1382, 117] on span "Ações" at bounding box center [1367, 112] width 44 height 21
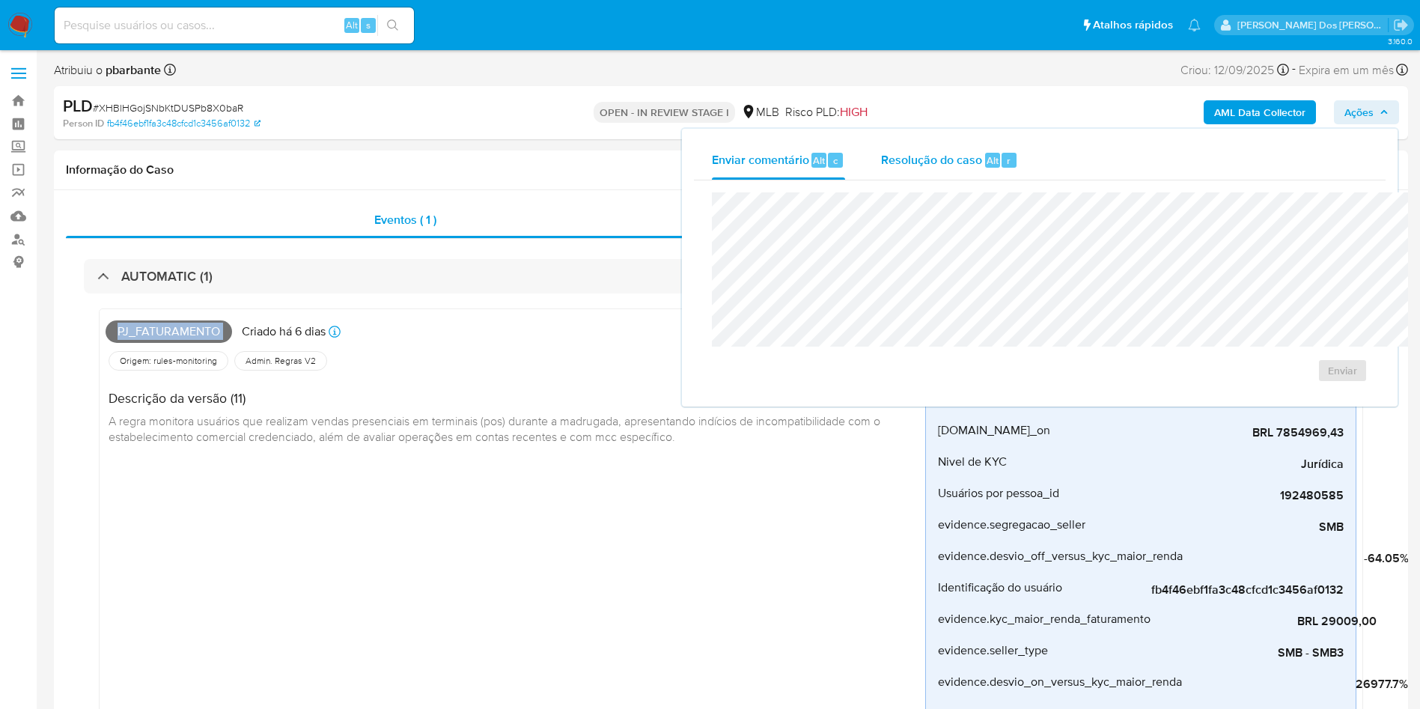
click at [881, 149] on div "Resolução do caso Alt r" at bounding box center [949, 160] width 137 height 39
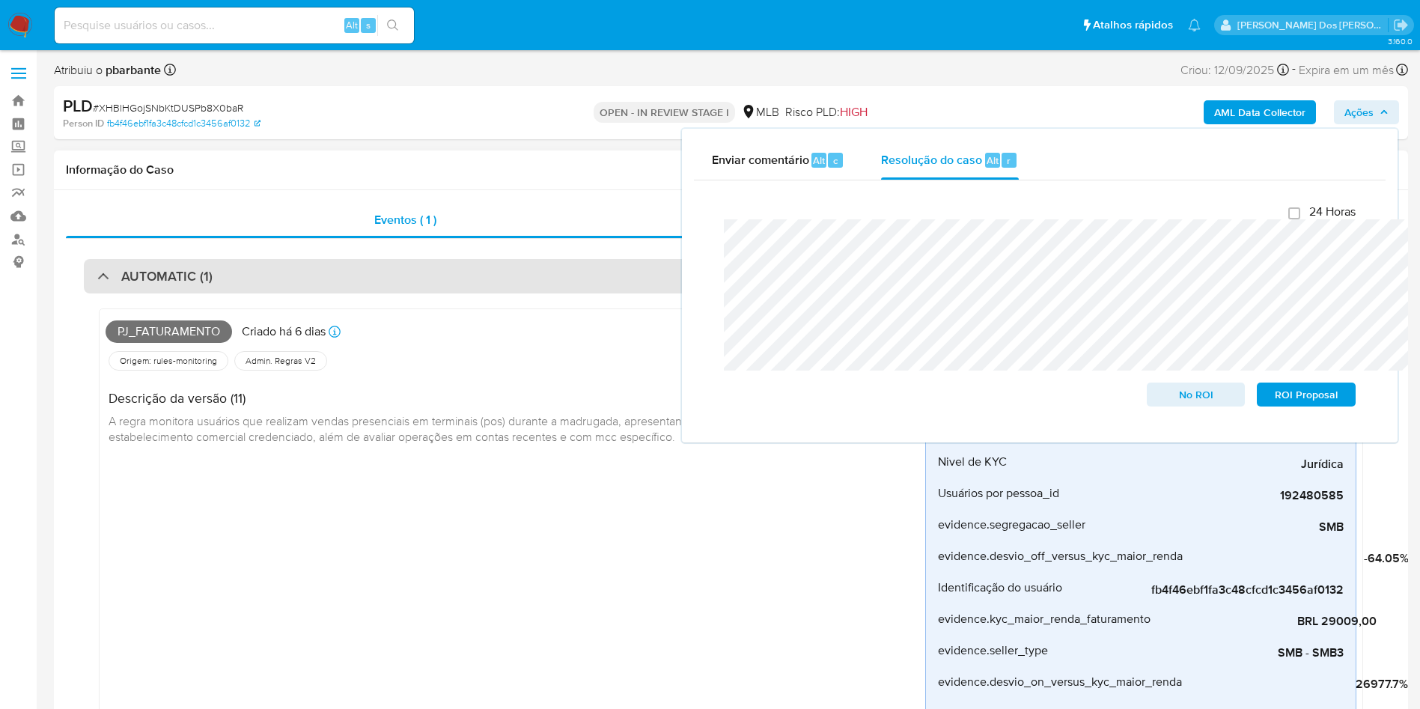
click at [147, 284] on h3 "AUTOMATIC (1)" at bounding box center [166, 276] width 91 height 16
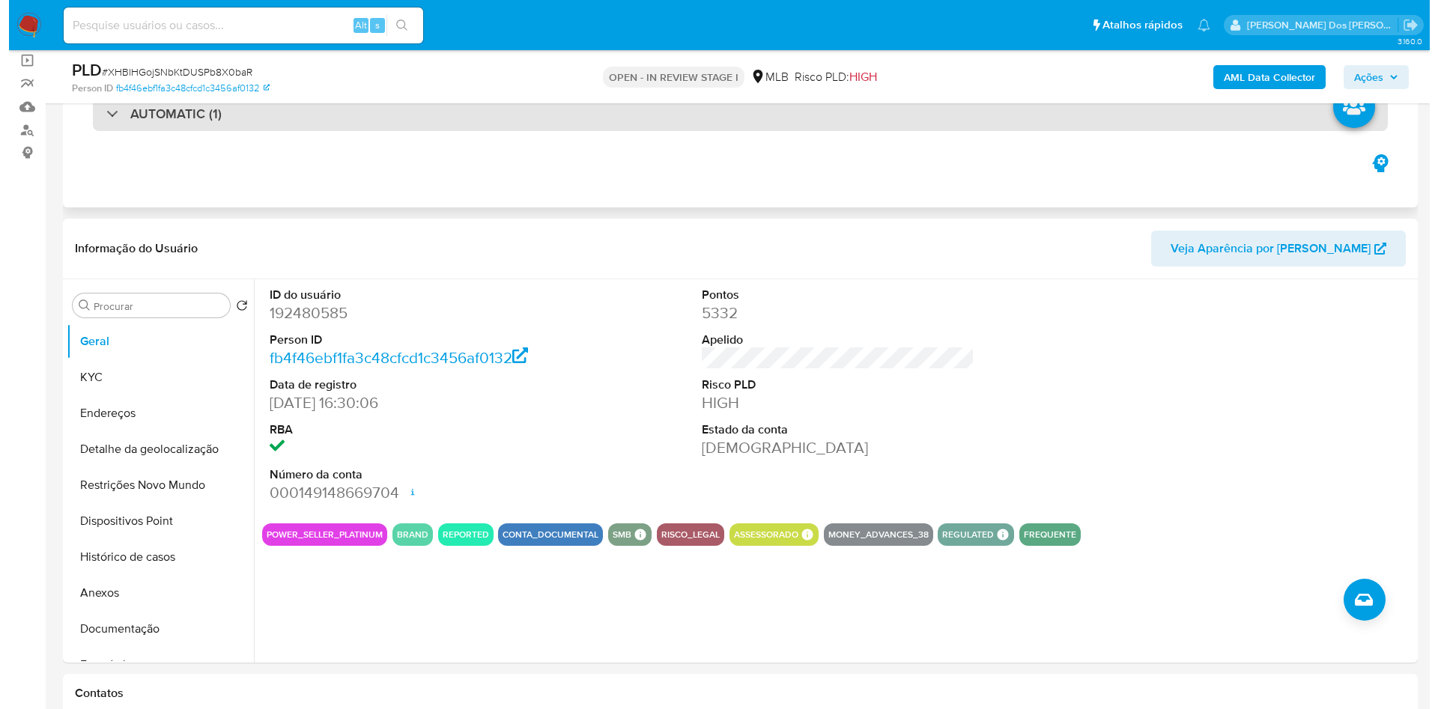
scroll to position [124, 0]
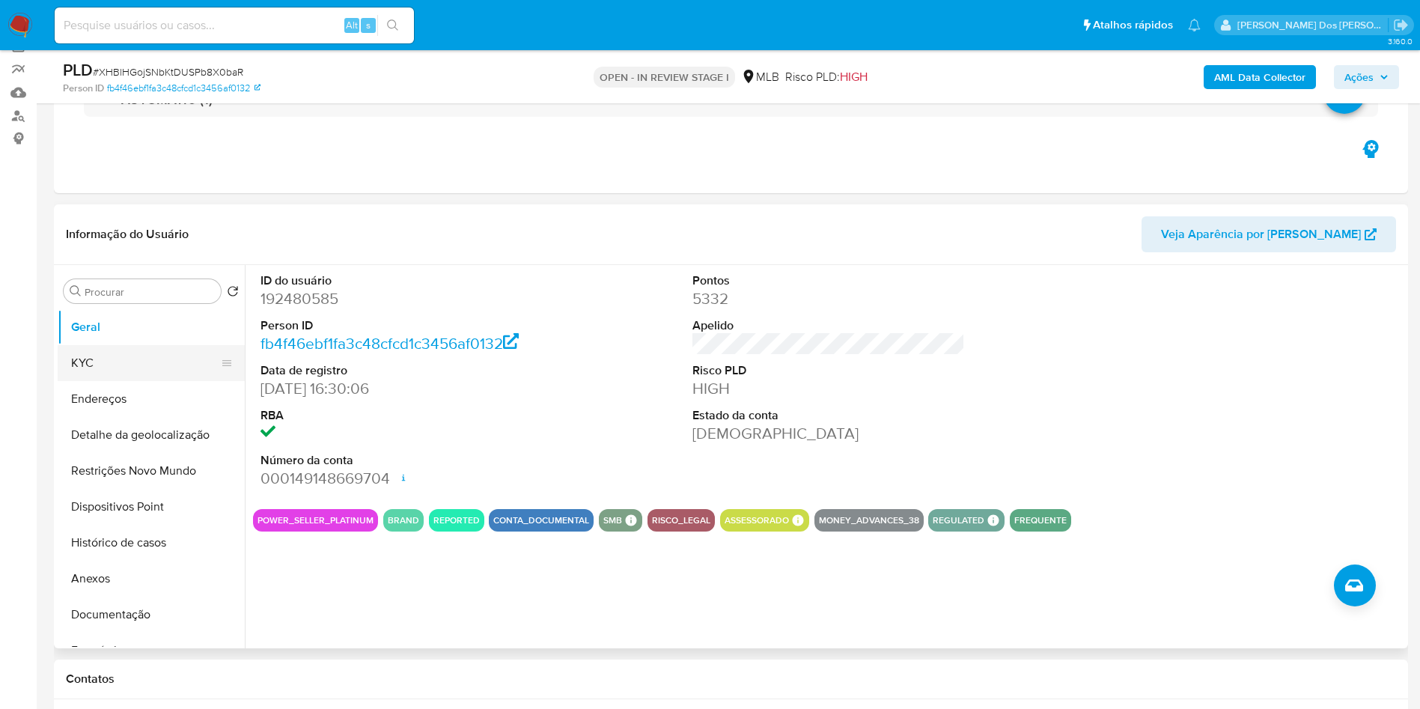
click at [114, 381] on button "KYC" at bounding box center [145, 363] width 175 height 36
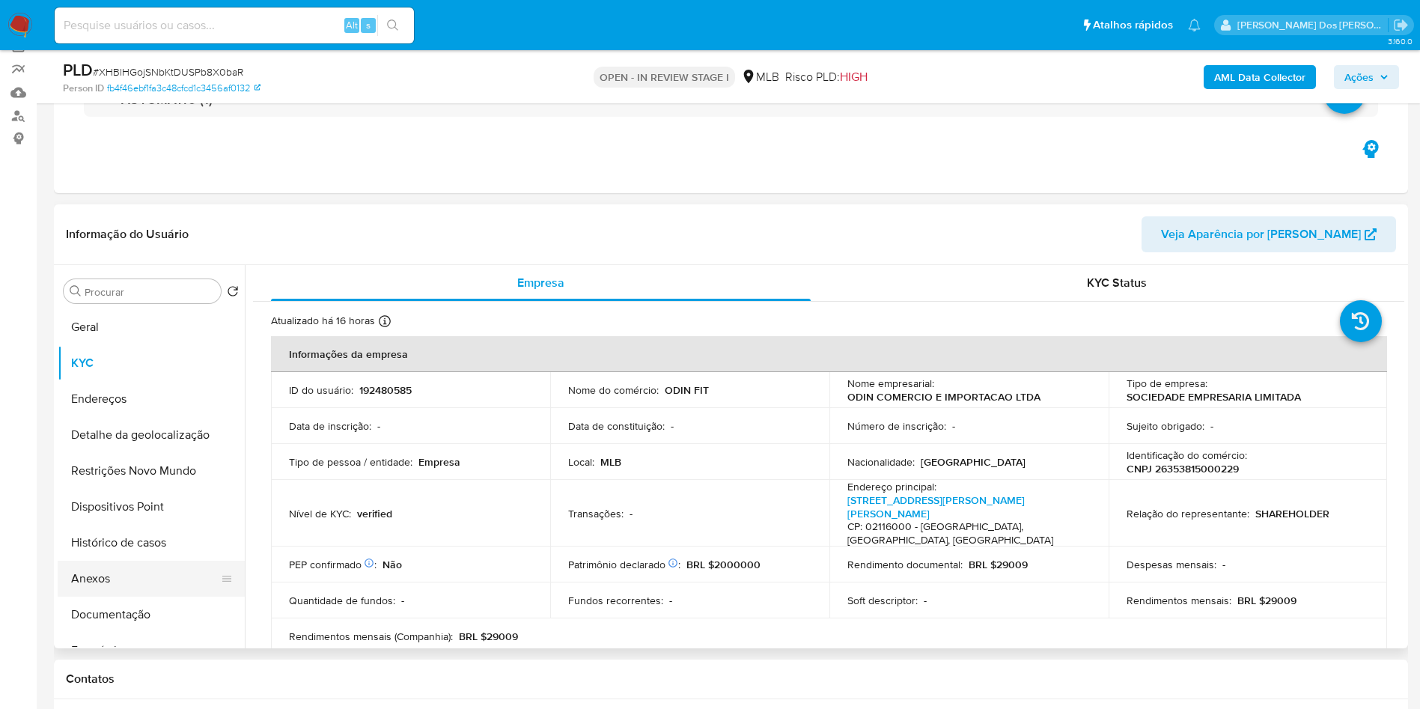
click at [113, 597] on button "Anexos" at bounding box center [145, 579] width 175 height 36
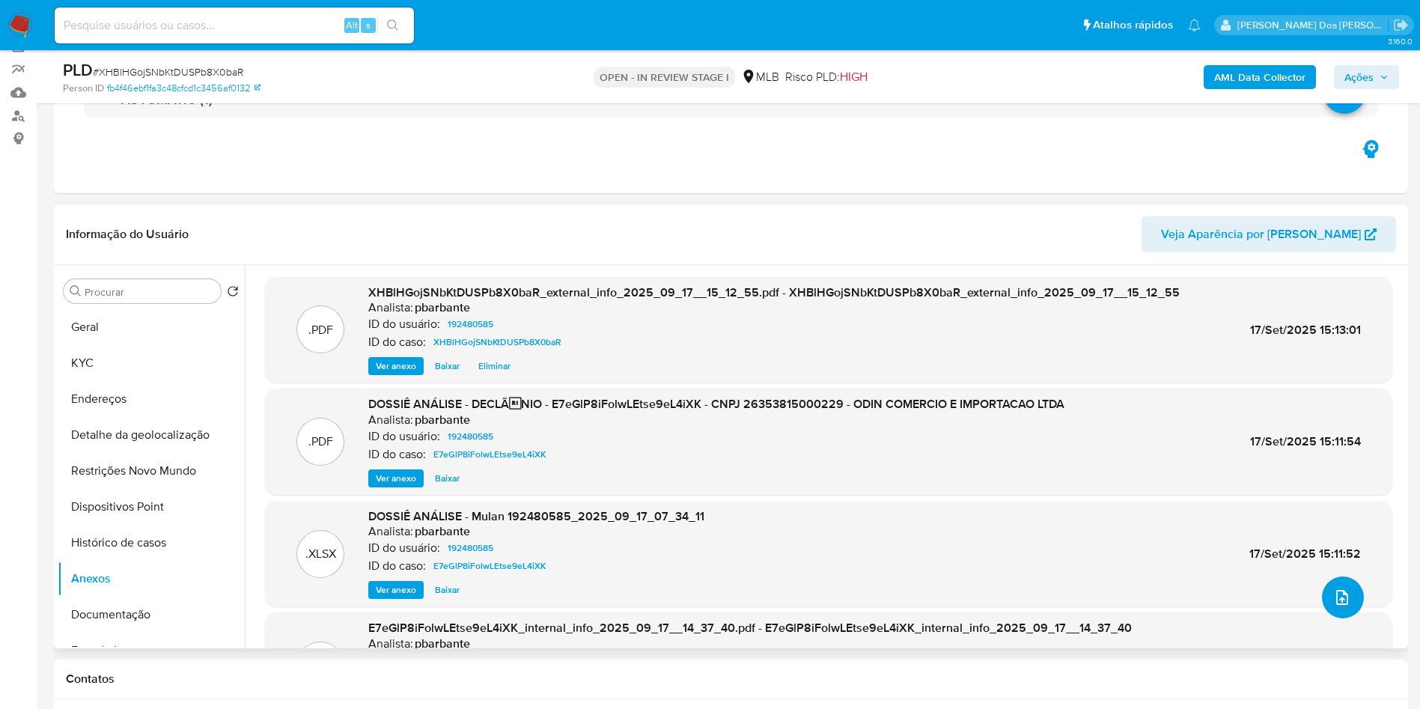
click at [1335, 619] on button "upload-file" at bounding box center [1343, 598] width 42 height 42
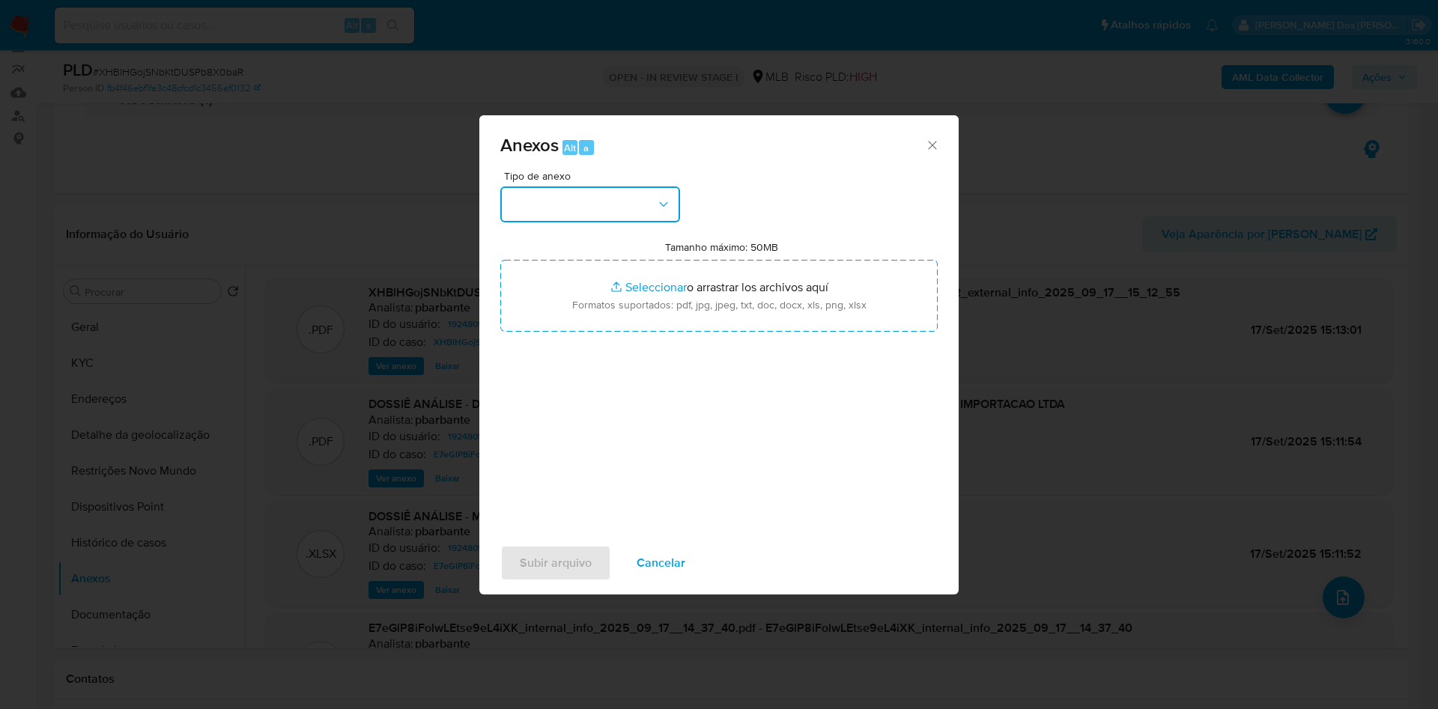
click at [604, 186] on button "button" at bounding box center [590, 204] width 180 height 36
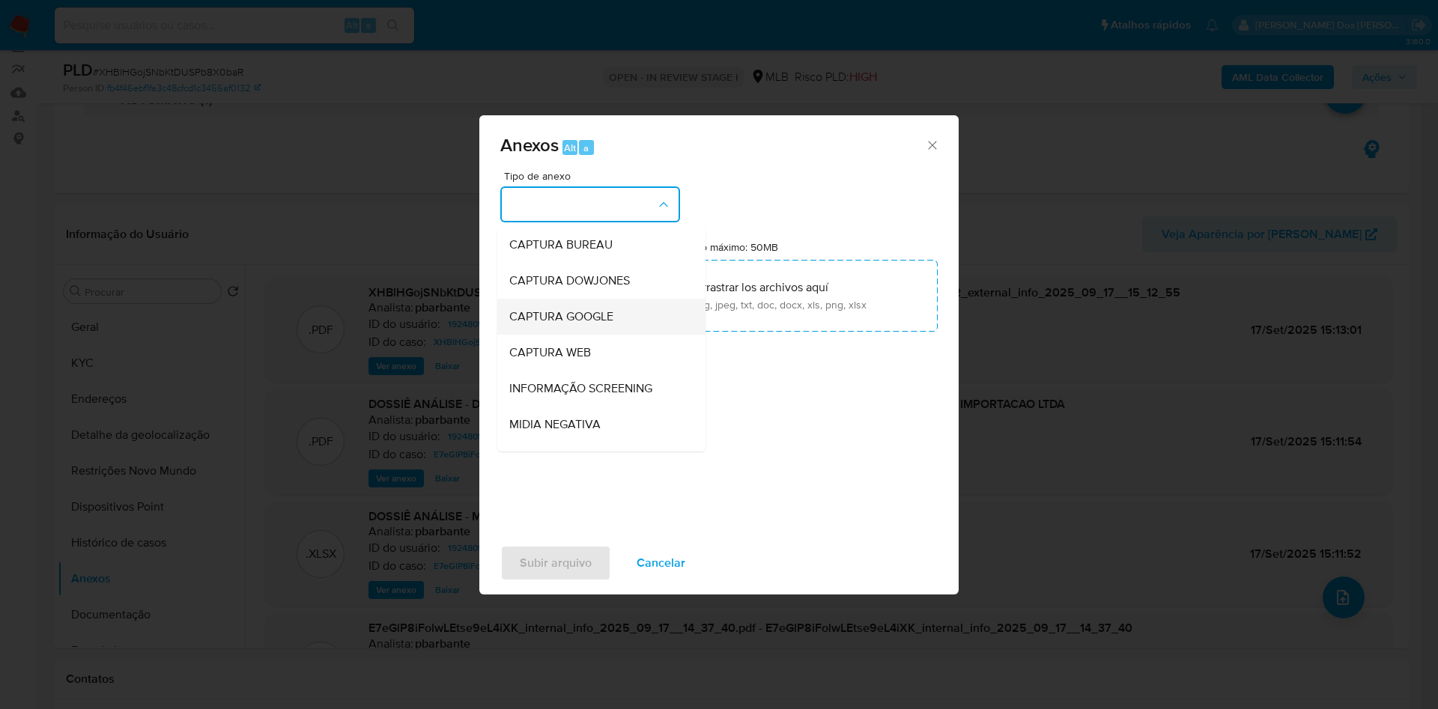
scroll to position [201, 0]
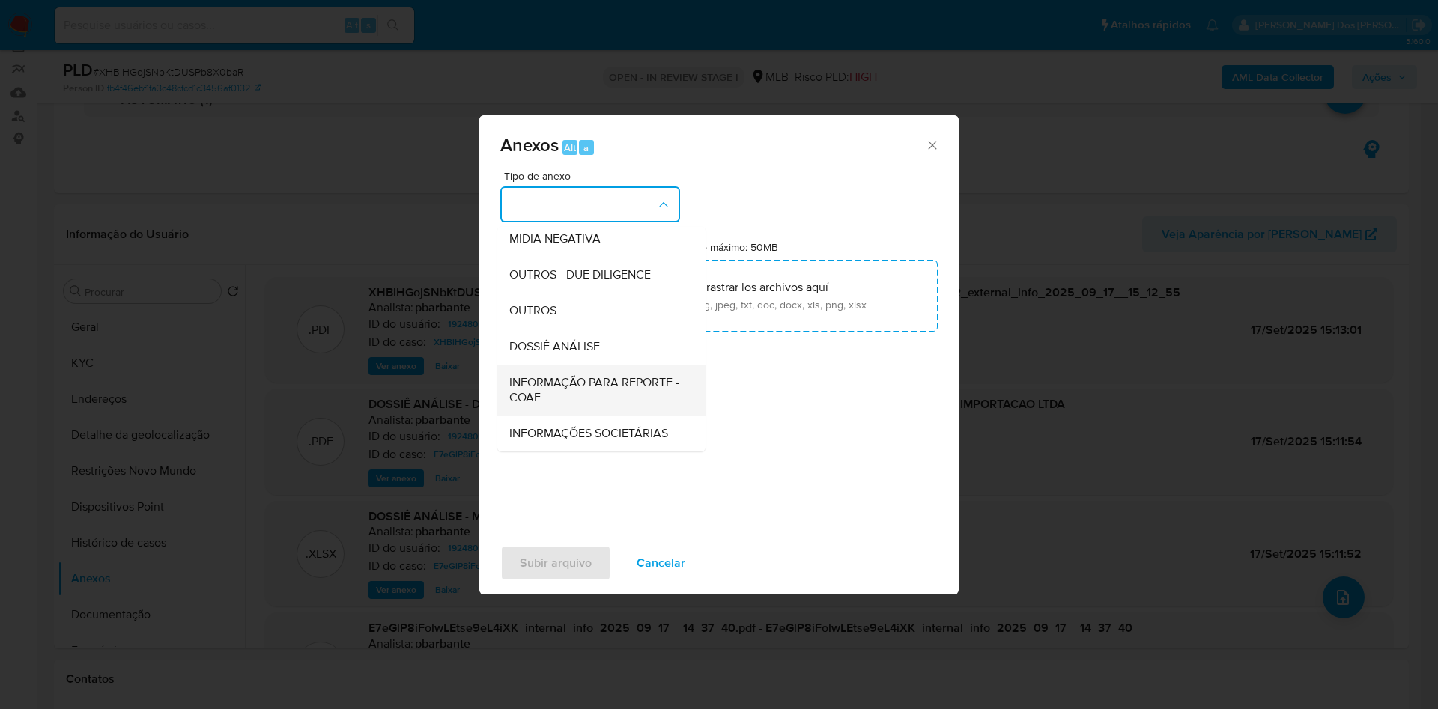
click at [547, 375] on span "INFORMAÇÃO PARA REPORTE - COAF" at bounding box center [596, 390] width 175 height 30
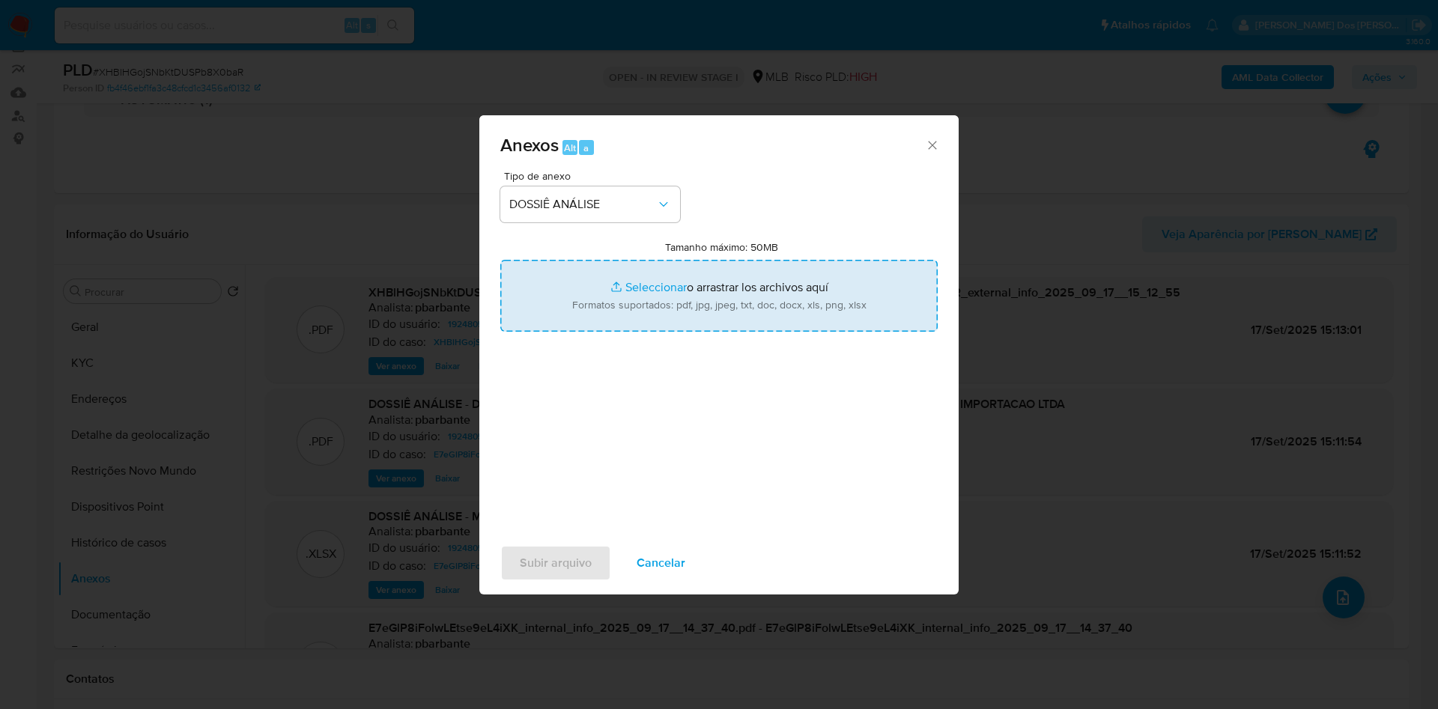
type input "C:\fakepath\DECLÍNIO - XHBlHGojSNbKtDUSPb8X0baR - CNPJ 26353815000229 - ODIN CO…"
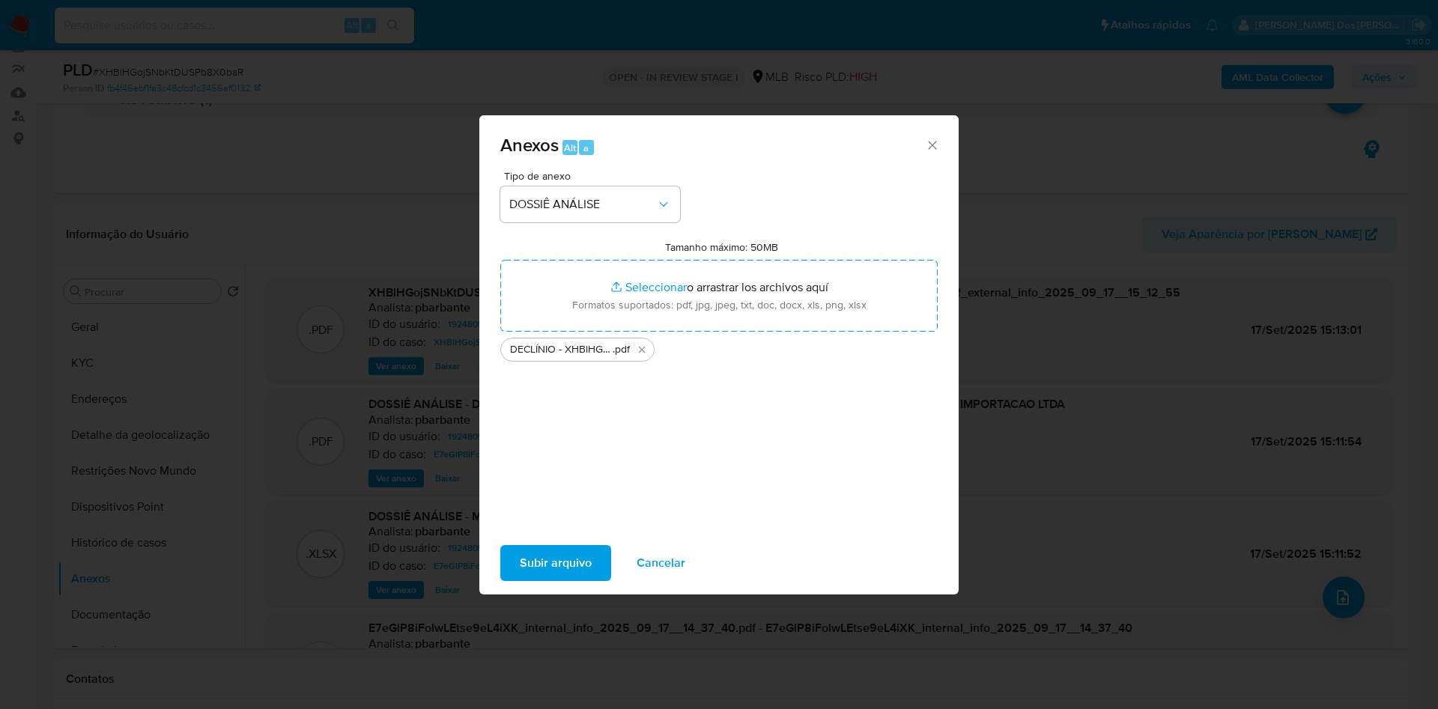
click at [520, 577] on span "Subir arquivo" at bounding box center [556, 563] width 72 height 33
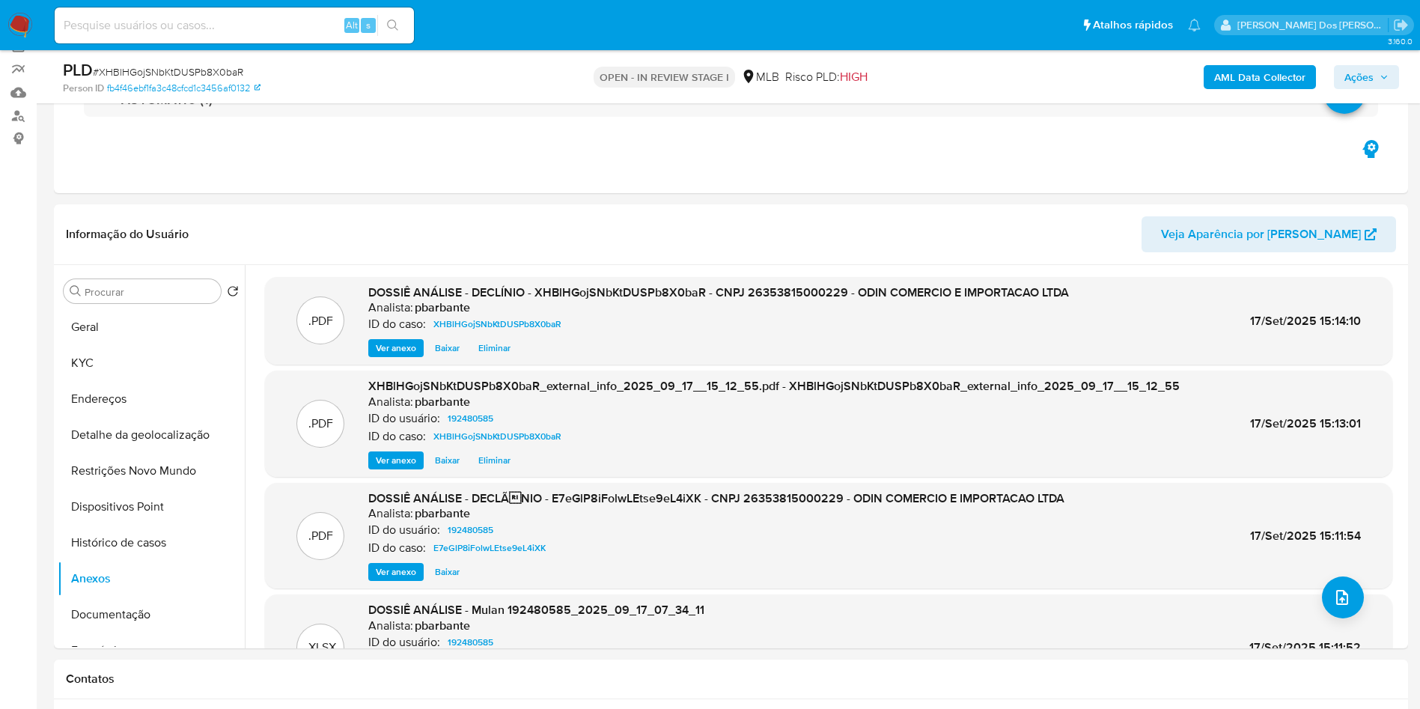
click at [1373, 80] on span "Ações" at bounding box center [1359, 77] width 29 height 24
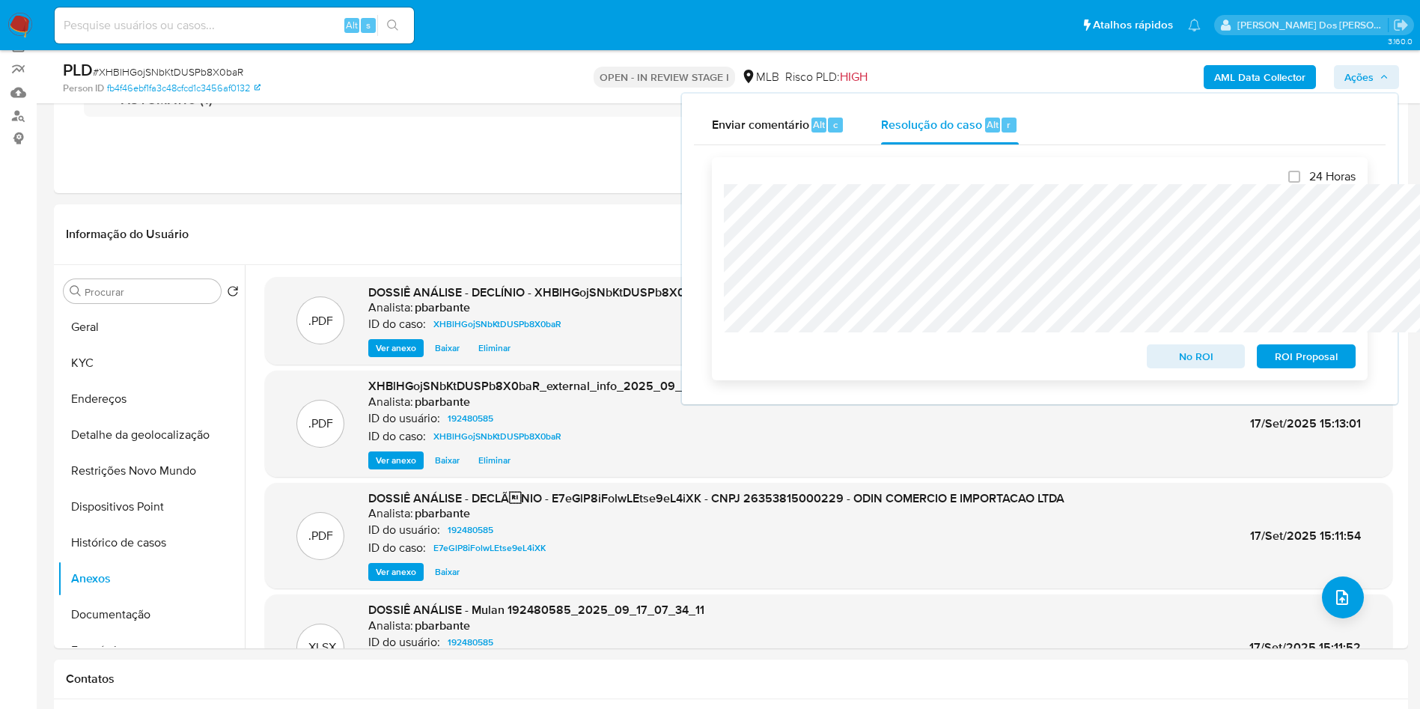
click at [1227, 365] on span "No ROI" at bounding box center [1197, 356] width 78 height 21
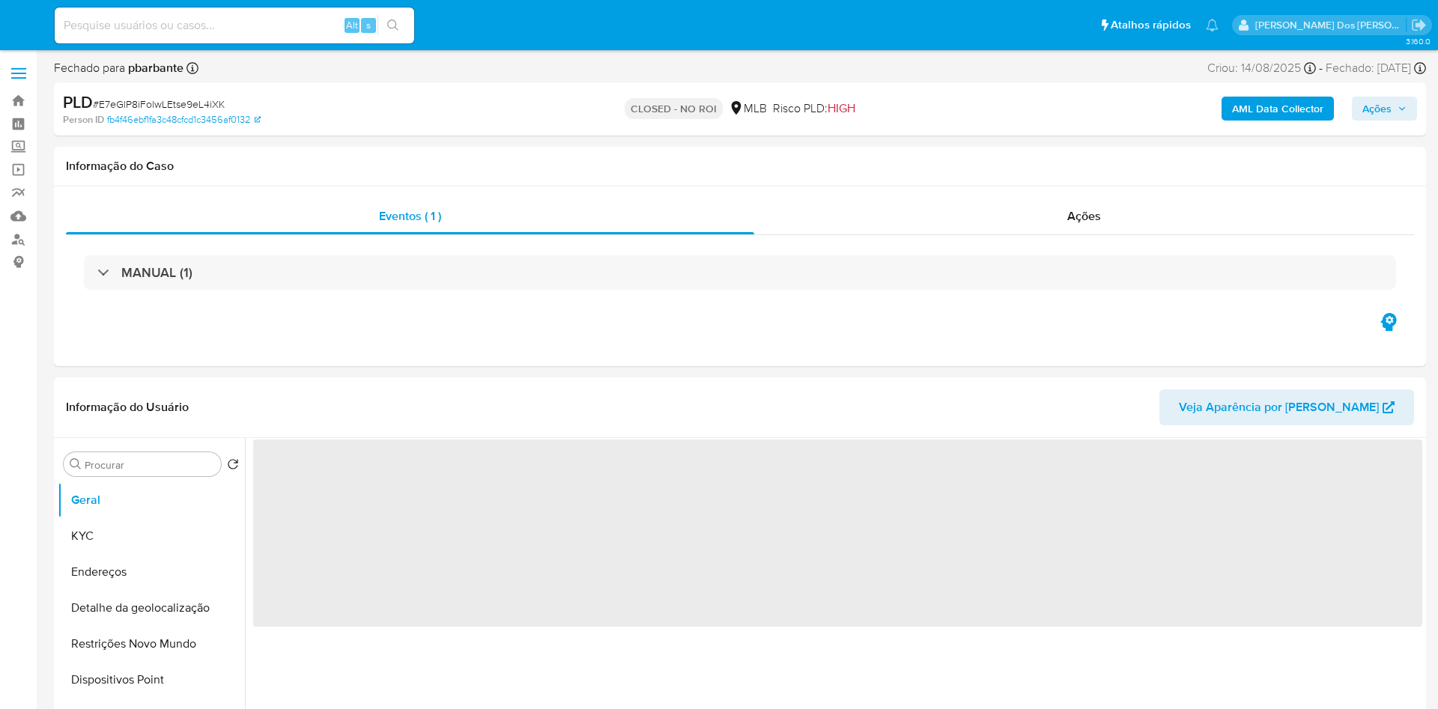
select select "10"
